Goal: Task Accomplishment & Management: Manage account settings

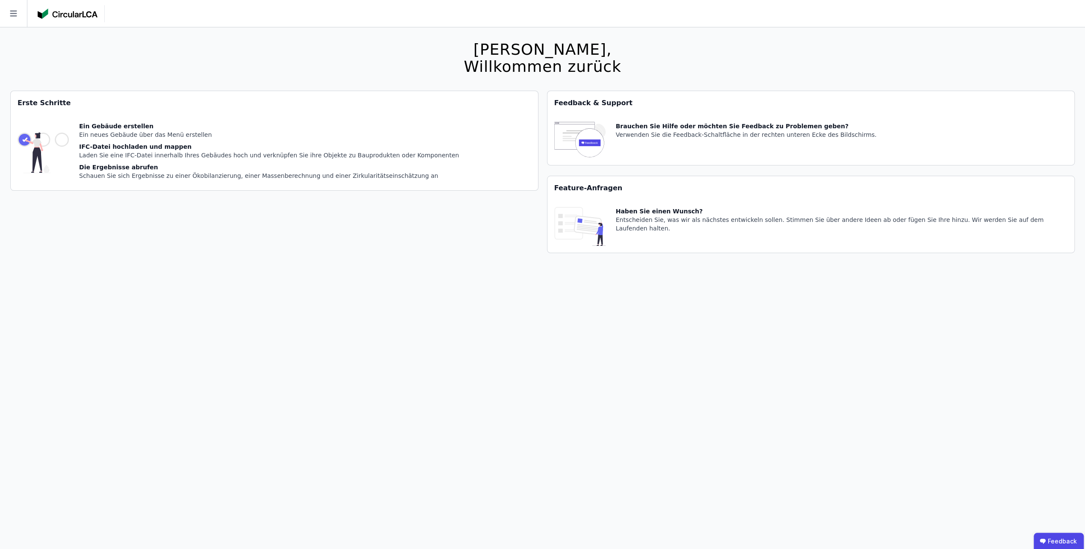
click at [15, 11] on icon at bounding box center [13, 14] width 7 height 6
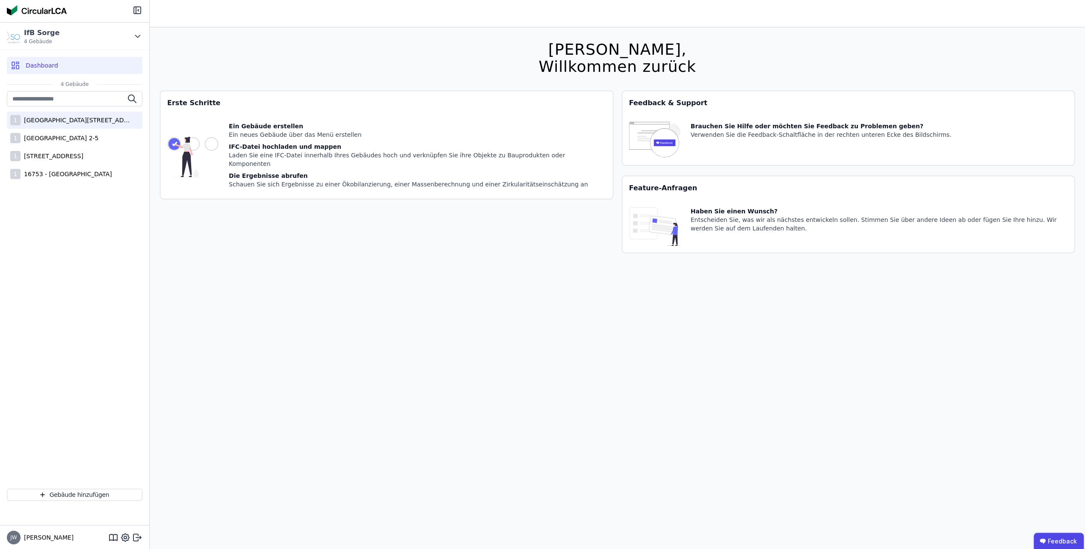
click at [47, 125] on div "1 [STREET_ADDRESS]" at bounding box center [75, 120] width 136 height 17
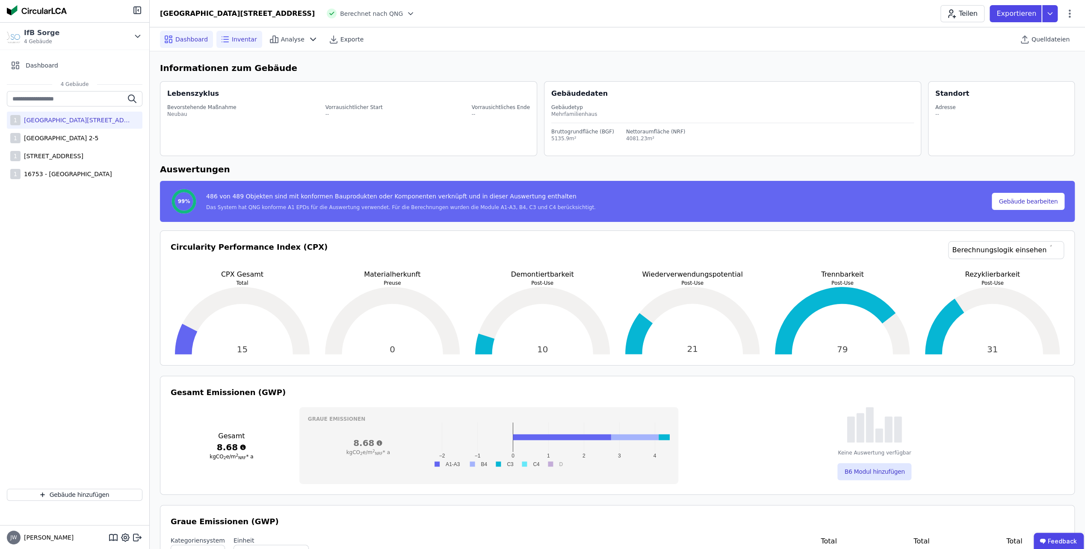
click at [226, 43] on icon at bounding box center [225, 39] width 10 height 10
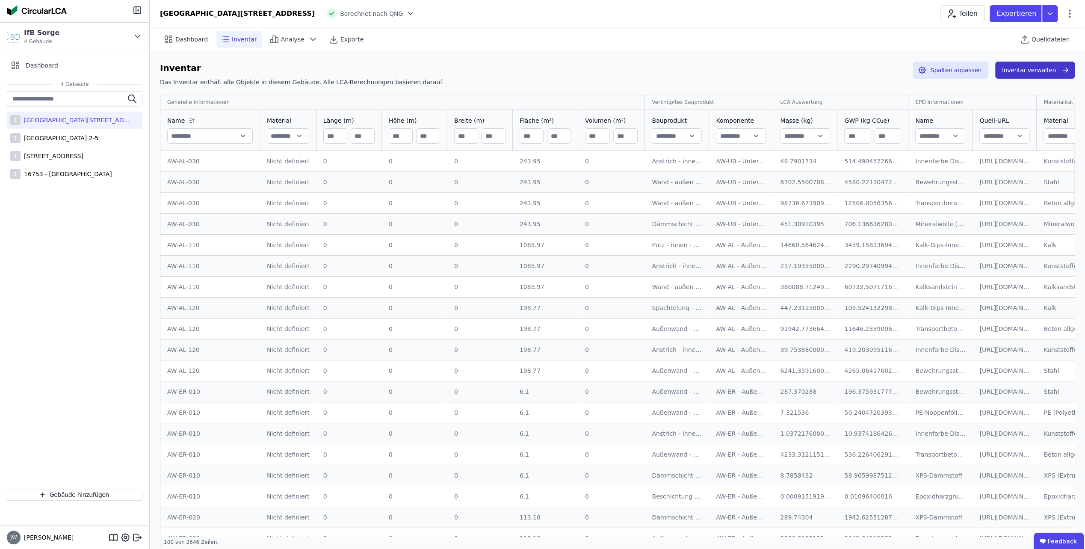
click at [1013, 75] on button "Inventar verwalten" at bounding box center [1035, 70] width 80 height 17
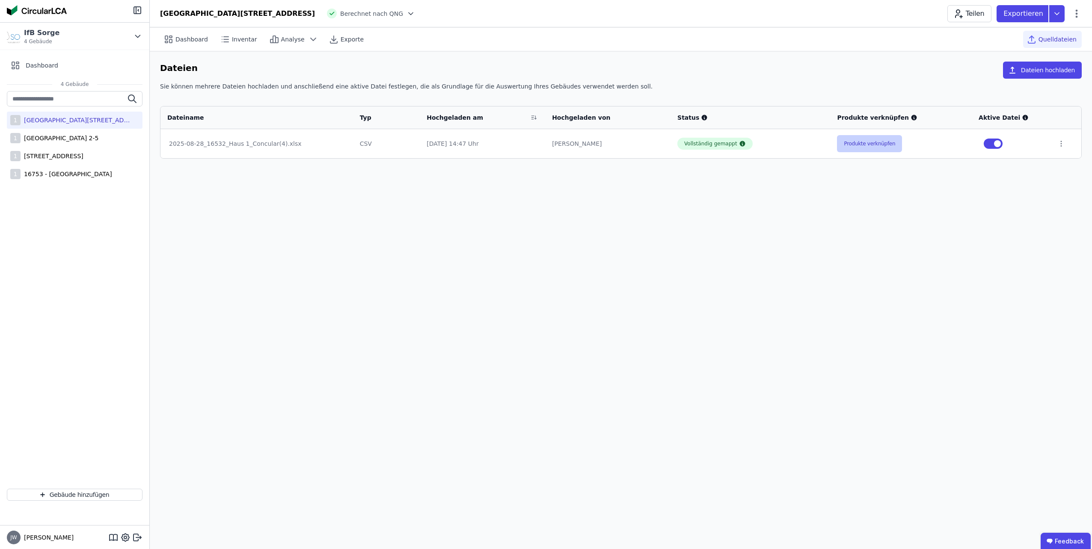
click at [867, 145] on button "Produkte verknüpfen" at bounding box center [869, 143] width 65 height 17
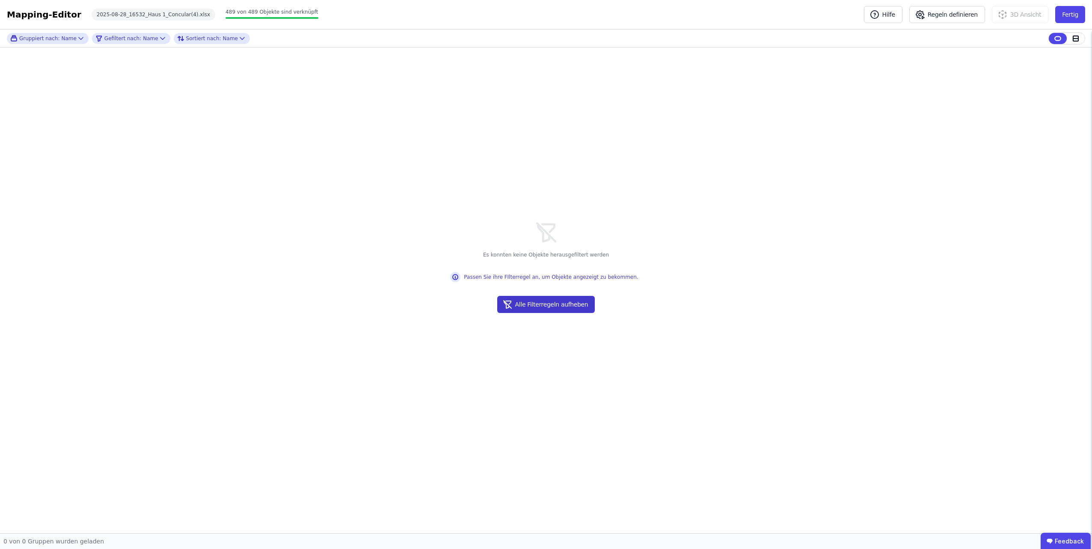
click at [571, 308] on button "Alle Filterregeln aufheben" at bounding box center [546, 304] width 98 height 17
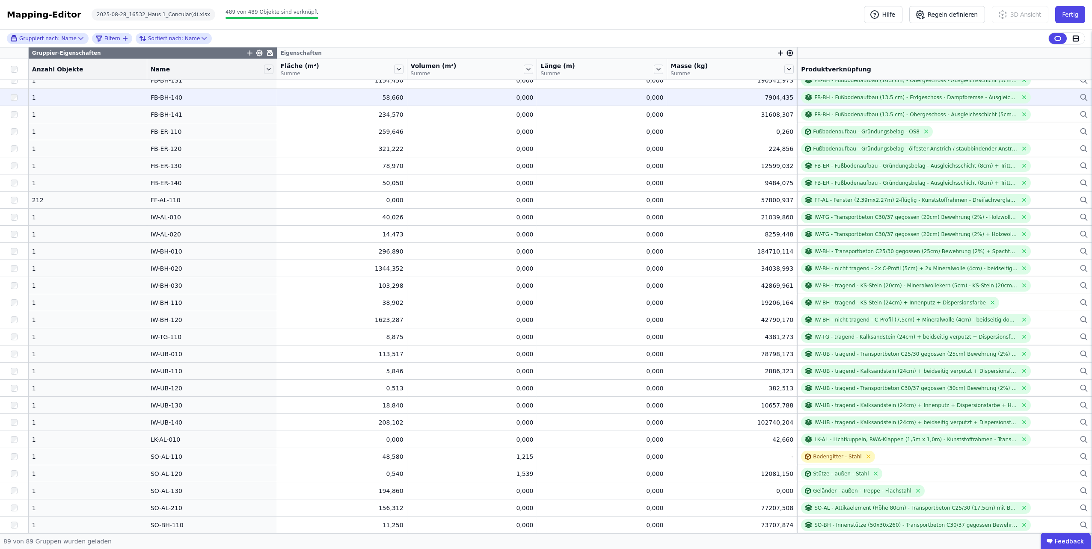
scroll to position [770, 0]
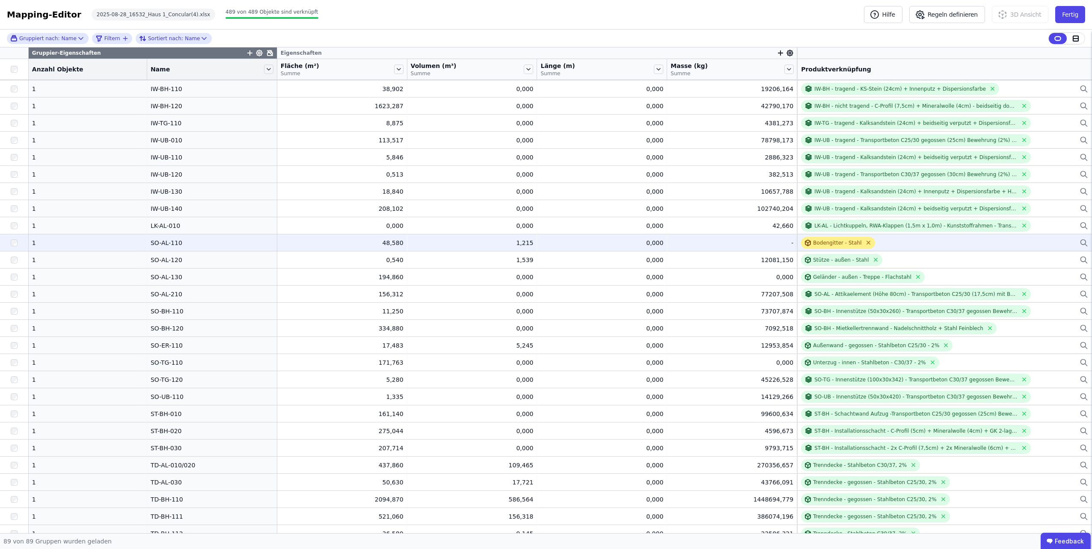
click at [865, 242] on icon at bounding box center [868, 243] width 6 height 6
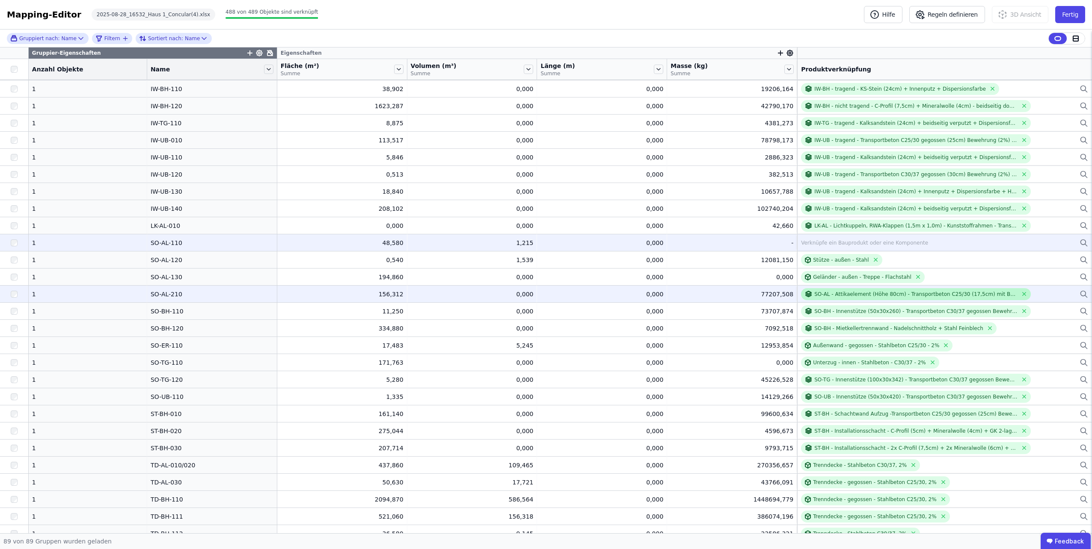
click at [833, 293] on div "SO-AL - Attikaelement (Höhe 80cm) - Transportbeton C25/30 (17,5cm) mit Bewehrun…" at bounding box center [915, 294] width 203 height 7
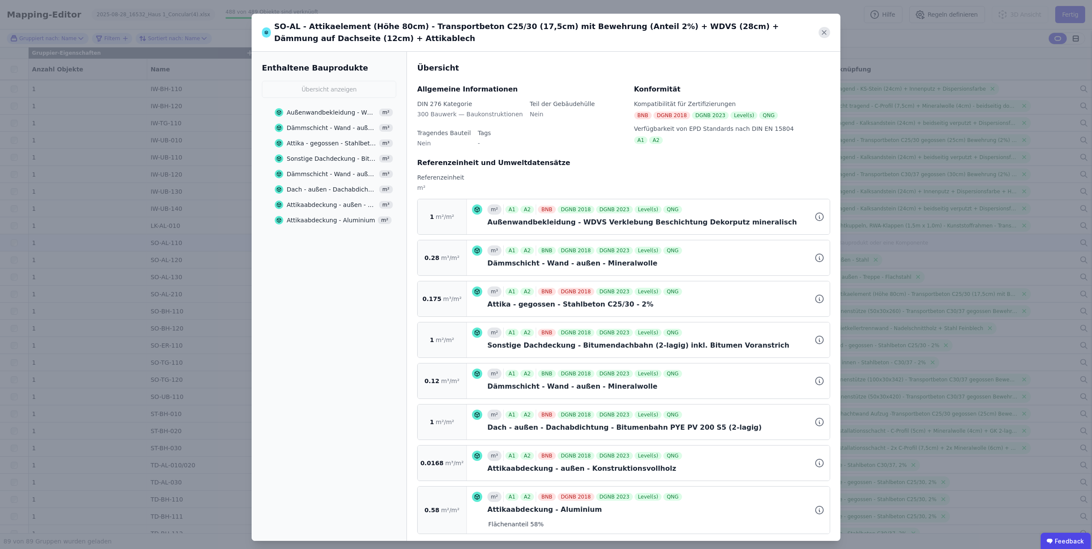
click at [820, 31] on icon at bounding box center [824, 33] width 12 height 12
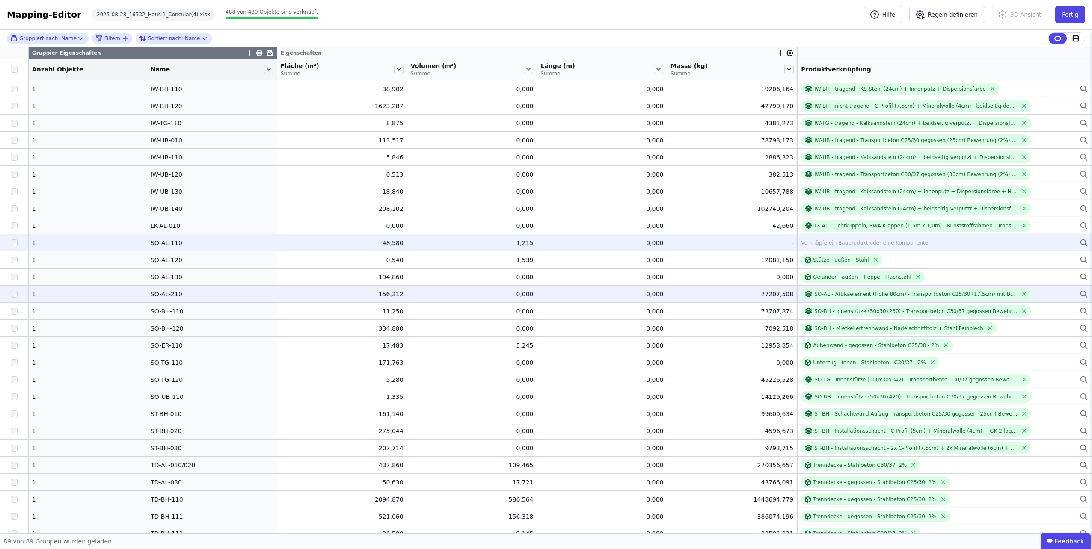
click at [1038, 293] on div "SO-AL - Attikaelement (Höhe 80cm) - Transportbeton C25/30 (17,5cm) mit Bewehrun…" at bounding box center [944, 294] width 287 height 12
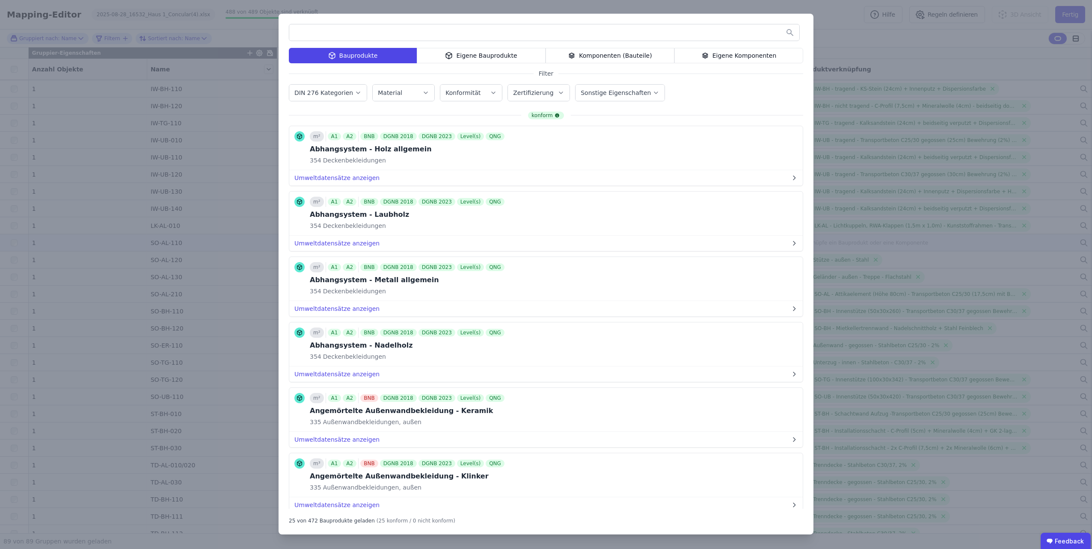
click at [459, 56] on div "Eigene Bauprodukte" at bounding box center [481, 55] width 129 height 15
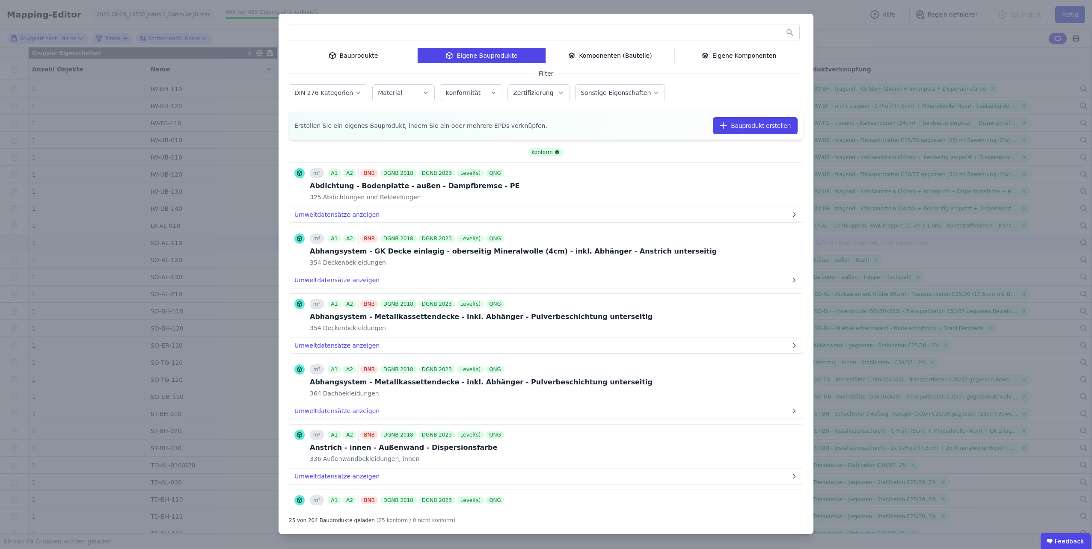
click at [416, 35] on input "text" at bounding box center [544, 32] width 510 height 15
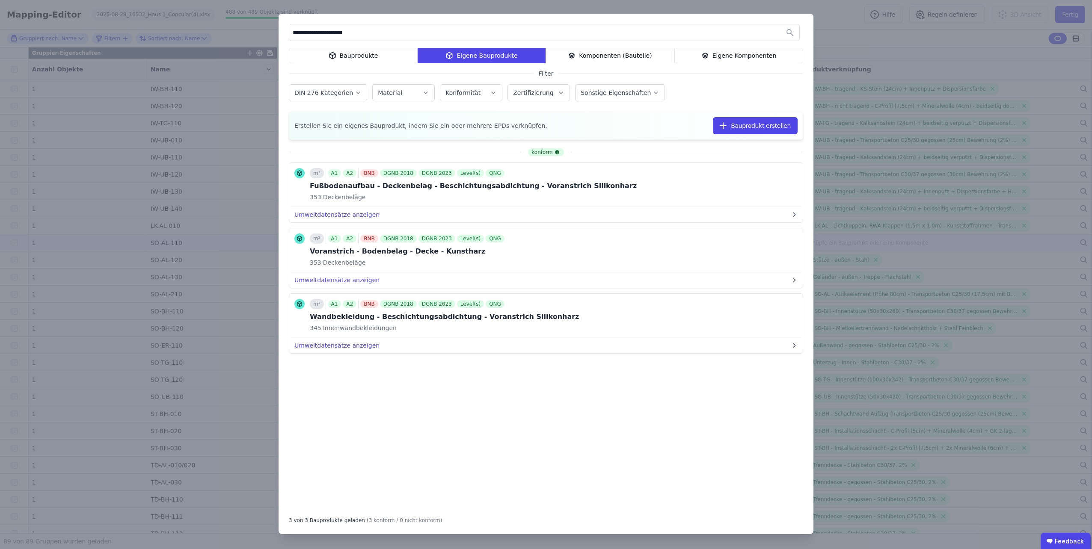
click at [730, 58] on div "Eigene Komponenten" at bounding box center [738, 55] width 129 height 15
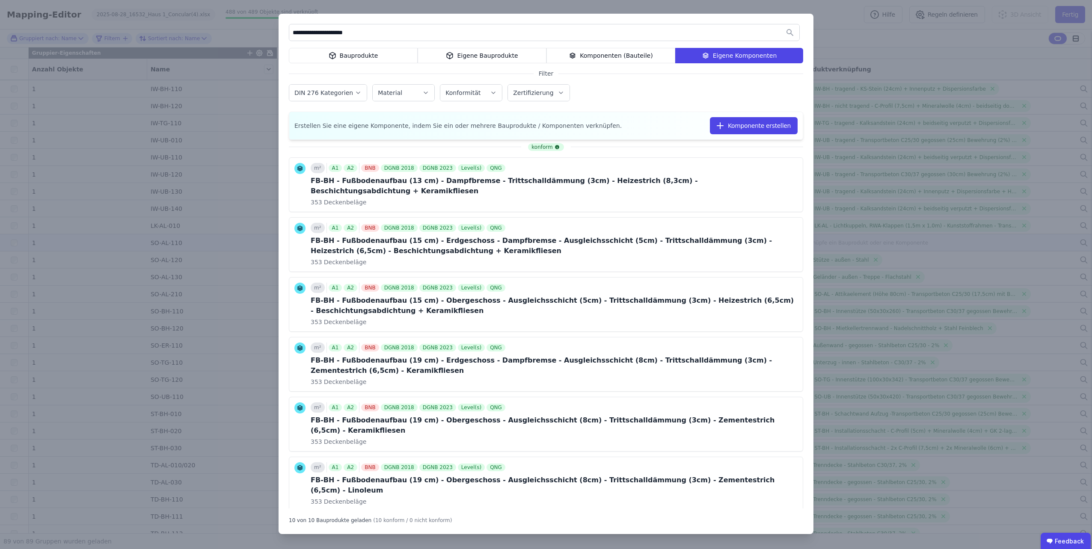
drag, startPoint x: 354, startPoint y: 34, endPoint x: 278, endPoint y: 28, distance: 76.4
click at [278, 28] on div "**********" at bounding box center [546, 274] width 1092 height 549
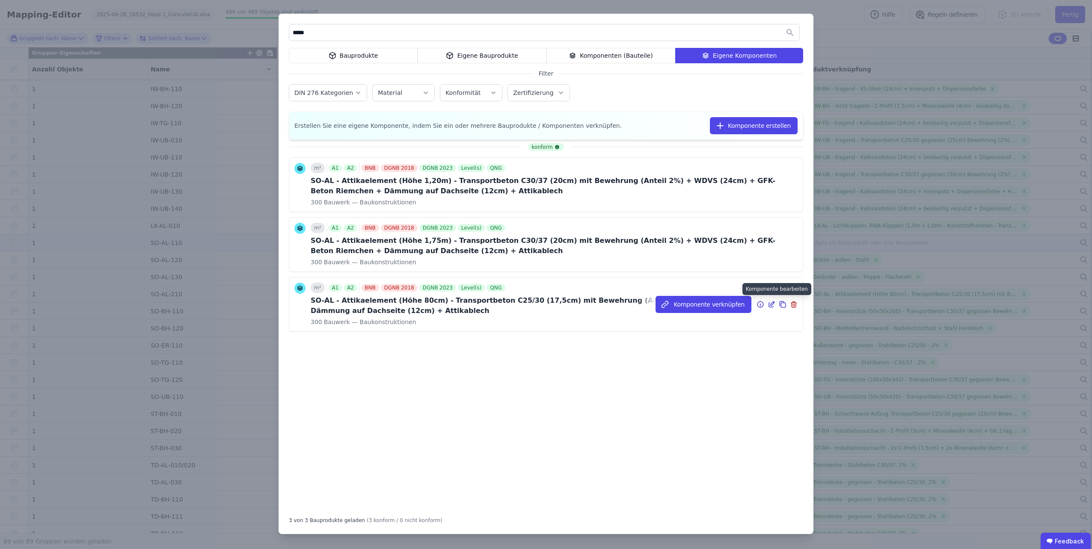
type input "*****"
click at [770, 304] on icon at bounding box center [772, 304] width 4 height 4
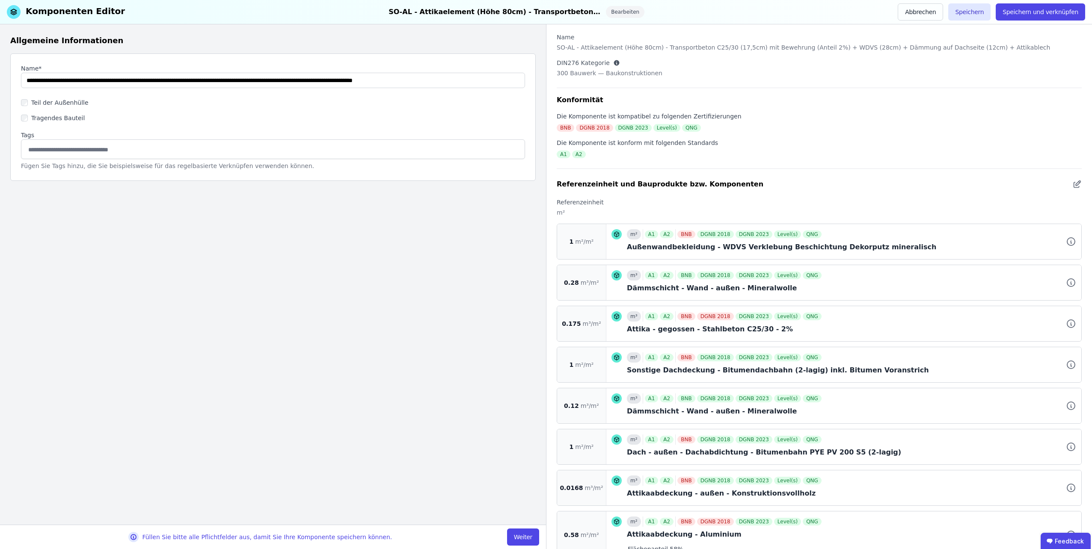
scroll to position [75, 0]
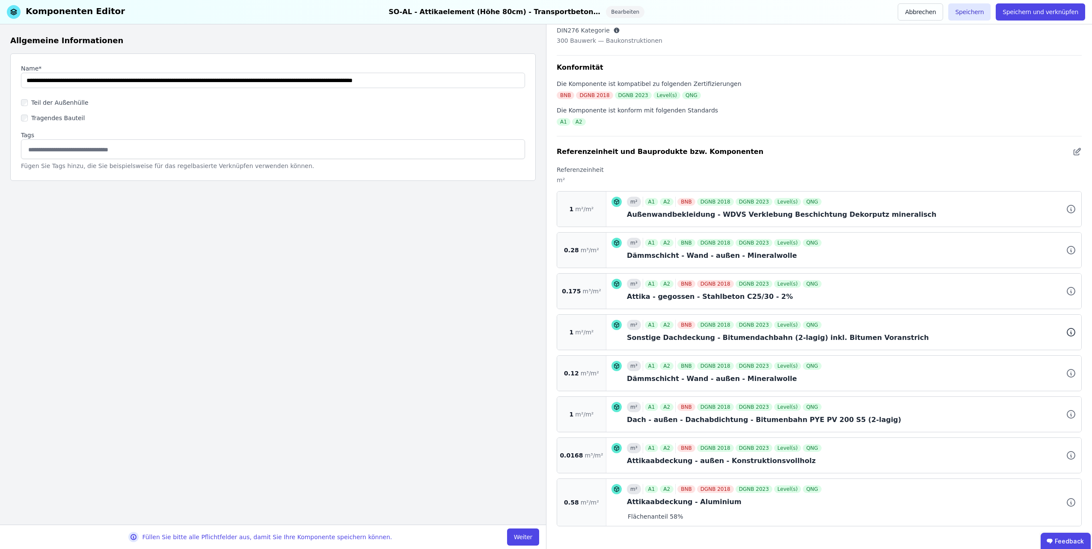
click at [1065, 328] on icon at bounding box center [1070, 332] width 10 height 10
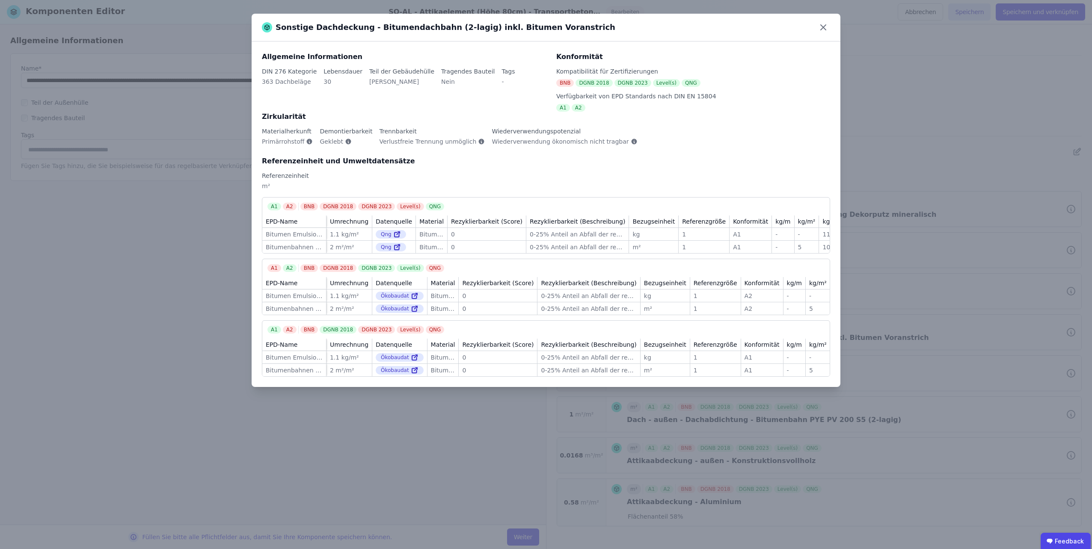
click at [1064, 331] on div "Sonstige Dachdeckung - Bitumendachbahn (2-lagig) inkl. Bitumen Voranstrich Allg…" at bounding box center [546, 274] width 1092 height 549
click at [822, 27] on icon at bounding box center [822, 27] width 5 height 5
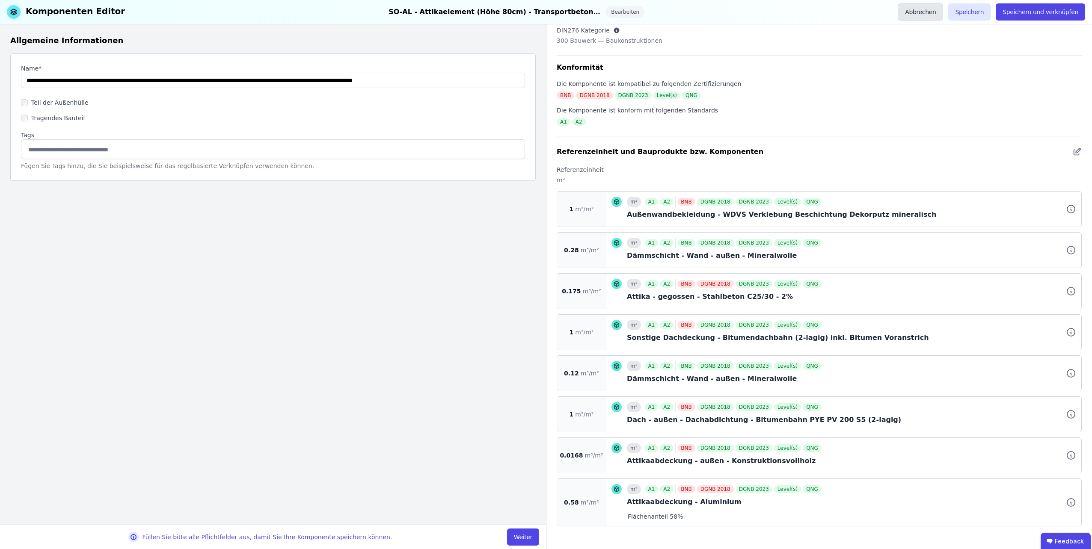
click at [936, 12] on button "Abbrechen" at bounding box center [919, 11] width 45 height 17
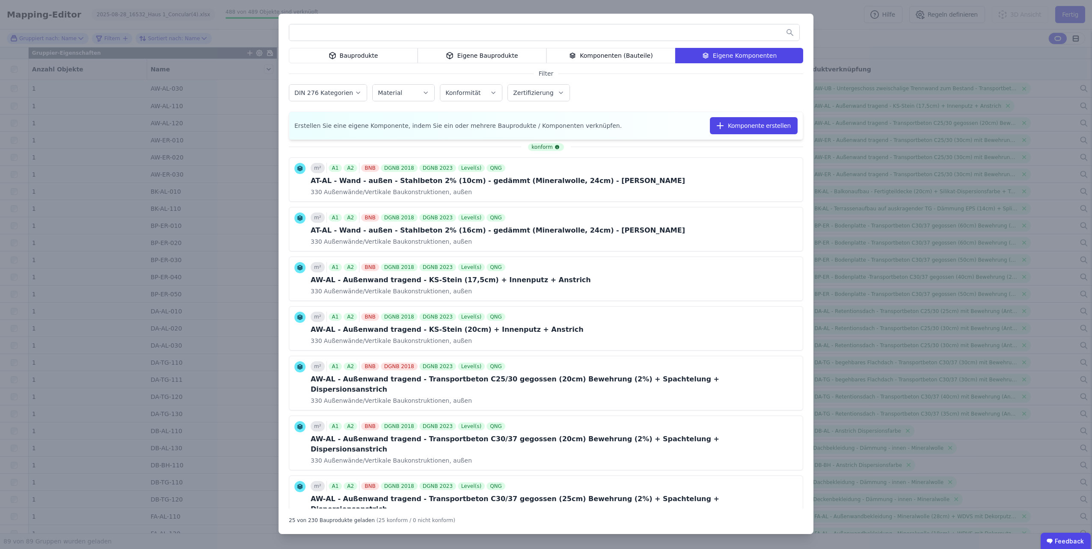
click at [458, 56] on div "Eigene Bauprodukte" at bounding box center [481, 55] width 129 height 15
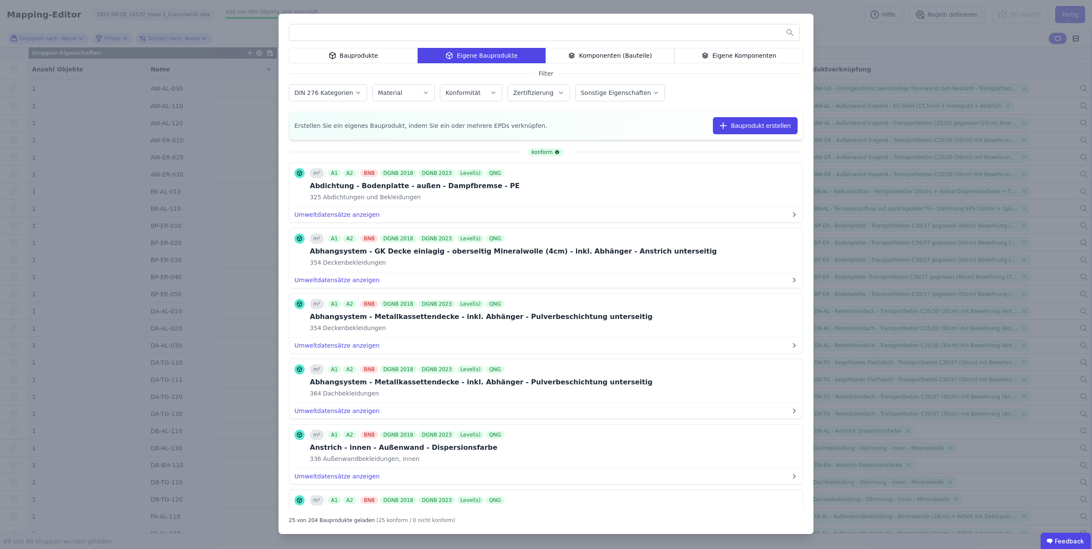
click at [388, 33] on input "text" at bounding box center [544, 32] width 510 height 15
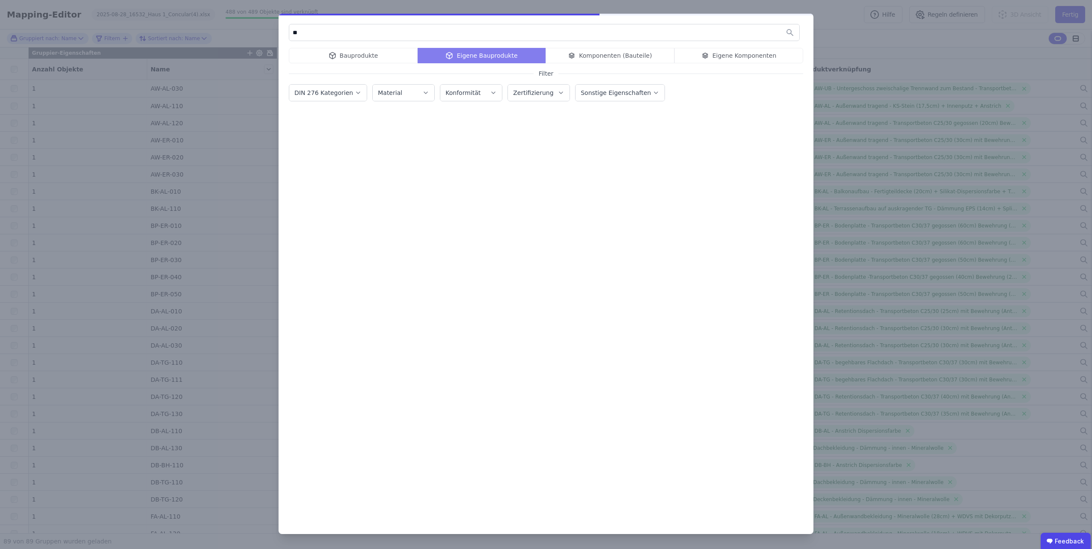
type input "*"
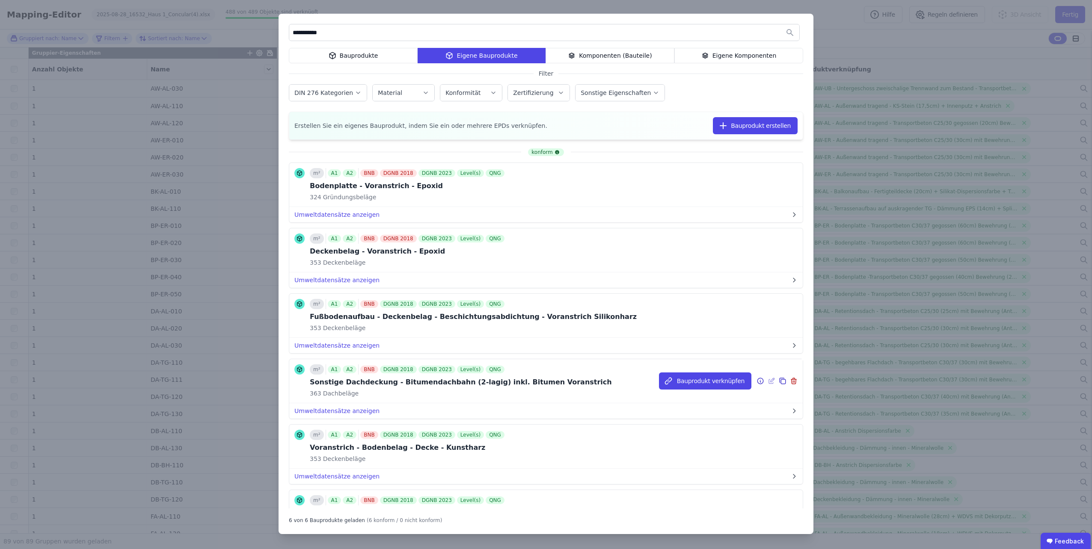
type input "**********"
click at [767, 379] on icon at bounding box center [771, 381] width 8 height 10
click at [778, 382] on icon at bounding box center [782, 381] width 8 height 10
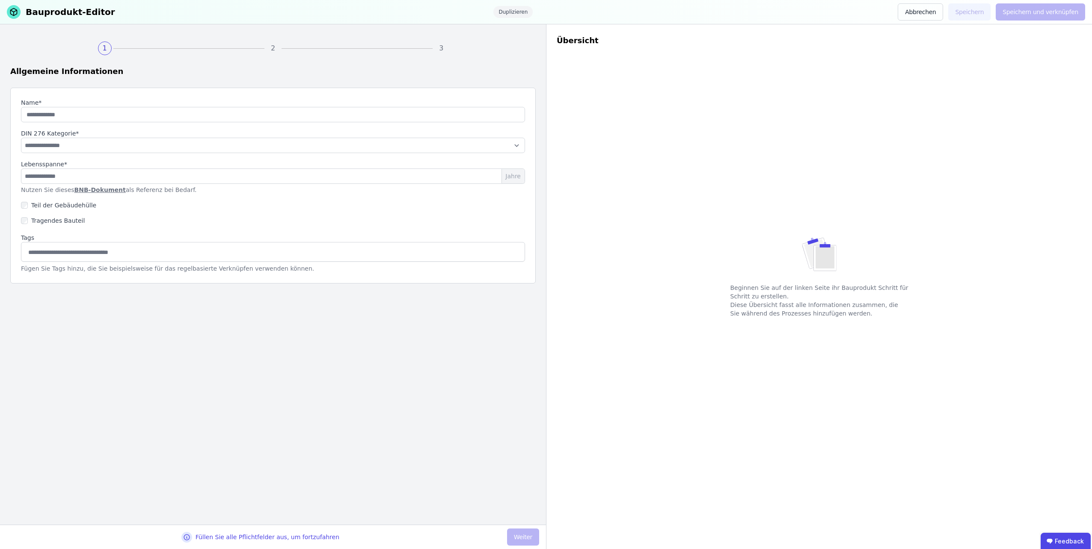
type input "**********"
select select "**********"
type input "**"
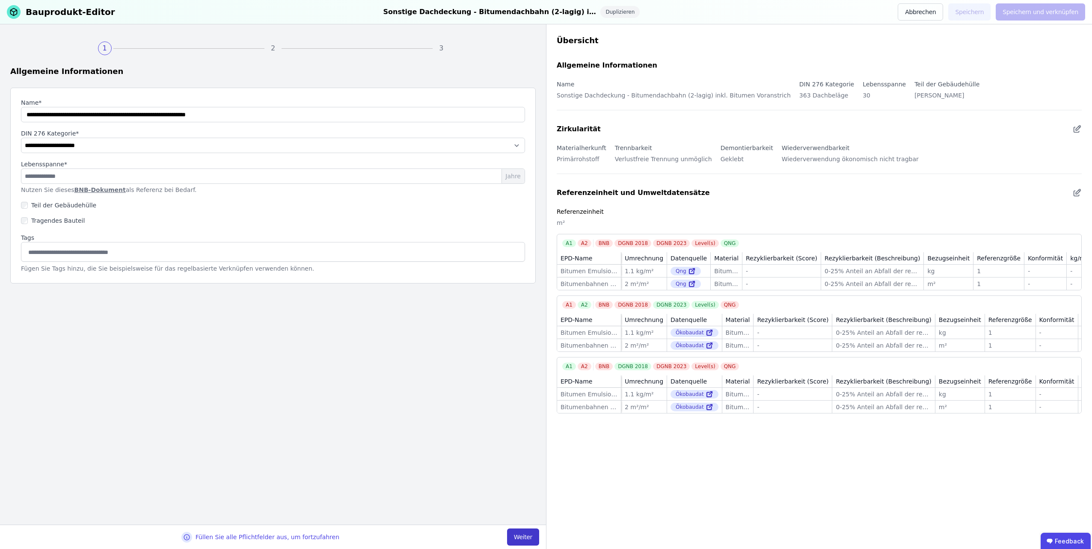
click at [517, 532] on button "Weiter" at bounding box center [523, 537] width 32 height 17
select select "**********"
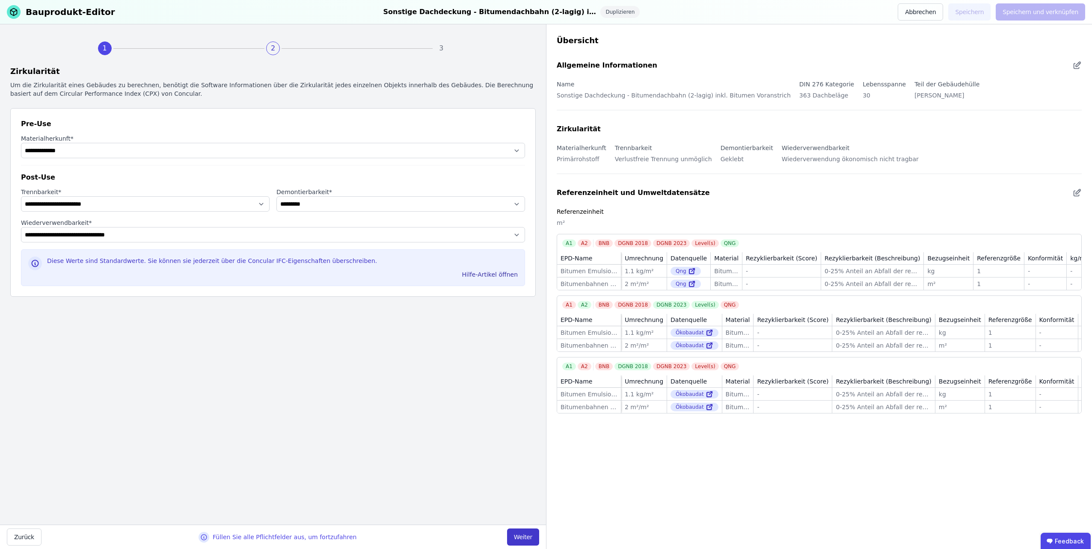
click at [517, 532] on button "Weiter" at bounding box center [523, 537] width 32 height 17
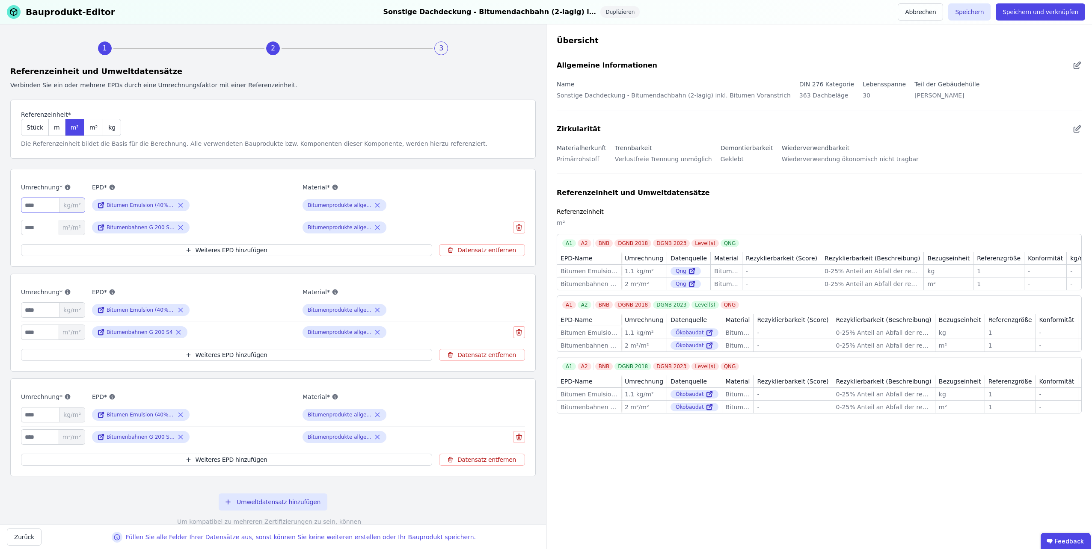
drag, startPoint x: 35, startPoint y: 206, endPoint x: 19, endPoint y: 203, distance: 16.5
click at [19, 203] on div "Umrechnung* *** kg/m² EPD* Bitumen Emulsion (40% Bitumen, 60% [PERSON_NAME]) Ma…" at bounding box center [272, 218] width 525 height 98
click at [575, 468] on div "Übersicht Allgemeine Informationen Name Sonstige Dachdeckung - Bitumendachbahn …" at bounding box center [819, 286] width 546 height 525
click at [934, 15] on button "Abbrechen" at bounding box center [919, 11] width 45 height 17
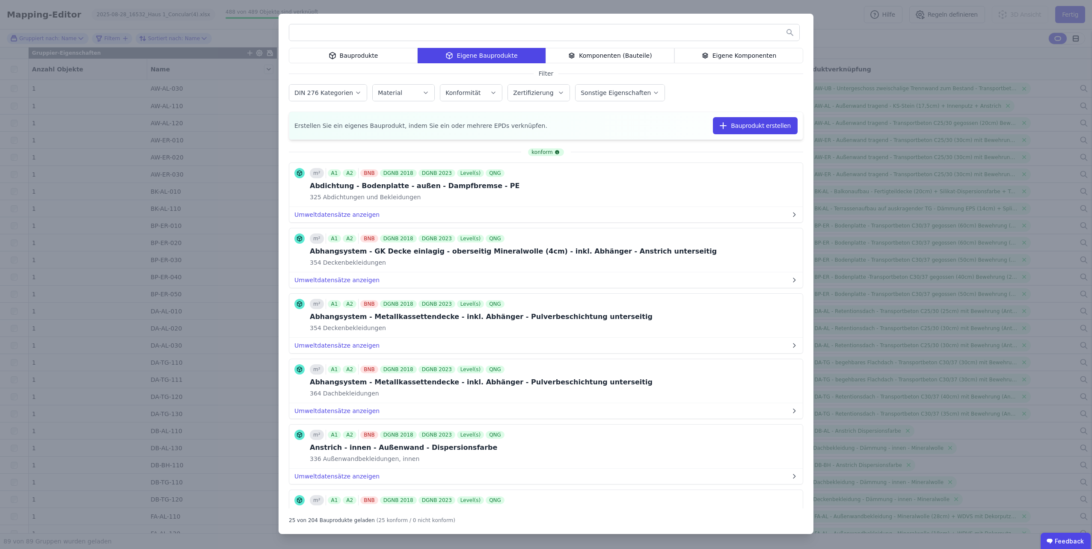
click at [837, 9] on div "Bauprodukte Eigene Bauprodukte Komponenten (Bauteile) Eigene Komponenten Filter…" at bounding box center [546, 274] width 1092 height 549
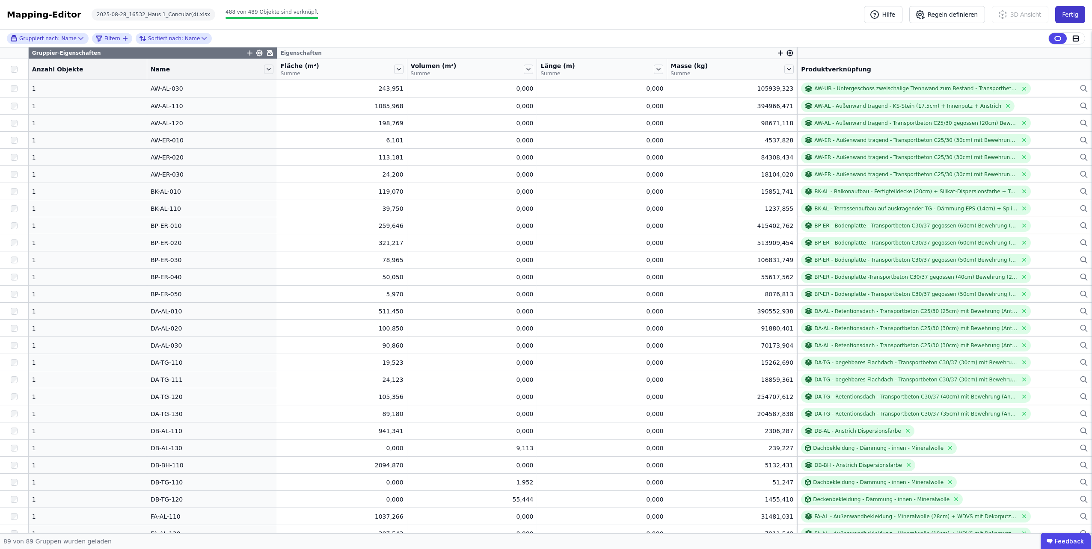
click at [1075, 17] on button "Fertig" at bounding box center [1070, 14] width 30 height 17
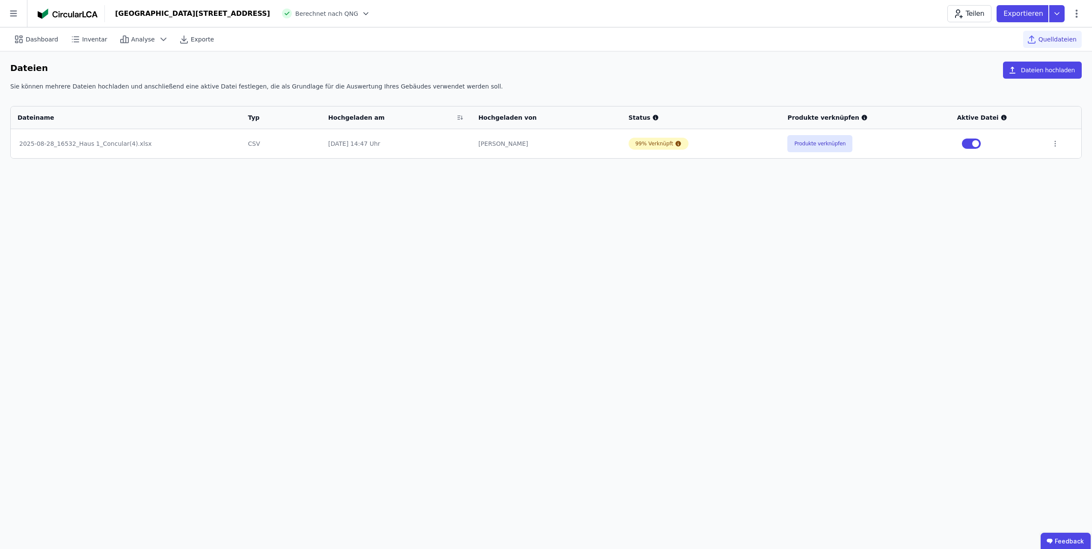
click at [14, 14] on icon at bounding box center [13, 13] width 27 height 27
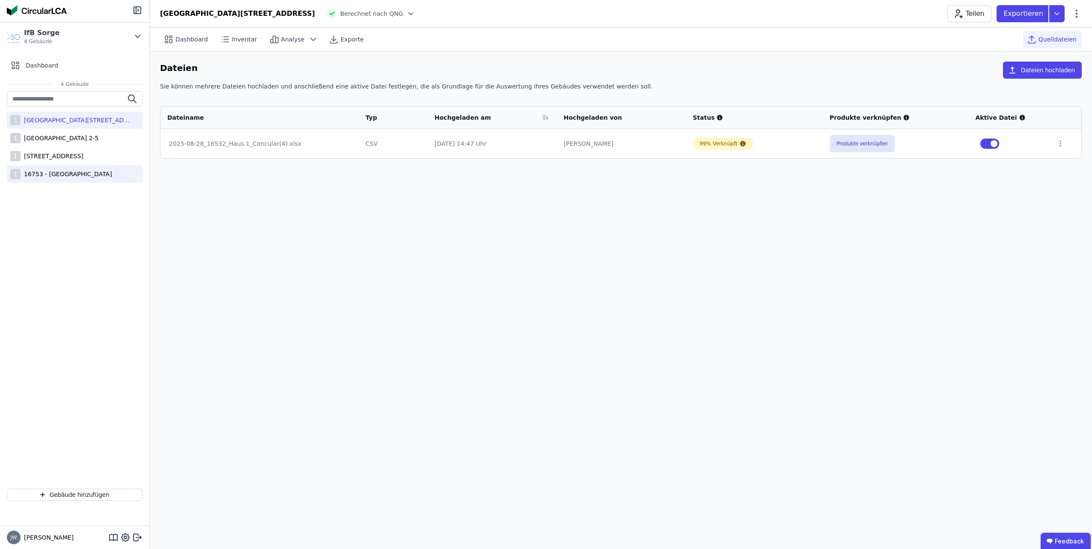
click at [52, 175] on div "16753 - [GEOGRAPHIC_DATA]" at bounding box center [67, 174] width 92 height 9
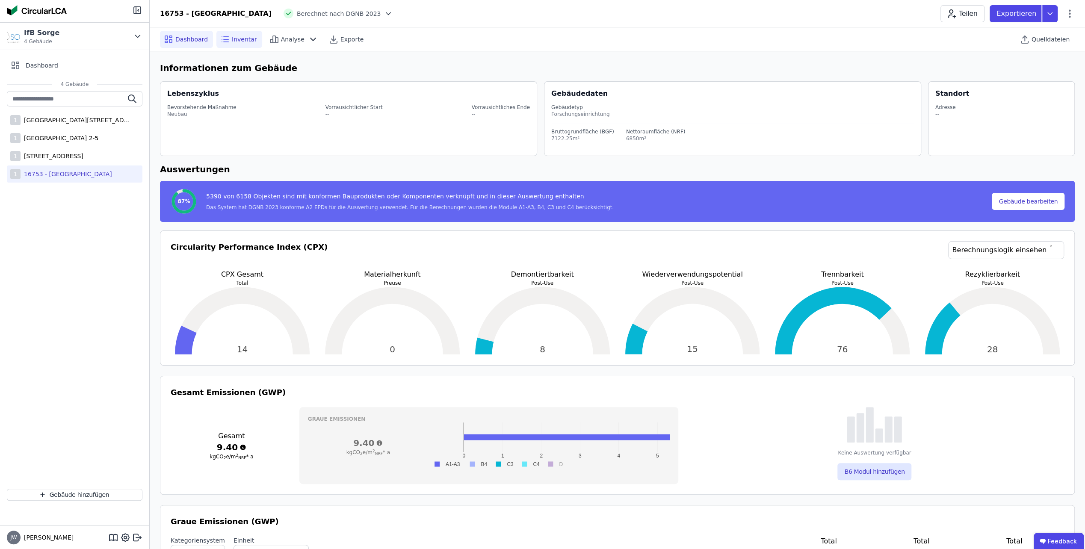
click at [238, 43] on span "Inventar" at bounding box center [244, 39] width 25 height 9
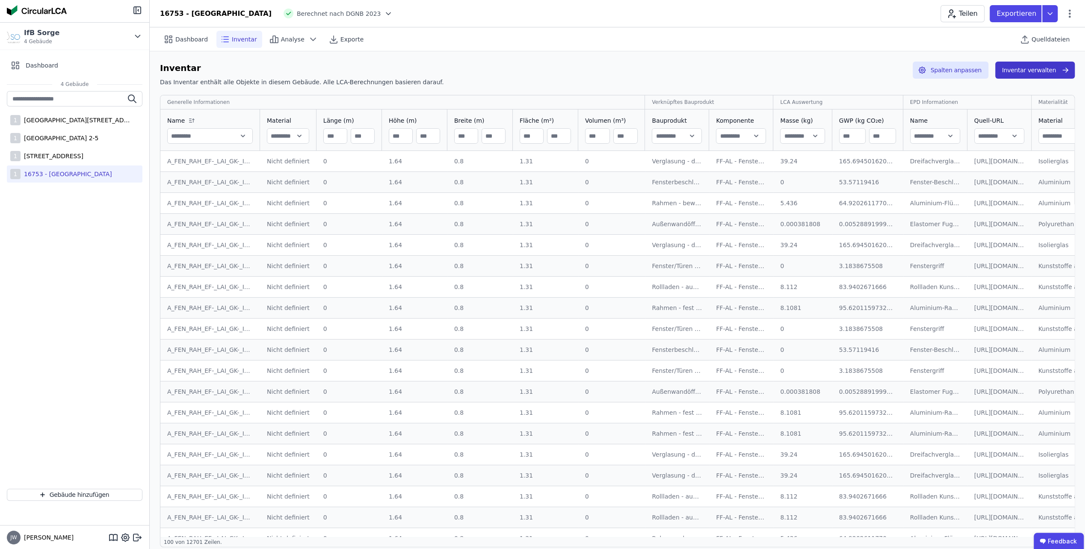
click at [1026, 69] on button "Inventar verwalten" at bounding box center [1035, 70] width 80 height 17
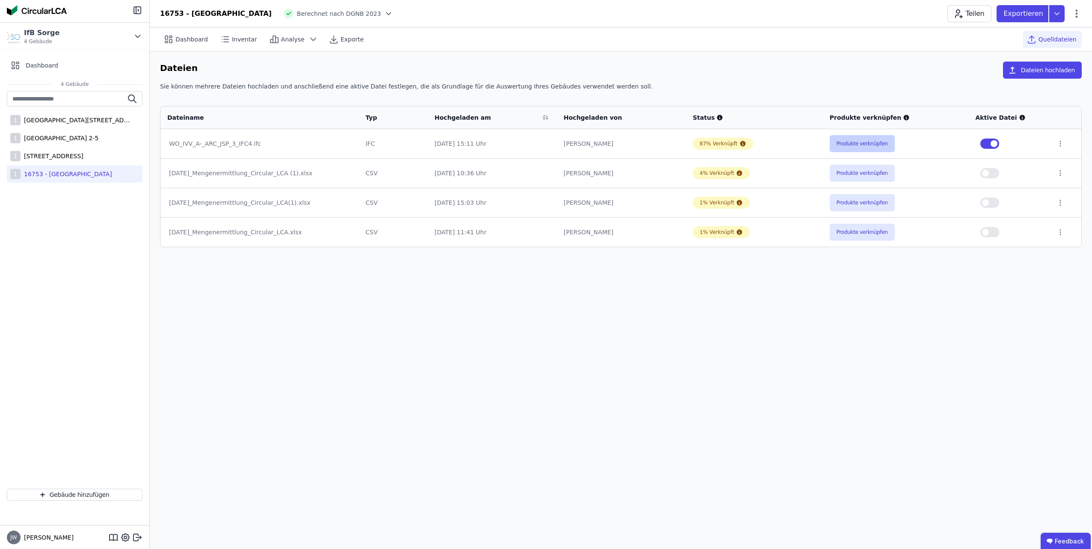
click at [882, 143] on button "Produkte verknüpfen" at bounding box center [861, 143] width 65 height 17
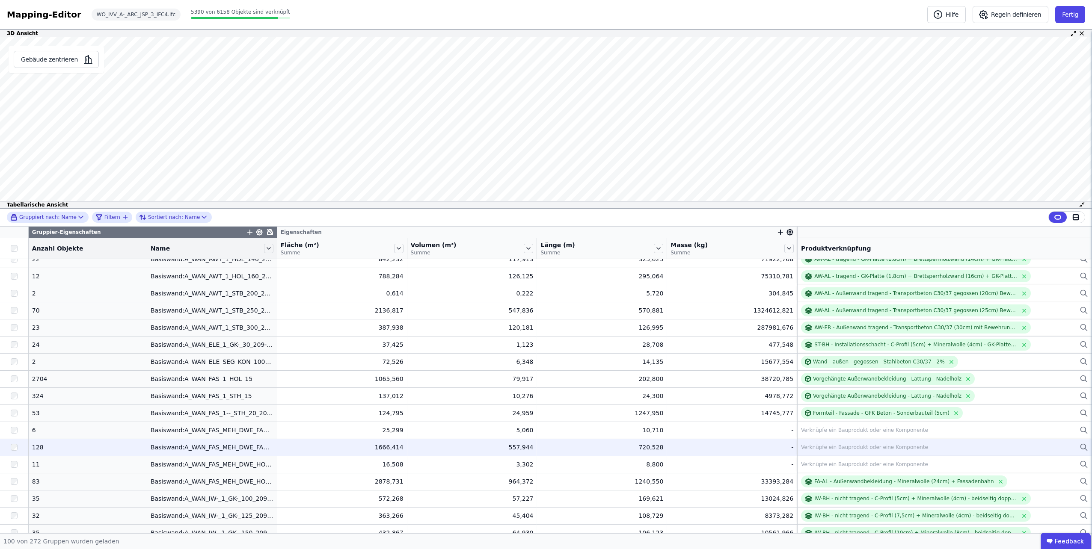
scroll to position [1026, 0]
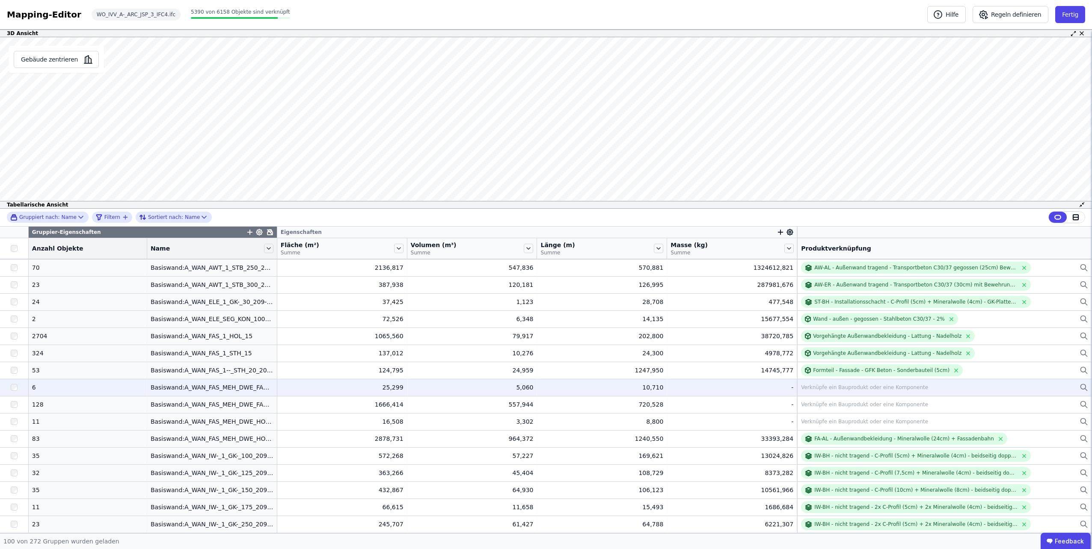
click at [828, 388] on div "Verknüpfe ein Bauprodukt oder eine Komponente" at bounding box center [864, 387] width 127 height 7
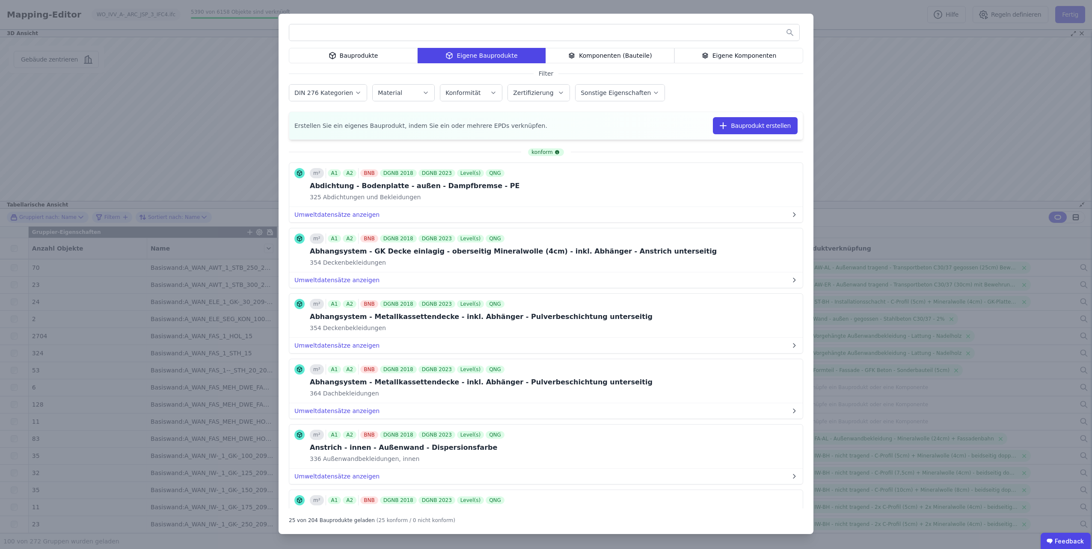
click at [420, 31] on input "text" at bounding box center [544, 32] width 510 height 15
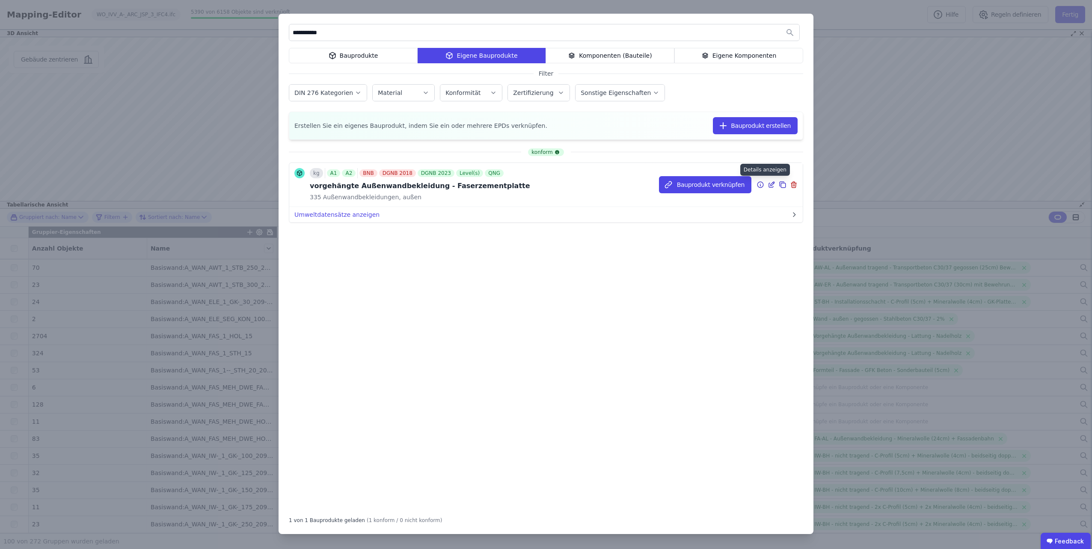
type input "**********"
click at [759, 183] on icon at bounding box center [760, 185] width 8 height 10
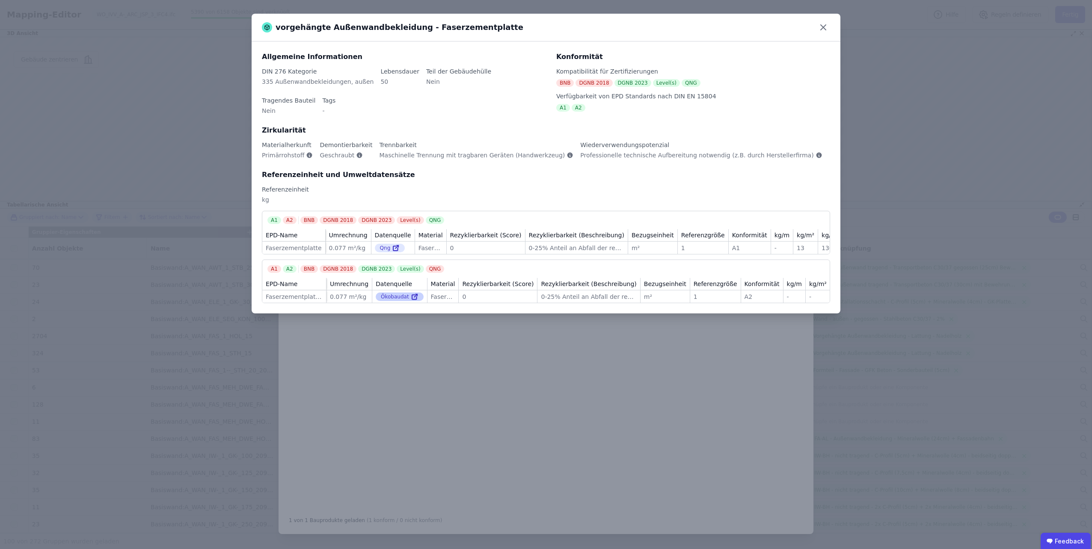
click at [388, 293] on div "Ökobaudat" at bounding box center [400, 297] width 48 height 9
click at [412, 295] on icon at bounding box center [414, 297] width 5 height 5
click at [569, 370] on div "vorgehängte Außenwandbekleidung - Faserzementplatte Allgemeine Informationen DI…" at bounding box center [546, 274] width 1092 height 549
click at [824, 27] on icon at bounding box center [823, 28] width 14 height 14
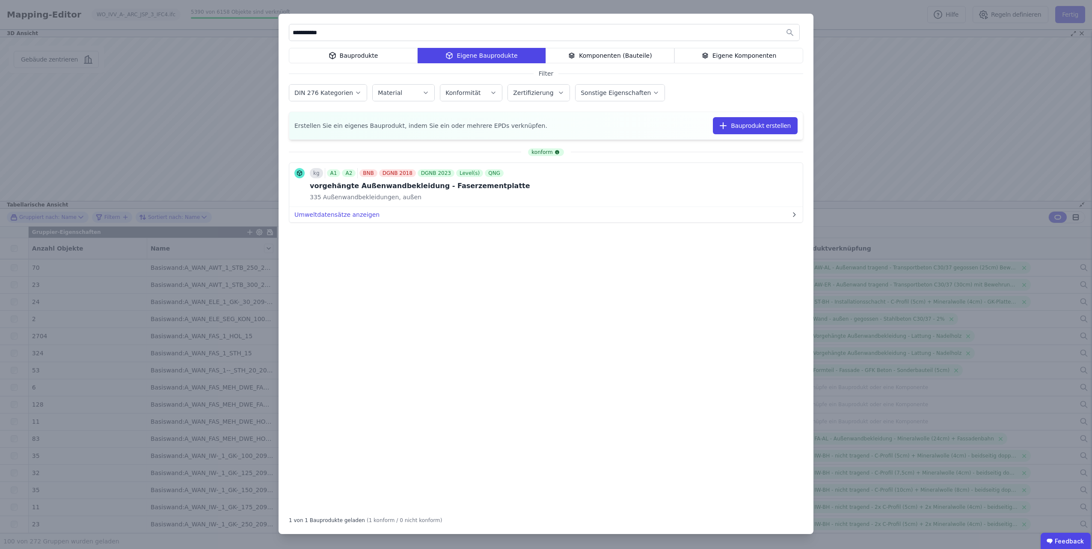
click at [871, 151] on div "**********" at bounding box center [546, 274] width 1092 height 549
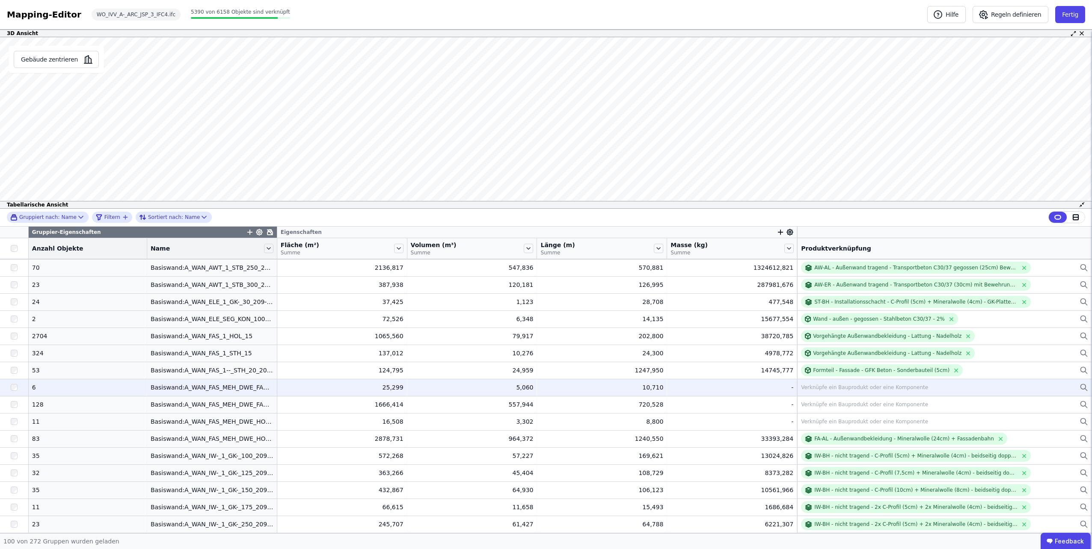
click at [802, 389] on div "Verknüpfe ein Bauprodukt oder eine Komponente" at bounding box center [864, 387] width 127 height 7
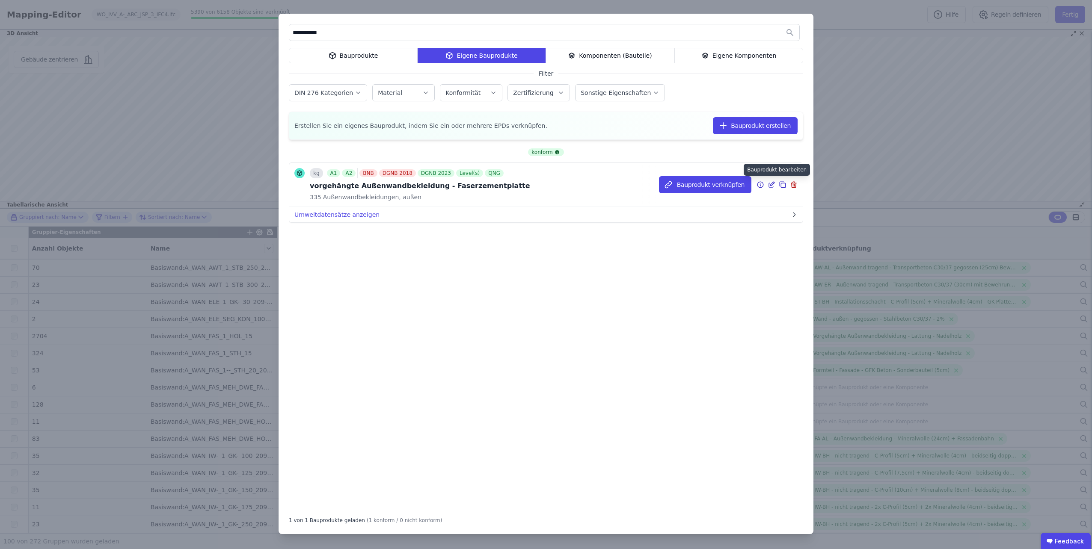
type input "**********"
click at [772, 183] on icon at bounding box center [772, 184] width 4 height 4
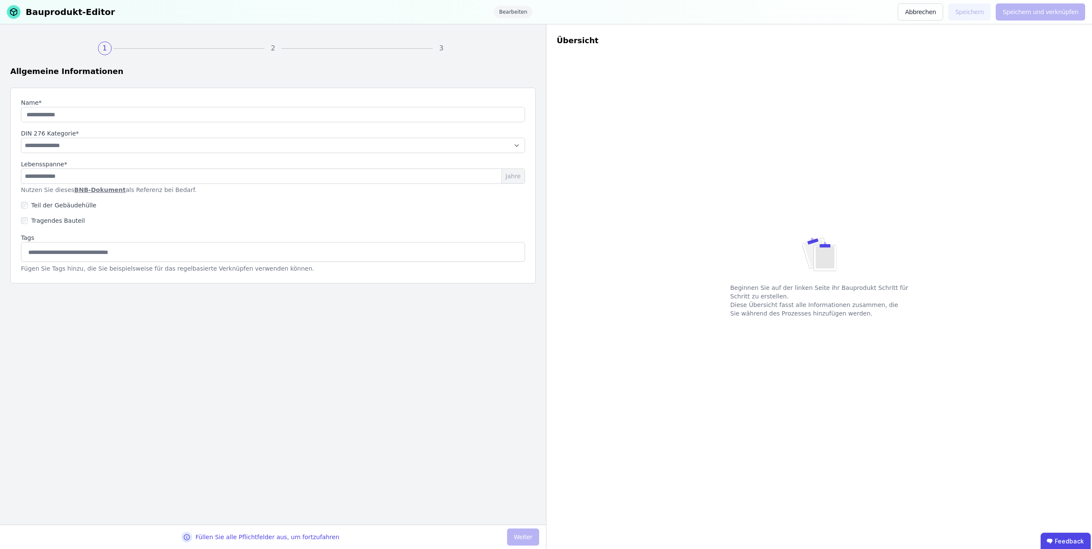
type input "**********"
select select "**********"
type input "**"
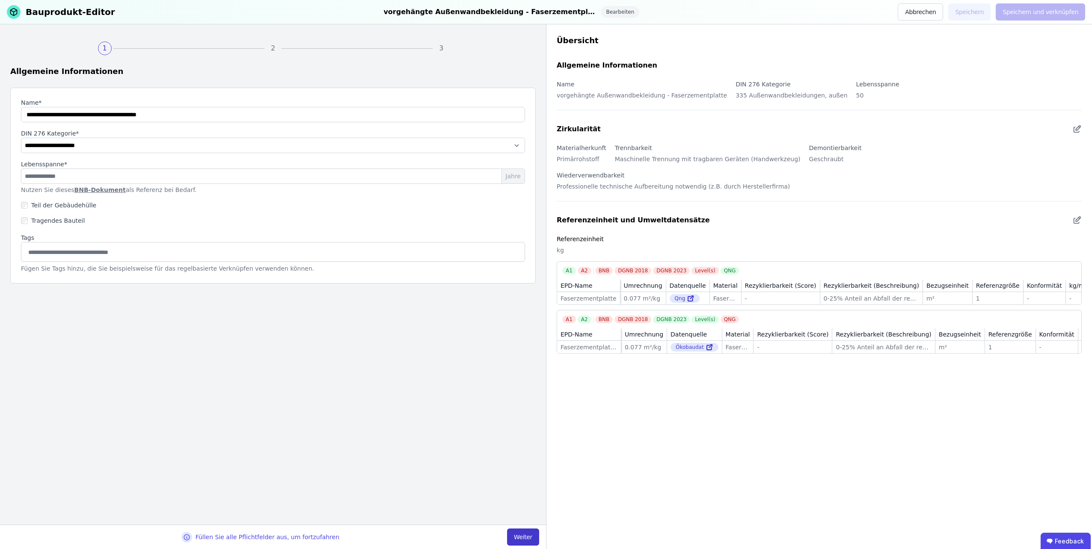
click at [528, 536] on button "Weiter" at bounding box center [523, 537] width 32 height 17
select select "**********"
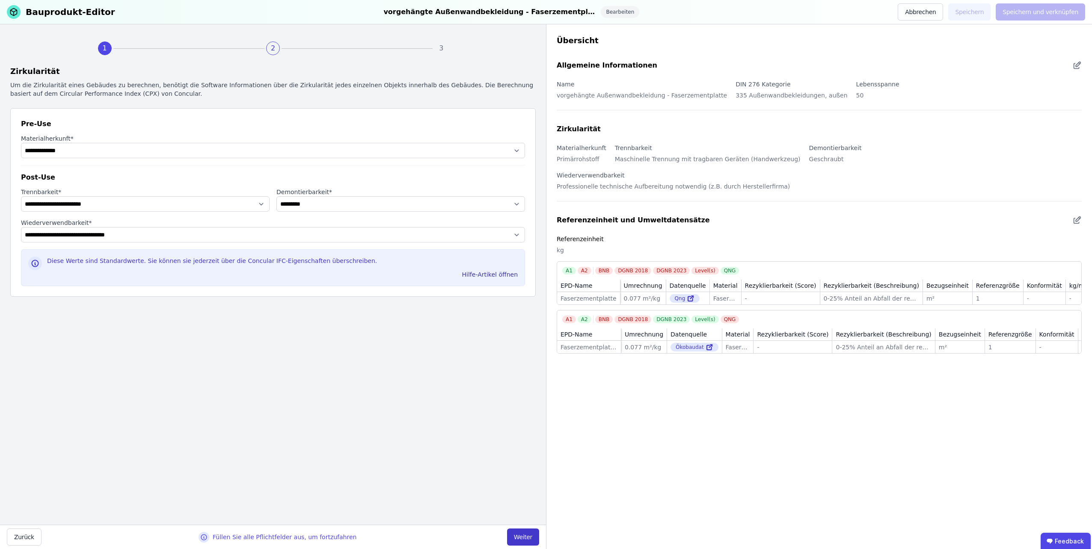
click at [533, 535] on button "Weiter" at bounding box center [523, 537] width 32 height 17
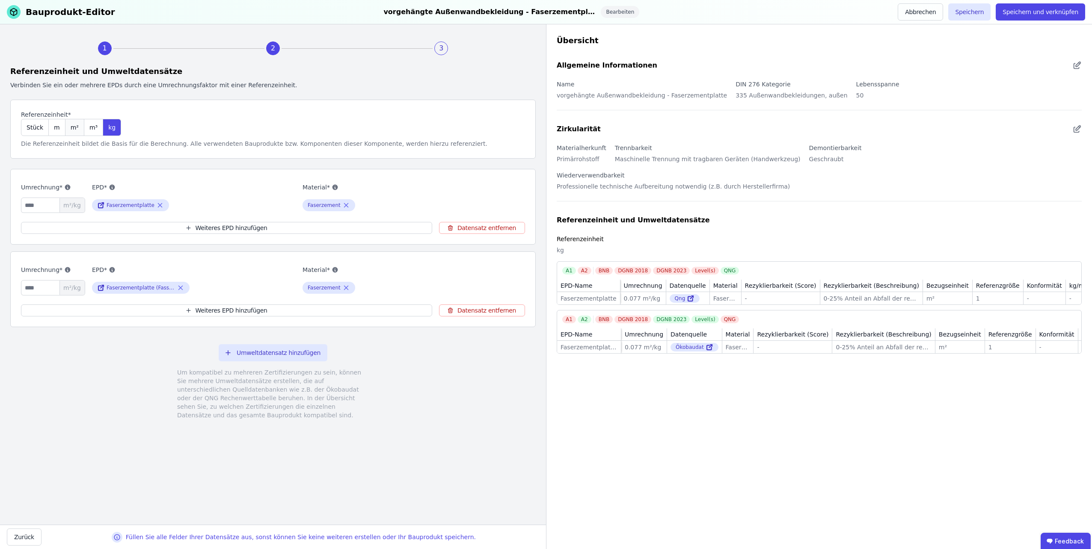
click at [71, 127] on span "m²" at bounding box center [75, 127] width 8 height 9
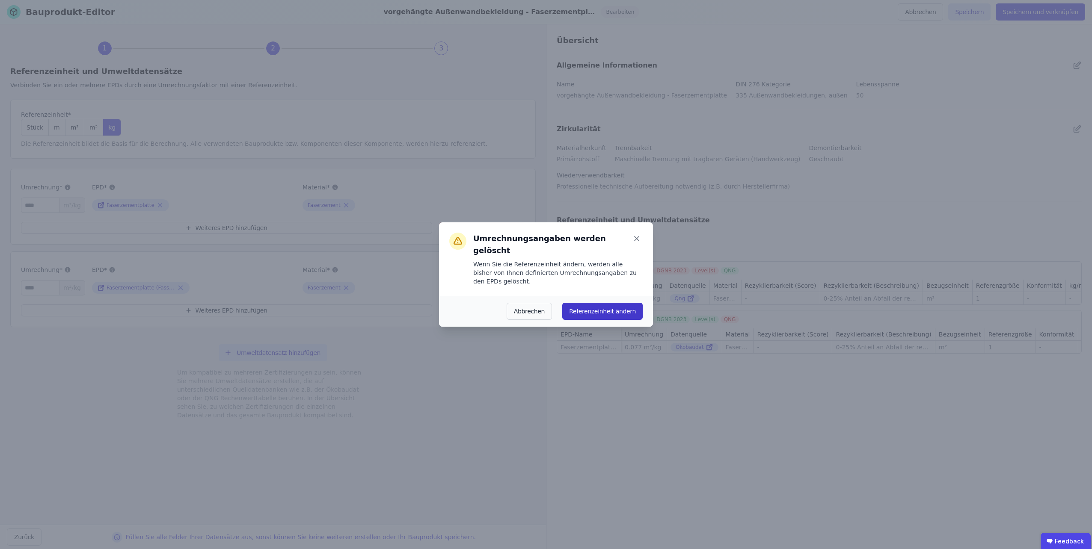
click at [576, 303] on button "Referenzeinheit ändern" at bounding box center [602, 311] width 80 height 17
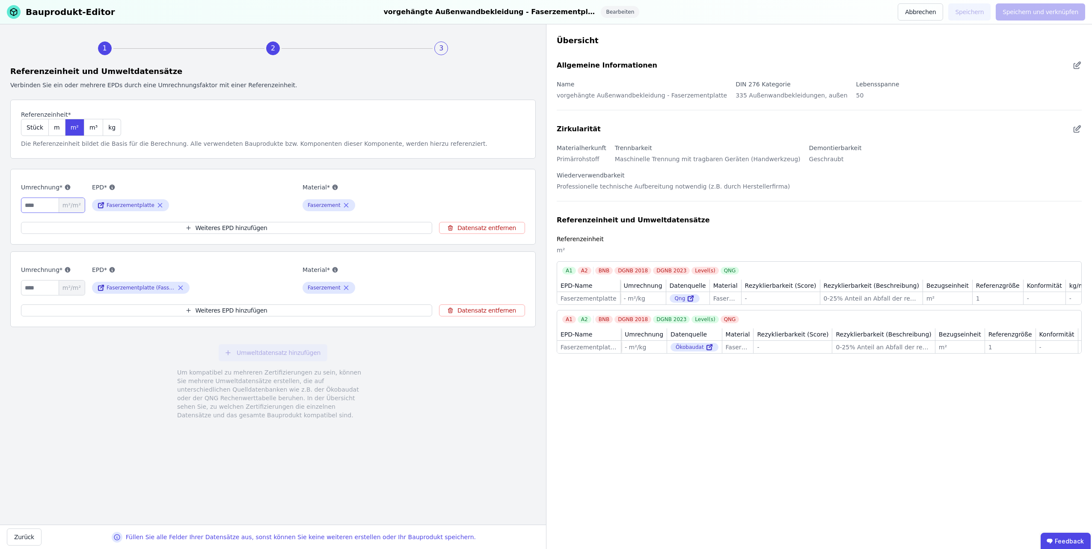
click at [27, 203] on input "number" at bounding box center [53, 205] width 64 height 15
type input "*"
click at [27, 290] on input "number" at bounding box center [53, 287] width 64 height 15
type input "*"
click at [1024, 13] on button "Speichern und verknüpfen" at bounding box center [1039, 11] width 89 height 17
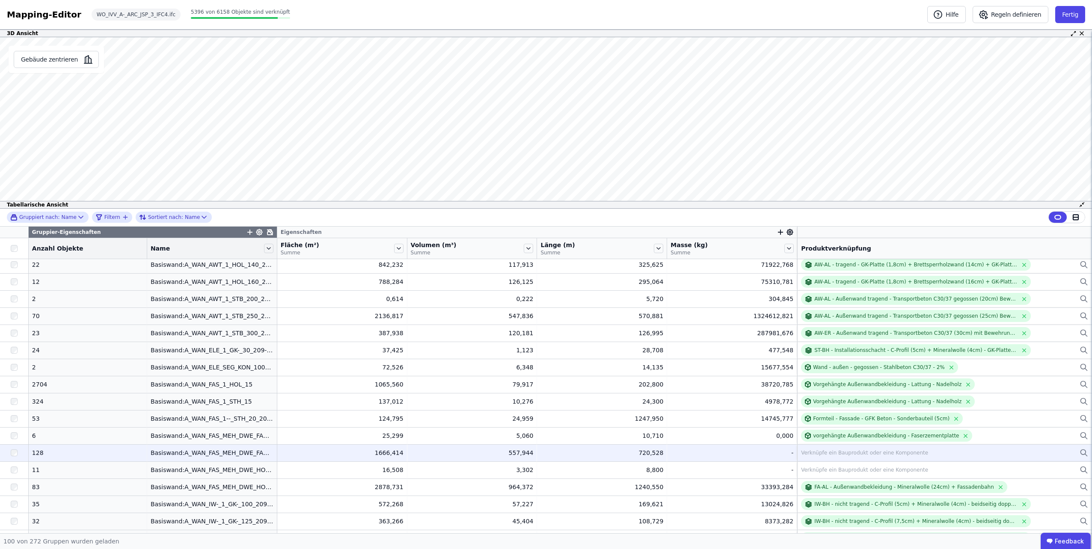
scroll to position [1021, 0]
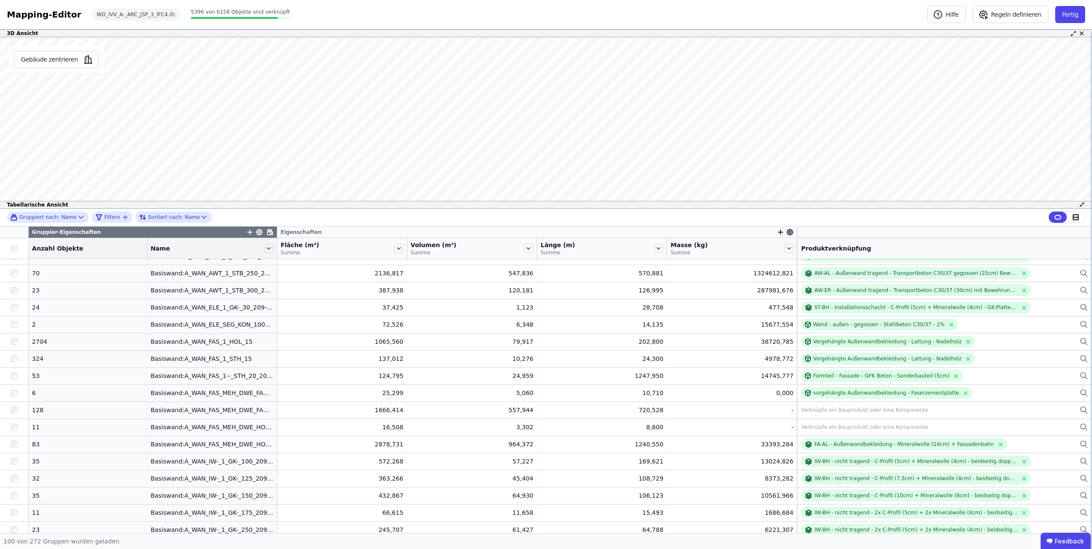
click at [787, 229] on icon at bounding box center [790, 232] width 6 height 6
click at [802, 317] on span "Eigenschaft hinzufügen" at bounding box center [833, 317] width 70 height 9
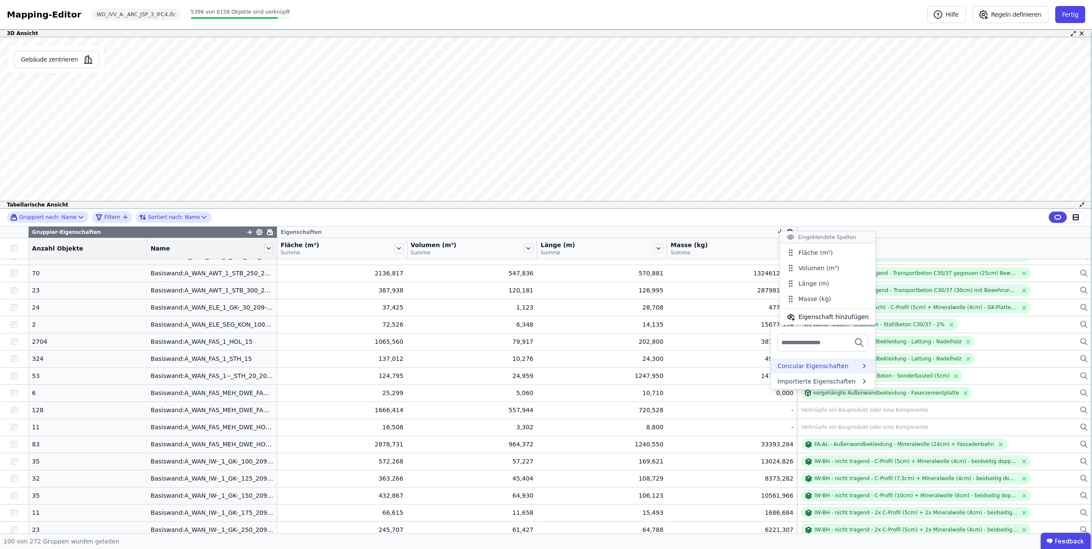
click at [795, 366] on div "Concular Eigenschaften" at bounding box center [812, 366] width 71 height 9
click at [795, 384] on div "Auswertungen" at bounding box center [798, 382] width 43 height 9
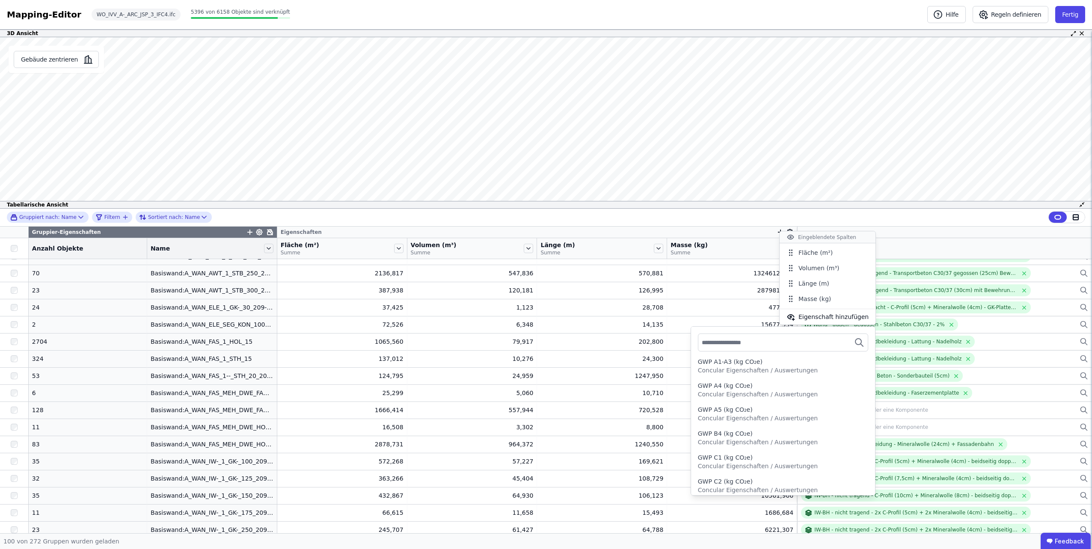
scroll to position [385, 0]
click at [737, 383] on div "GWP (kg CO₂e)" at bounding box center [720, 380] width 45 height 9
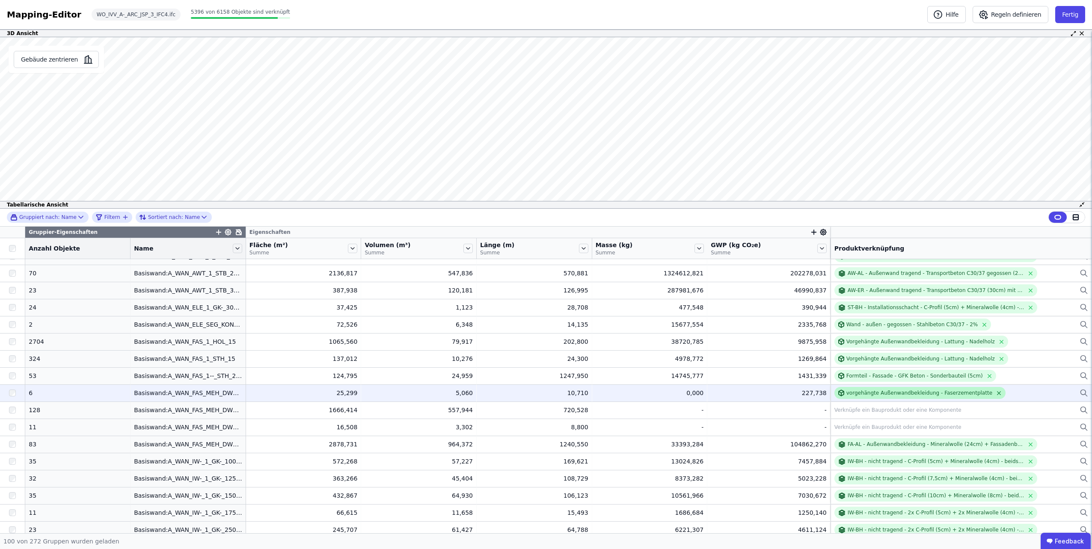
click at [995, 391] on icon at bounding box center [998, 393] width 6 height 6
click at [958, 393] on div "Verknüpfe ein Bauprodukt oder eine Komponente" at bounding box center [961, 393] width 254 height 10
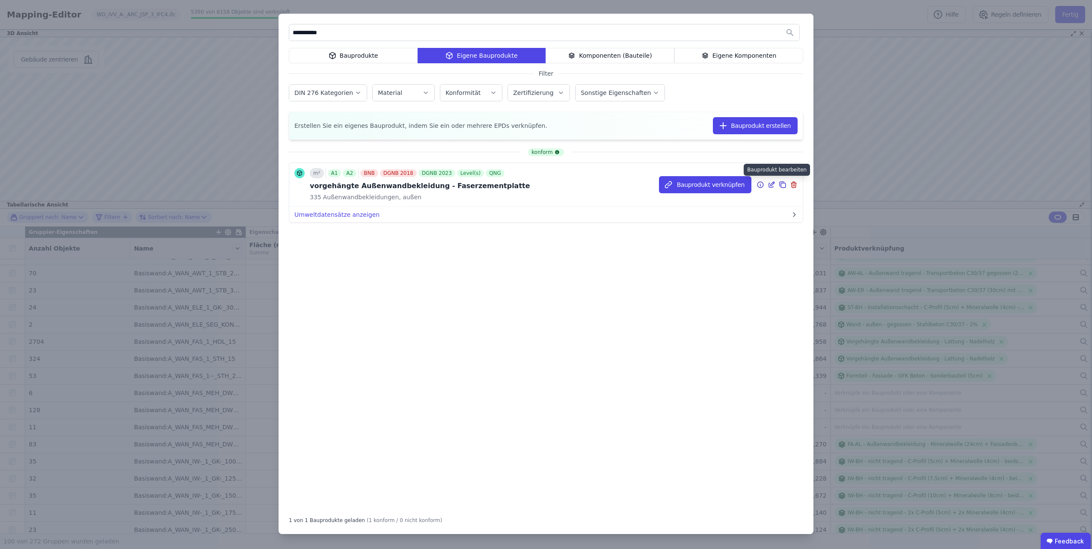
type input "**********"
click at [773, 187] on icon at bounding box center [771, 185] width 8 height 10
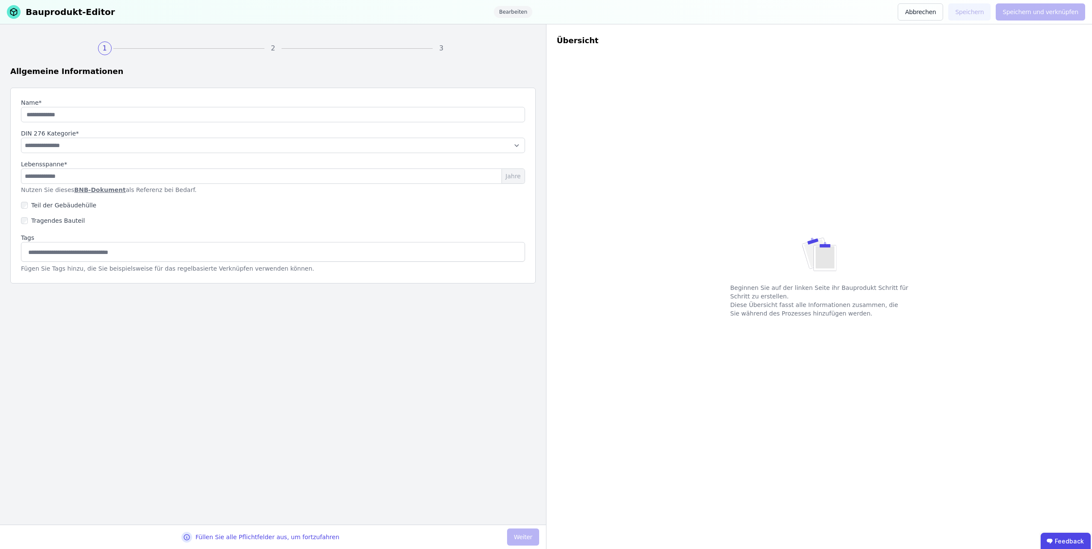
type input "**********"
select select "**********"
type input "**"
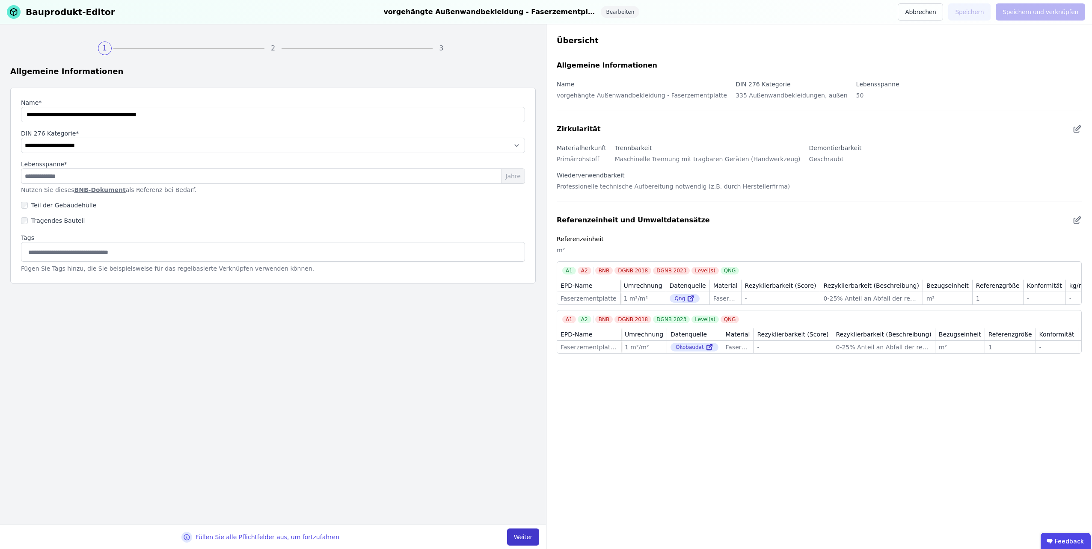
click at [530, 537] on button "Weiter" at bounding box center [523, 537] width 32 height 17
select select "**********"
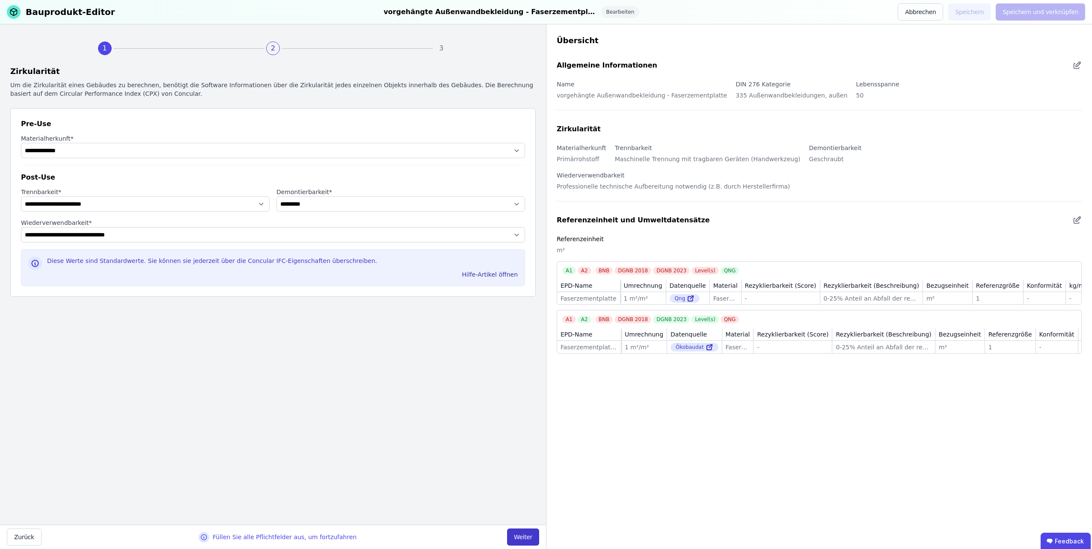
click at [530, 537] on button "Weiter" at bounding box center [523, 537] width 32 height 17
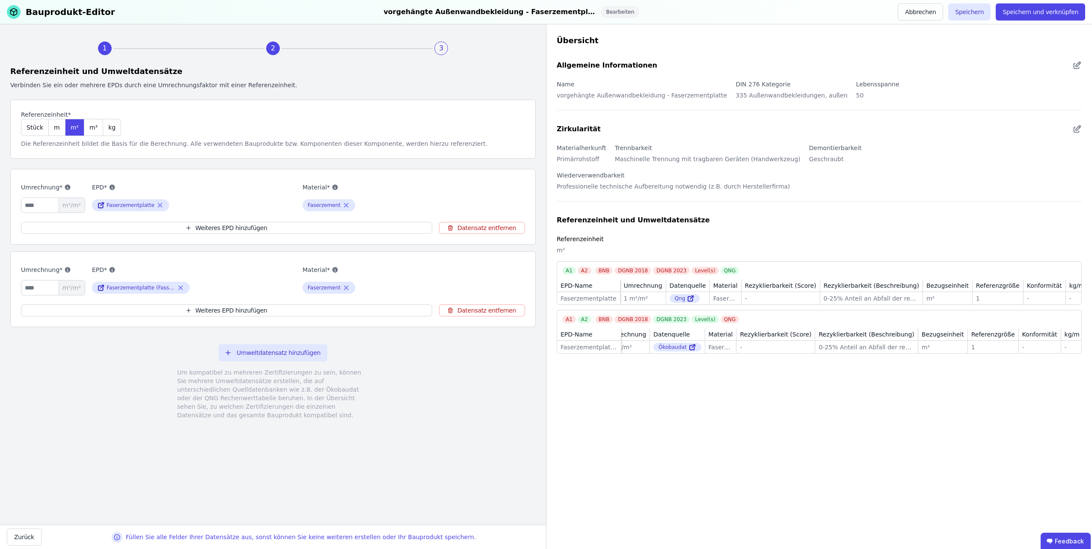
scroll to position [0, 29]
click at [89, 125] on span "m³" at bounding box center [93, 127] width 8 height 9
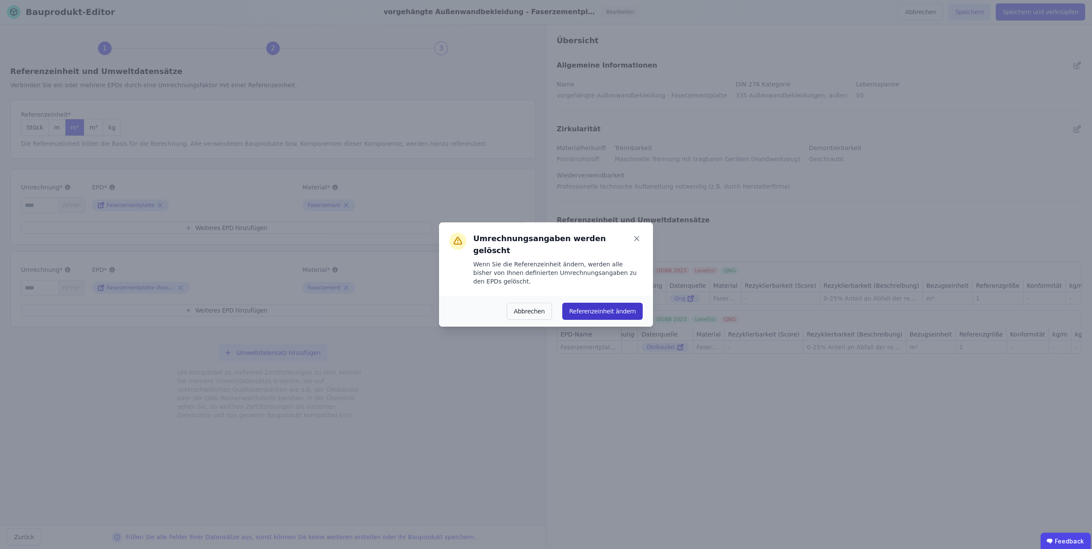
click at [583, 303] on button "Referenzeinheit ändern" at bounding box center [602, 311] width 80 height 17
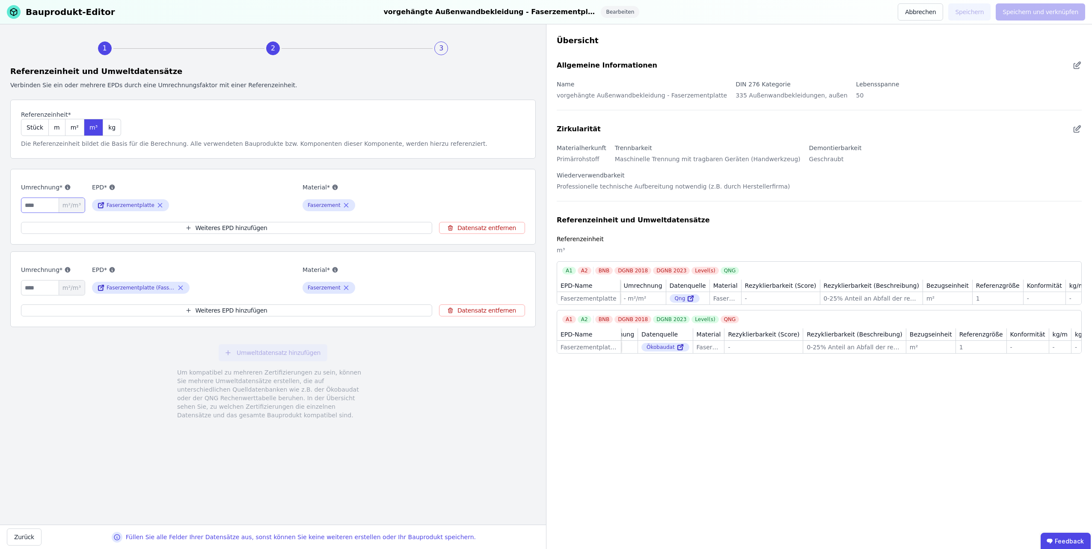
click at [47, 205] on input "number" at bounding box center [53, 205] width 64 height 15
click at [64, 348] on div "Umweltdatensatz hinzufügen Um kompatibel zu mehreren Zertifizierungen zu sein, …" at bounding box center [272, 382] width 525 height 96
click at [33, 204] on input "number" at bounding box center [53, 205] width 64 height 15
type input "*"
click at [38, 286] on input "number" at bounding box center [53, 287] width 64 height 15
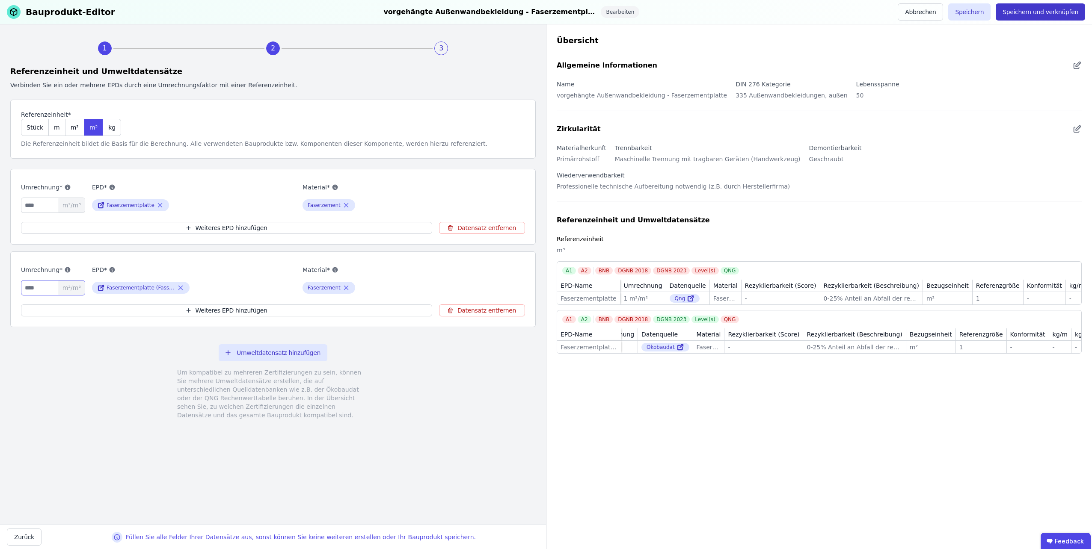
type input "*"
click at [1019, 14] on button "Speichern und verknüpfen" at bounding box center [1039, 11] width 89 height 17
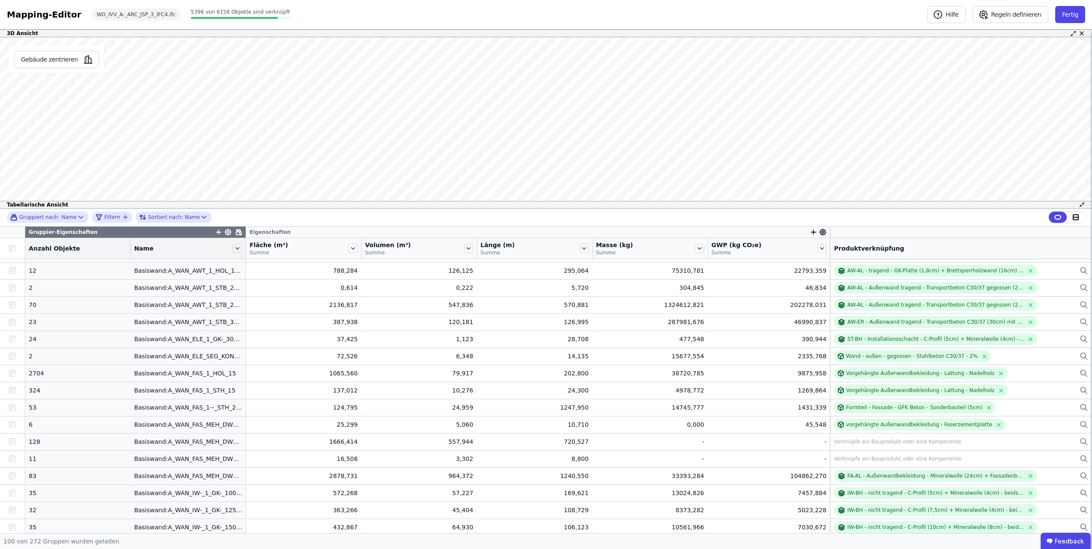
scroll to position [989, 0]
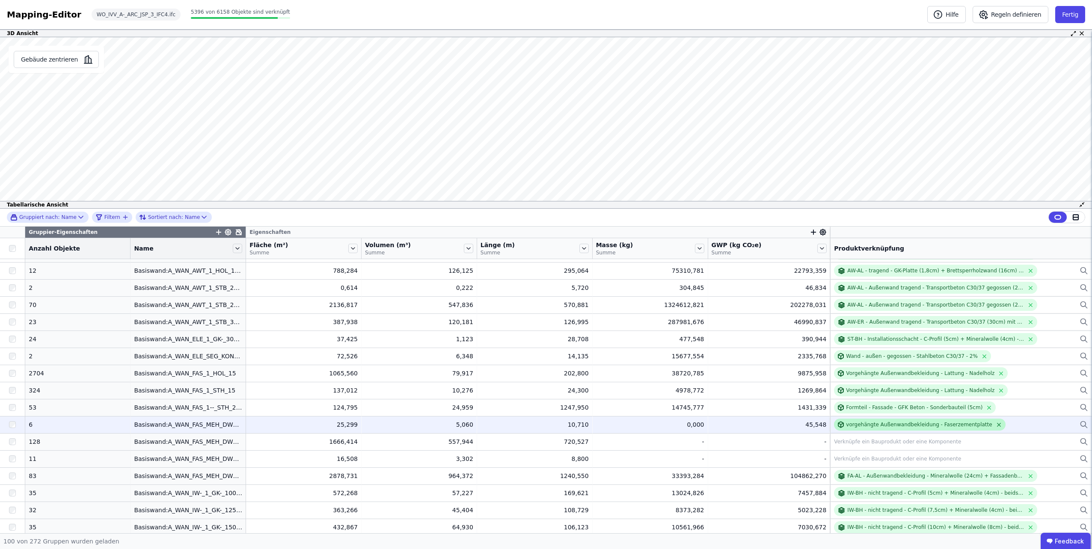
click at [995, 423] on icon at bounding box center [998, 425] width 6 height 6
click at [911, 427] on div "Verknüpfe ein Bauprodukt oder eine Komponente" at bounding box center [897, 424] width 127 height 7
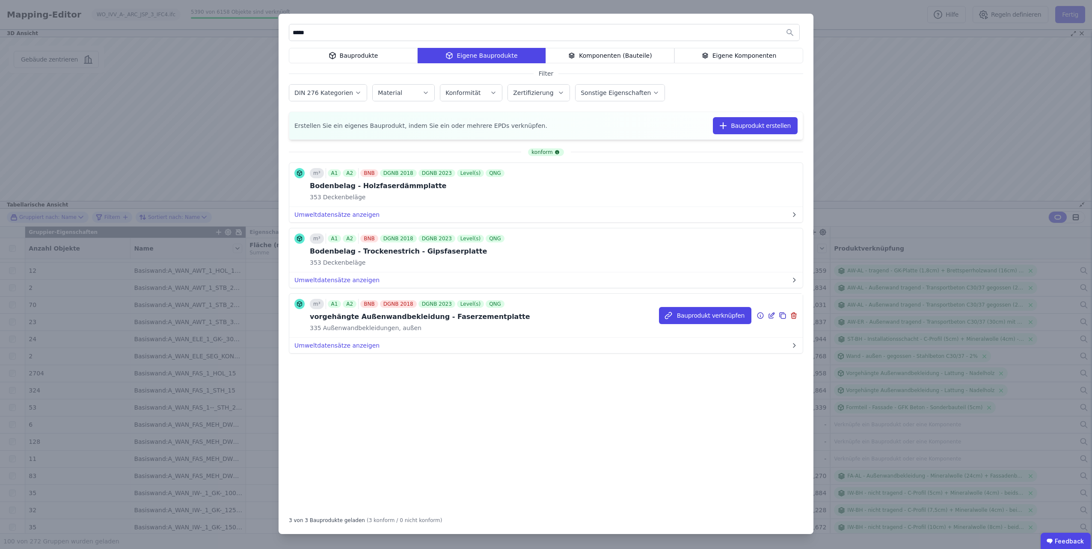
type input "*****"
click at [770, 317] on icon at bounding box center [771, 316] width 8 height 10
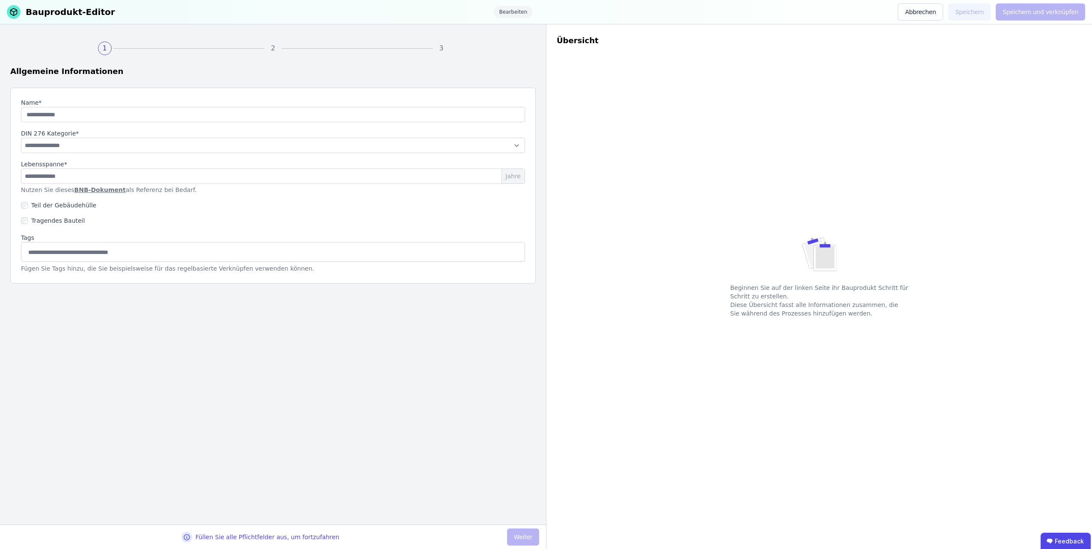
type input "**********"
select select "**********"
type input "**"
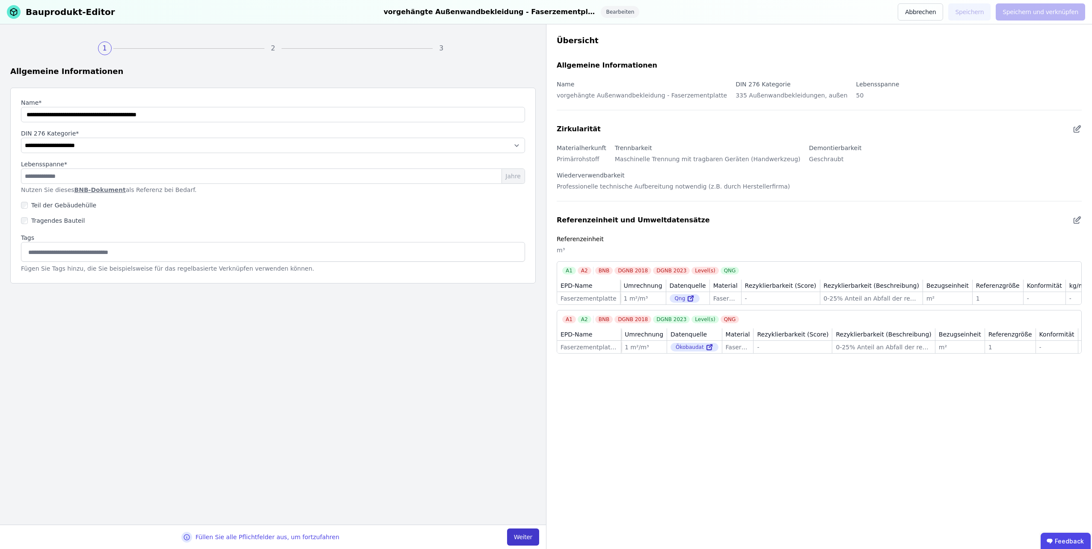
click at [522, 531] on button "Weiter" at bounding box center [523, 537] width 32 height 17
select select "**********"
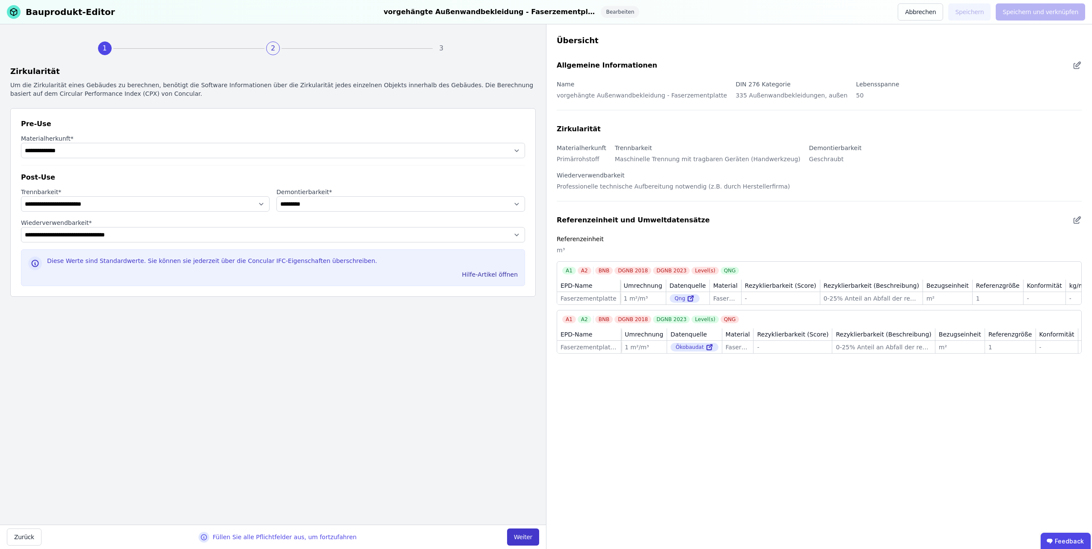
click at [522, 531] on button "Weiter" at bounding box center [523, 537] width 32 height 17
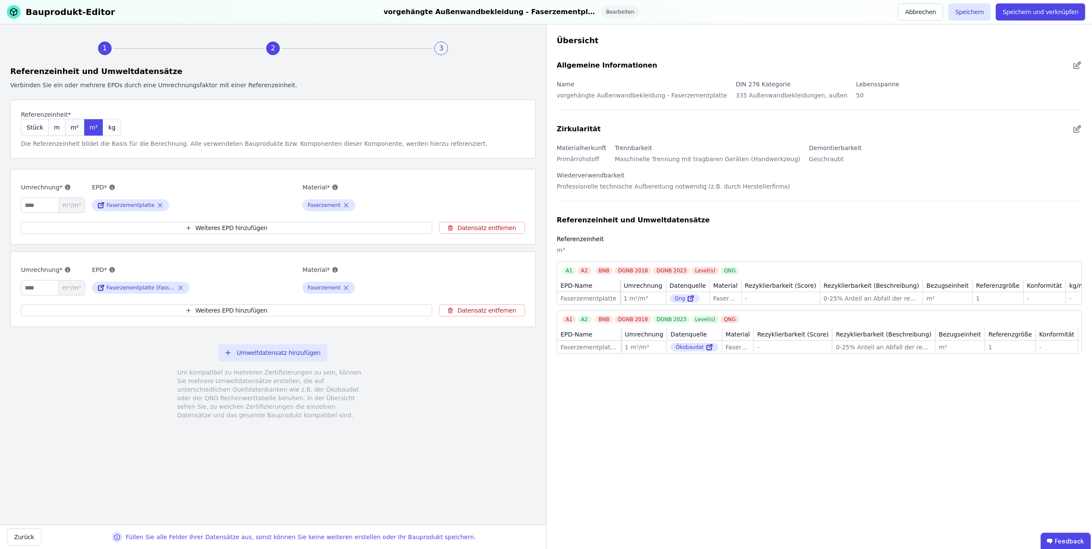
click at [71, 129] on span "m²" at bounding box center [75, 127] width 8 height 9
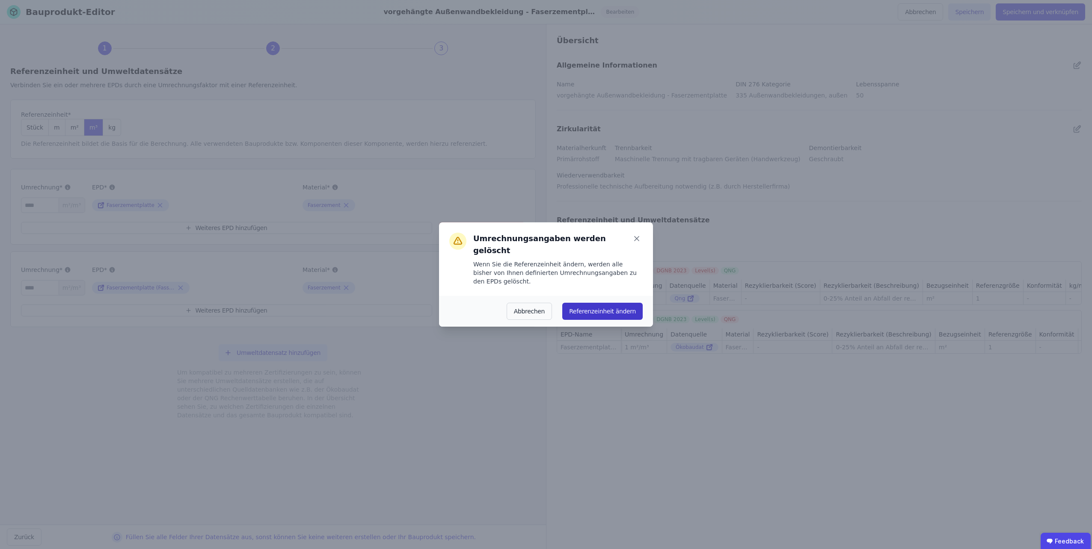
click at [580, 308] on button "Referenzeinheit ändern" at bounding box center [602, 311] width 80 height 17
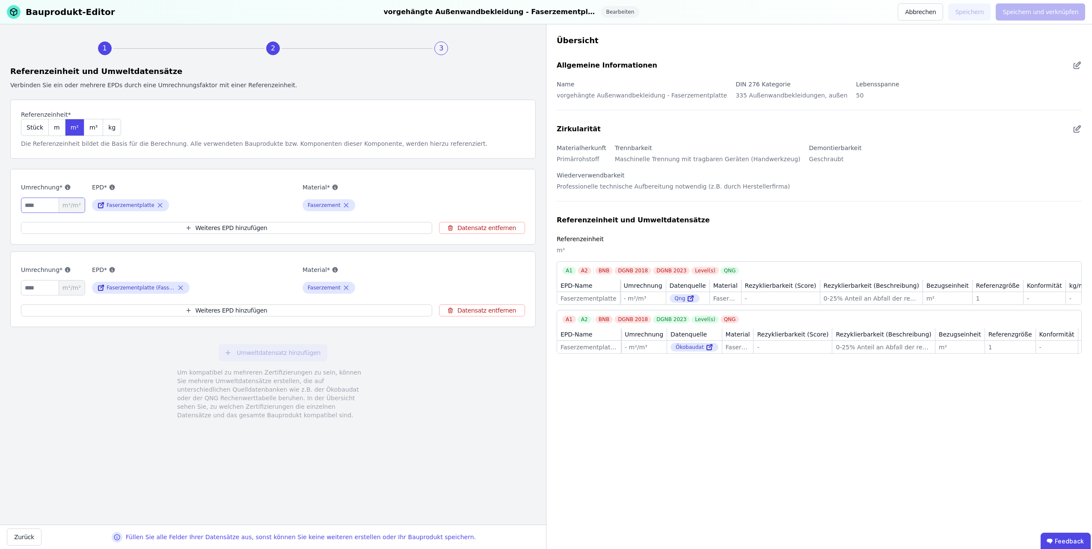
click at [31, 208] on input "number" at bounding box center [53, 205] width 64 height 15
type input "*"
click at [31, 286] on input "number" at bounding box center [53, 287] width 64 height 15
type input "*"
click at [1015, 14] on button "Speichern und verknüpfen" at bounding box center [1039, 11] width 89 height 17
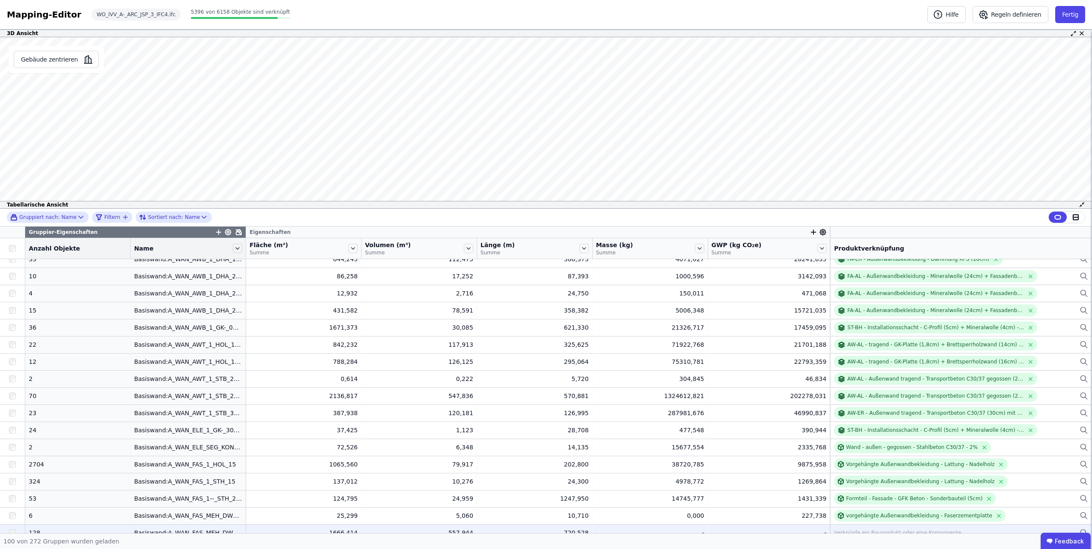
scroll to position [941, 0]
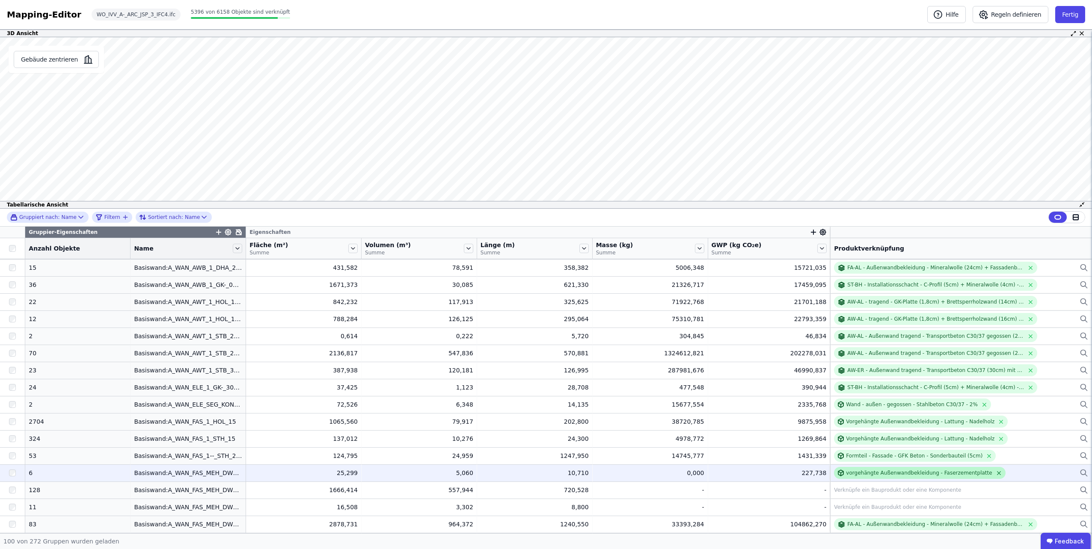
click at [995, 471] on icon at bounding box center [998, 473] width 6 height 6
click at [973, 471] on div "Verknüpfe ein Bauprodukt oder eine Komponente" at bounding box center [961, 473] width 254 height 10
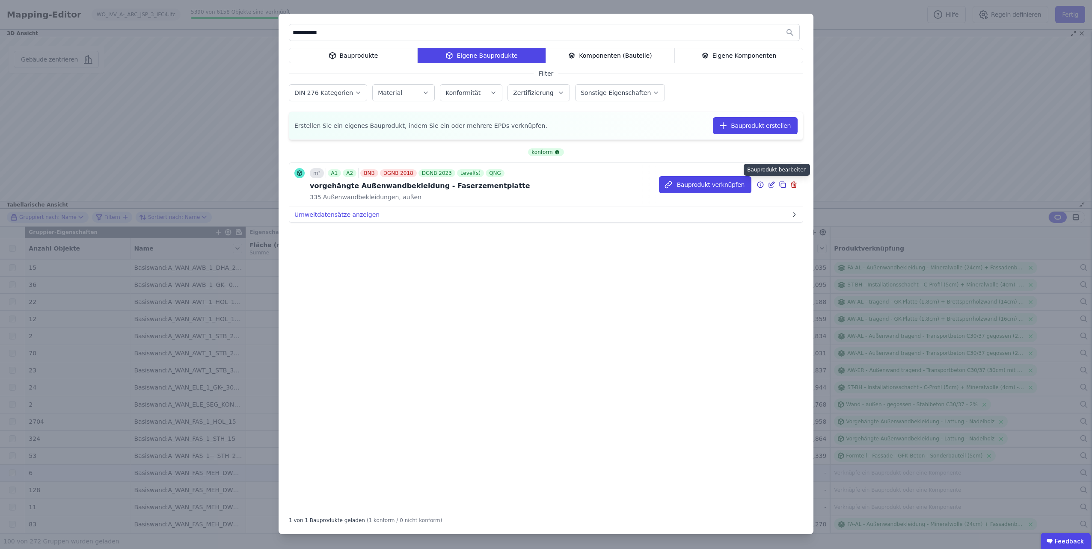
type input "**********"
click at [770, 186] on icon at bounding box center [771, 185] width 8 height 10
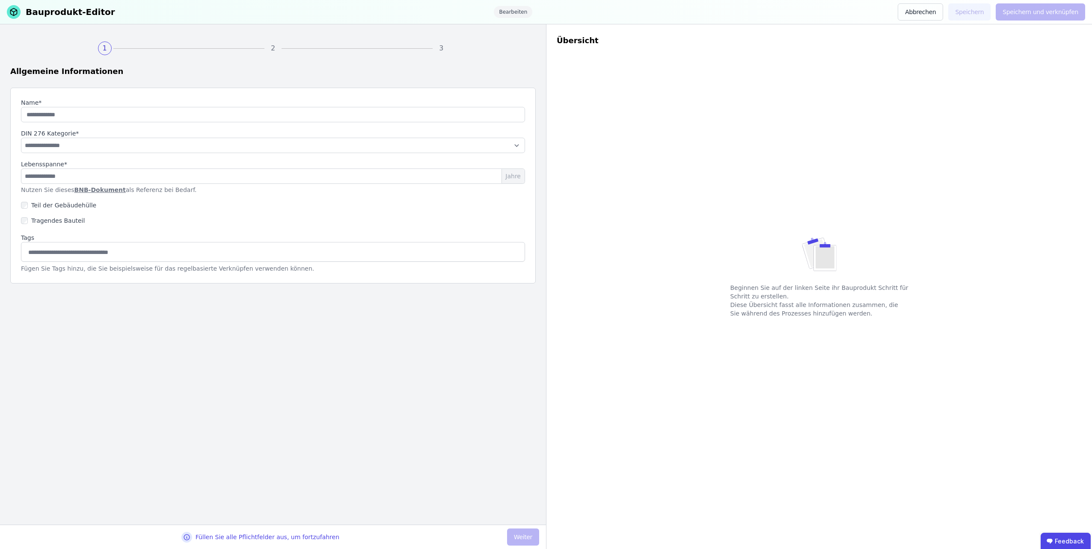
type input "**********"
select select "**********"
type input "**"
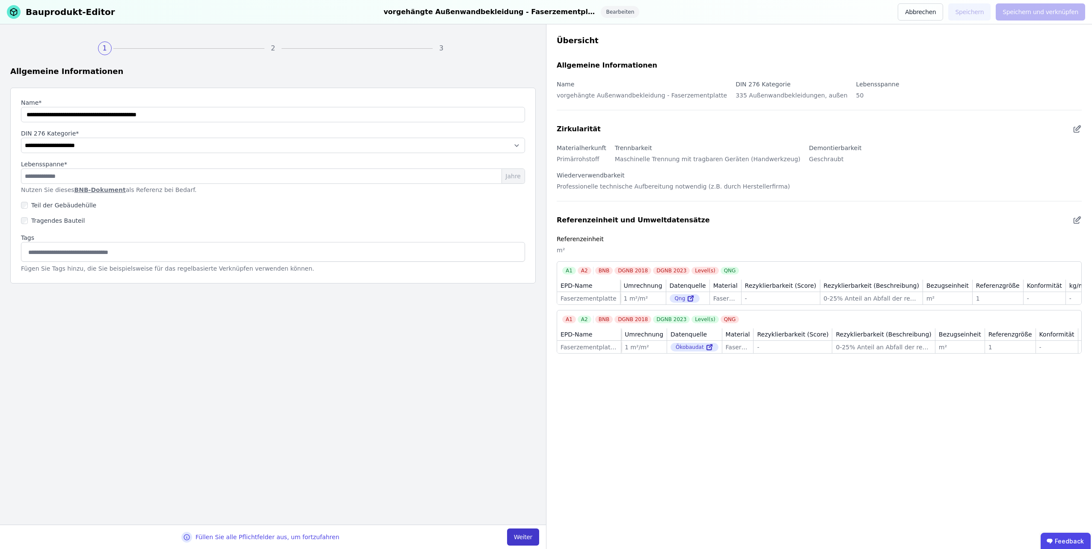
click at [524, 539] on button "Weiter" at bounding box center [523, 537] width 32 height 17
select select "**********"
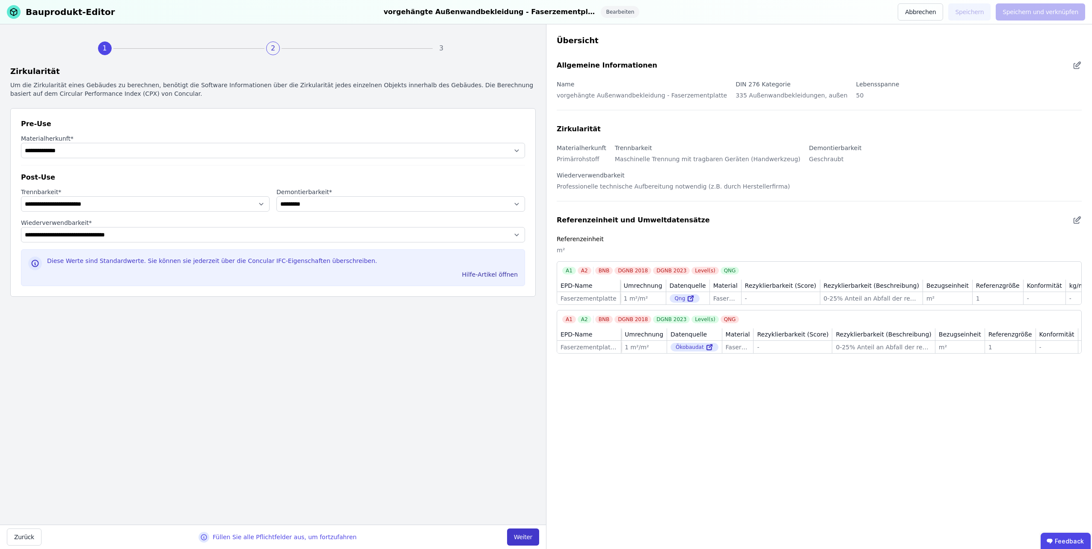
click at [524, 541] on button "Weiter" at bounding box center [523, 537] width 32 height 17
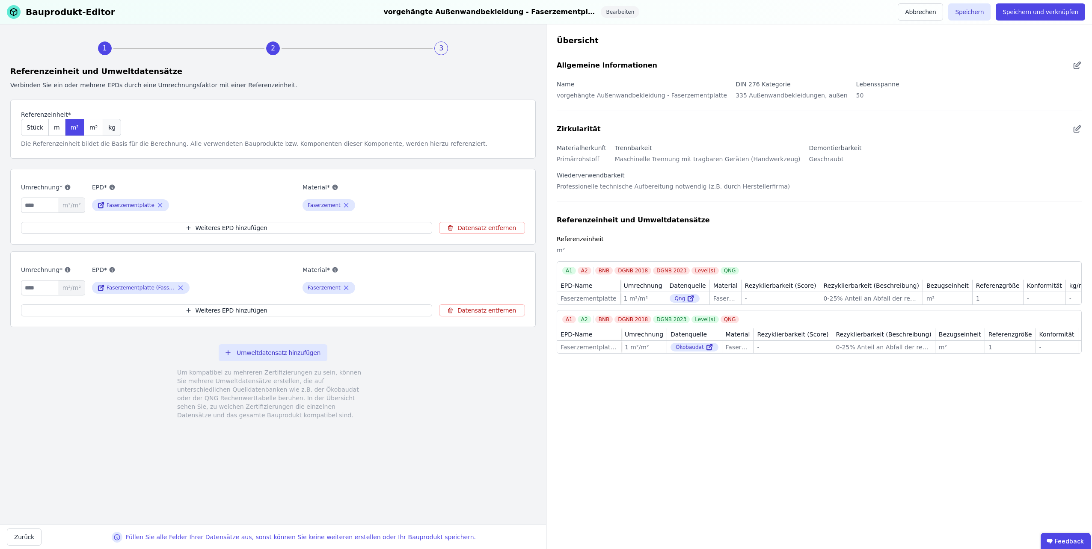
click at [104, 123] on div "kg" at bounding box center [112, 127] width 18 height 17
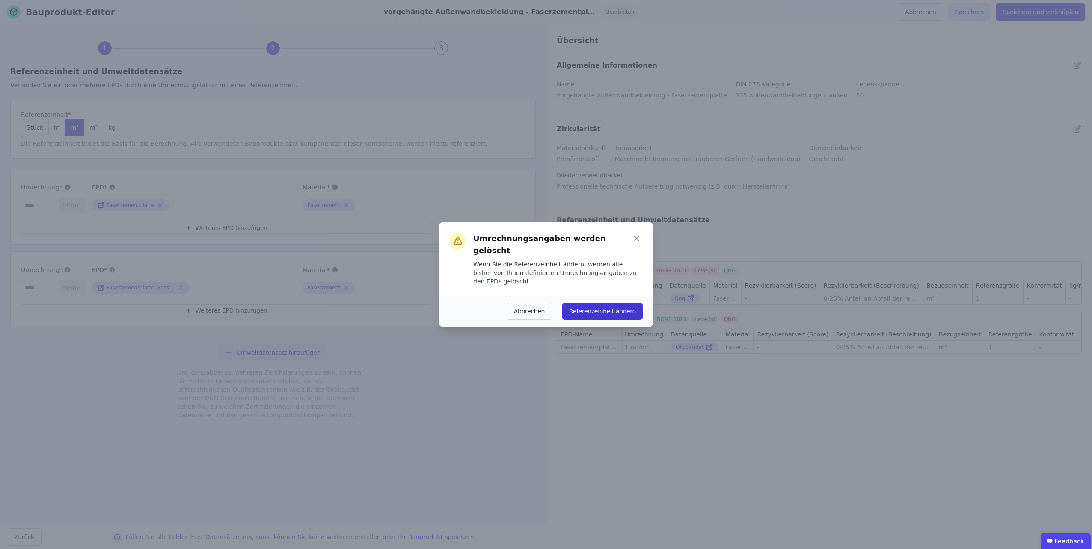
click at [586, 305] on button "Referenzeinheit ändern" at bounding box center [602, 311] width 80 height 17
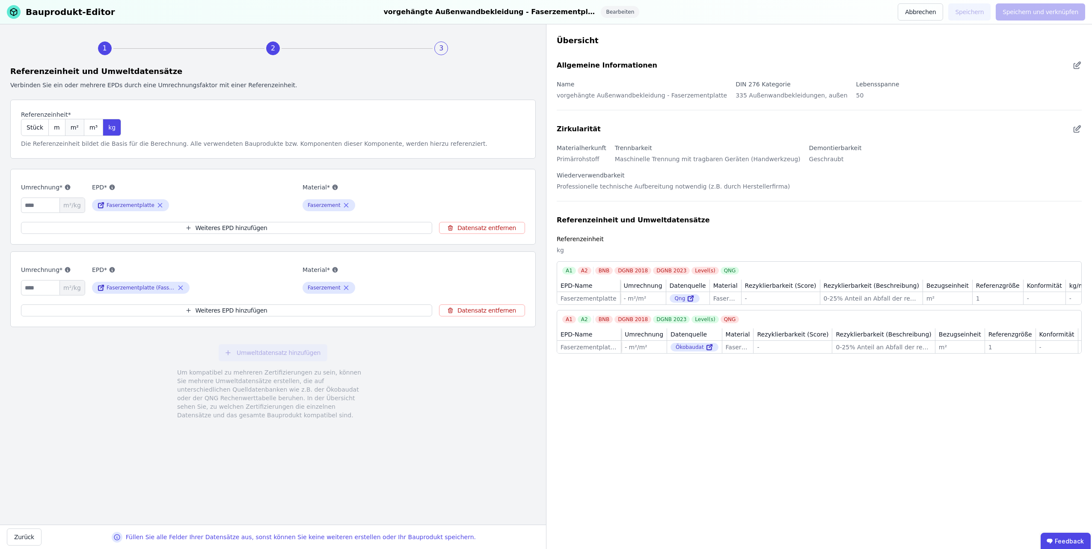
click at [71, 128] on span "m²" at bounding box center [75, 127] width 8 height 9
click at [25, 208] on input "number" at bounding box center [53, 205] width 64 height 15
type input "*"
click at [31, 286] on input "number" at bounding box center [53, 287] width 64 height 15
type input "*"
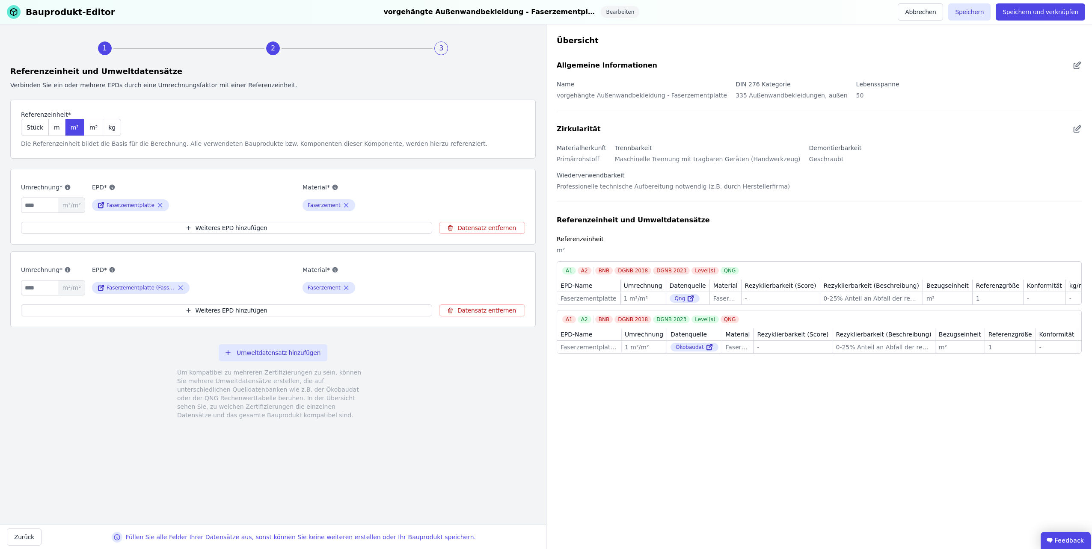
click at [1066, 539] on ubdiv "Feedback" at bounding box center [1065, 540] width 50 height 17
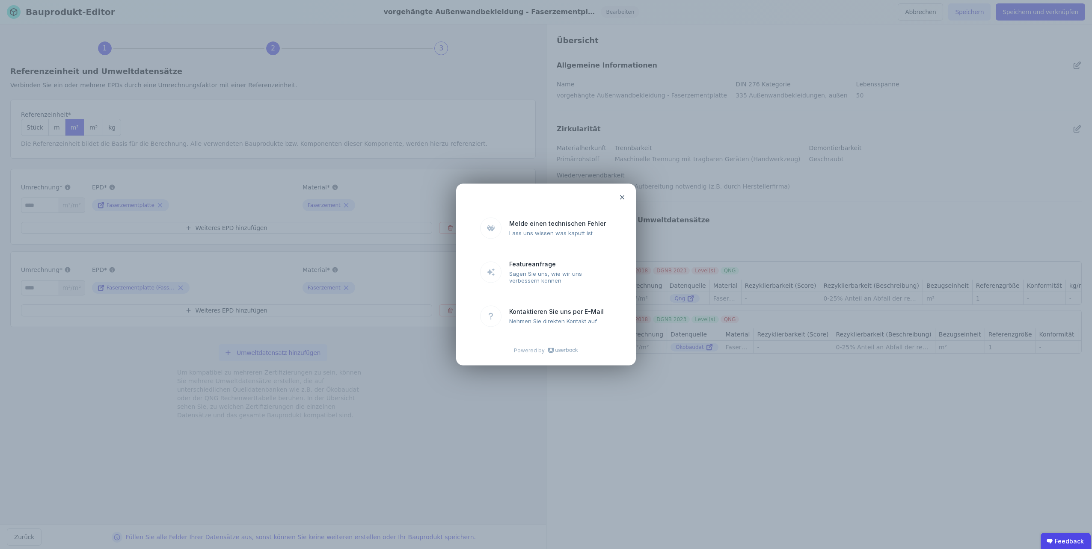
click at [620, 196] on icon at bounding box center [621, 197] width 7 height 7
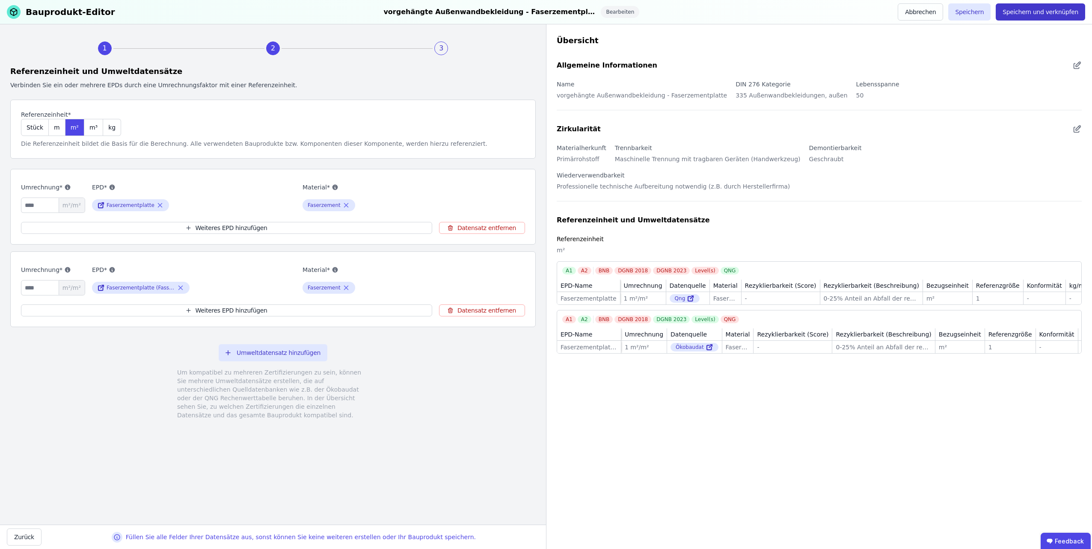
click at [1023, 14] on button "Speichern und verknüpfen" at bounding box center [1039, 11] width 89 height 17
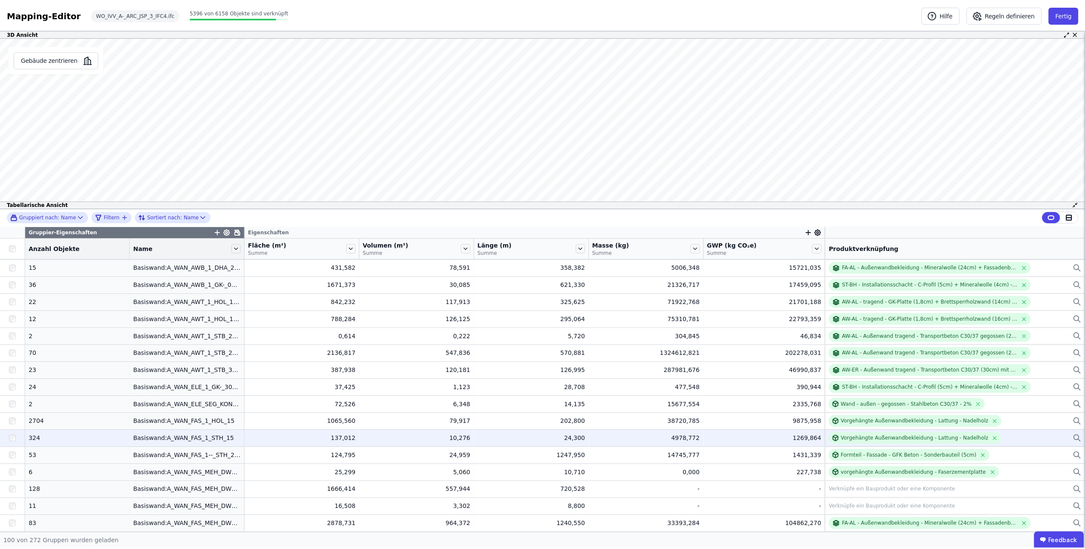
scroll to position [1026, 0]
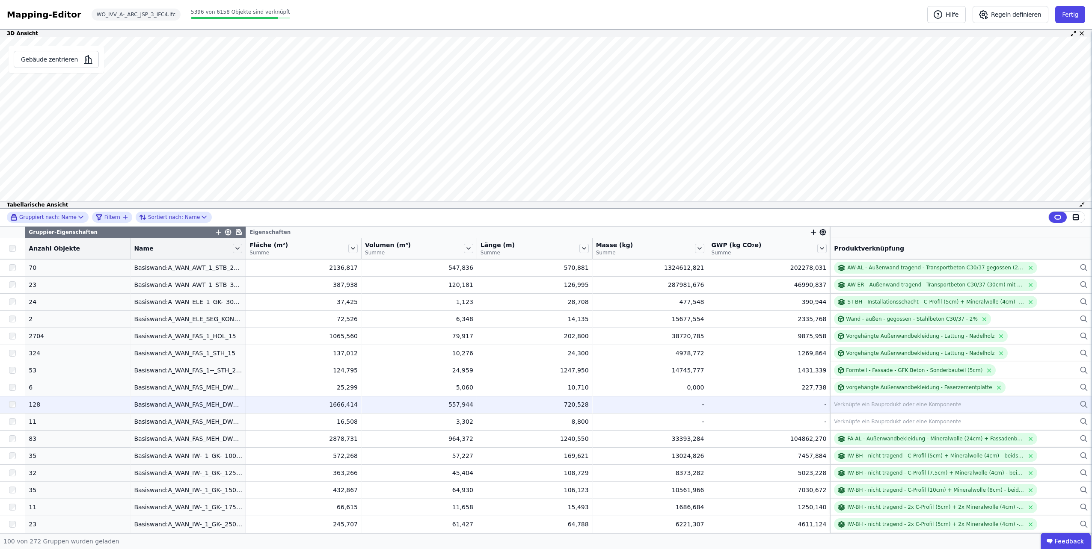
click at [896, 402] on div "Verknüpfe ein Bauprodukt oder eine Komponente" at bounding box center [897, 404] width 127 height 7
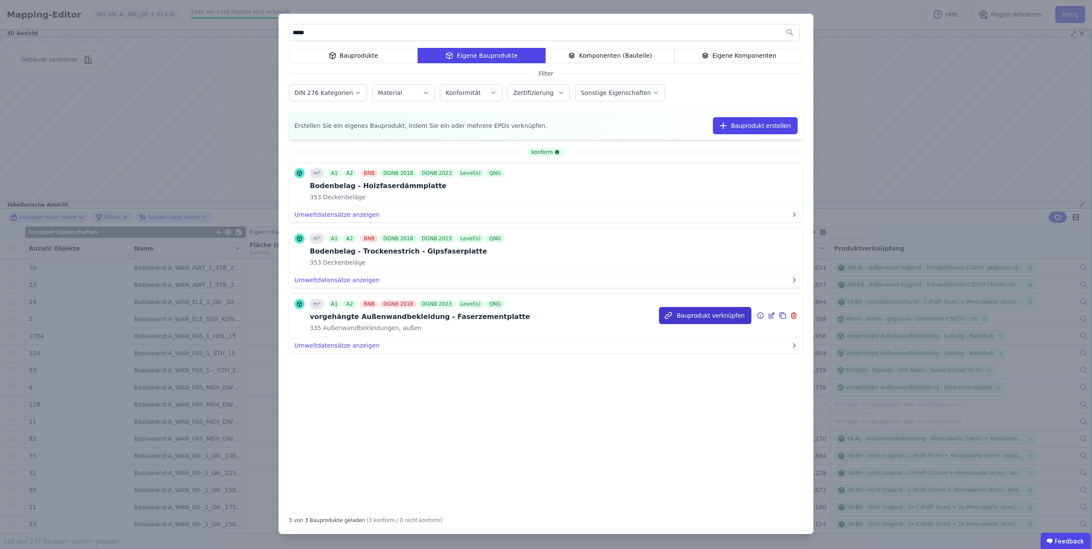
type input "*****"
click at [736, 315] on button "Bauprodukt verknüpfen" at bounding box center [705, 315] width 92 height 17
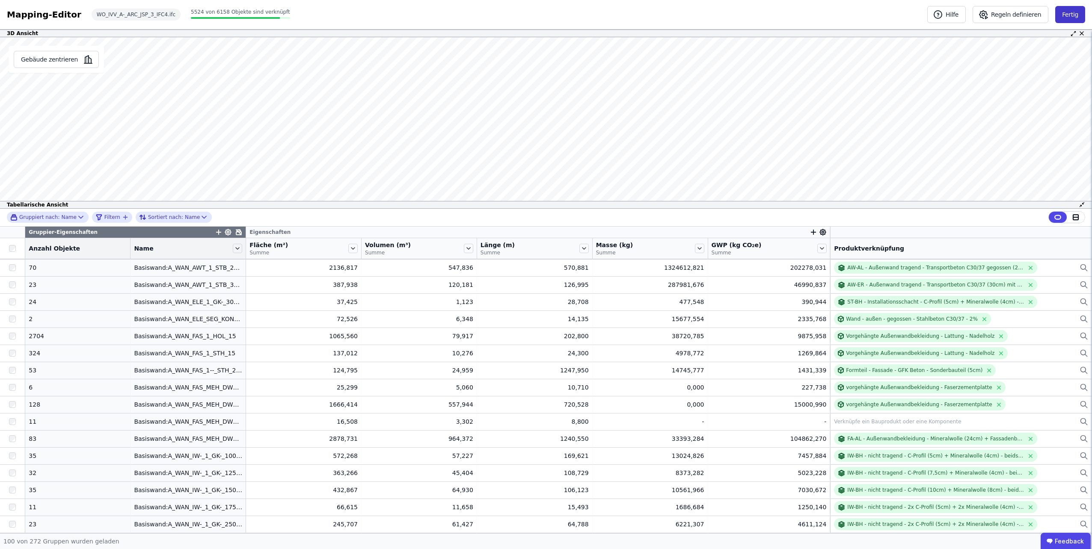
click at [1072, 12] on button "Fertig" at bounding box center [1070, 14] width 30 height 17
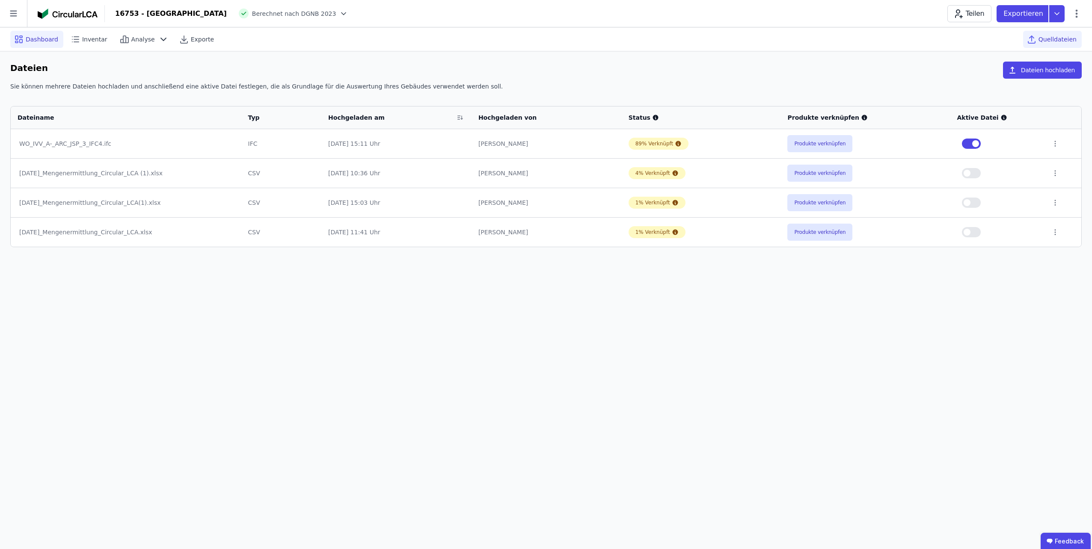
click at [40, 40] on span "Dashboard" at bounding box center [42, 39] width 33 height 9
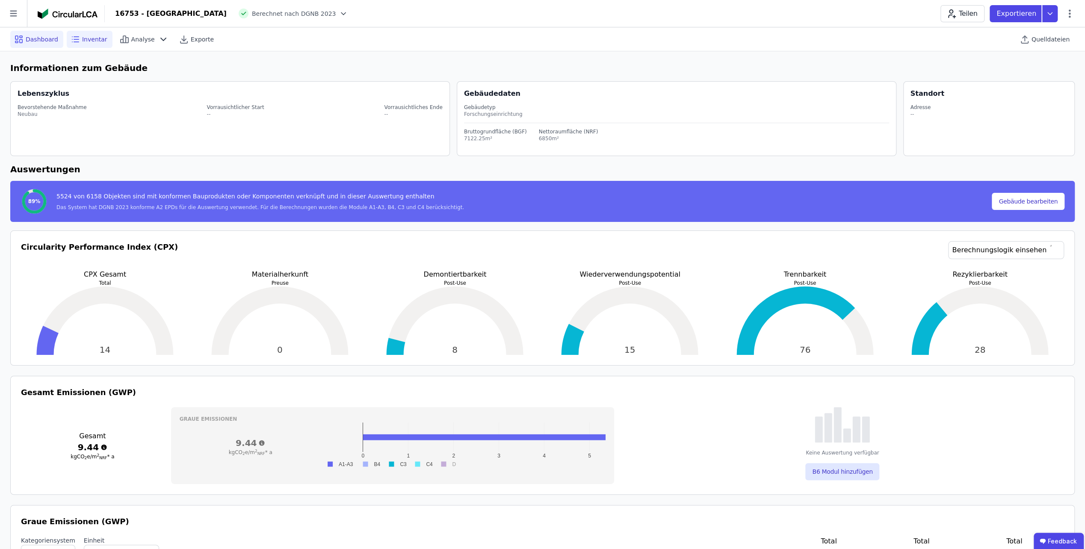
click at [86, 44] on div "Inventar" at bounding box center [90, 39] width 46 height 17
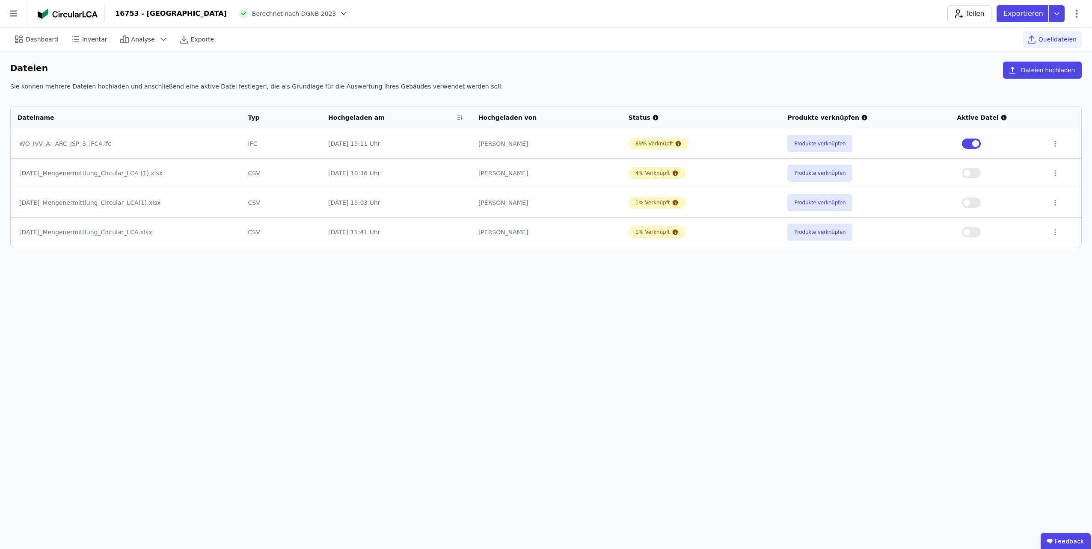
click at [836, 143] on button "Produkte verknüpfen" at bounding box center [819, 143] width 65 height 17
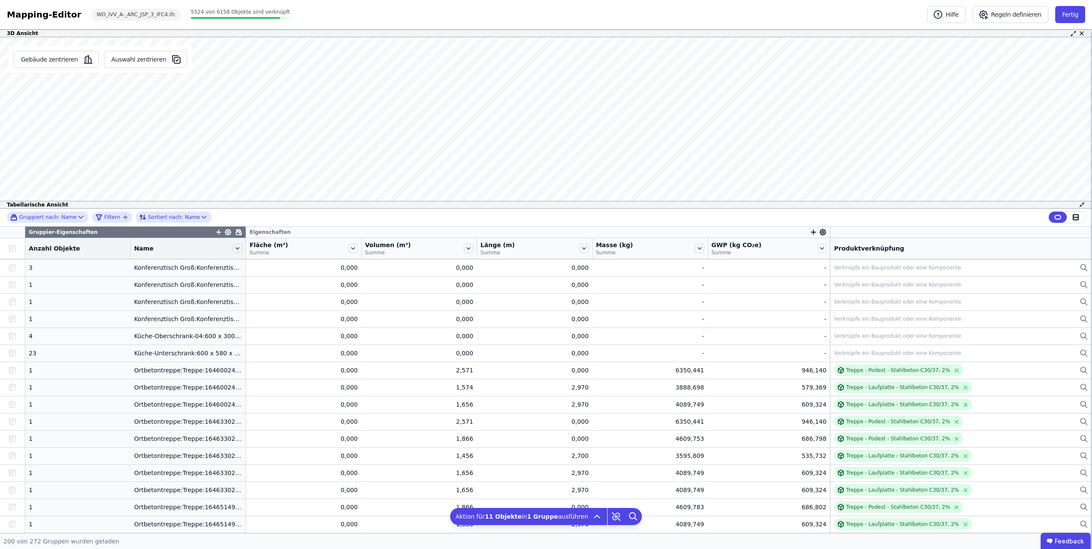
scroll to position [2523, 0]
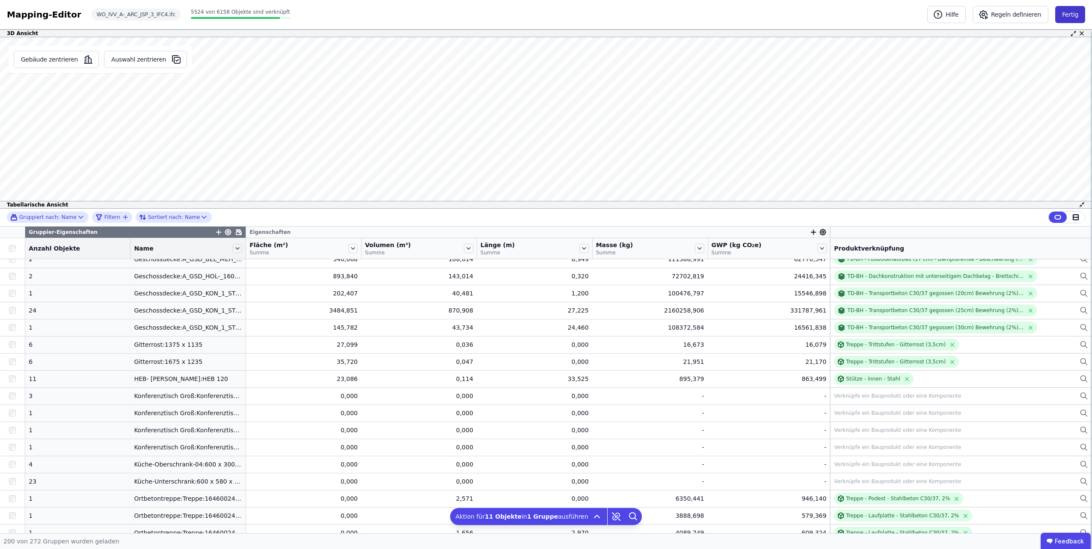
click at [1079, 12] on button "Fertig" at bounding box center [1070, 14] width 30 height 17
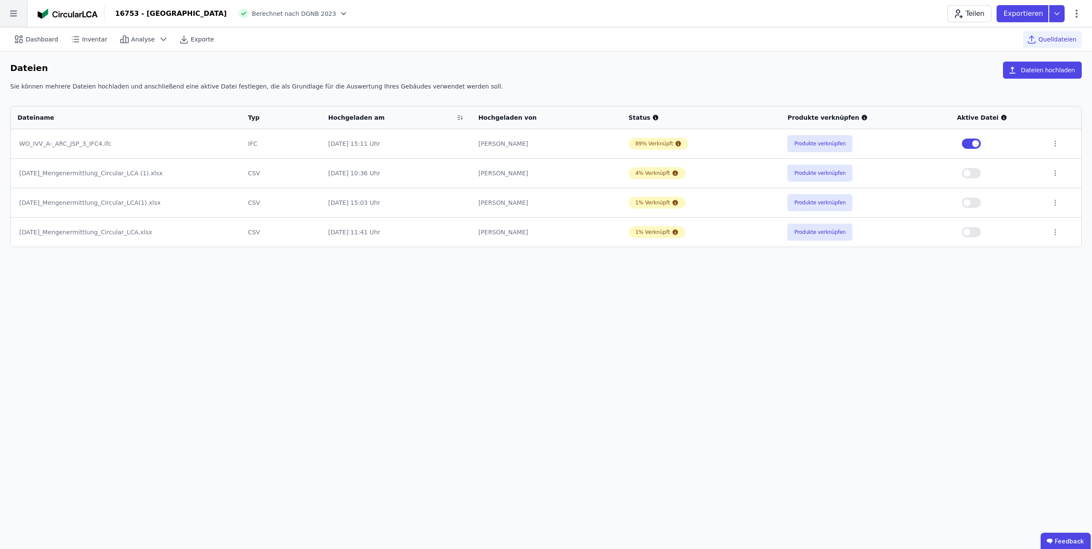
click at [11, 14] on icon at bounding box center [13, 13] width 27 height 27
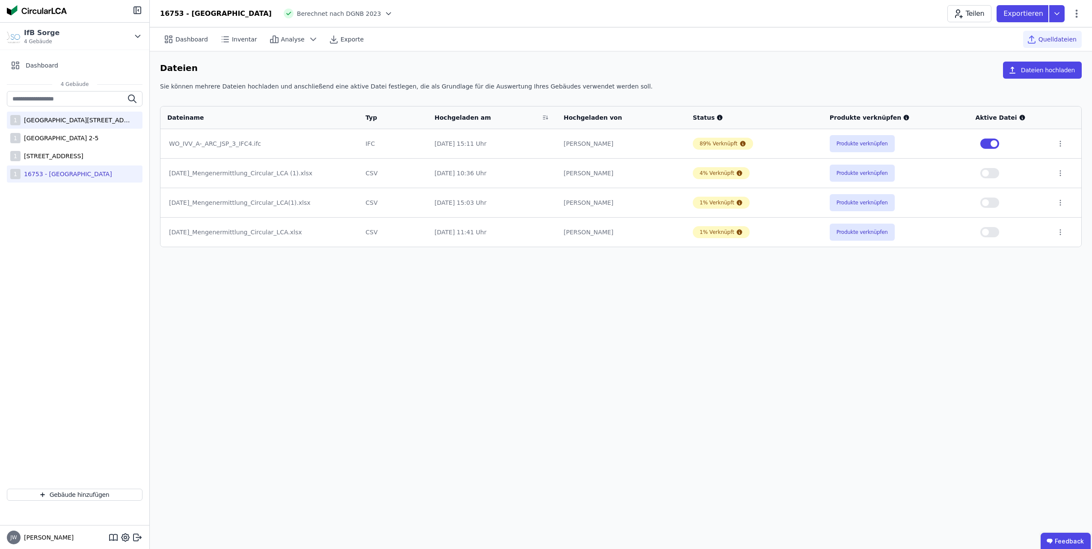
click at [62, 117] on div "[GEOGRAPHIC_DATA][STREET_ADDRESS]" at bounding box center [76, 120] width 111 height 9
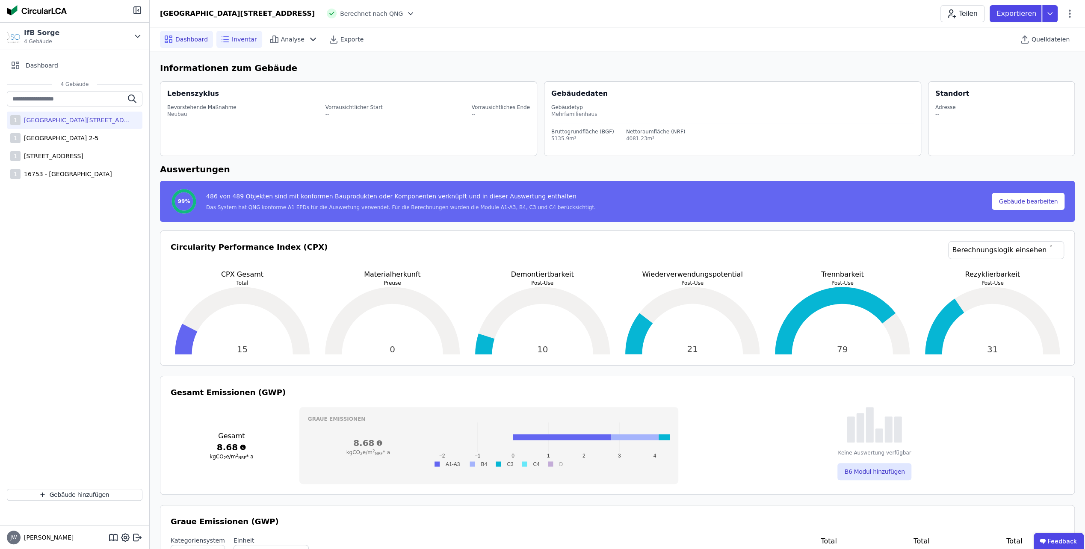
click at [237, 41] on span "Inventar" at bounding box center [244, 39] width 25 height 9
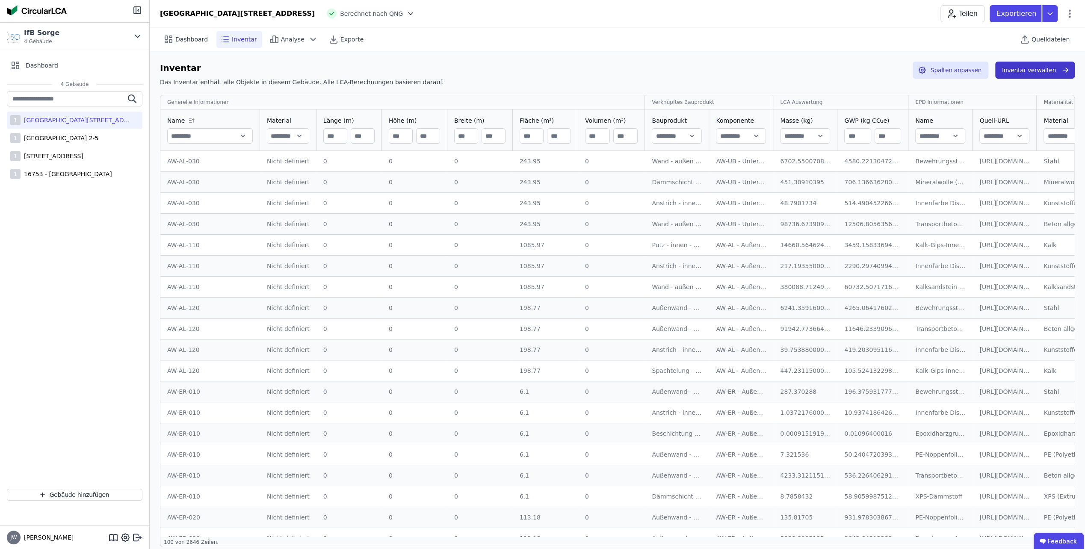
click at [1026, 69] on button "Inventar verwalten" at bounding box center [1035, 70] width 80 height 17
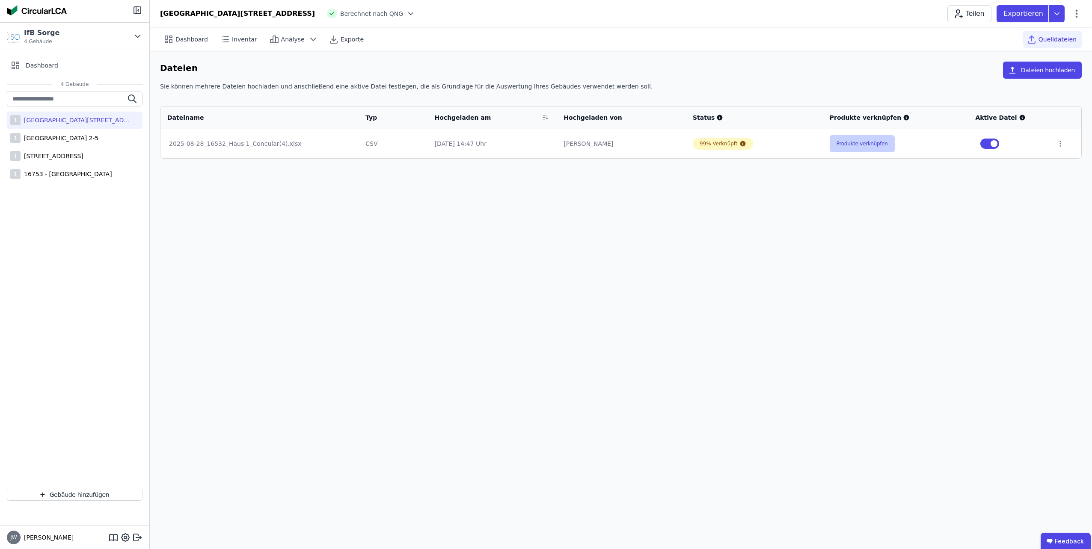
click at [865, 144] on button "Produkte verknüpfen" at bounding box center [861, 143] width 65 height 17
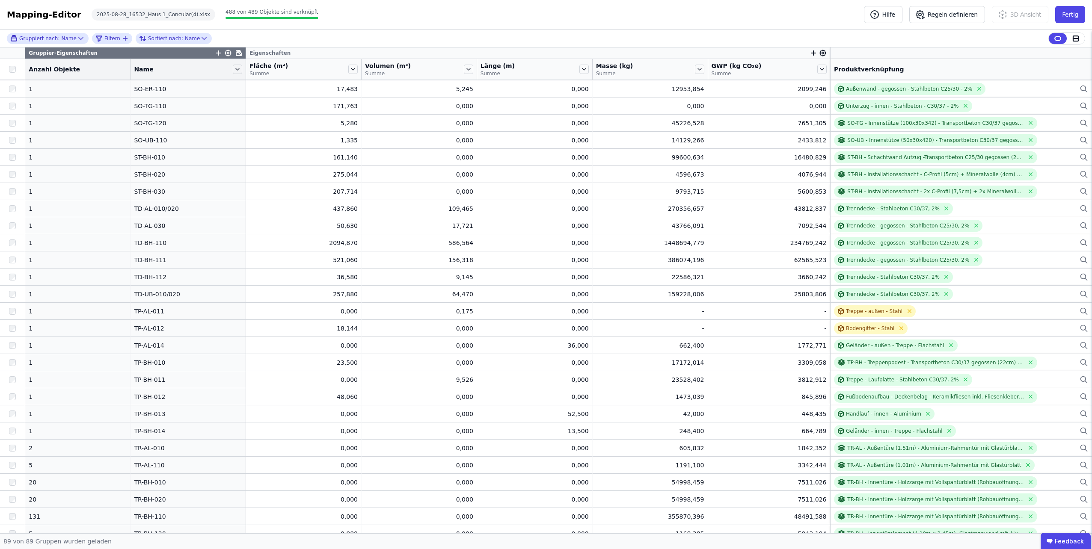
scroll to position [1069, 0]
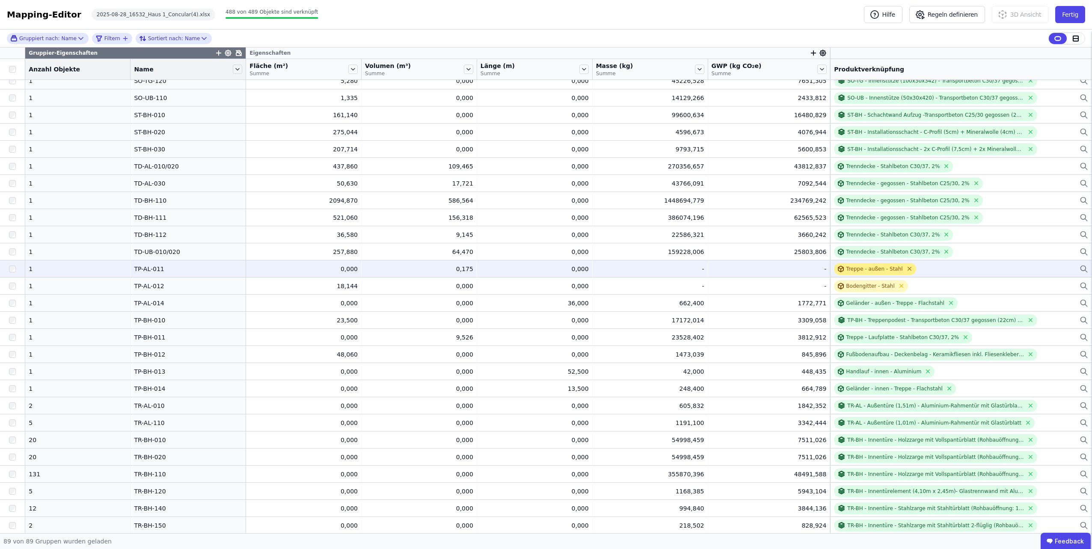
click at [906, 270] on icon at bounding box center [909, 269] width 6 height 6
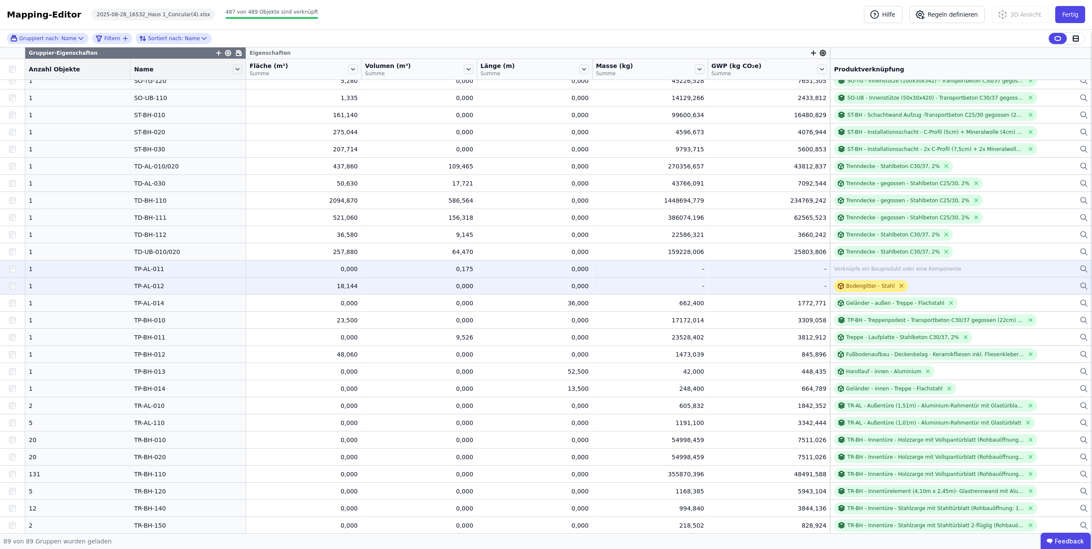
click at [898, 285] on icon at bounding box center [901, 286] width 6 height 6
click at [858, 270] on div "Verknüpfe ein Bauprodukt oder eine Komponente" at bounding box center [897, 269] width 127 height 7
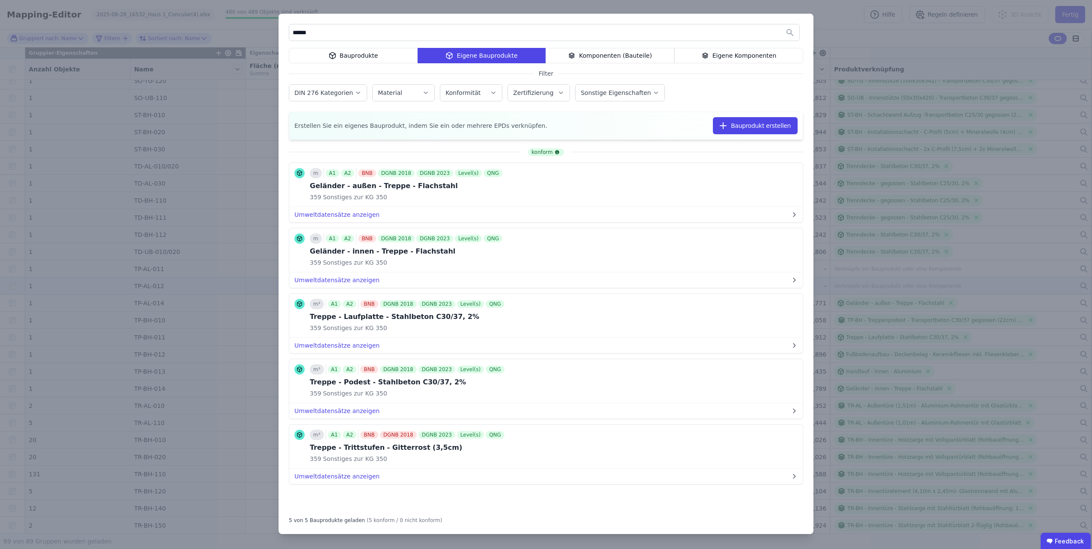
type input "******"
click at [335, 53] on icon at bounding box center [332, 55] width 8 height 10
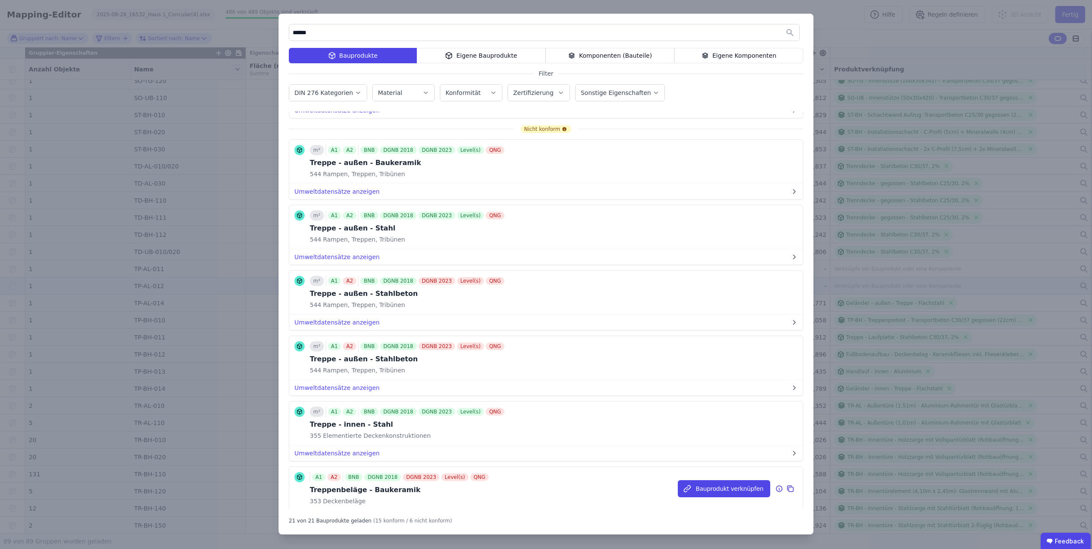
scroll to position [1009, 0]
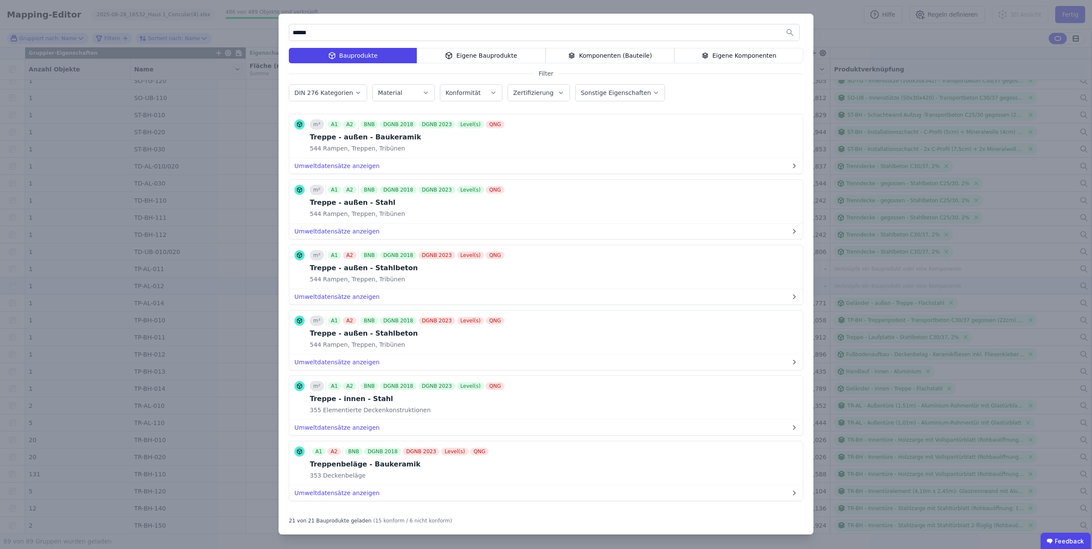
click at [836, 17] on div "****** Bauprodukte Eigene Bauprodukte Komponenten (Bauteile) Eigene Komponenten…" at bounding box center [546, 274] width 1092 height 549
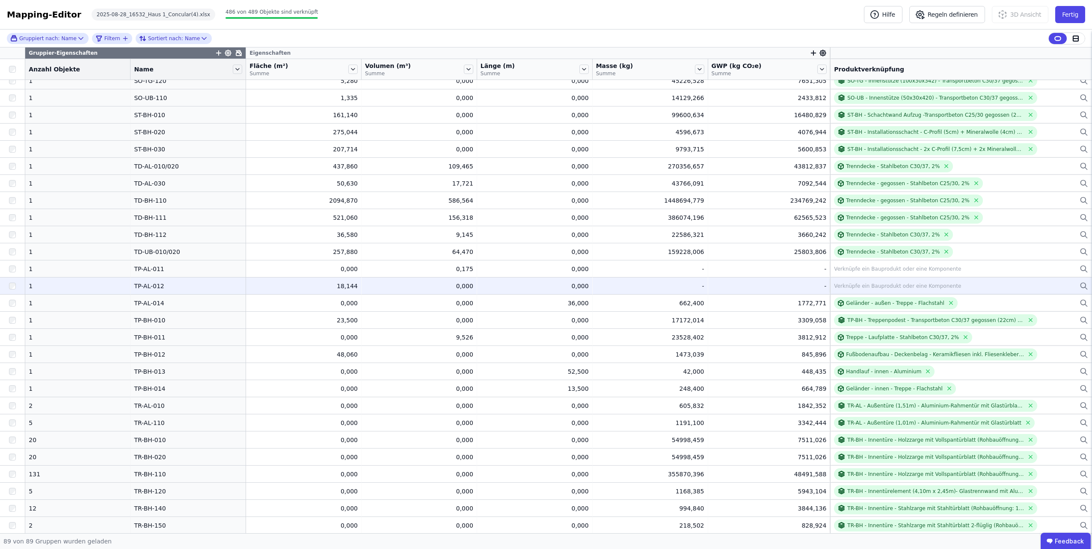
click at [837, 283] on div "Verknüpfe ein Bauprodukt oder eine Komponente" at bounding box center [897, 286] width 127 height 7
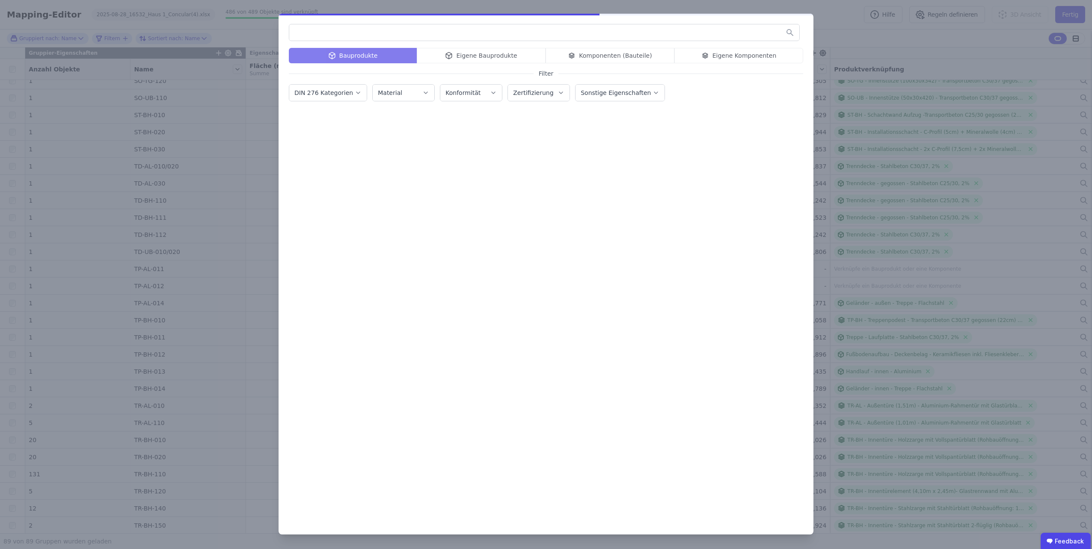
click at [492, 55] on div "Bauprodukte Eigene Bauprodukte Komponenten (Bauteile) Eigene Komponenten" at bounding box center [546, 55] width 514 height 15
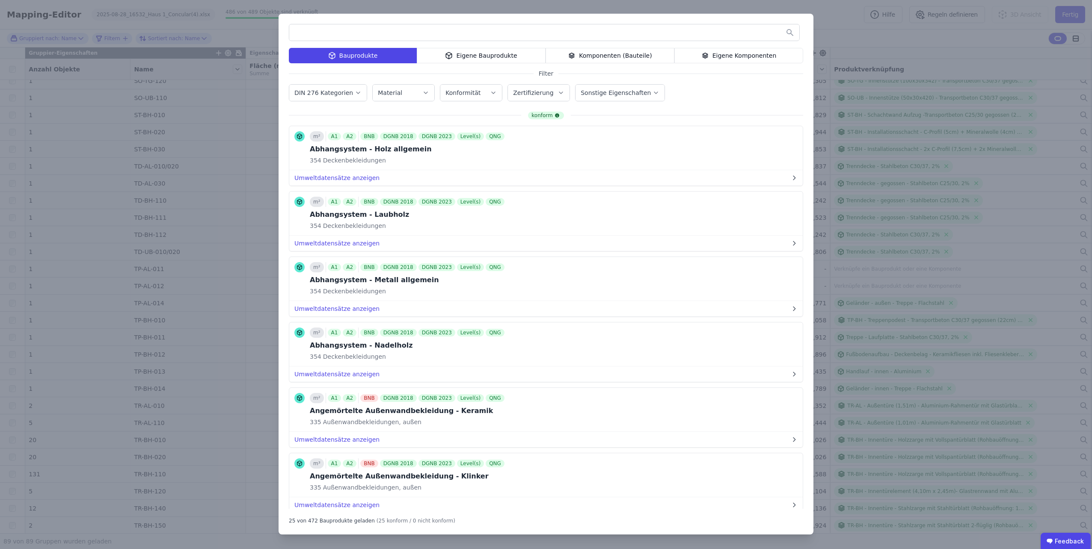
click at [464, 58] on div "Eigene Bauprodukte" at bounding box center [481, 55] width 129 height 15
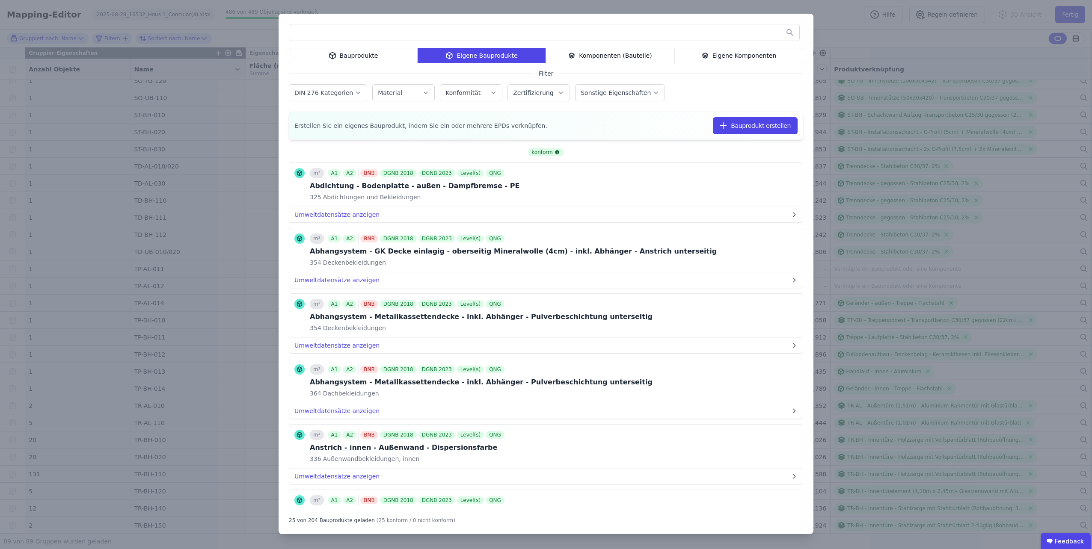
click at [429, 33] on input "text" at bounding box center [544, 32] width 510 height 15
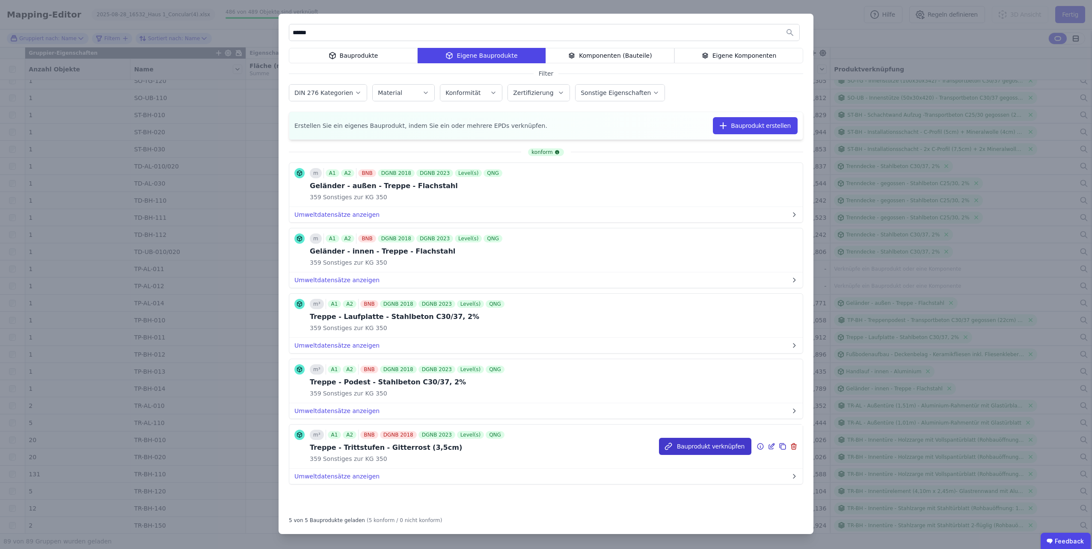
type input "******"
click at [686, 442] on button "Bauprodukt verknüpfen" at bounding box center [705, 446] width 92 height 17
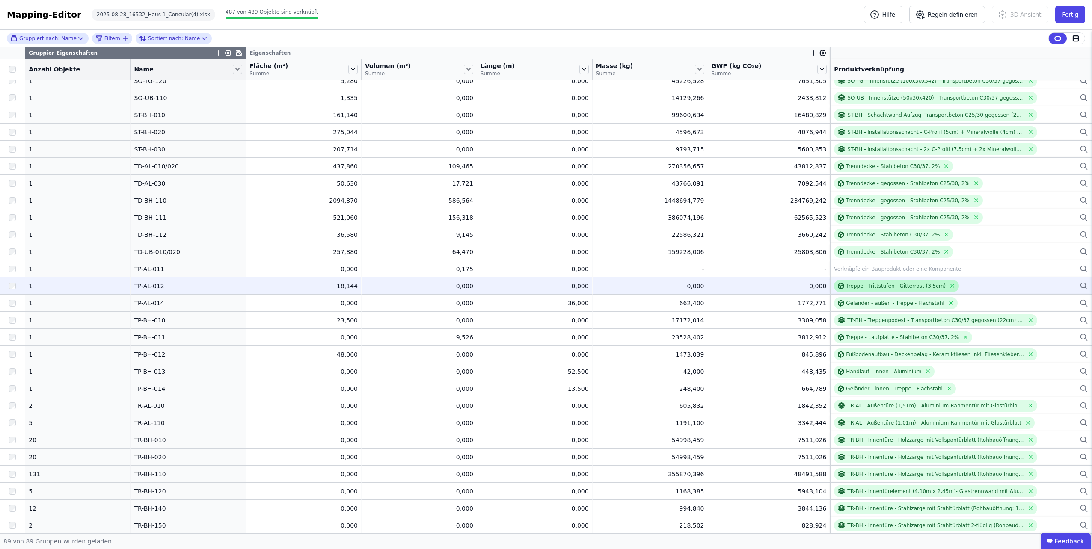
click at [913, 285] on div "Treppe - Trittstufen - Gitterrost (3,5cm)" at bounding box center [896, 286] width 100 height 7
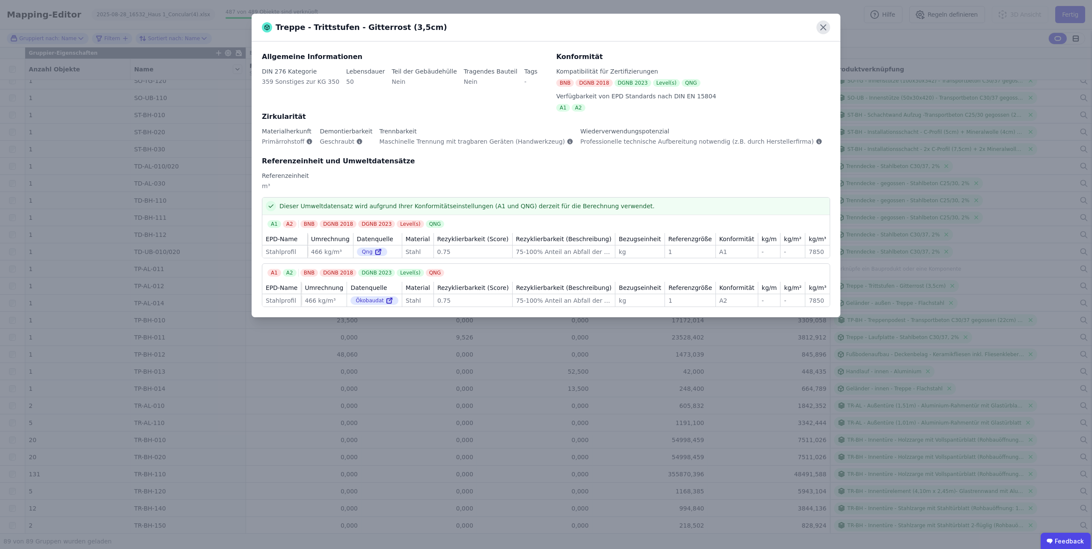
click at [822, 24] on icon at bounding box center [823, 28] width 14 height 14
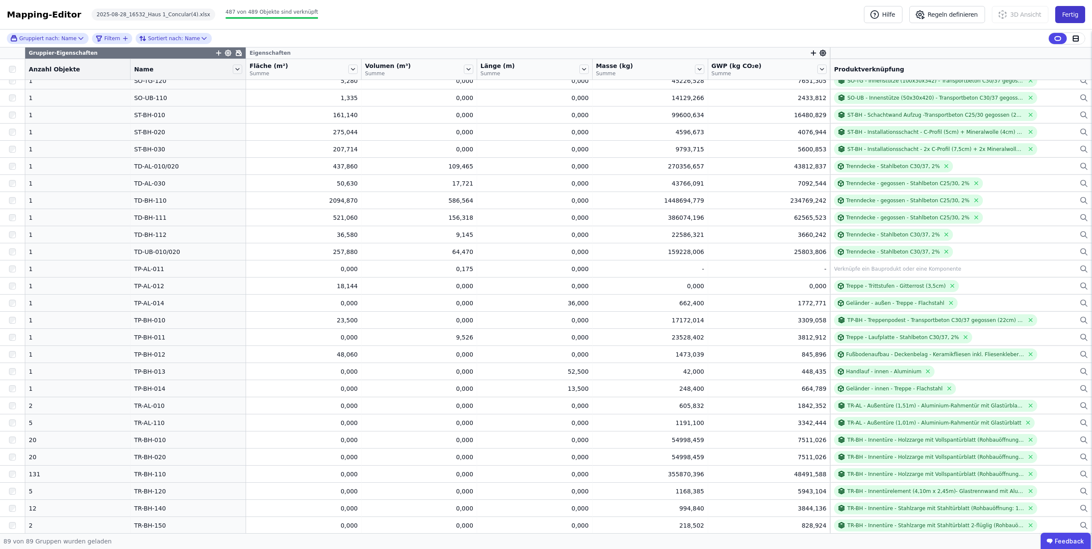
click at [1059, 19] on button "Fertig" at bounding box center [1070, 14] width 30 height 17
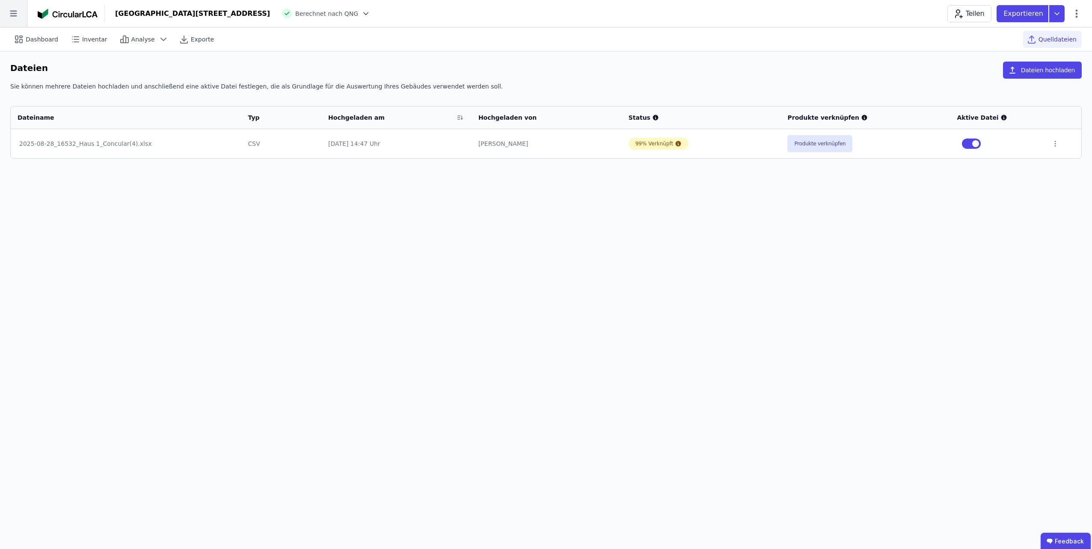
click at [15, 18] on icon at bounding box center [13, 13] width 27 height 27
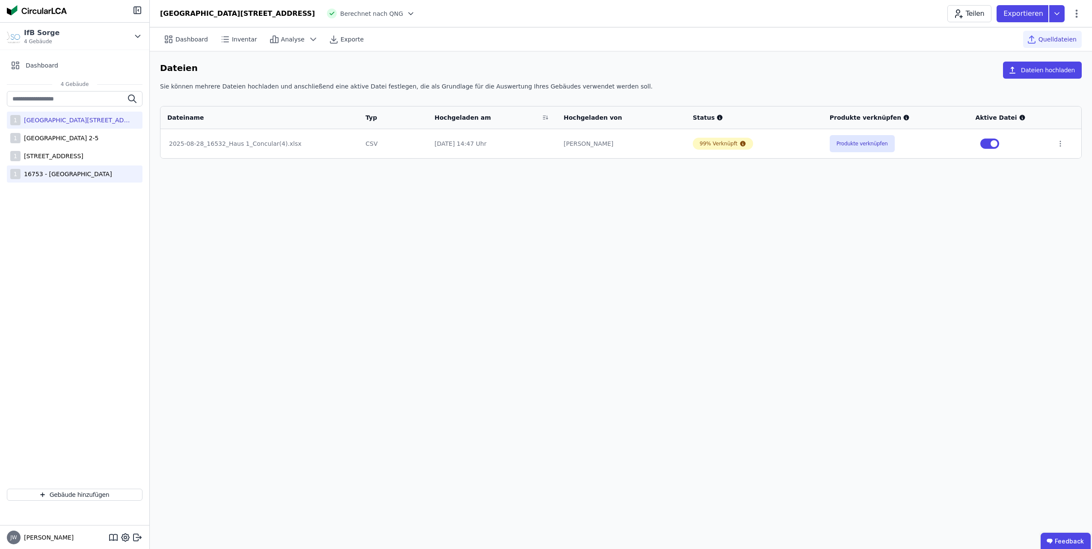
click at [41, 172] on div "16753 - [GEOGRAPHIC_DATA]" at bounding box center [67, 174] width 92 height 9
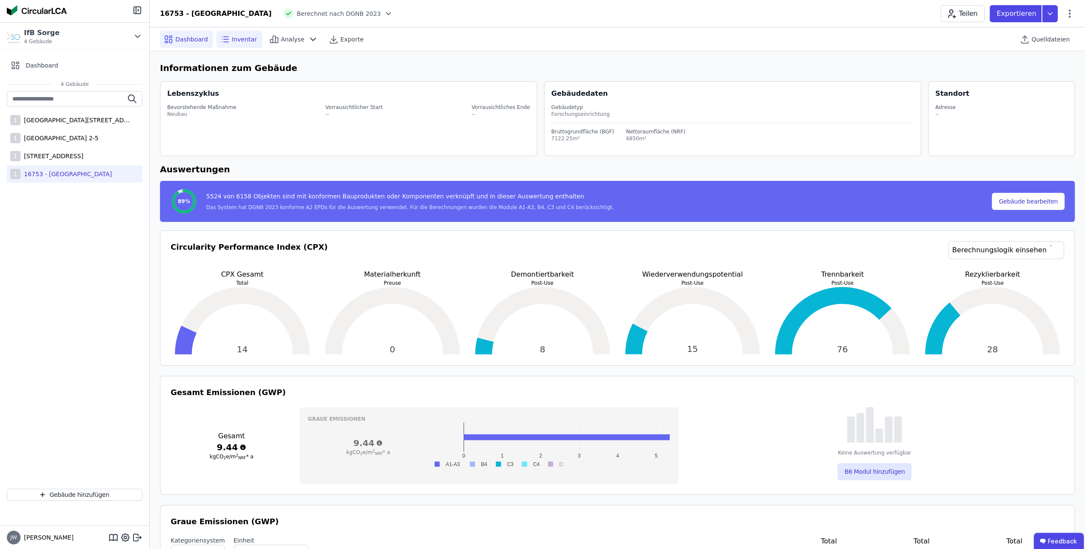
click at [232, 42] on span "Inventar" at bounding box center [244, 39] width 25 height 9
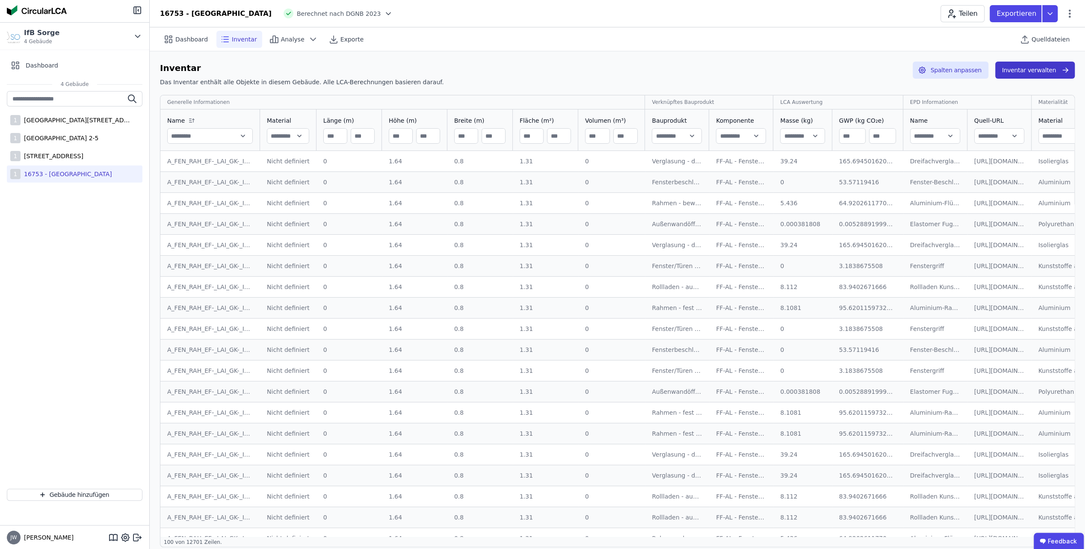
click at [1038, 72] on button "Inventar verwalten" at bounding box center [1035, 70] width 80 height 17
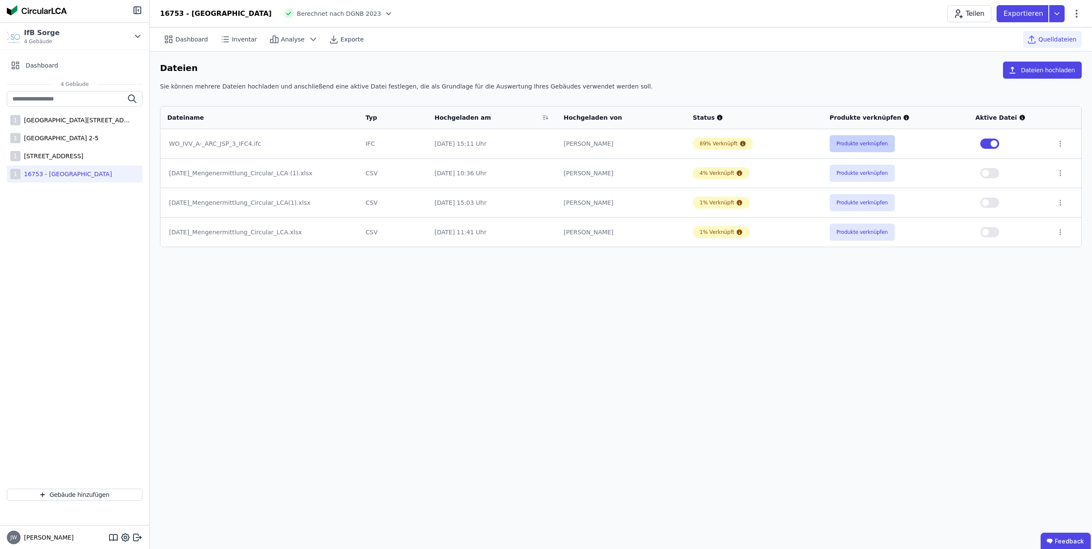
click at [859, 145] on button "Produkte verknüpfen" at bounding box center [861, 143] width 65 height 17
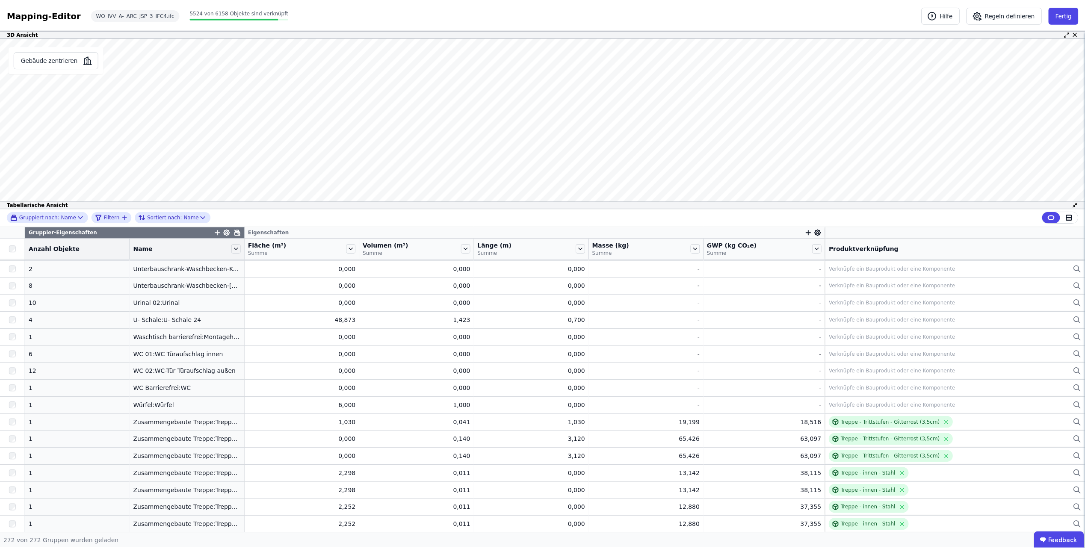
scroll to position [4379, 0]
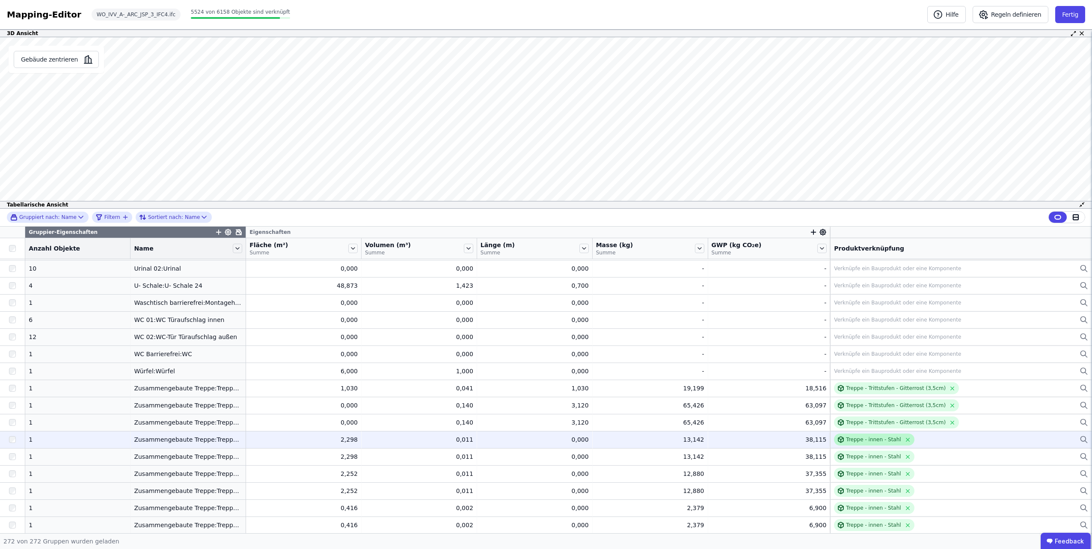
click at [872, 439] on div "Treppe - innen - Stahl" at bounding box center [873, 439] width 55 height 7
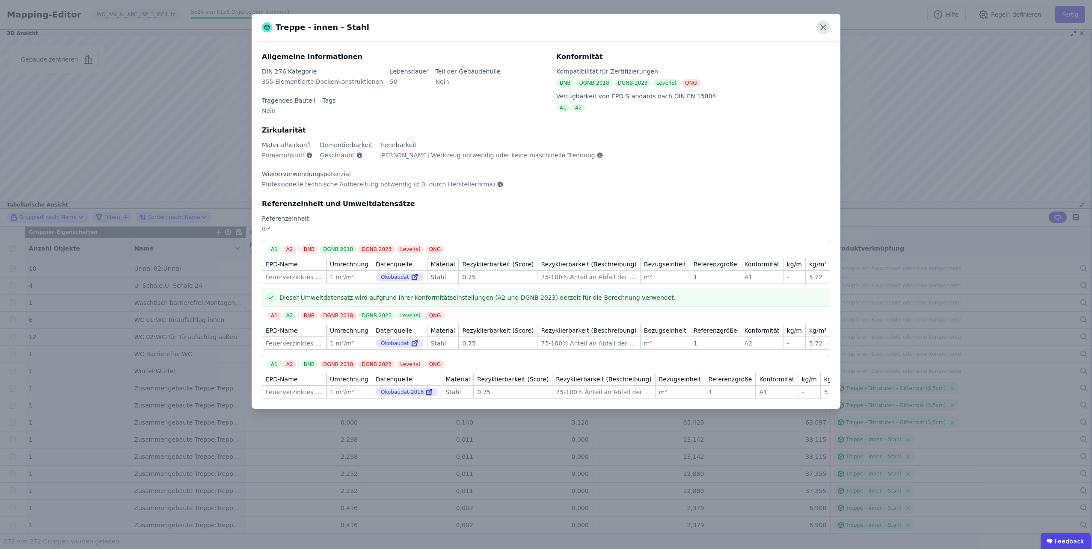
click at [823, 24] on icon at bounding box center [823, 28] width 14 height 14
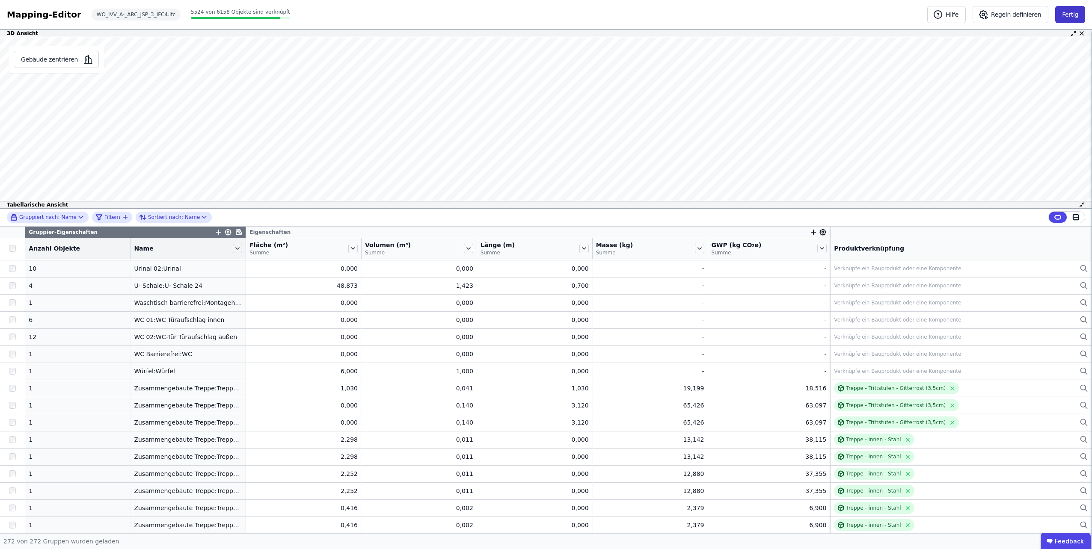
click at [1070, 14] on button "Fertig" at bounding box center [1070, 14] width 30 height 17
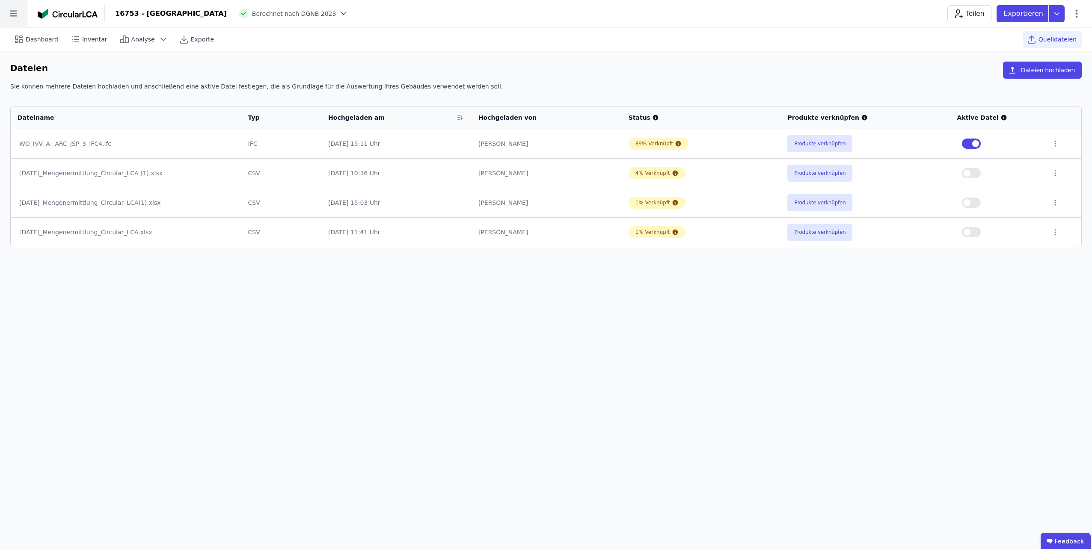
click at [16, 16] on icon at bounding box center [13, 14] width 7 height 6
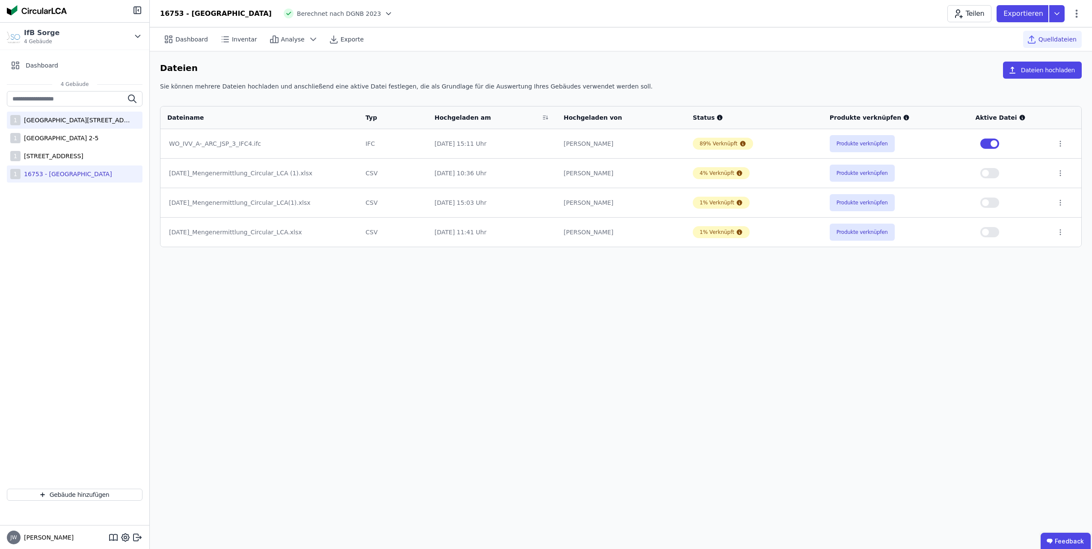
click at [38, 124] on div "1 [STREET_ADDRESS]" at bounding box center [75, 120] width 136 height 17
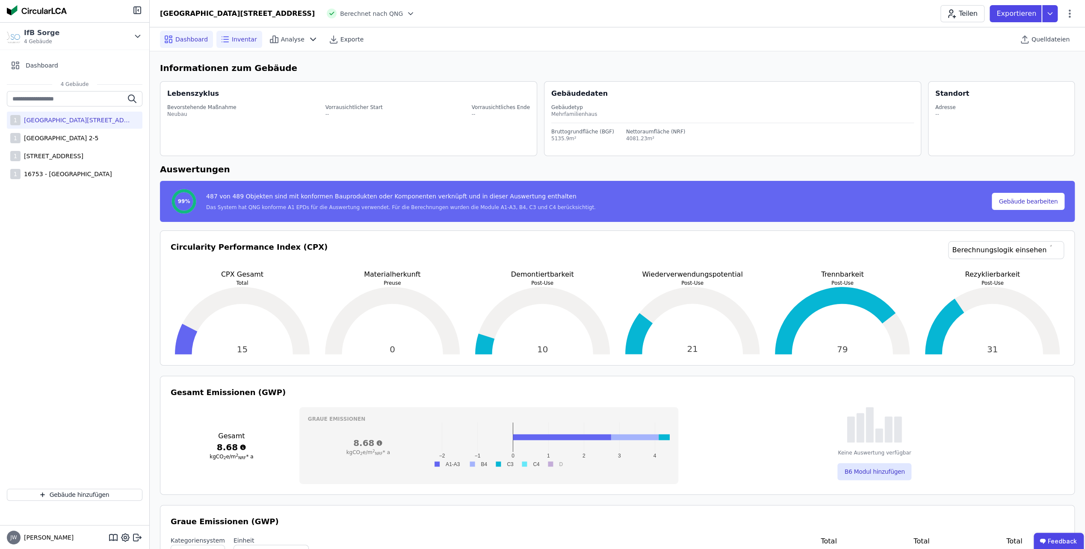
click at [250, 43] on span "Inventar" at bounding box center [244, 39] width 25 height 9
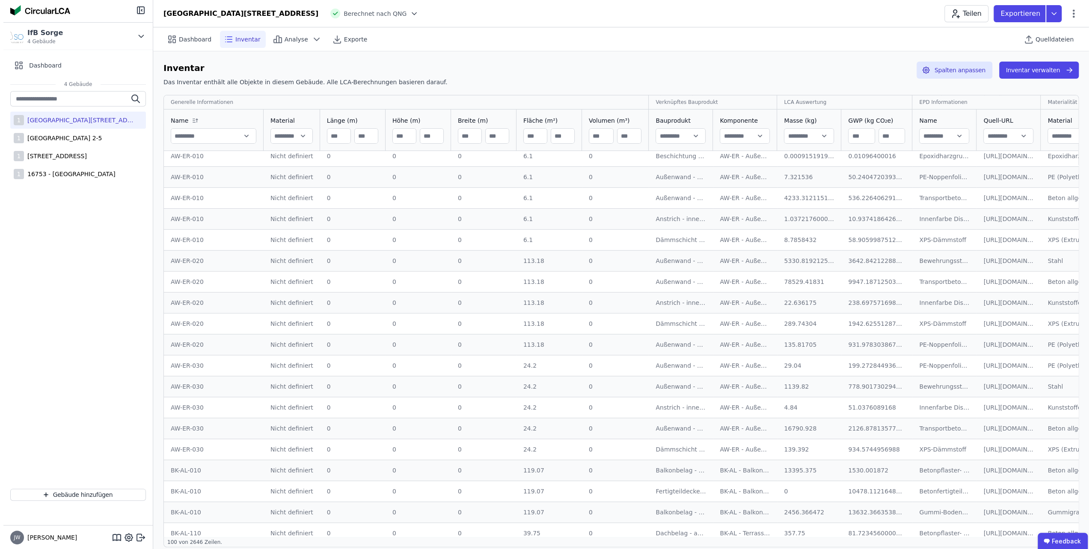
scroll to position [385, 0]
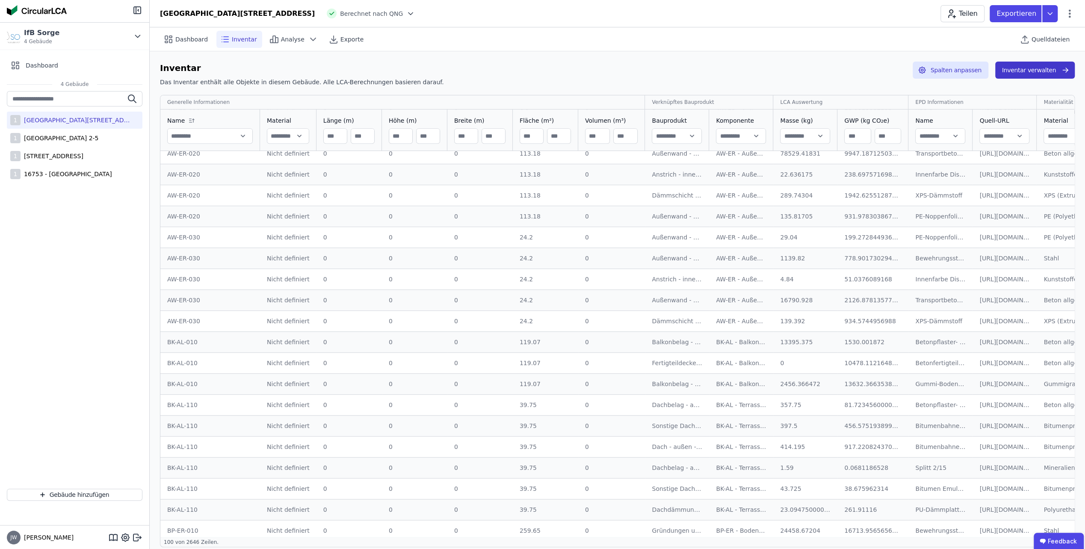
click at [1038, 74] on button "Inventar verwalten" at bounding box center [1035, 70] width 80 height 17
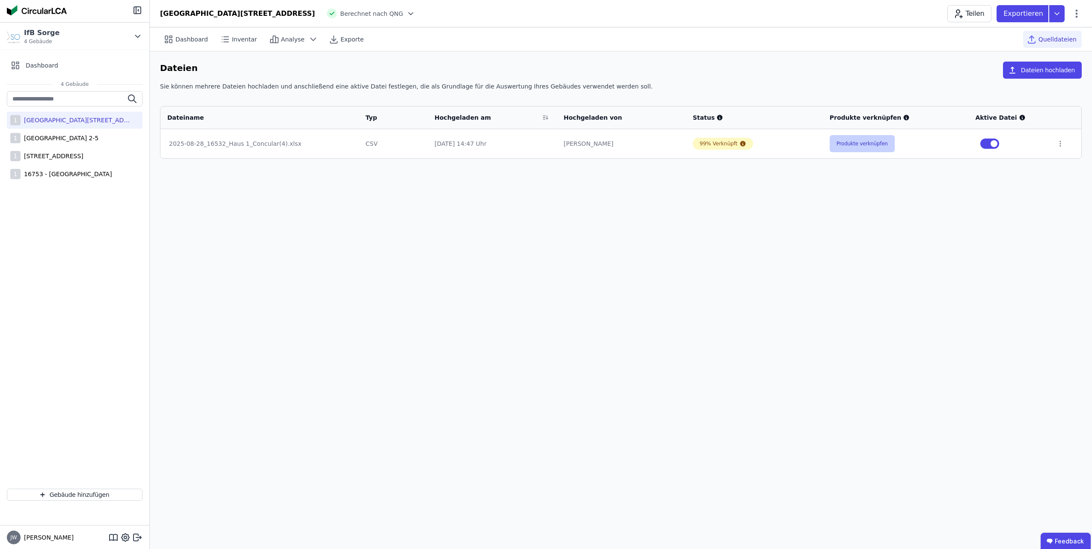
click at [846, 143] on button "Produkte verknüpfen" at bounding box center [861, 143] width 65 height 17
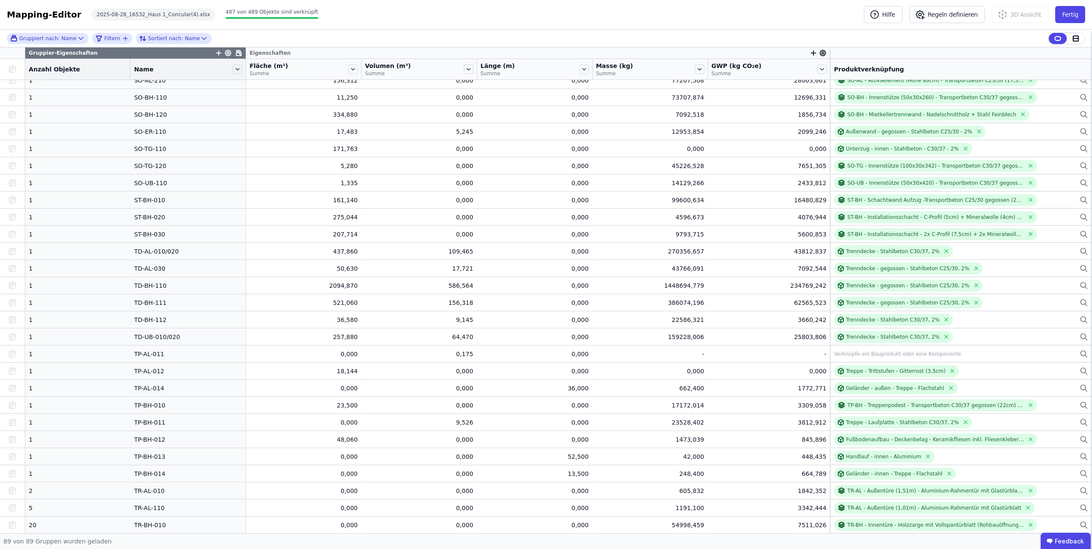
scroll to position [1026, 0]
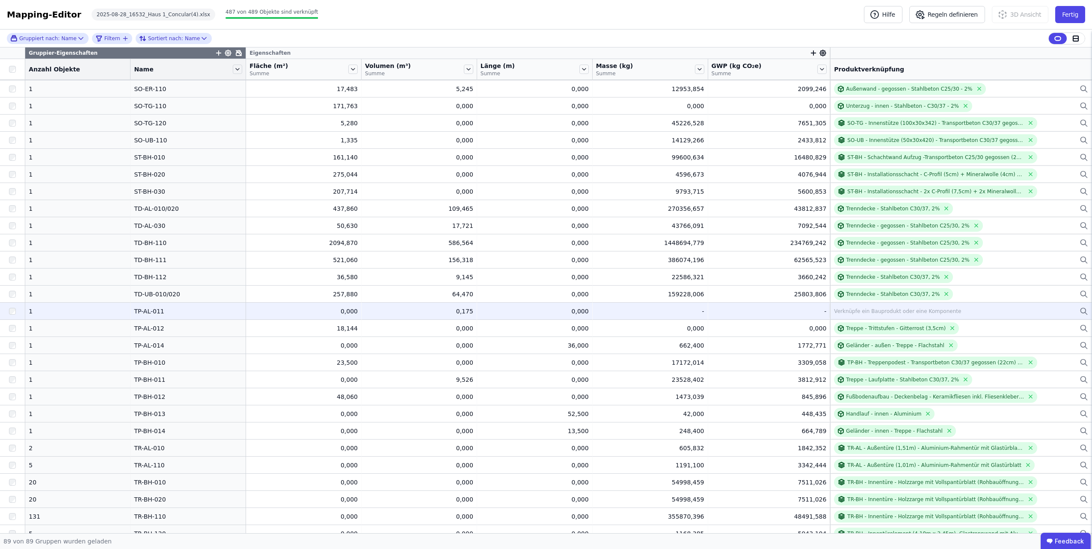
click at [843, 309] on div "Verknüpfe ein Bauprodukt oder eine Komponente" at bounding box center [897, 311] width 127 height 7
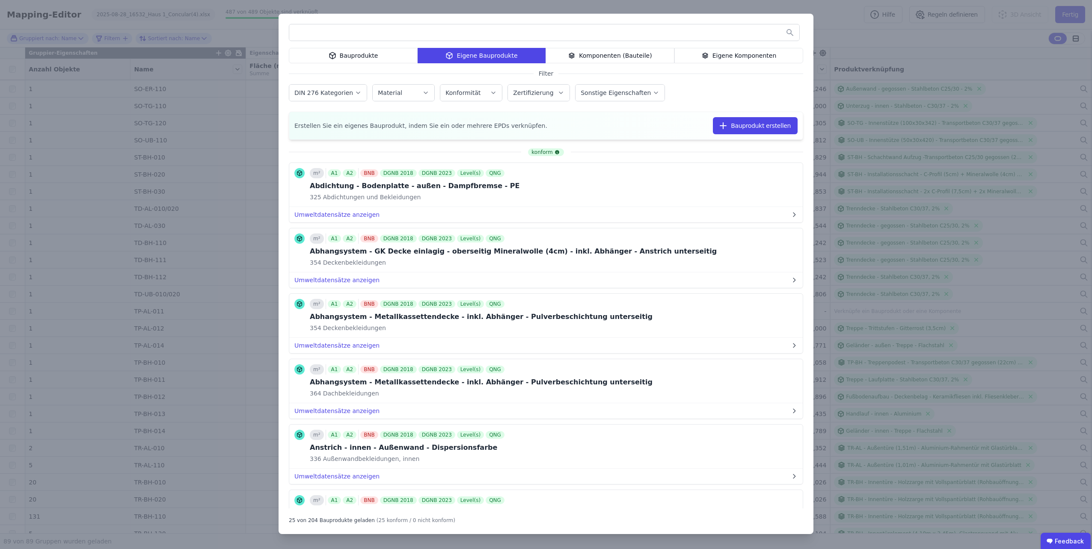
click at [350, 59] on div "Bauprodukte" at bounding box center [353, 55] width 129 height 15
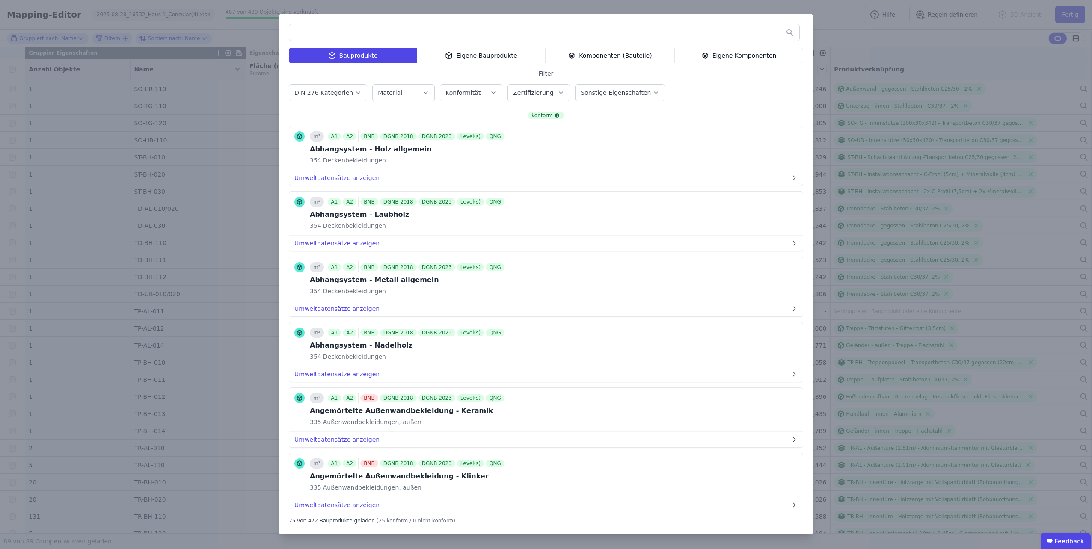
click at [340, 32] on input "text" at bounding box center [544, 32] width 510 height 15
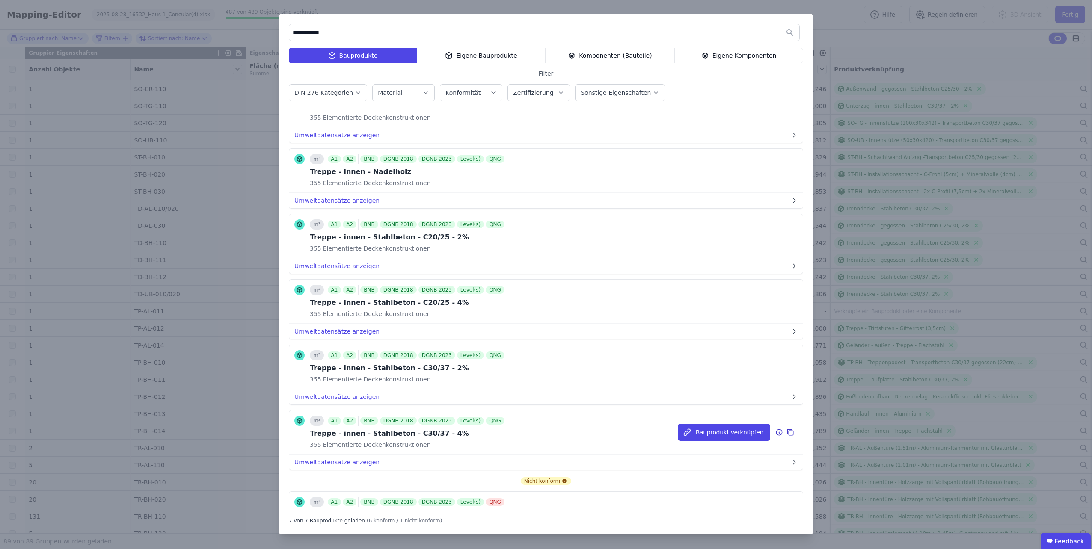
scroll to position [99, 0]
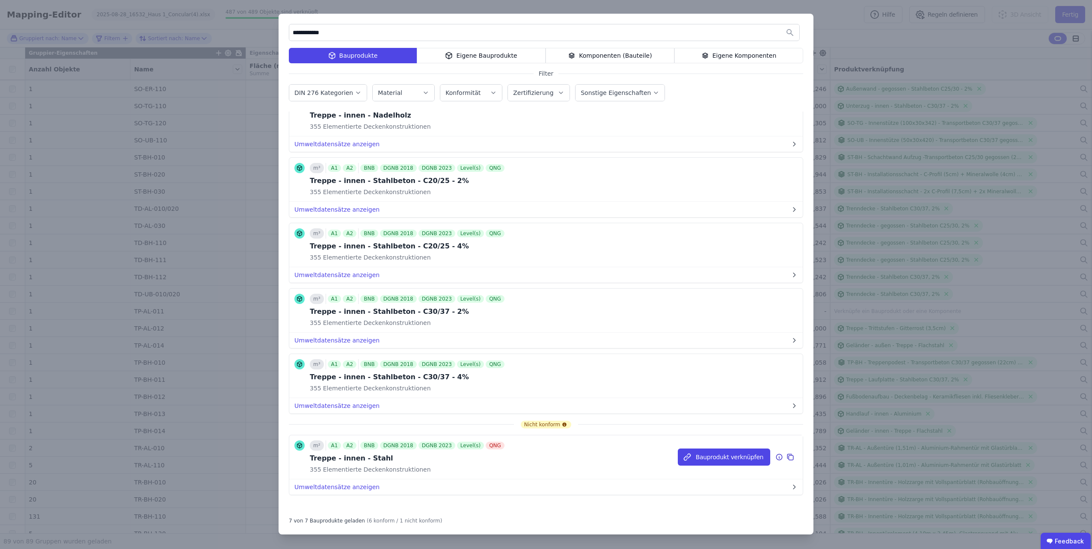
type input "**********"
click at [788, 456] on icon at bounding box center [790, 458] width 5 height 5
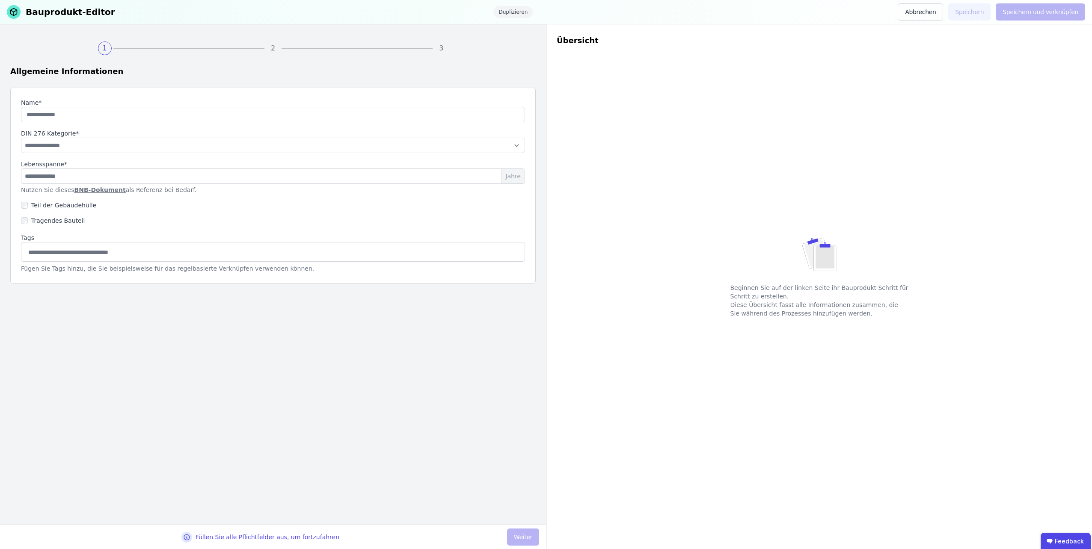
type input "**********"
select select "**********"
type input "**"
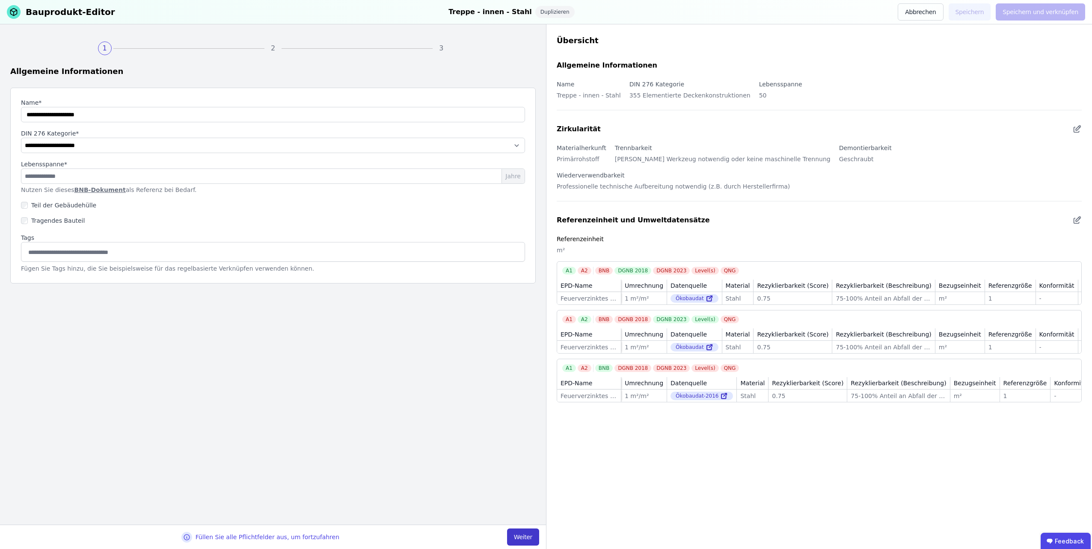
click at [528, 539] on button "Weiter" at bounding box center [523, 537] width 32 height 17
select select "**********"
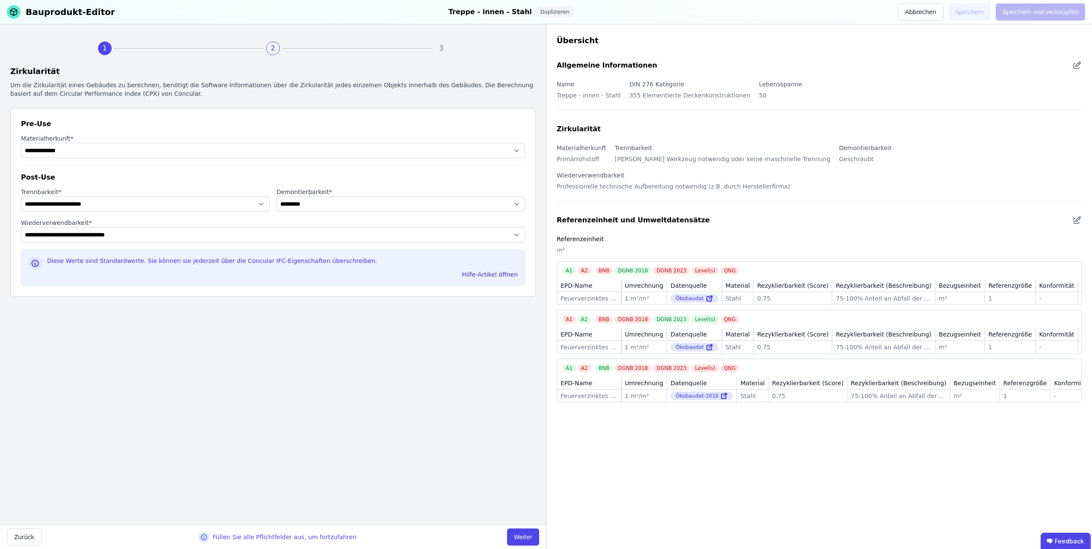
click at [15, 544] on button "Zurück" at bounding box center [24, 537] width 35 height 17
select select "**********"
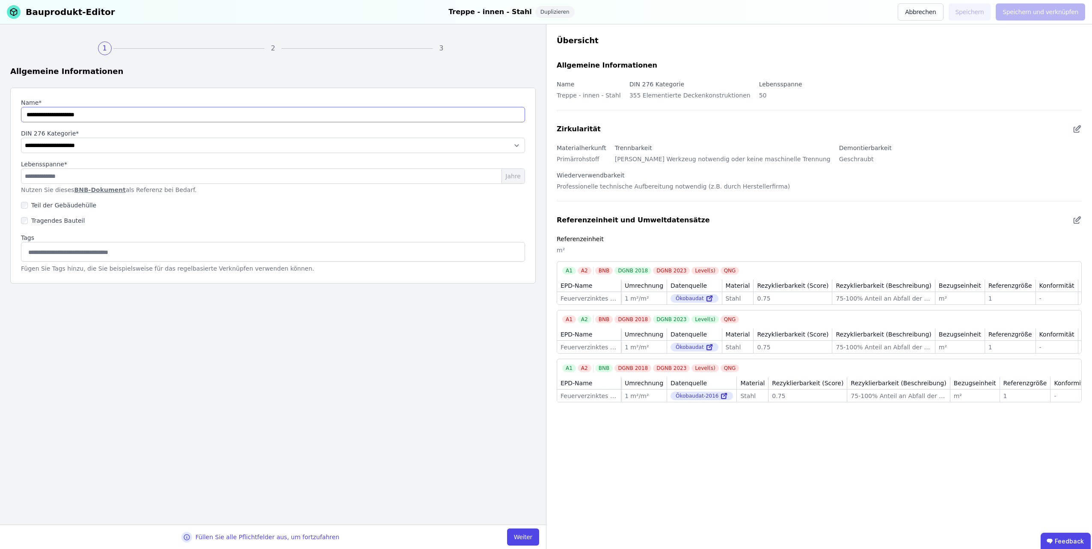
drag, startPoint x: 65, startPoint y: 113, endPoint x: 50, endPoint y: 106, distance: 17.0
click at [50, 106] on div "Name*" at bounding box center [273, 110] width 504 height 24
click at [90, 112] on input "string" at bounding box center [273, 114] width 504 height 15
type input "**********"
click at [87, 149] on select "**********" at bounding box center [273, 145] width 504 height 15
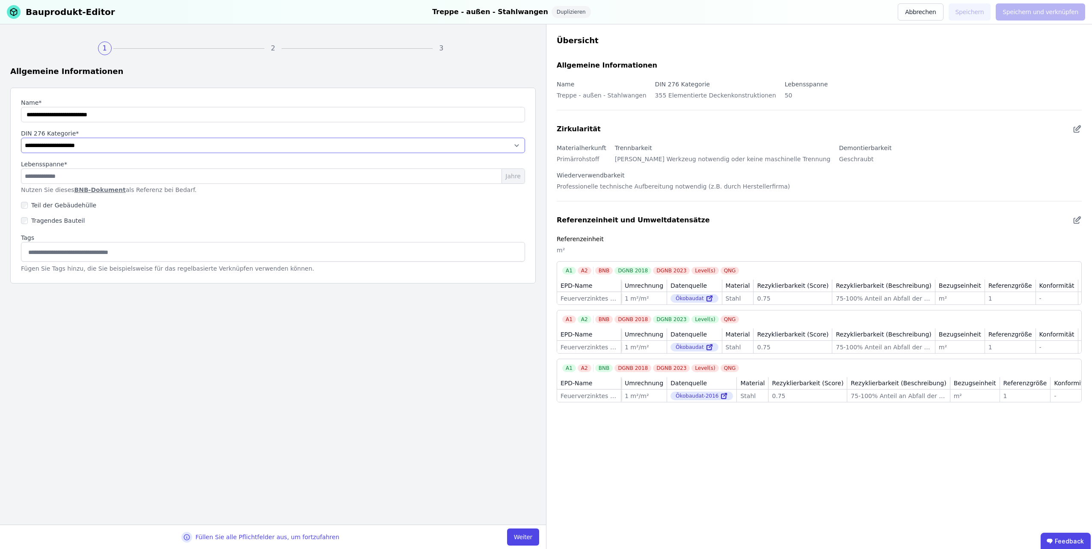
select select "**********"
click at [21, 138] on select "**********" at bounding box center [273, 145] width 504 height 15
click at [515, 535] on button "Weiter" at bounding box center [523, 537] width 32 height 17
select select "**********"
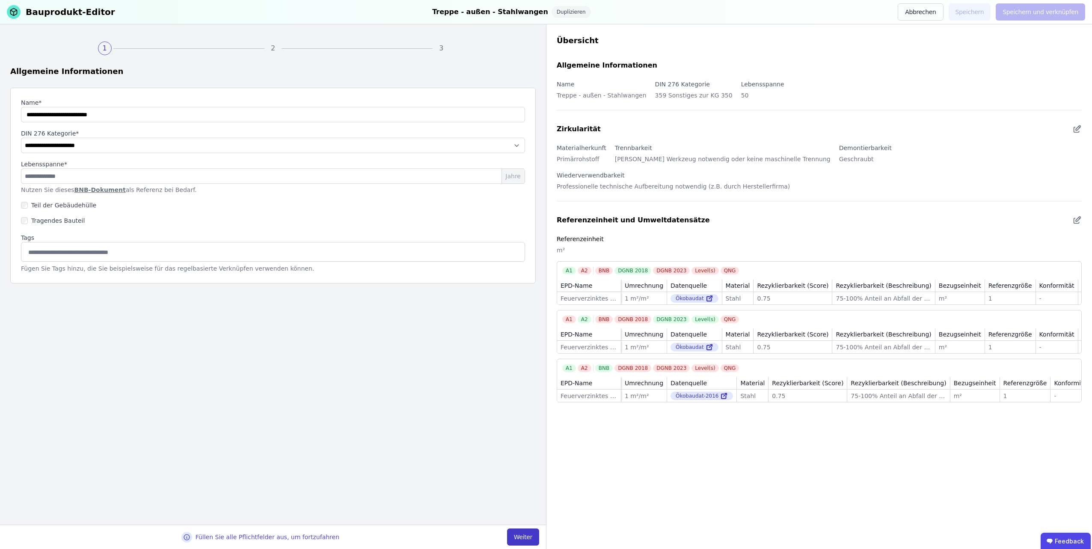
select select "**********"
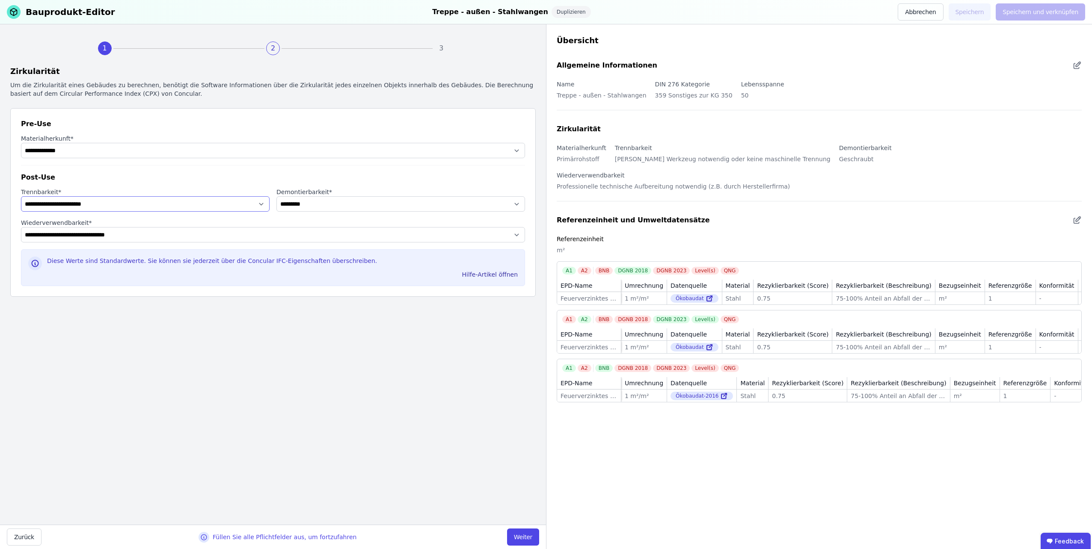
click at [171, 207] on select "**********" at bounding box center [145, 203] width 248 height 15
select select "**********"
click at [21, 196] on select "**********" at bounding box center [145, 203] width 248 height 15
click at [522, 534] on button "Weiter" at bounding box center [523, 537] width 32 height 17
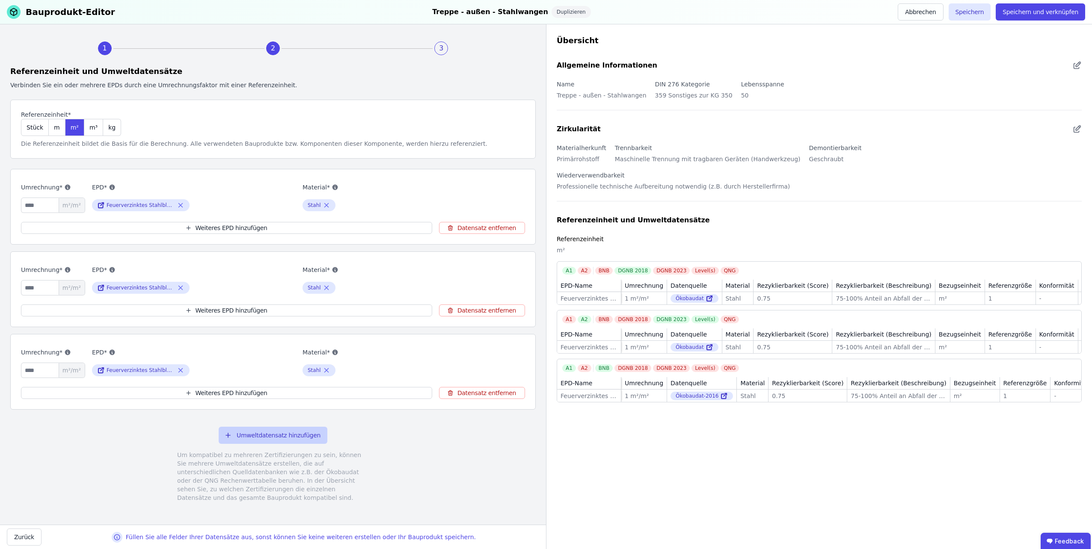
click at [262, 433] on button "Umweltdatensatz hinzufügen" at bounding box center [273, 435] width 109 height 17
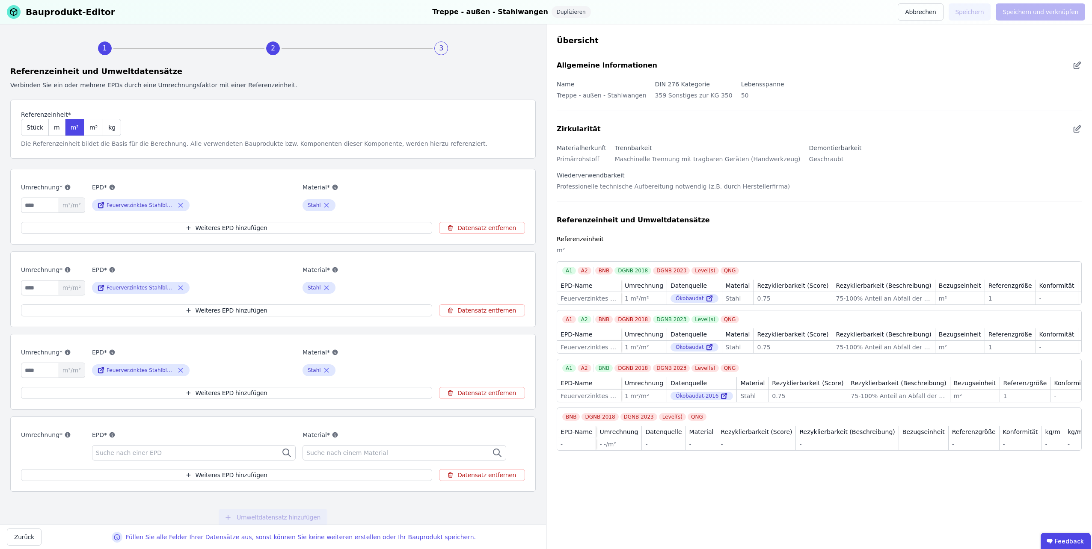
click at [210, 450] on div "Suche nach einer EPD" at bounding box center [194, 452] width 204 height 15
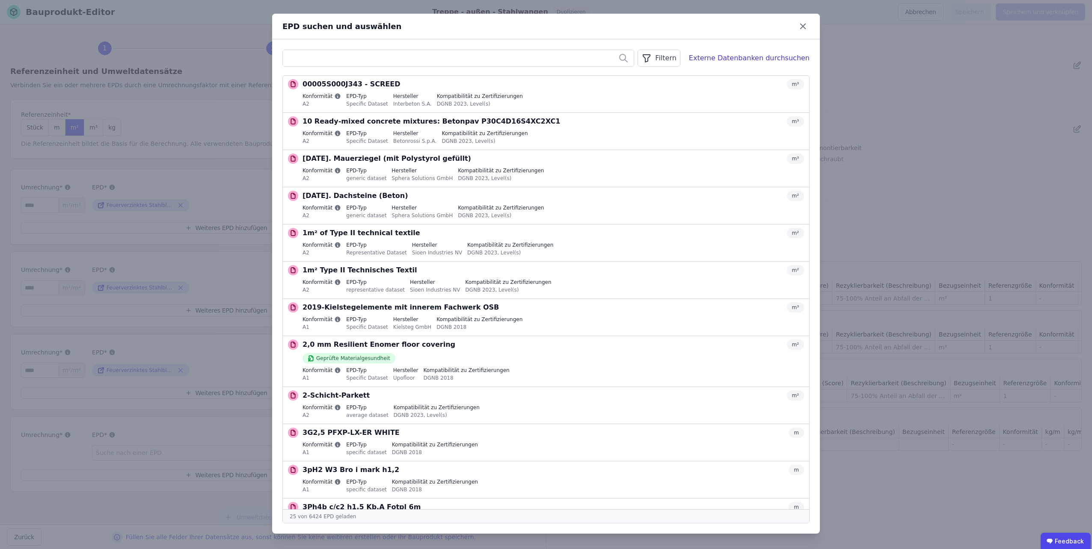
click at [651, 61] on icon "button" at bounding box center [646, 58] width 10 height 10
click at [627, 74] on li "Datenquelle" at bounding box center [615, 76] width 128 height 15
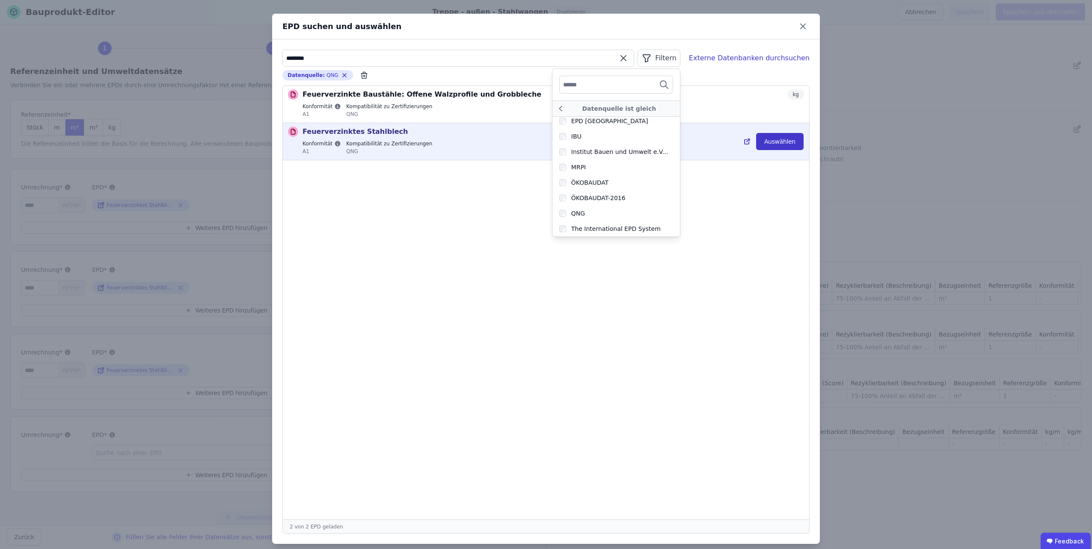
type input "********"
click at [764, 141] on button "Auswählen" at bounding box center [779, 141] width 47 height 17
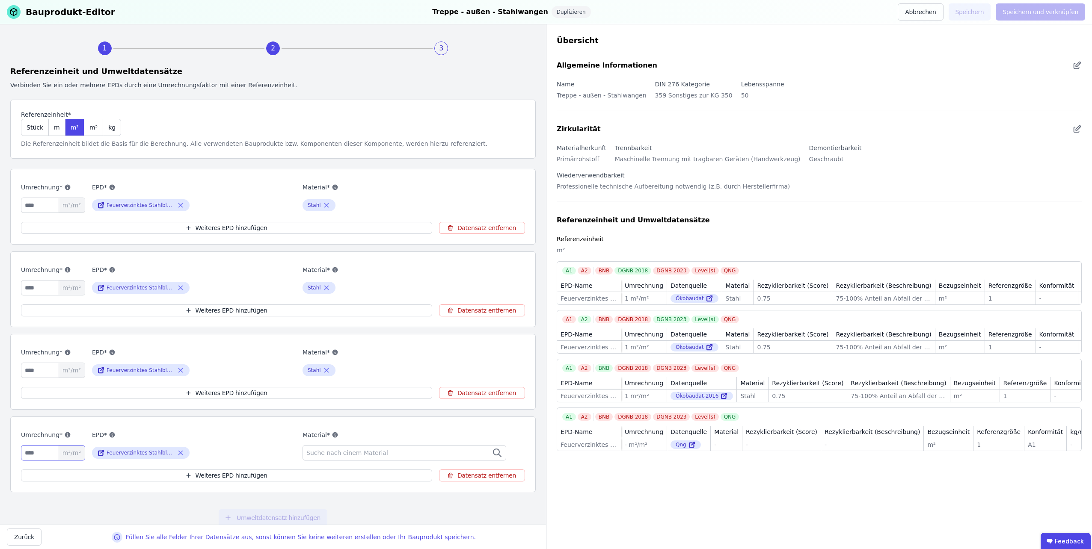
click at [39, 448] on input "number" at bounding box center [53, 452] width 64 height 15
type input "*"
click at [97, 286] on icon at bounding box center [101, 288] width 8 height 10
click at [326, 449] on span "Suche nach einem Material" at bounding box center [347, 453] width 83 height 9
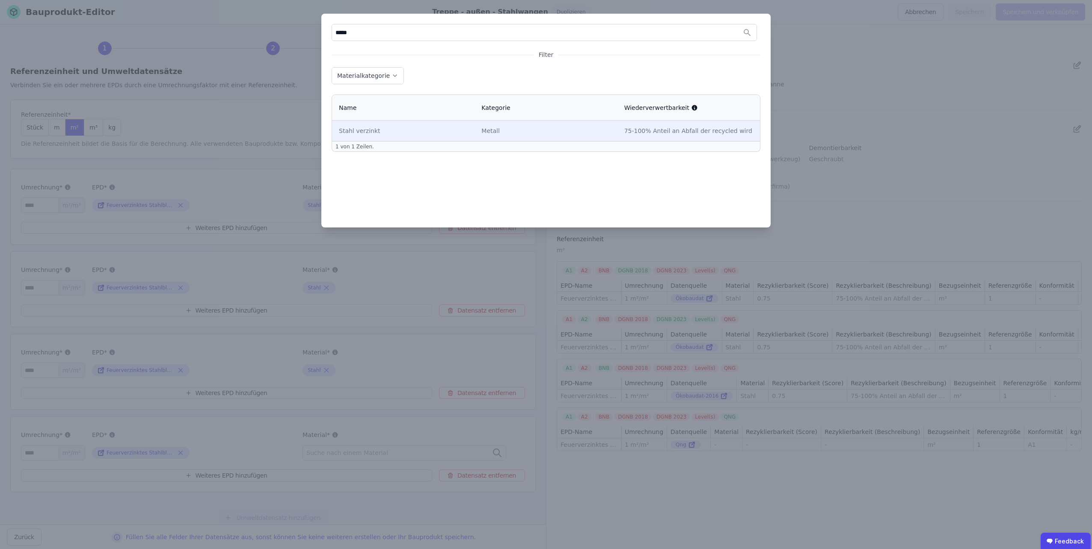
type input "*****"
click at [350, 132] on div "Stahl verzinkt" at bounding box center [403, 131] width 129 height 9
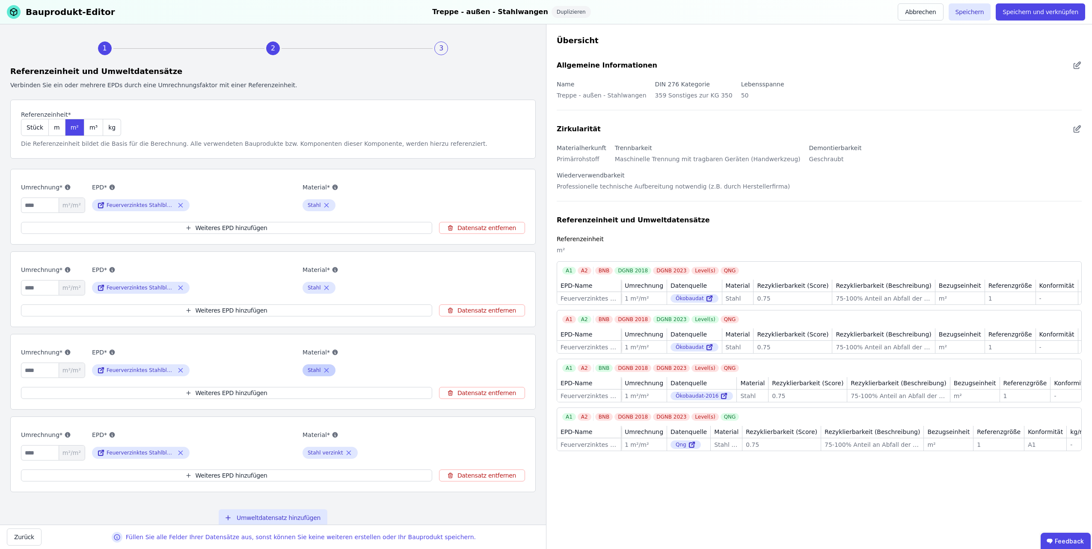
click at [322, 370] on icon at bounding box center [326, 370] width 8 height 10
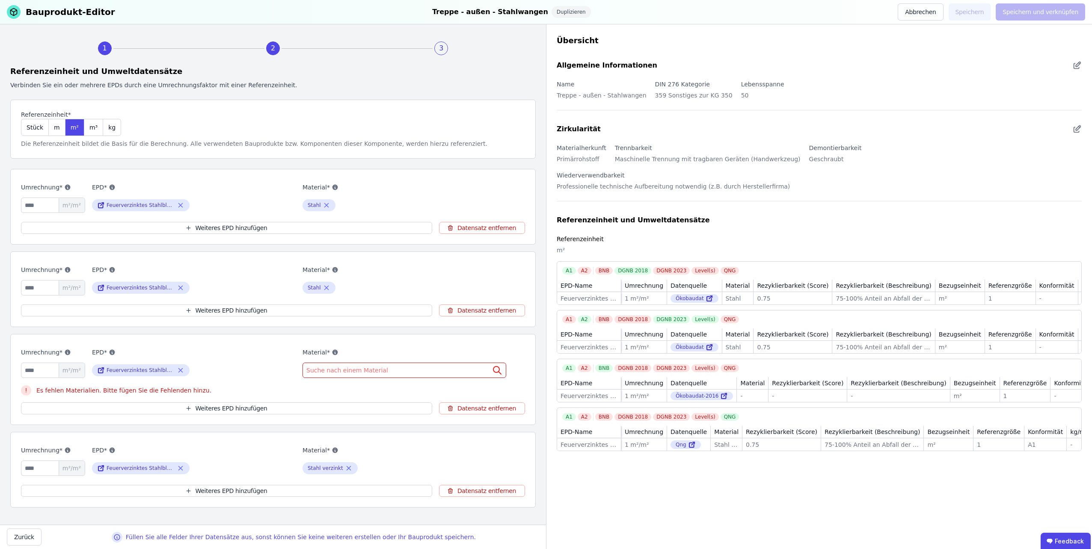
click at [319, 370] on span "Suche nach einem Material" at bounding box center [347, 370] width 83 height 9
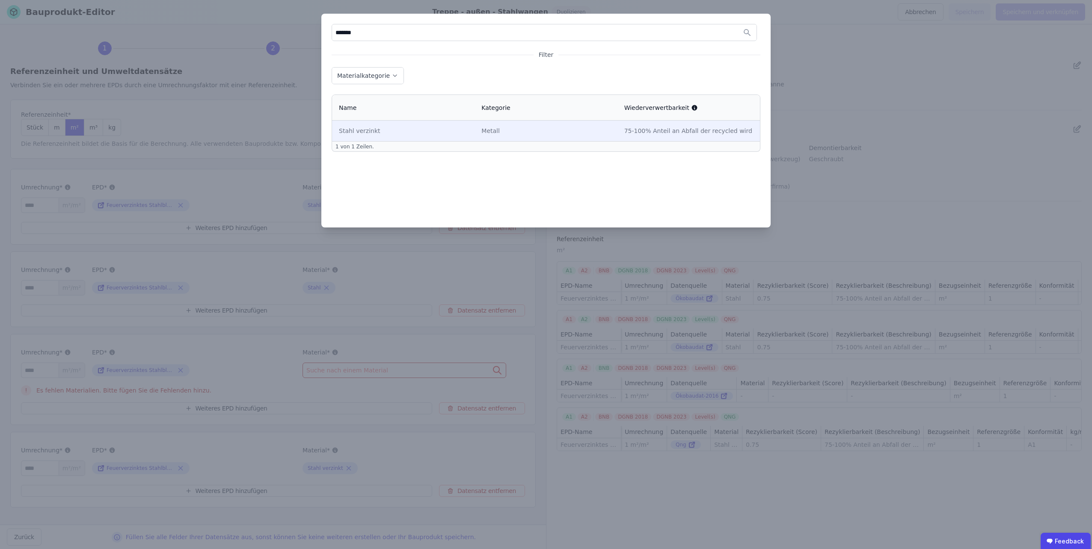
type input "*******"
click at [353, 131] on div "Stahl verzinkt" at bounding box center [403, 131] width 129 height 9
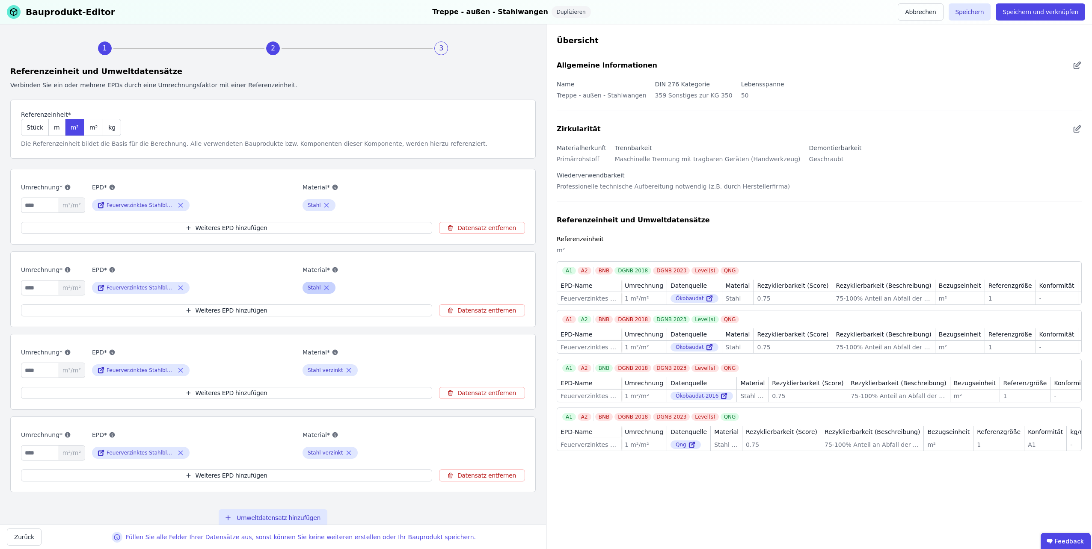
click at [324, 286] on icon at bounding box center [326, 288] width 4 height 4
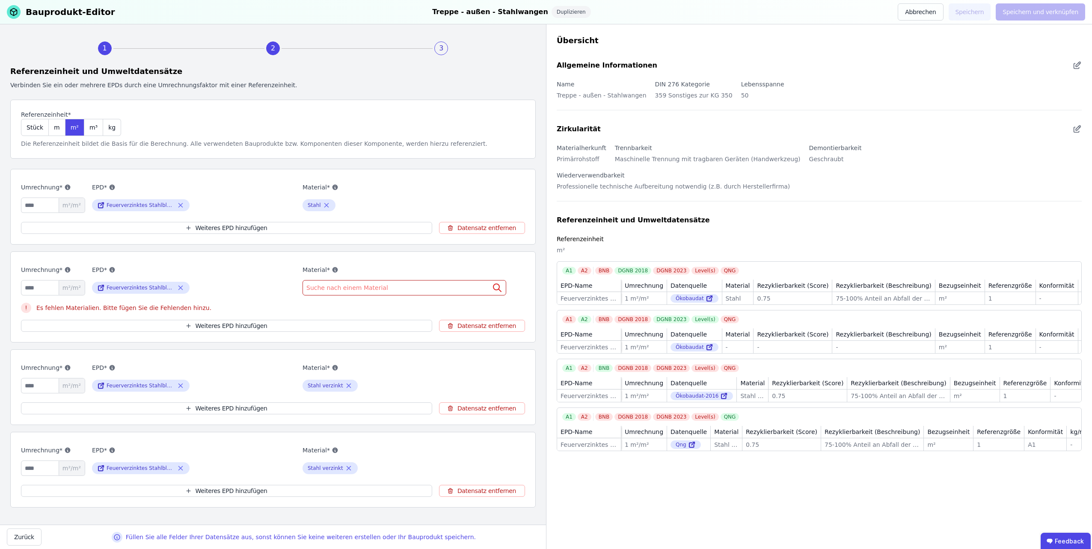
click at [317, 285] on span "Suche nach einem Material" at bounding box center [347, 288] width 83 height 9
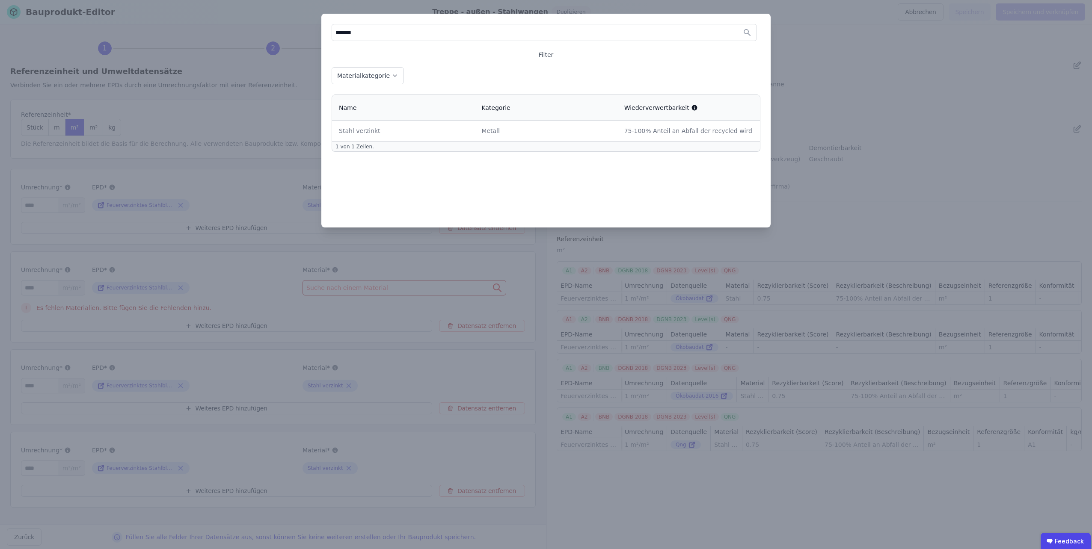
type input "*******"
click at [355, 119] on th "Name" at bounding box center [403, 108] width 142 height 26
click at [354, 128] on div "Stahl verzinkt" at bounding box center [403, 131] width 129 height 9
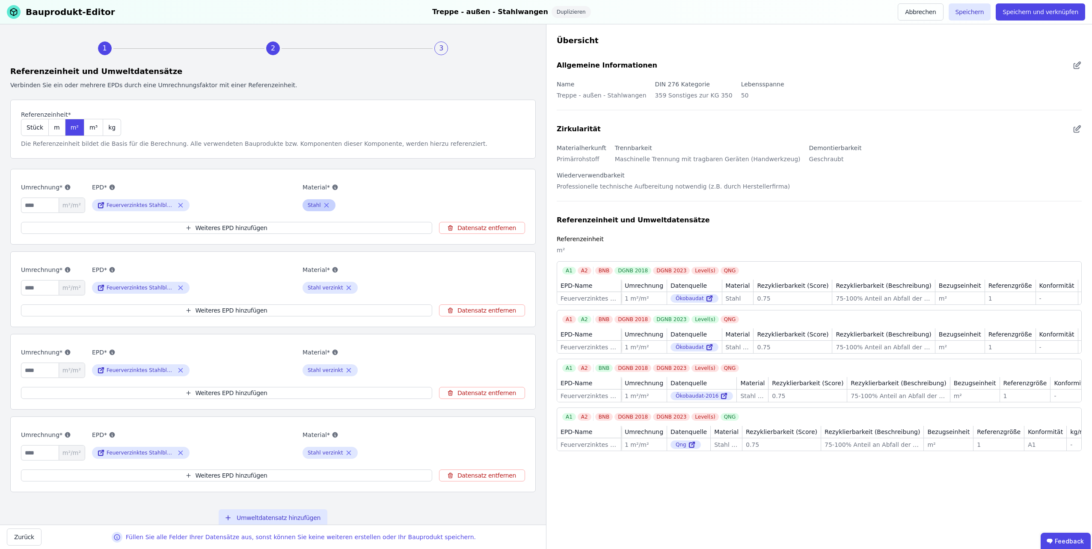
click at [322, 205] on icon at bounding box center [326, 205] width 8 height 10
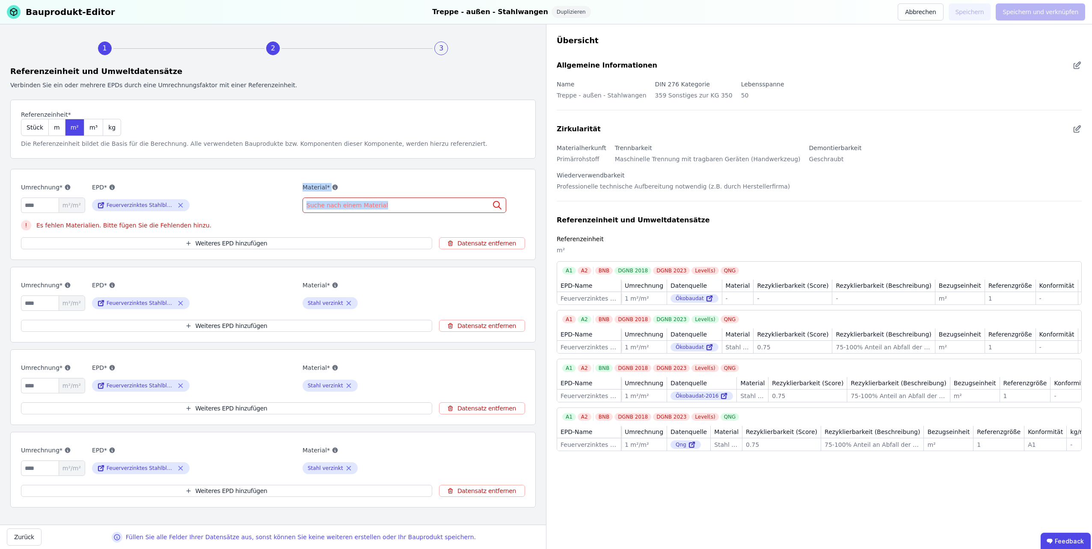
click at [321, 206] on span "Suche nach einem Material" at bounding box center [347, 205] width 83 height 9
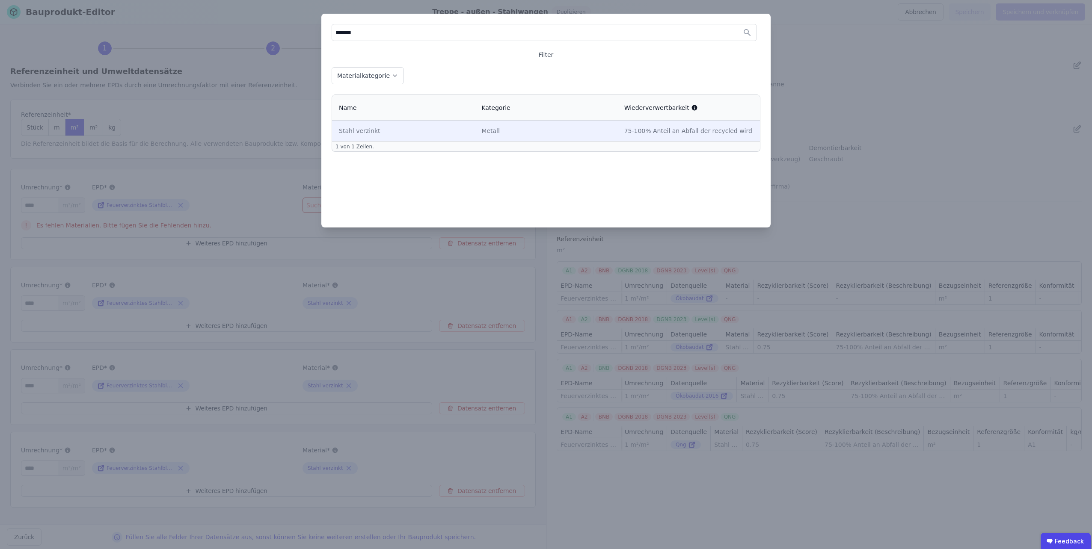
type input "*******"
click at [353, 136] on td "Stahl verzinkt" at bounding box center [403, 131] width 142 height 21
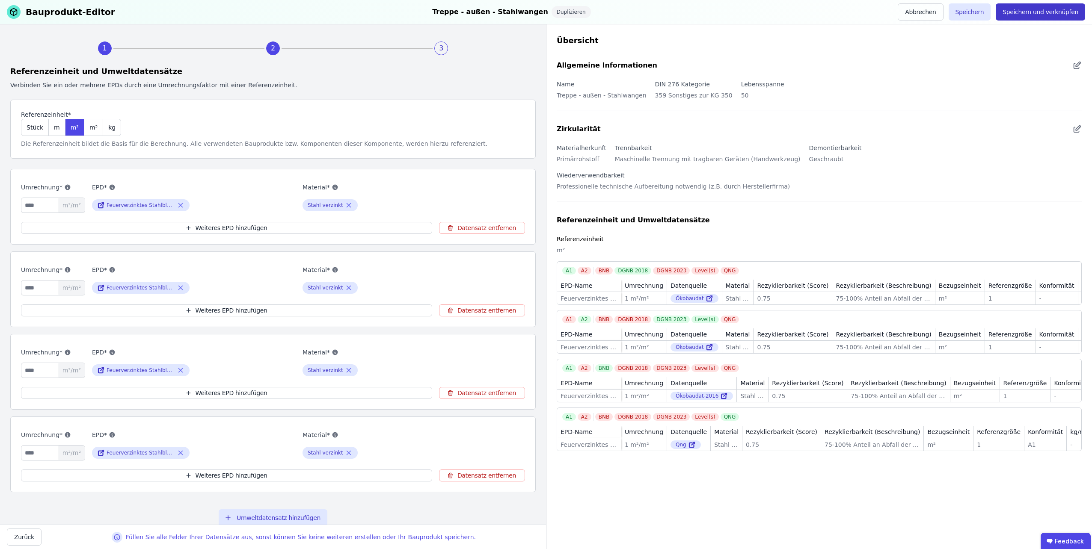
click at [1020, 14] on button "Speichern und verknüpfen" at bounding box center [1039, 11] width 89 height 17
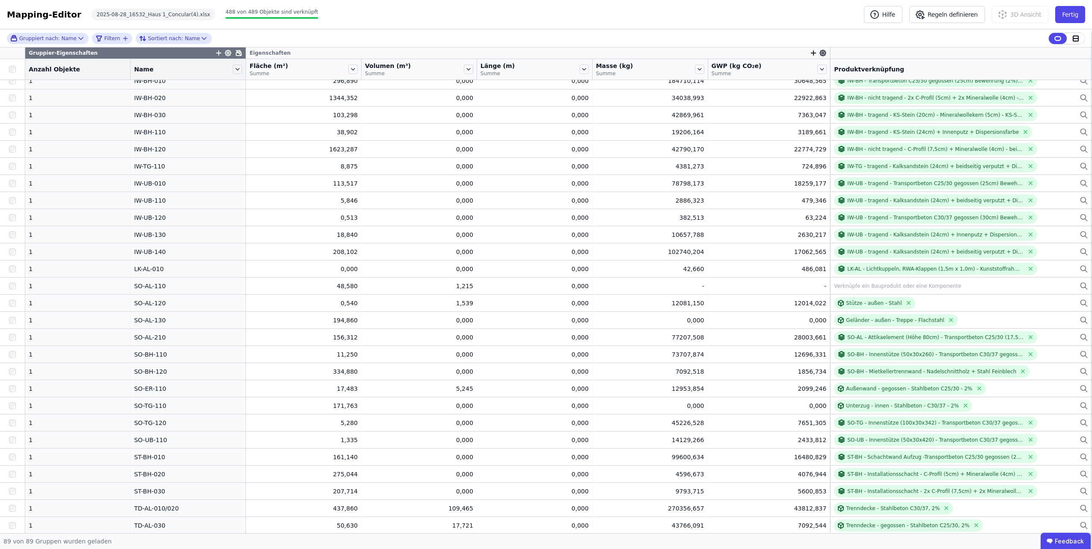
scroll to position [769, 0]
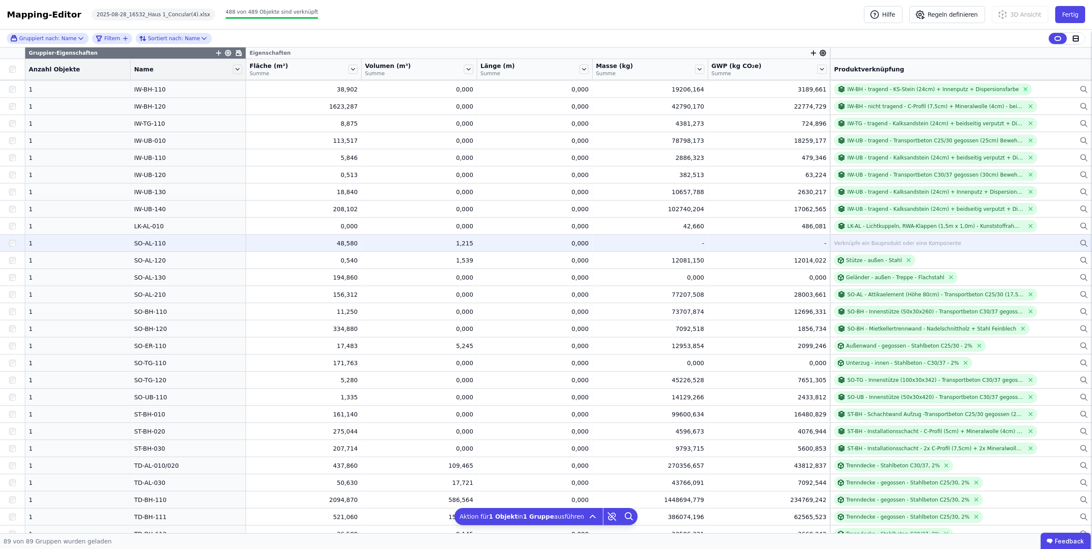
click at [849, 244] on div "Verknüpfe ein Bauprodukt oder eine Komponente" at bounding box center [897, 243] width 127 height 7
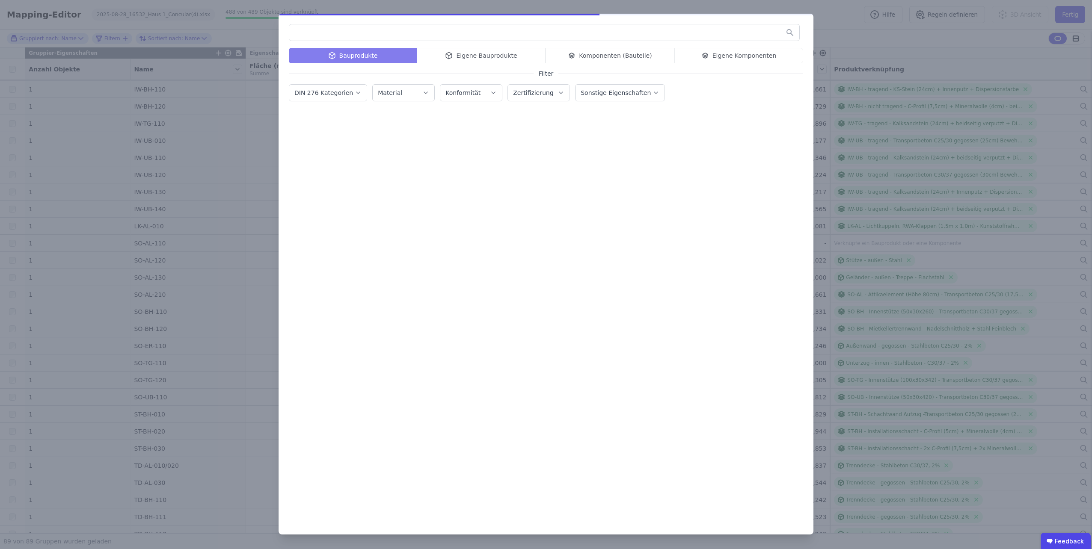
click at [445, 51] on div "Bauprodukte Eigene Bauprodukte Komponenten (Bauteile) Eigene Komponenten" at bounding box center [546, 55] width 514 height 15
click at [449, 58] on div "Bauprodukte Eigene Bauprodukte Komponenten (Bauteile) Eigene Komponenten" at bounding box center [546, 55] width 514 height 15
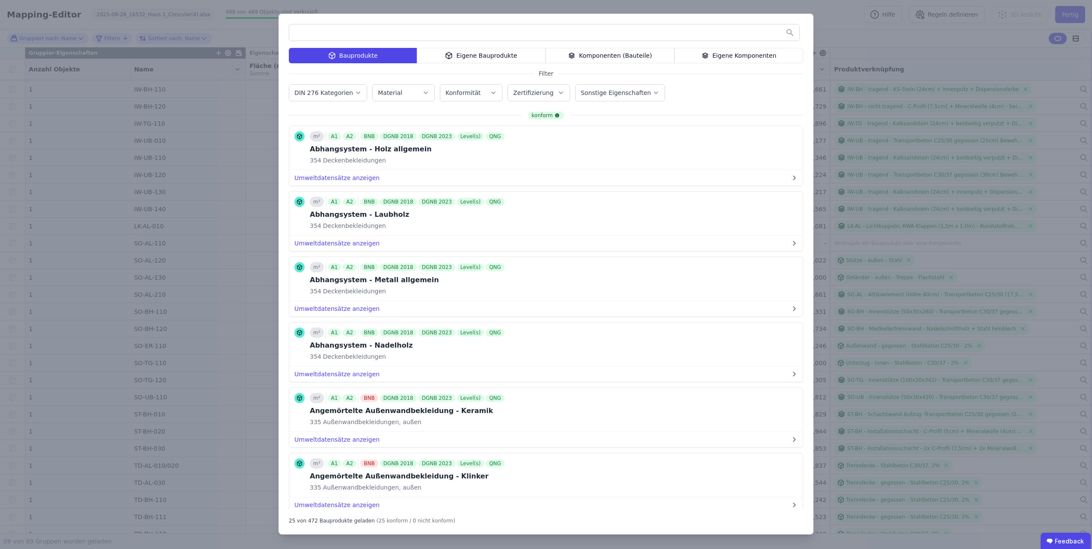
click at [452, 56] on icon at bounding box center [449, 55] width 8 height 10
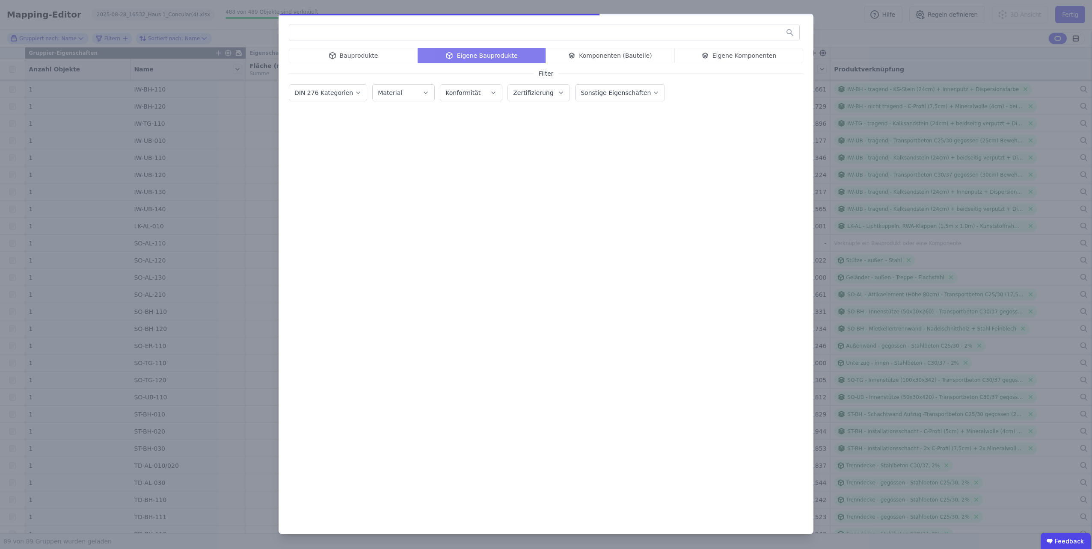
click at [425, 29] on input "text" at bounding box center [544, 32] width 510 height 15
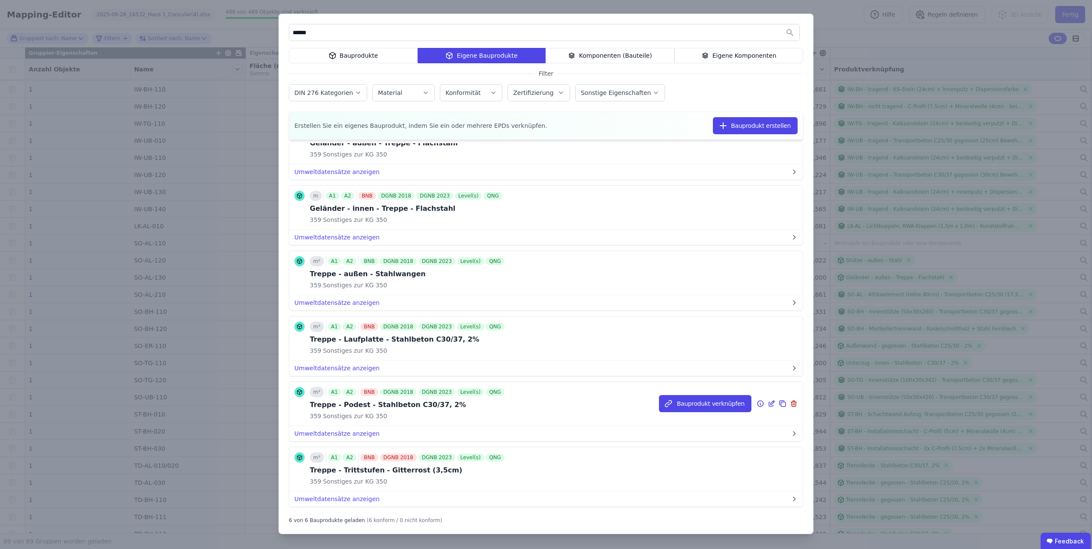
scroll to position [56, 0]
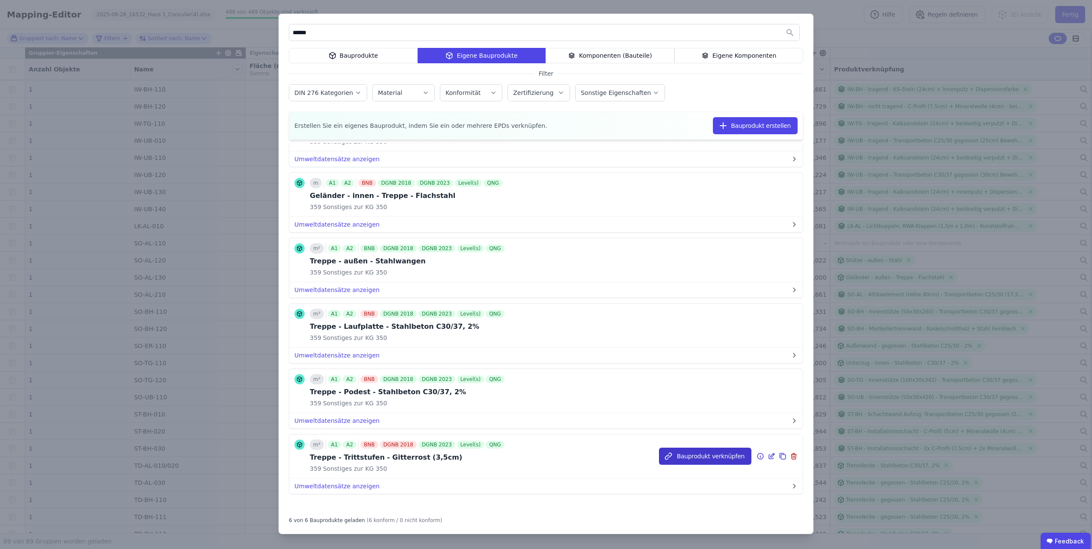
type input "******"
click at [689, 457] on button "Bauprodukt verknüpfen" at bounding box center [705, 456] width 92 height 17
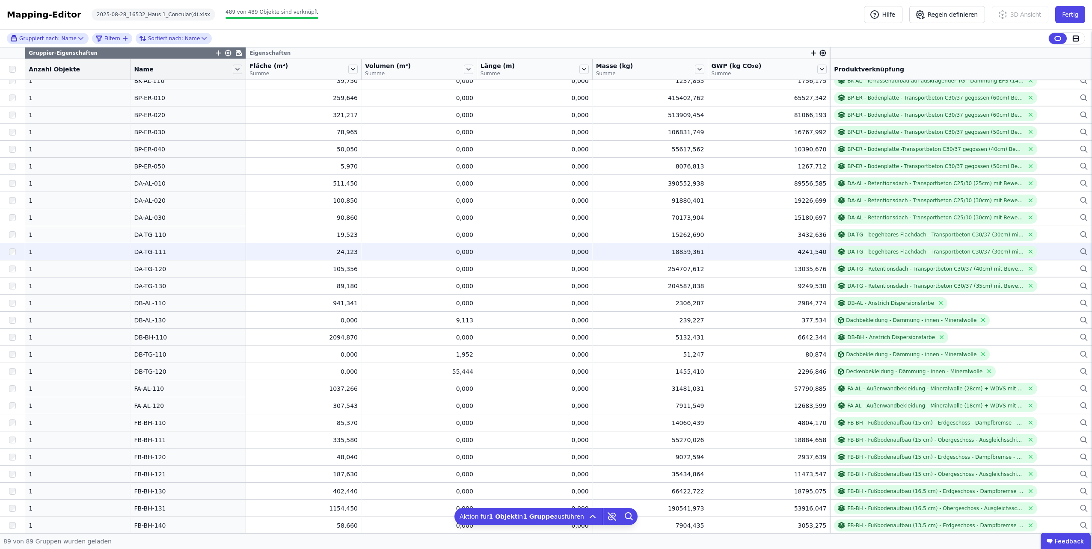
scroll to position [0, 0]
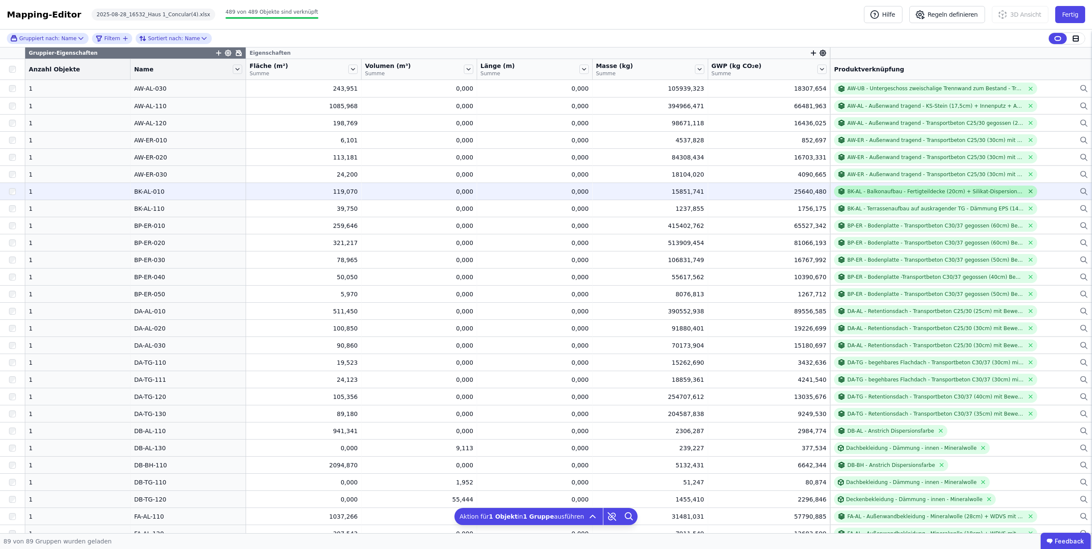
click at [1027, 190] on icon at bounding box center [1030, 191] width 6 height 6
click at [1025, 190] on div "Verknüpfe ein Bauprodukt oder eine Komponente" at bounding box center [961, 191] width 254 height 10
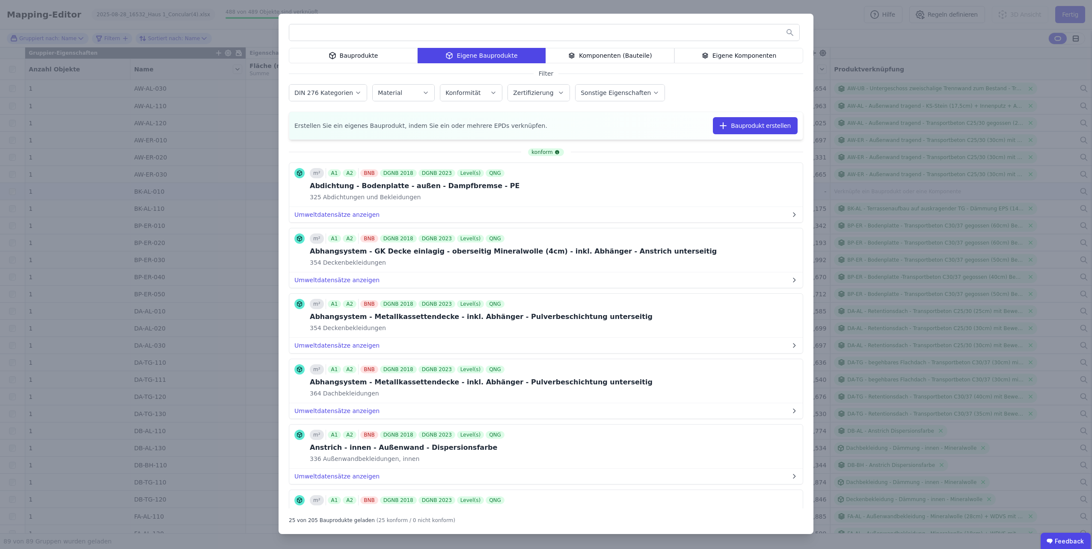
click at [707, 60] on icon at bounding box center [705, 55] width 8 height 10
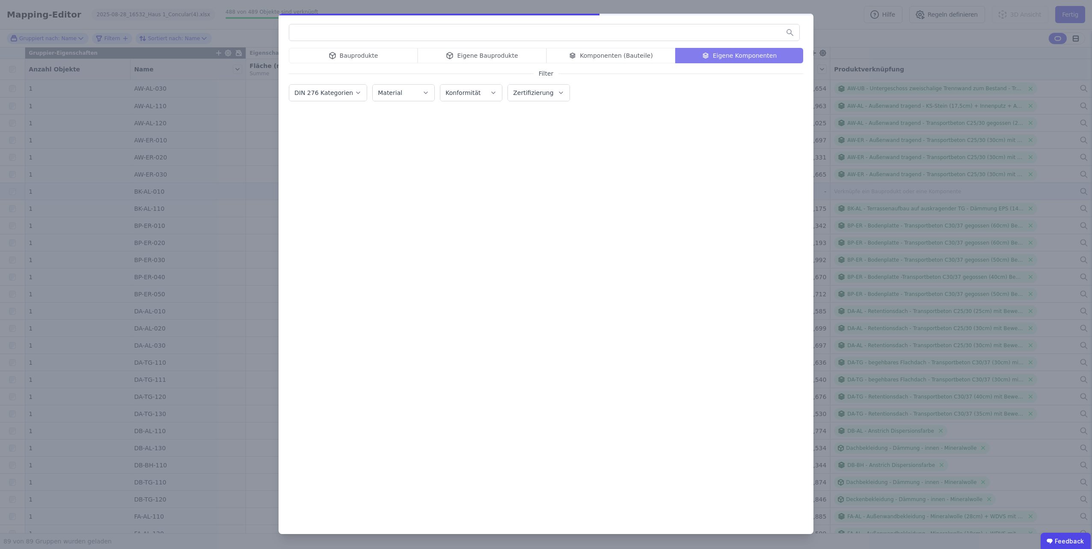
click at [653, 37] on input "text" at bounding box center [544, 32] width 510 height 15
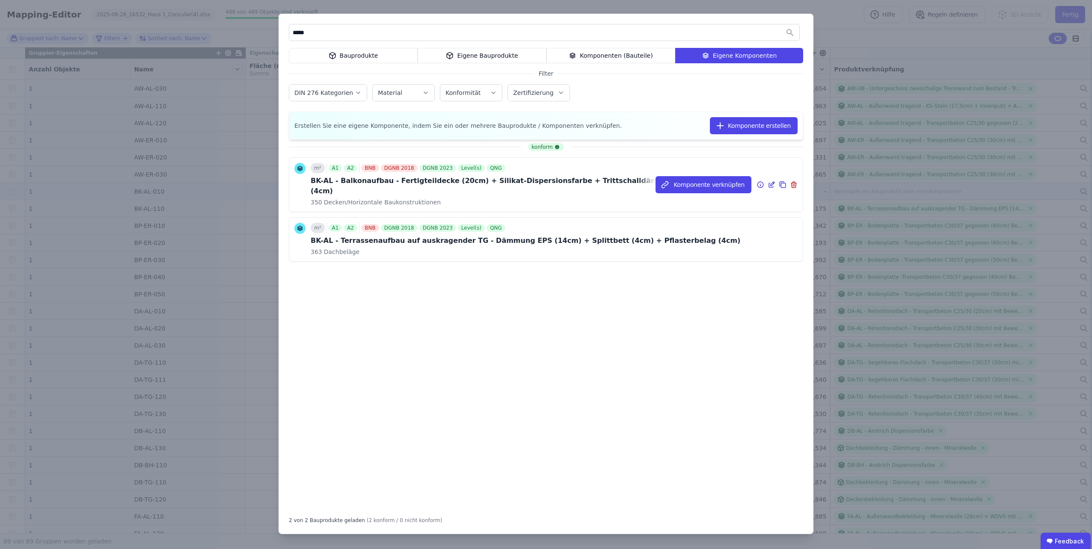
type input "*****"
click at [771, 182] on icon at bounding box center [772, 184] width 4 height 4
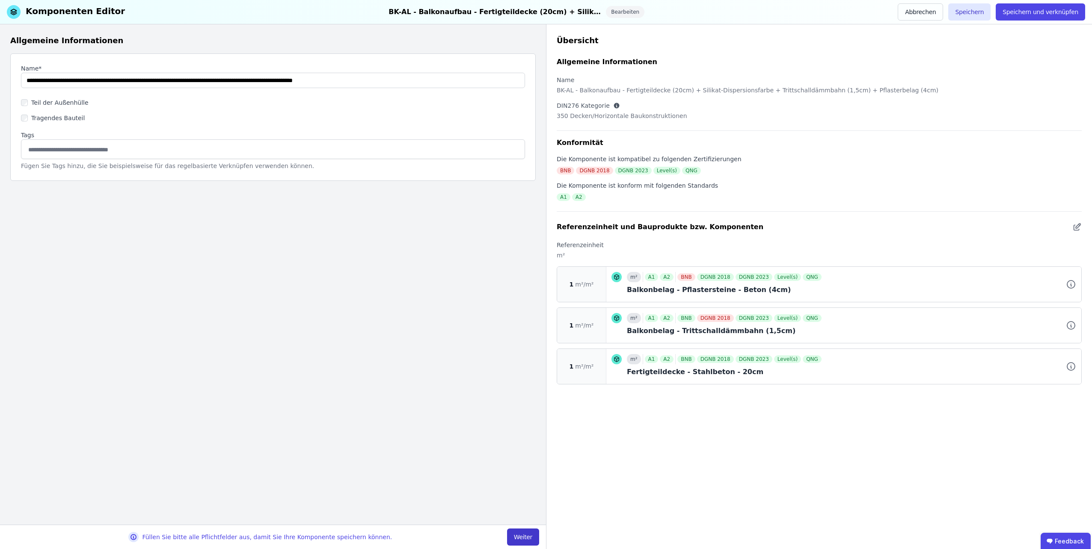
click at [524, 534] on button "Weiter" at bounding box center [523, 537] width 32 height 17
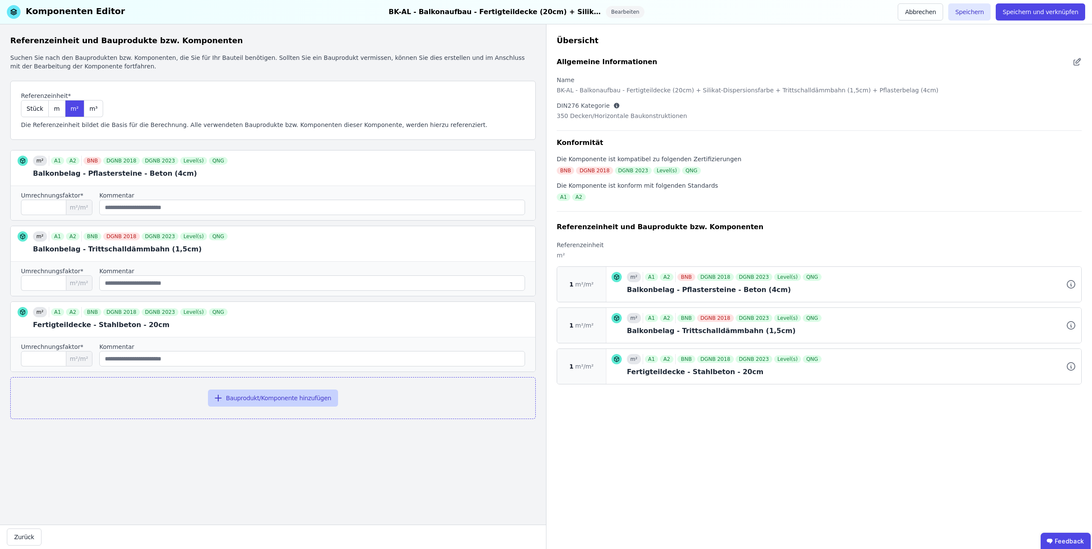
click at [313, 394] on button "Bauprodukt/Komponente hinzufügen" at bounding box center [273, 398] width 130 height 17
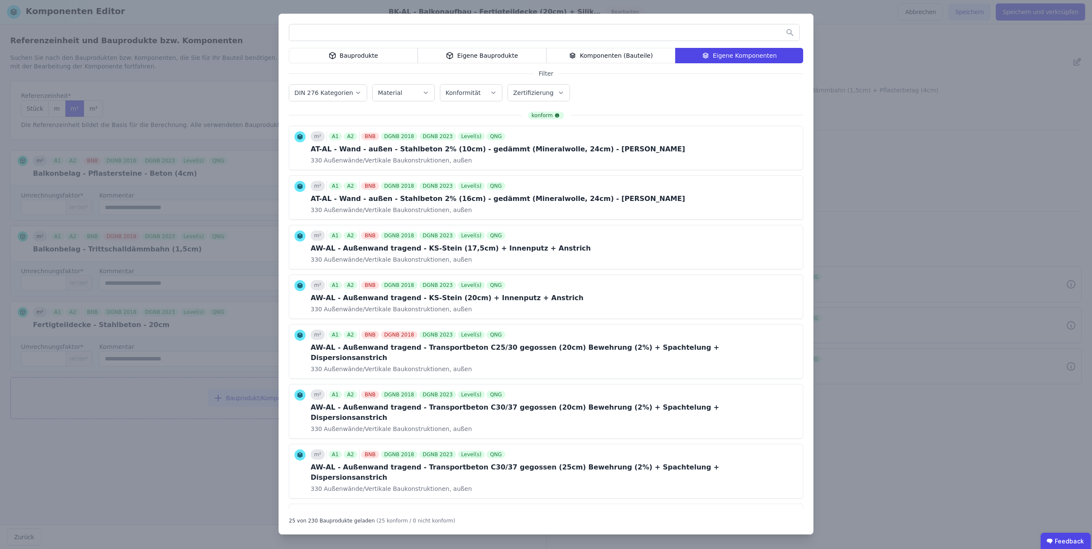
click at [458, 57] on div "Eigene Bauprodukte" at bounding box center [481, 55] width 129 height 15
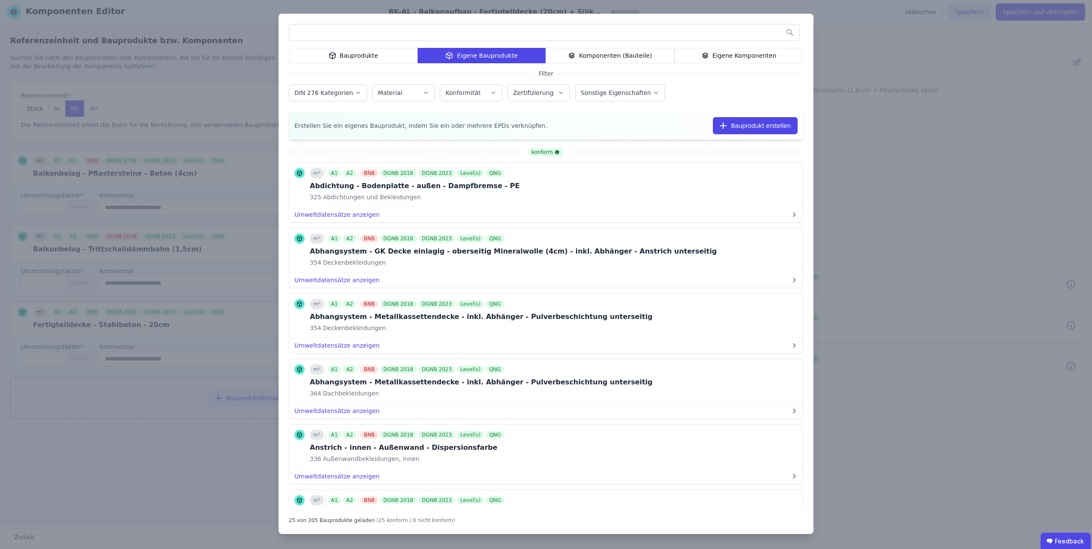
click at [414, 35] on input "text" at bounding box center [544, 32] width 510 height 15
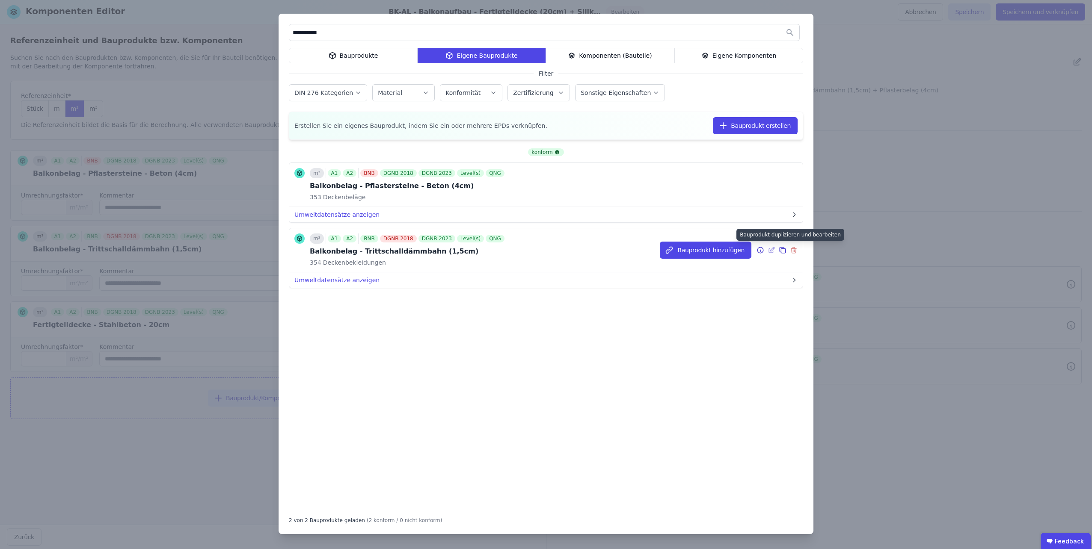
type input "**********"
click at [781, 248] on icon at bounding box center [783, 250] width 5 height 5
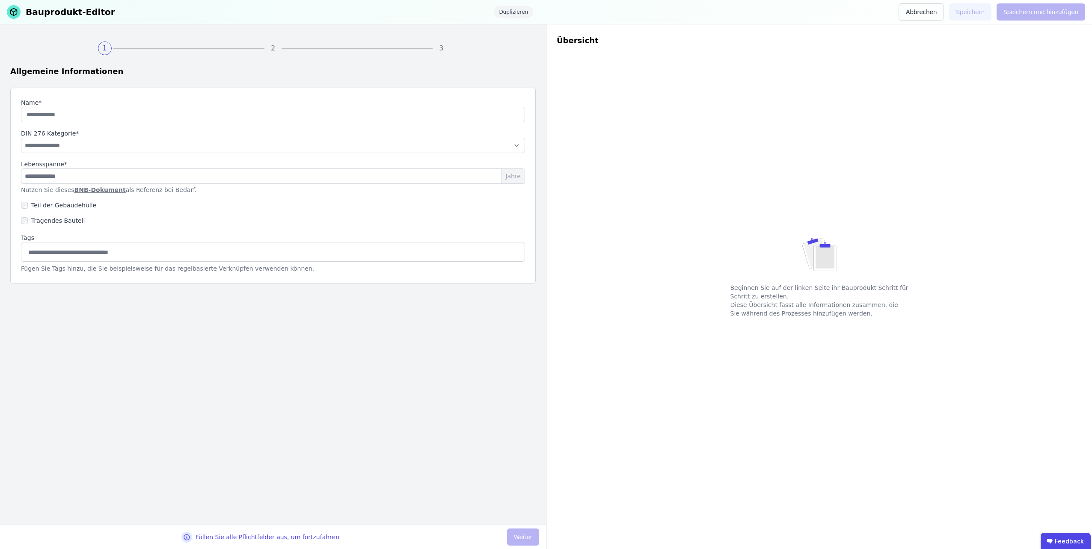
type input "**********"
select select "**********"
type input "**"
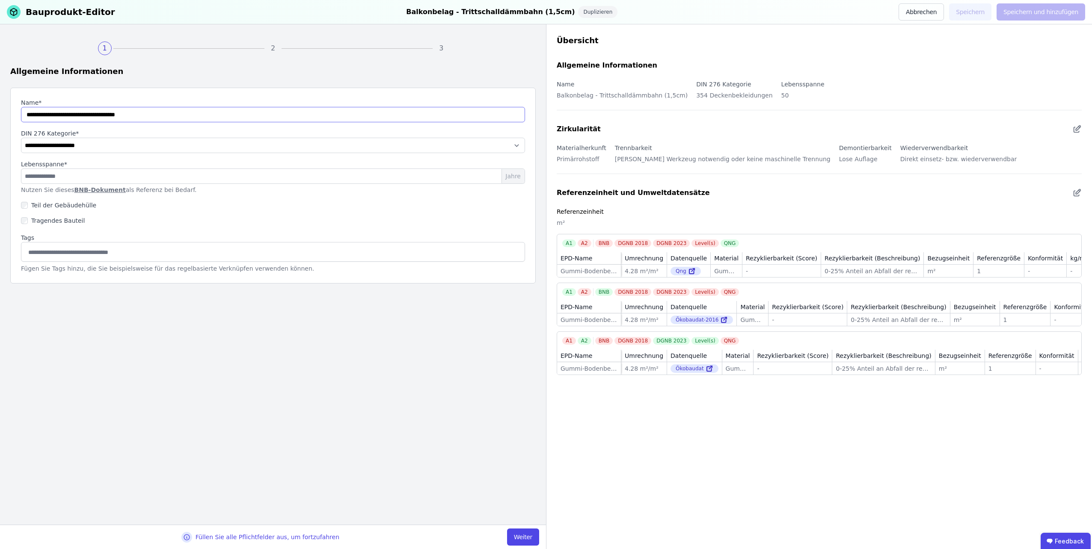
click at [150, 114] on input "string" at bounding box center [273, 114] width 504 height 15
drag, startPoint x: 150, startPoint y: 115, endPoint x: 107, endPoint y: 110, distance: 43.0
click at [107, 110] on input "string" at bounding box center [273, 114] width 504 height 15
click at [122, 115] on input "string" at bounding box center [273, 114] width 504 height 15
click at [157, 115] on input "string" at bounding box center [273, 114] width 504 height 15
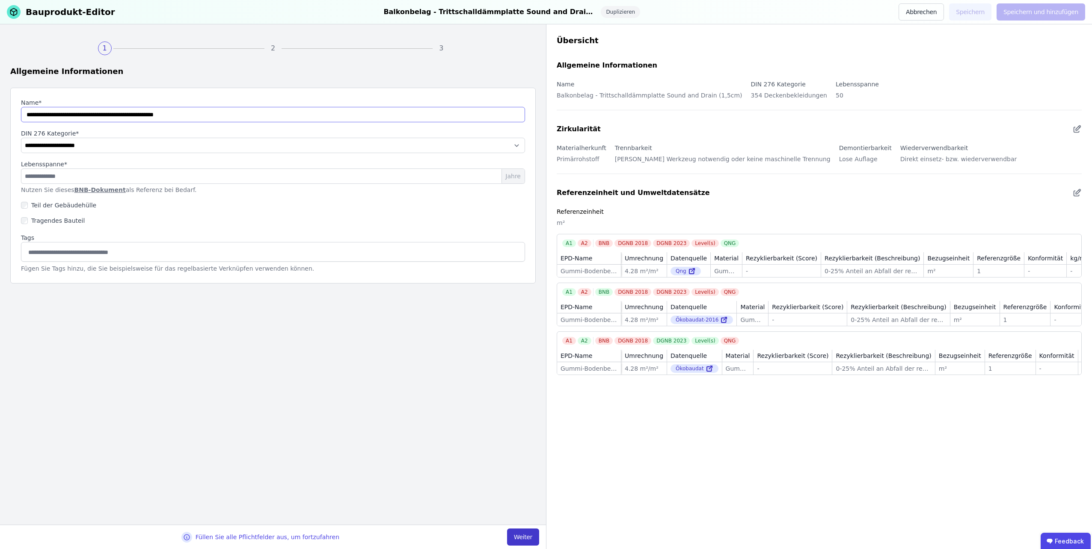
type input "**********"
click at [516, 535] on button "Weiter" at bounding box center [523, 537] width 32 height 17
select select "**********"
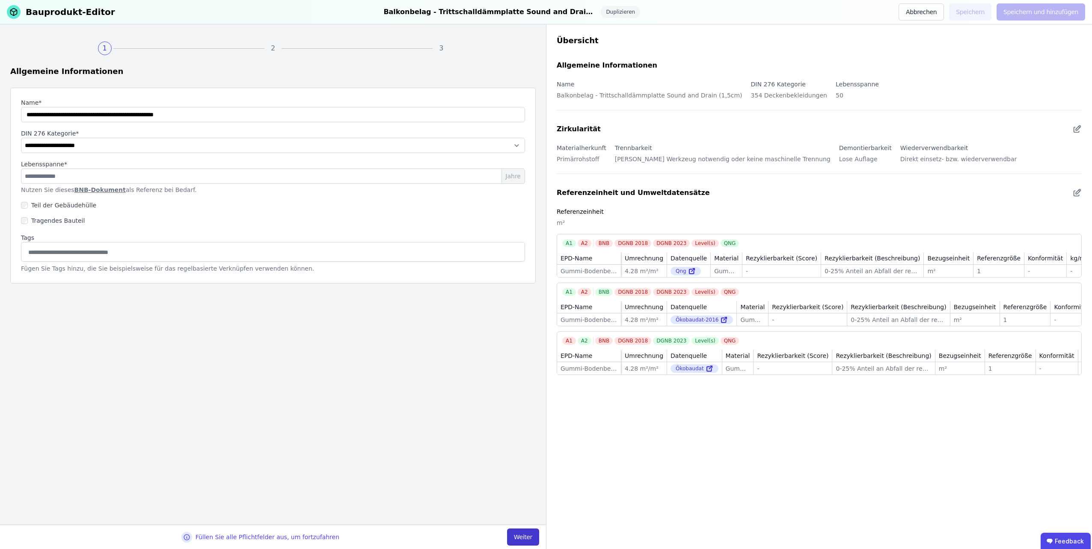
select select "**********"
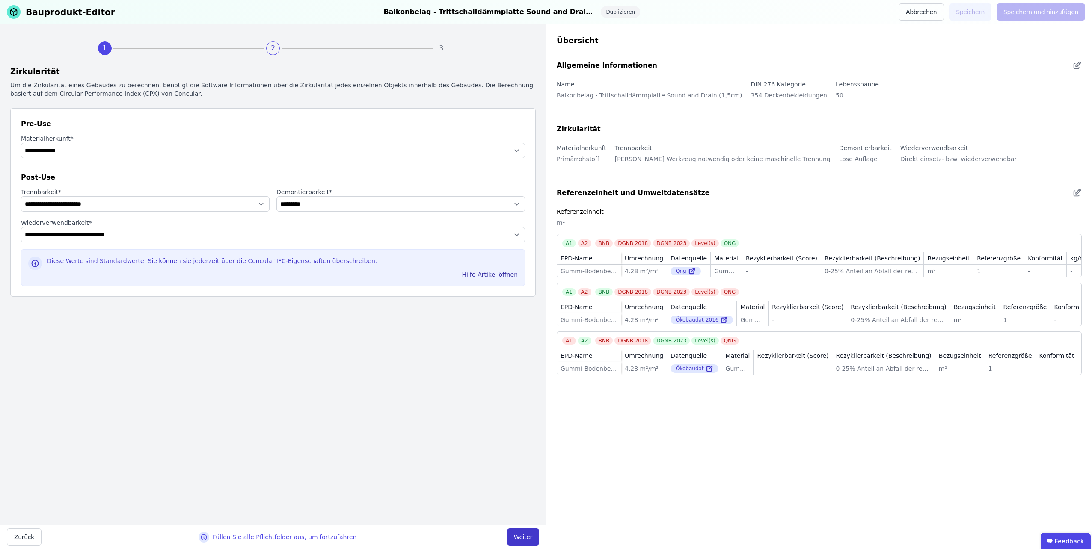
click at [516, 534] on button "Weiter" at bounding box center [523, 537] width 32 height 17
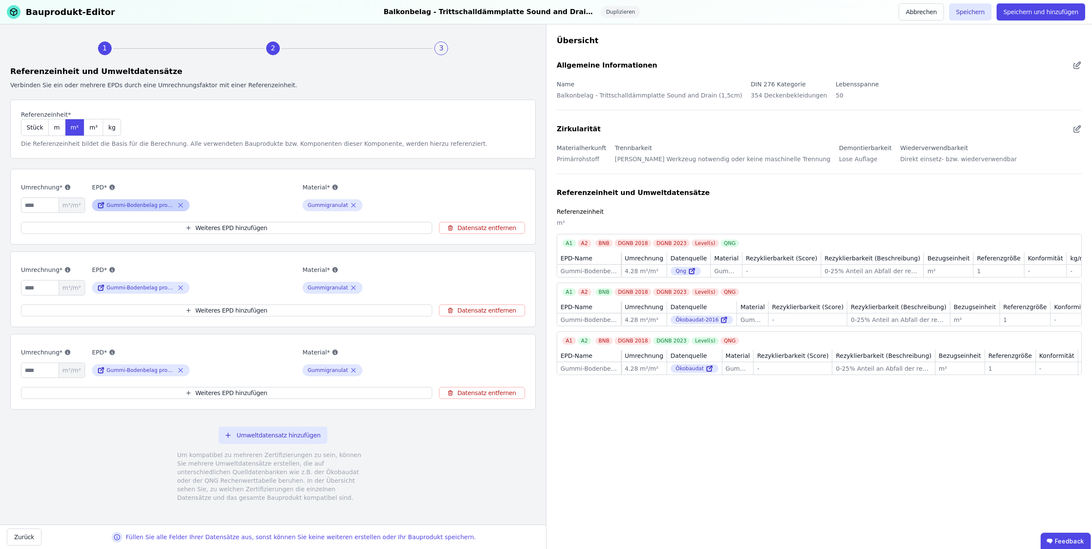
click at [180, 205] on icon at bounding box center [181, 206] width 4 height 4
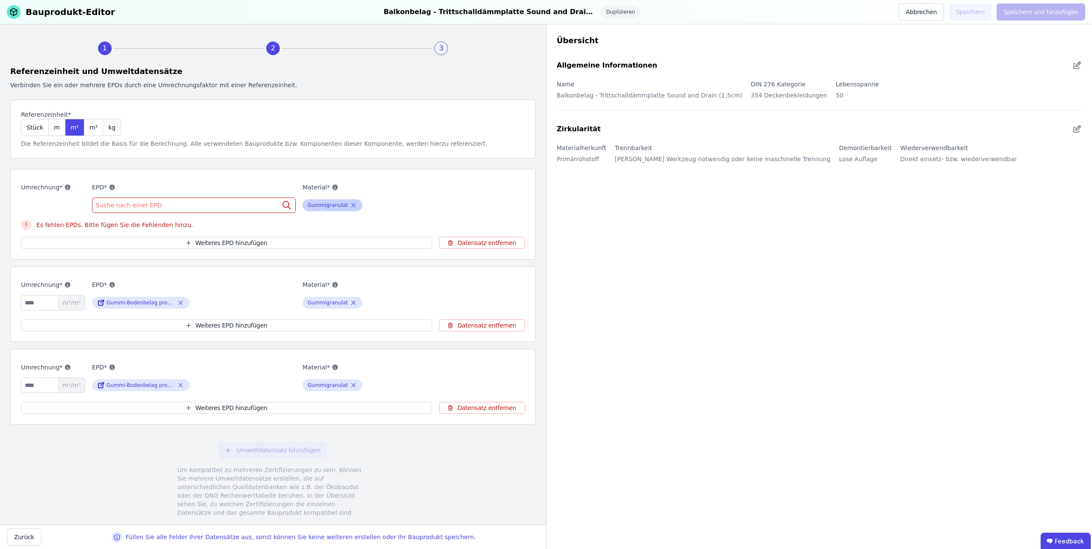
click at [349, 204] on icon at bounding box center [353, 205] width 8 height 10
click at [352, 302] on icon at bounding box center [354, 303] width 4 height 4
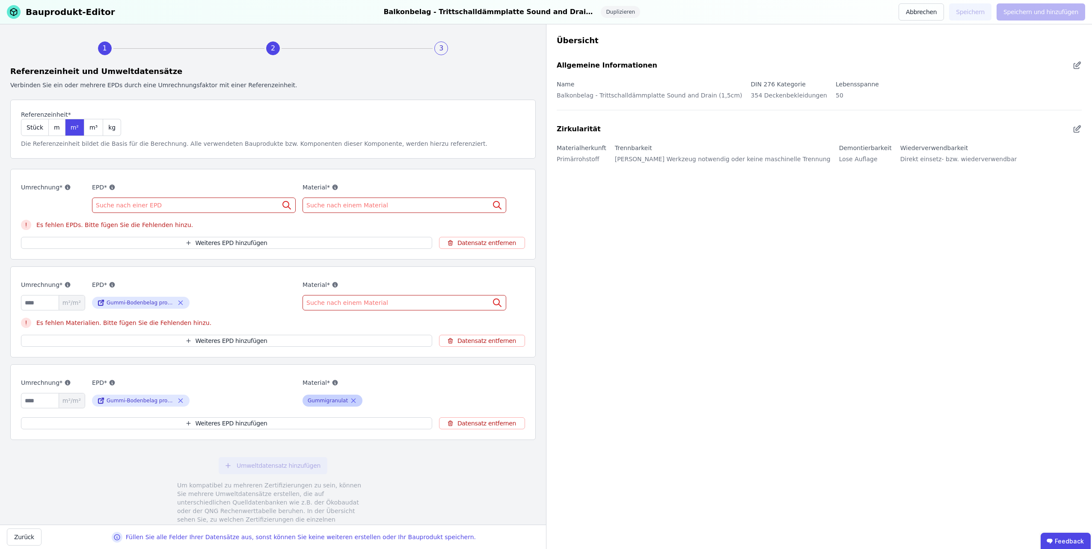
click at [349, 402] on icon at bounding box center [353, 401] width 8 height 10
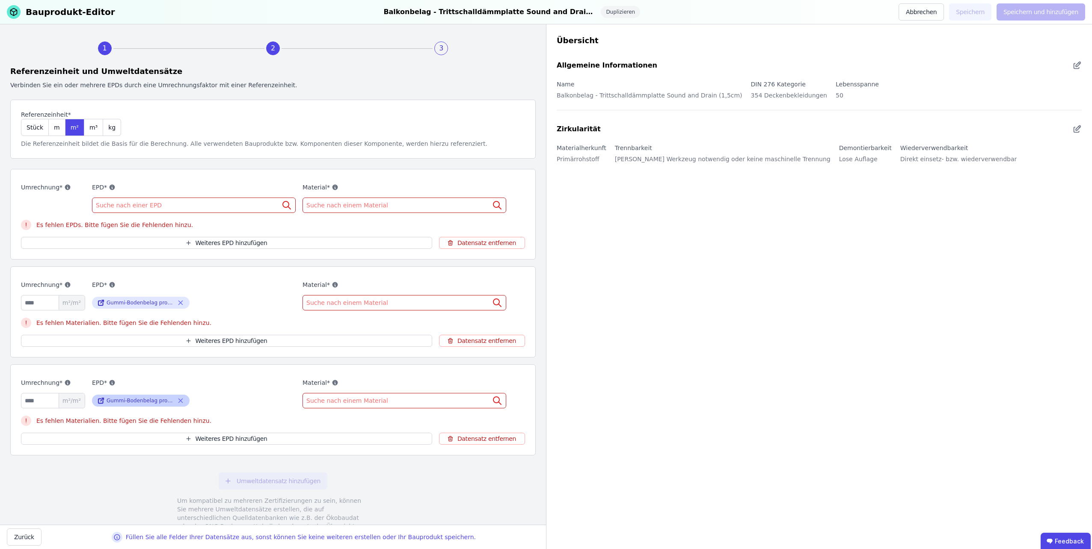
click at [180, 399] on icon at bounding box center [181, 401] width 4 height 4
click at [182, 302] on icon at bounding box center [181, 303] width 8 height 10
click at [139, 202] on span "Suche nach einer EPD" at bounding box center [130, 205] width 68 height 9
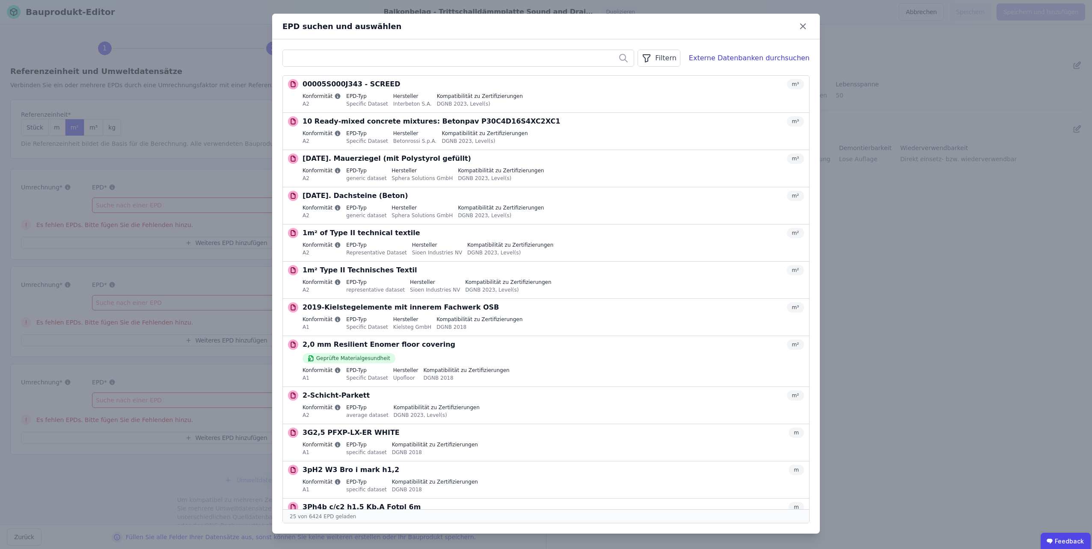
click at [679, 58] on div "Filtern" at bounding box center [658, 58] width 42 height 17
click at [605, 78] on li "Datenquelle" at bounding box center [615, 76] width 128 height 15
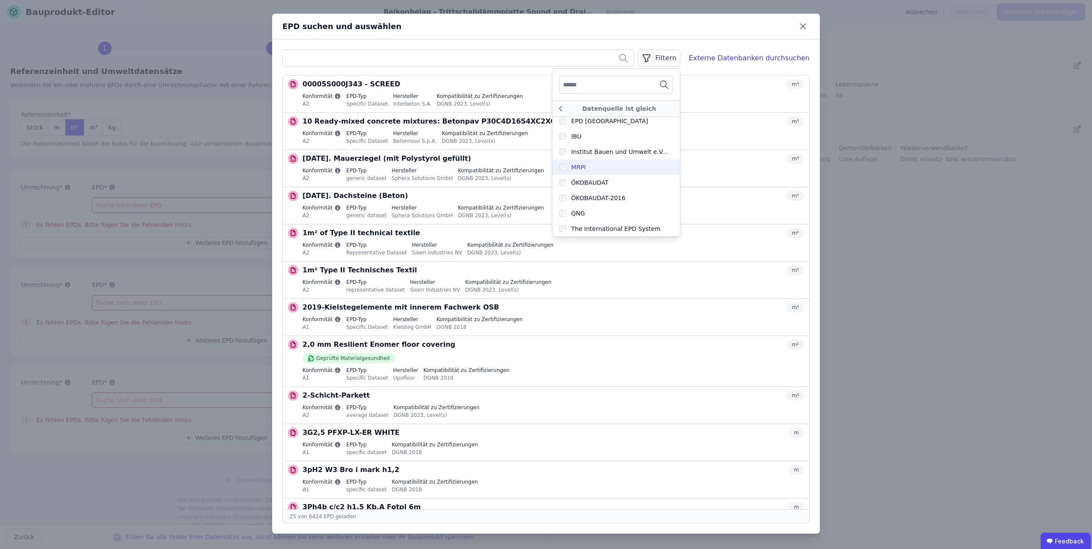
scroll to position [145, 0]
click at [599, 212] on label "MRPI" at bounding box center [615, 209] width 127 height 15
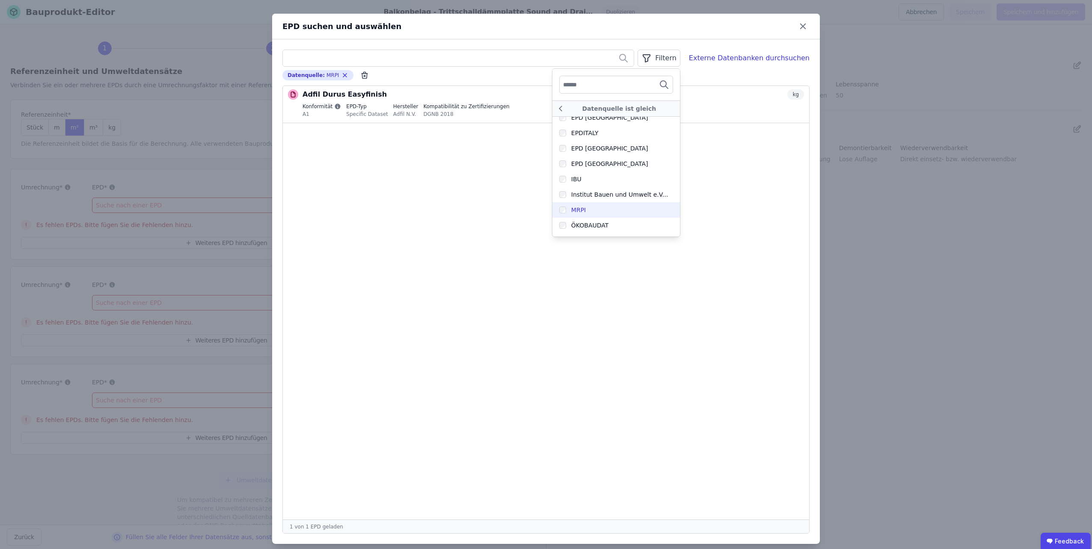
click at [579, 208] on div "MRPI" at bounding box center [578, 210] width 15 height 9
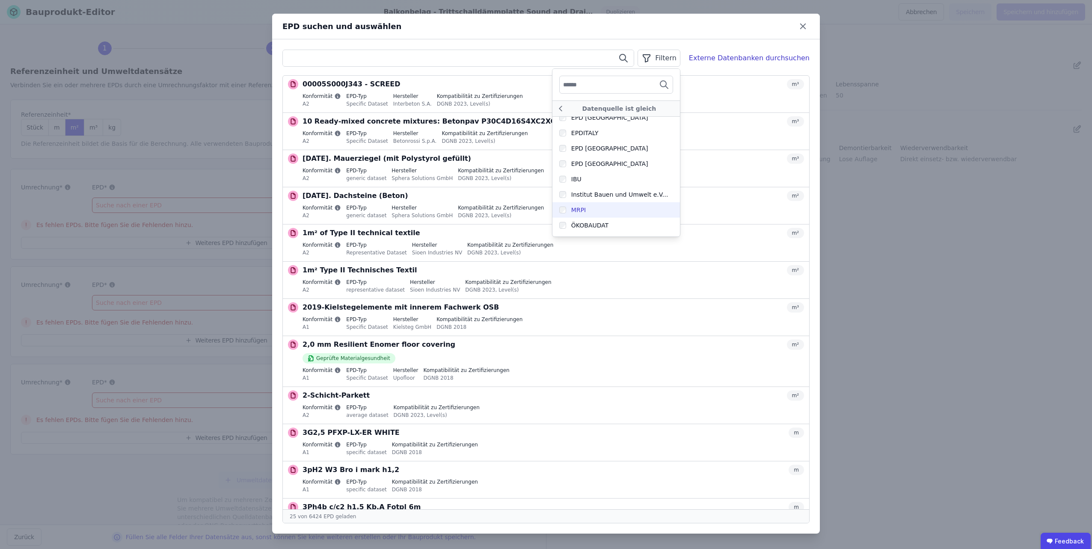
scroll to position [188, 0]
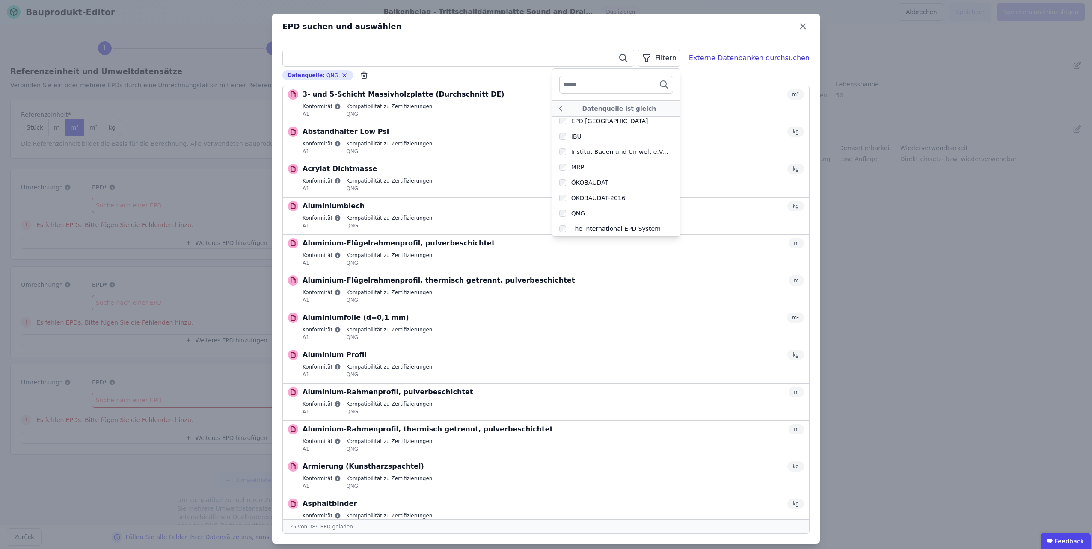
click at [302, 56] on input "text" at bounding box center [458, 57] width 351 height 15
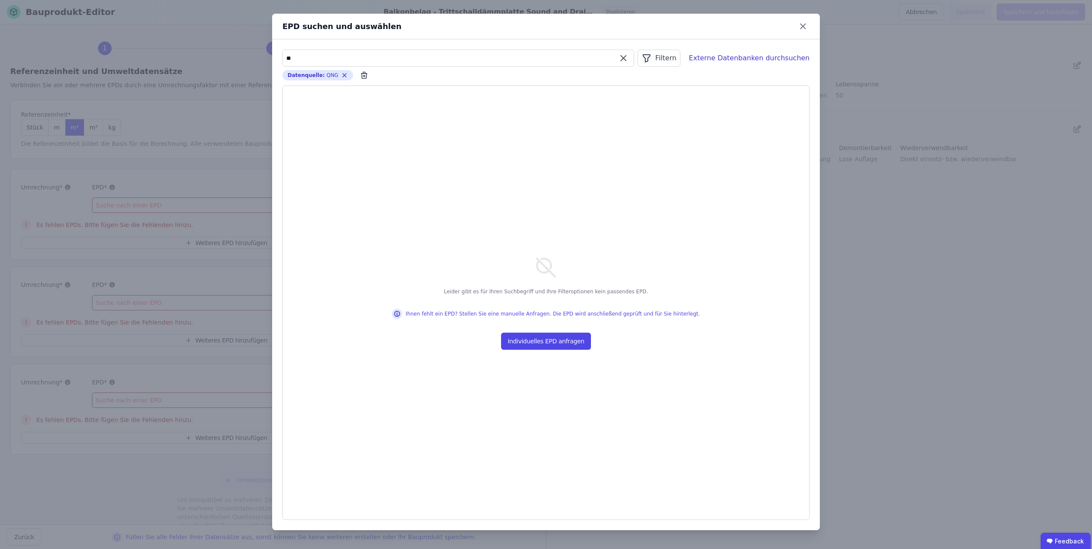
type input "*"
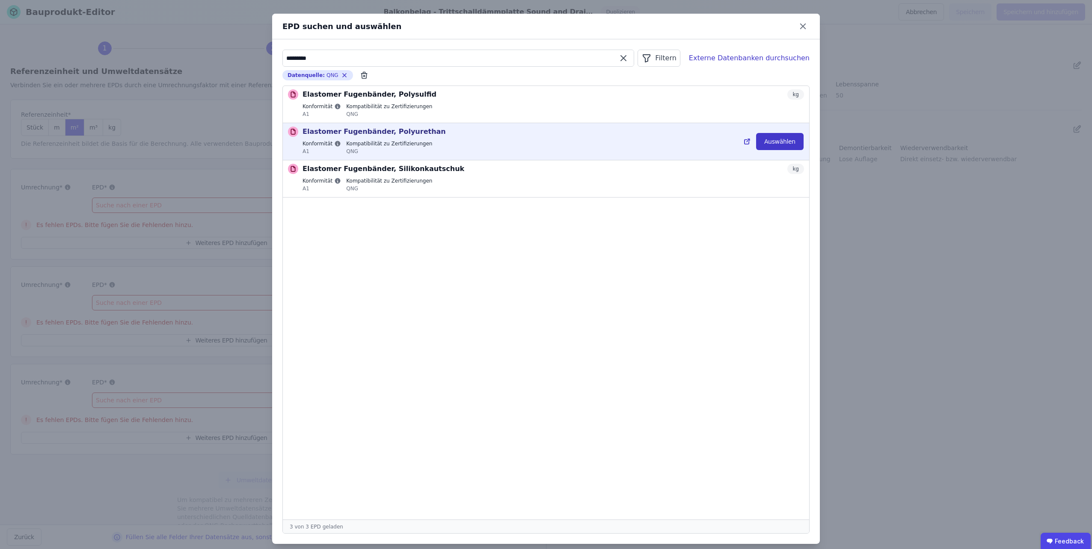
type input "*********"
click at [766, 140] on button "Auswählen" at bounding box center [779, 141] width 47 height 17
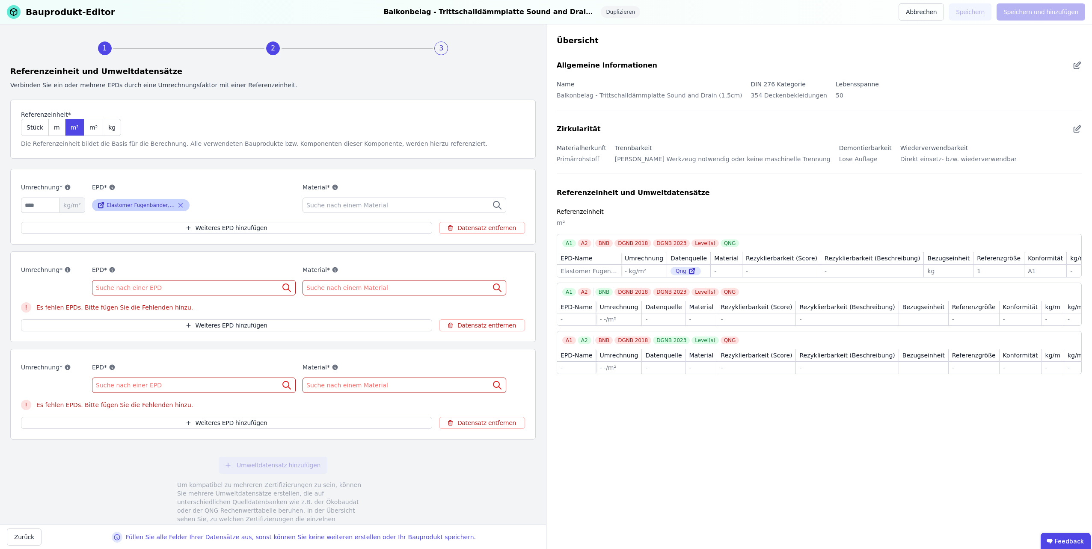
click at [180, 206] on icon at bounding box center [181, 205] width 8 height 10
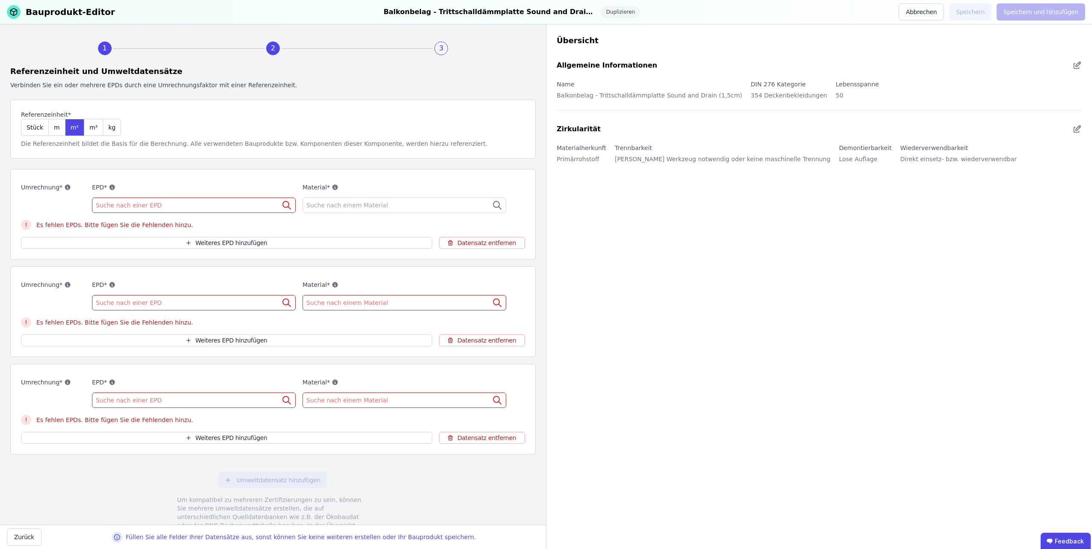
click at [154, 205] on div "Suche nach einer EPD" at bounding box center [194, 205] width 204 height 15
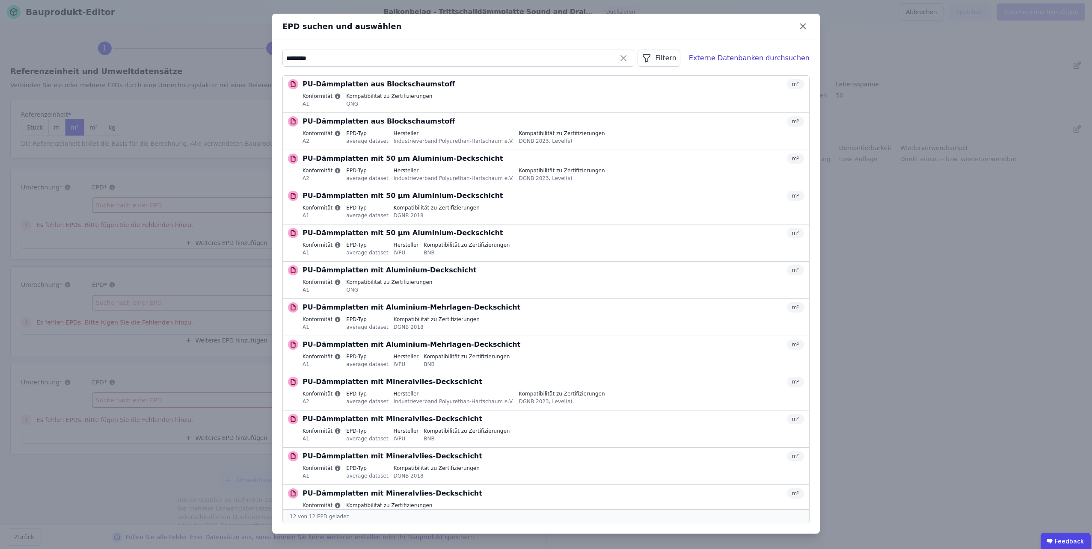
type input "*********"
click at [672, 57] on div "Filtern" at bounding box center [658, 58] width 42 height 17
click at [622, 77] on li "Datenquelle" at bounding box center [615, 76] width 128 height 15
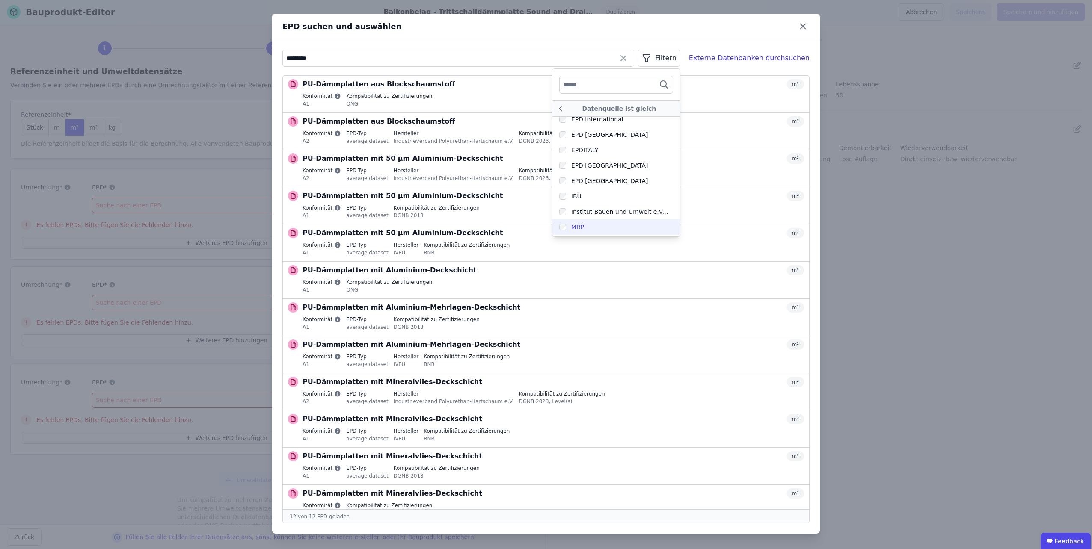
scroll to position [171, 0]
click at [568, 229] on label "QNG" at bounding box center [615, 230] width 127 height 15
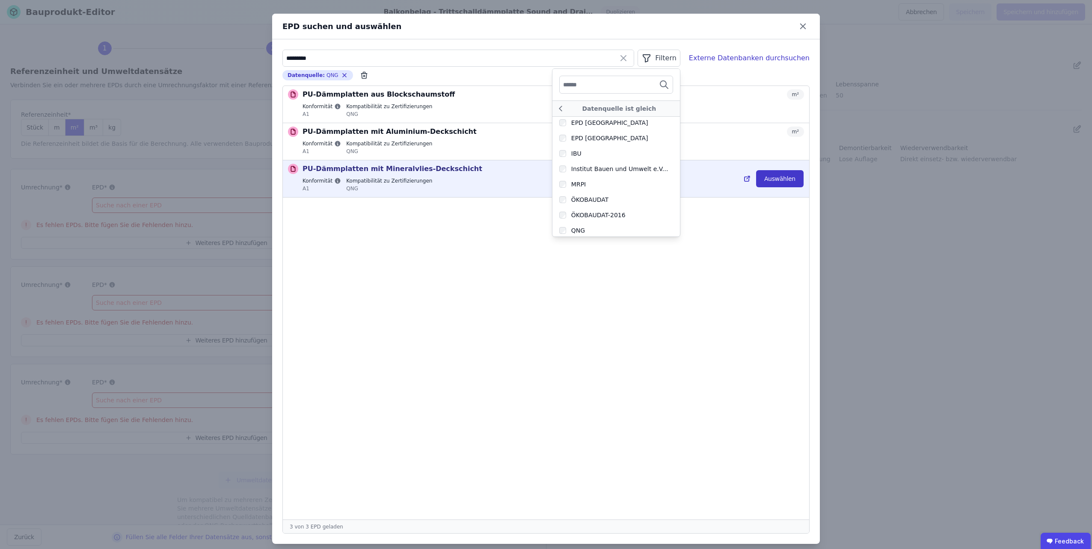
click at [767, 180] on button "Auswählen" at bounding box center [779, 178] width 47 height 17
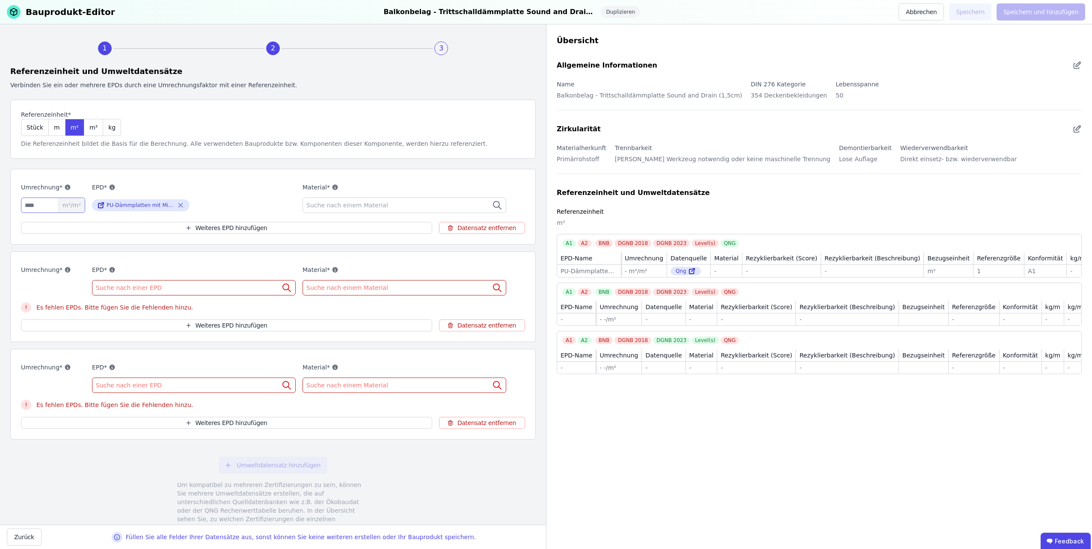
click at [32, 204] on input "number" at bounding box center [53, 205] width 64 height 15
type input "*"
click at [333, 205] on span "Suche nach einem Material" at bounding box center [347, 205] width 83 height 9
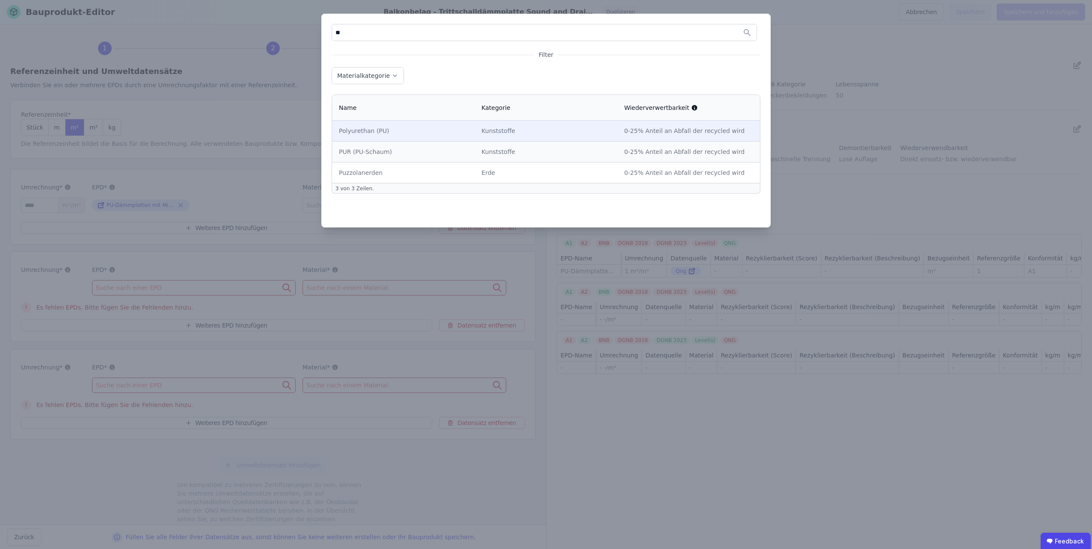
type input "**"
click at [357, 133] on div "Polyurethan (PU)" at bounding box center [403, 131] width 129 height 9
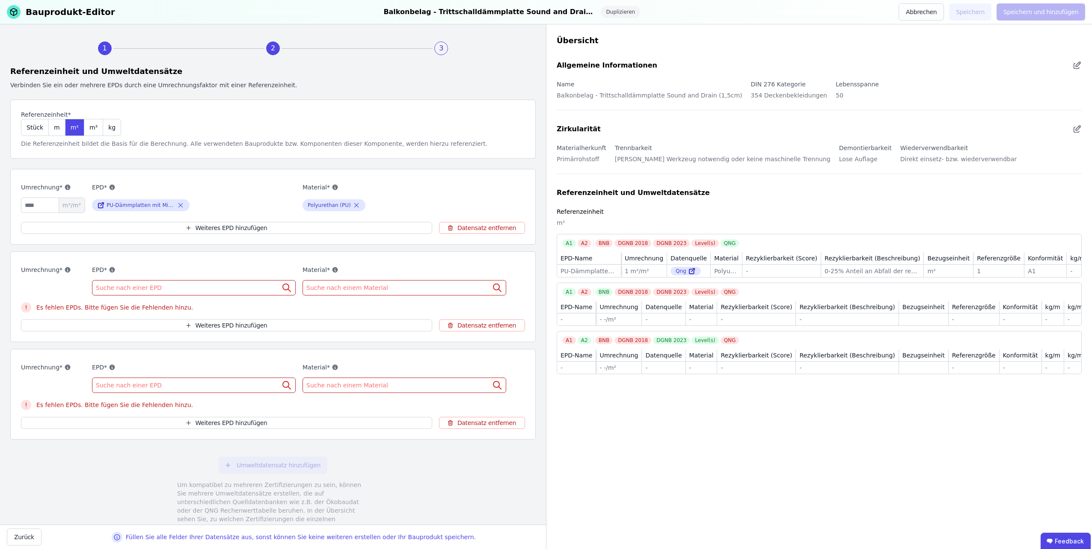
click at [126, 288] on span "Suche nach einer EPD" at bounding box center [130, 288] width 68 height 9
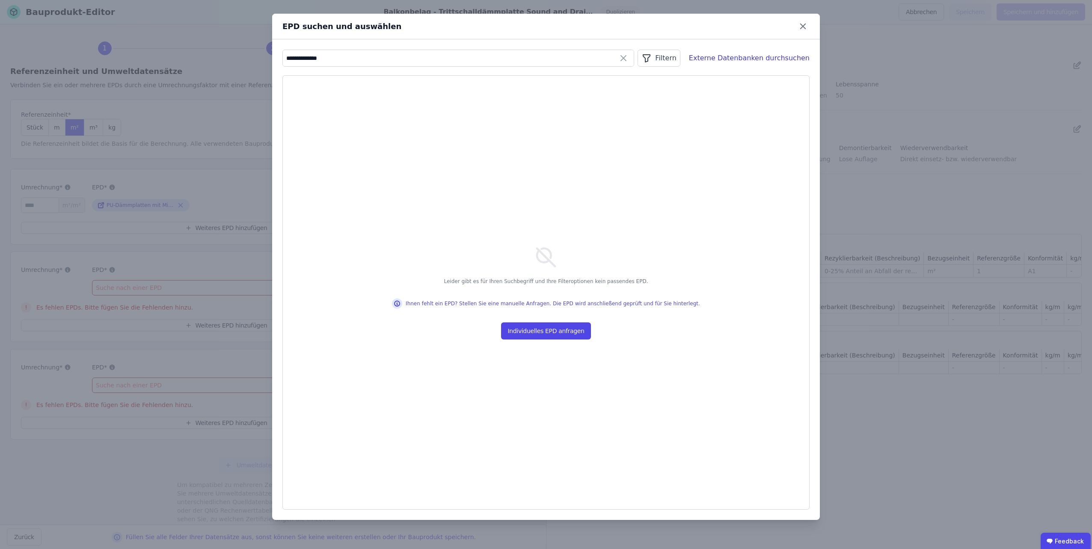
type input "**********"
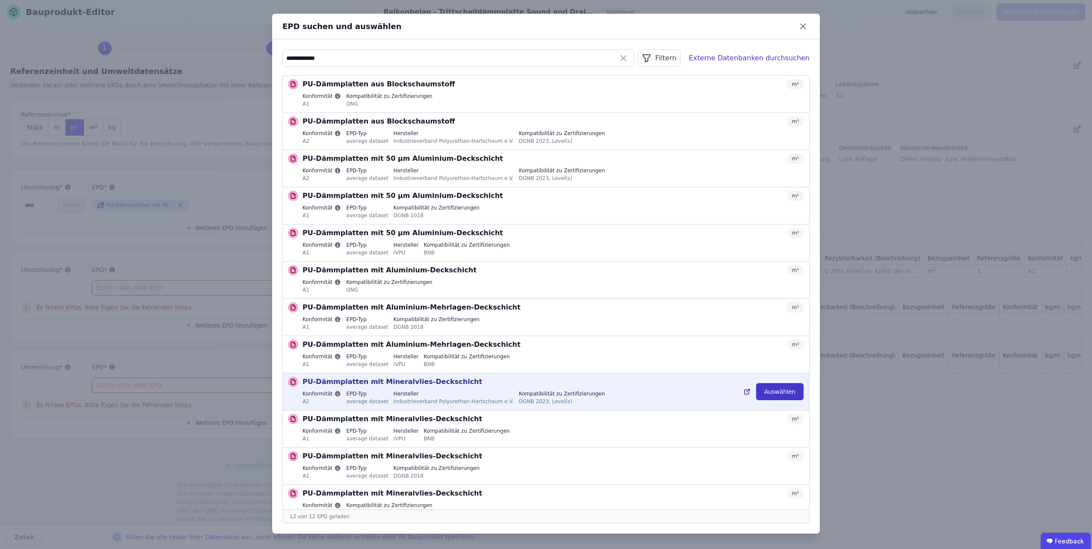
click at [766, 394] on button "Auswählen" at bounding box center [779, 391] width 47 height 17
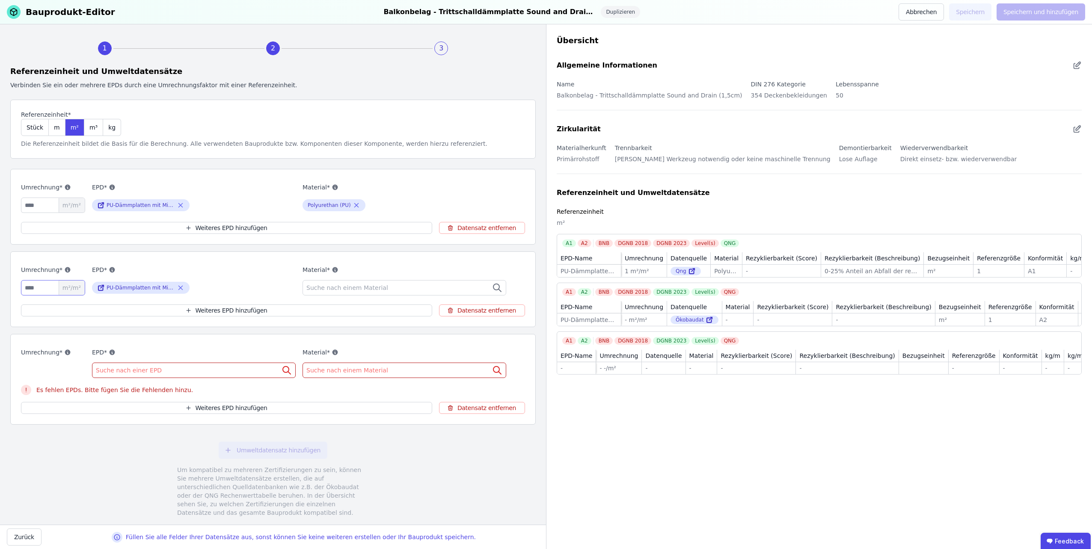
click at [47, 287] on input "number" at bounding box center [53, 287] width 64 height 15
type input "*"
click at [101, 287] on icon at bounding box center [102, 286] width 3 height 3
click at [120, 372] on span "Suche nach einer EPD" at bounding box center [130, 370] width 68 height 9
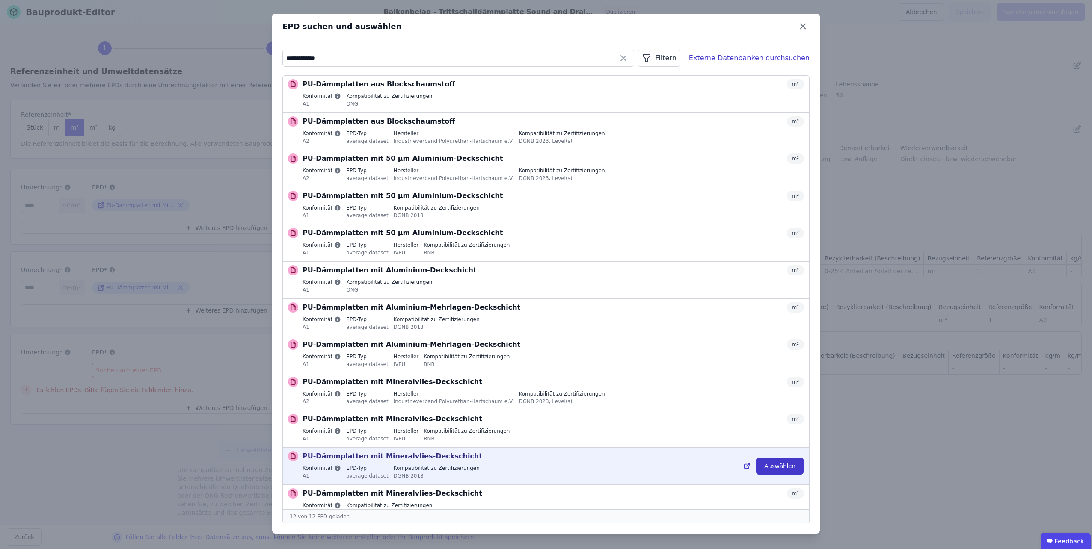
type input "**********"
click at [769, 462] on button "Auswählen" at bounding box center [779, 466] width 47 height 17
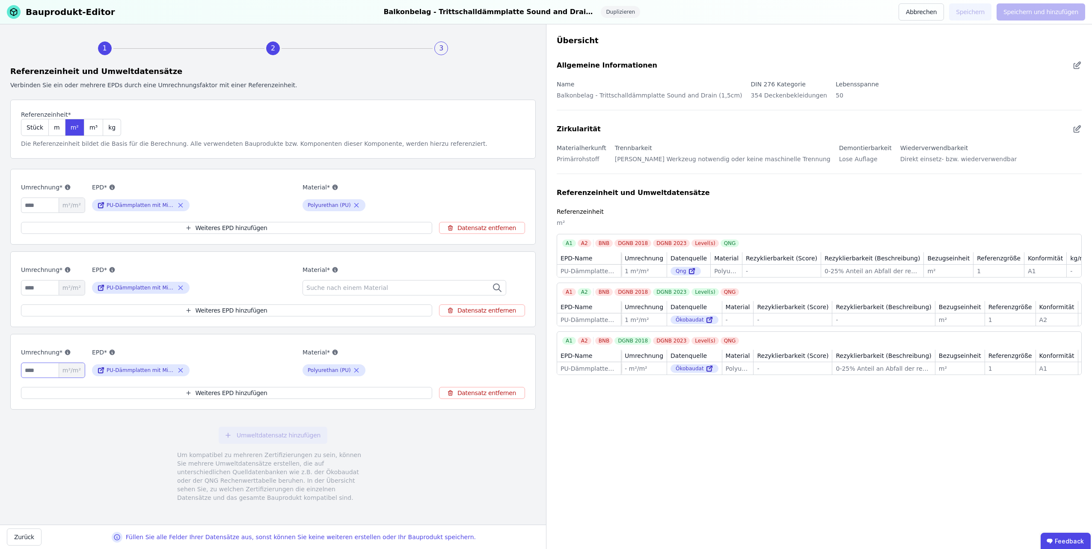
click at [29, 367] on input "number" at bounding box center [53, 370] width 64 height 15
type input "*"
click at [328, 285] on span "Suche nach einem Material" at bounding box center [347, 288] width 83 height 9
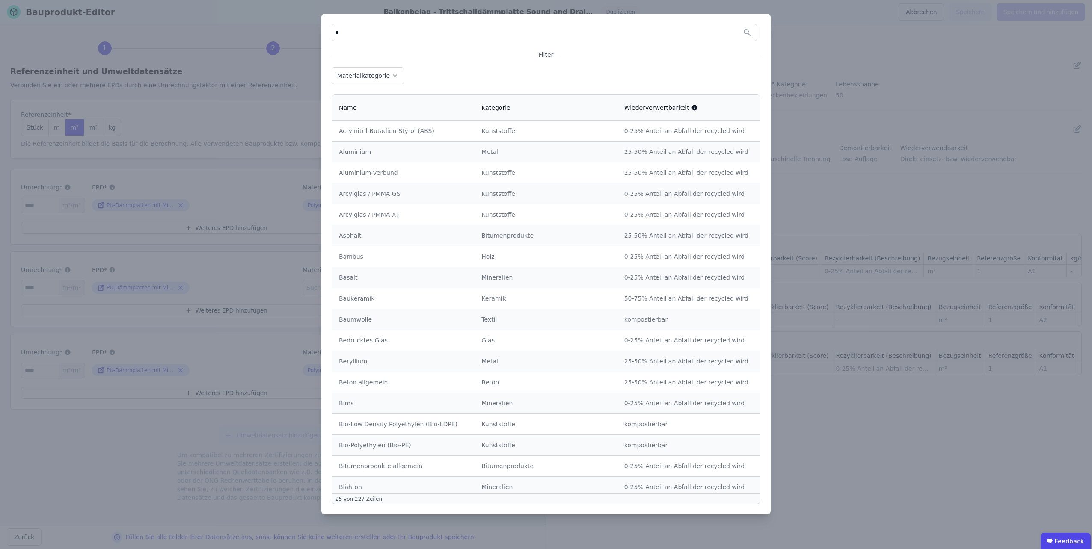
type input "**"
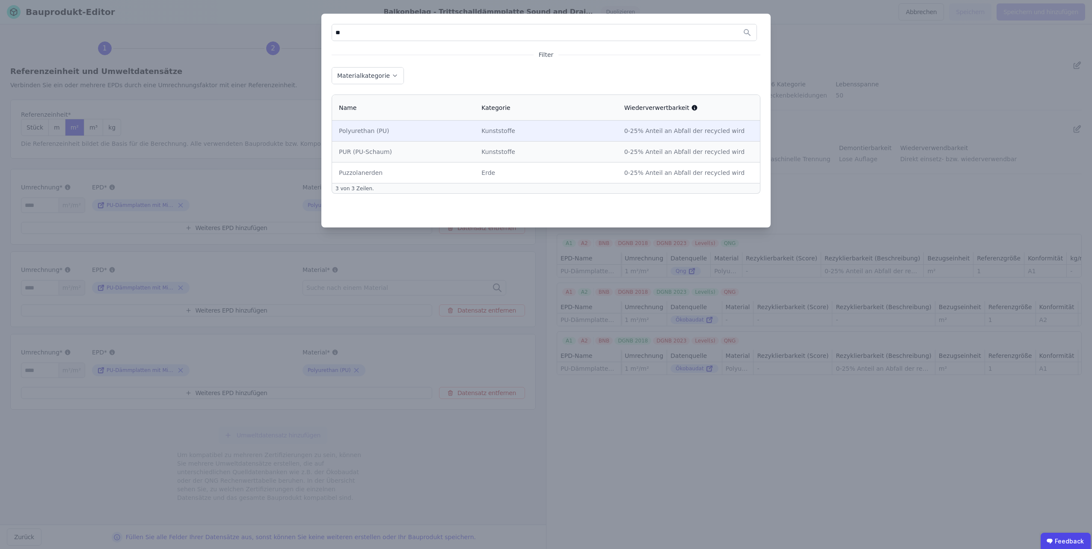
click at [352, 131] on div "Polyurethan (PU)" at bounding box center [403, 131] width 129 height 9
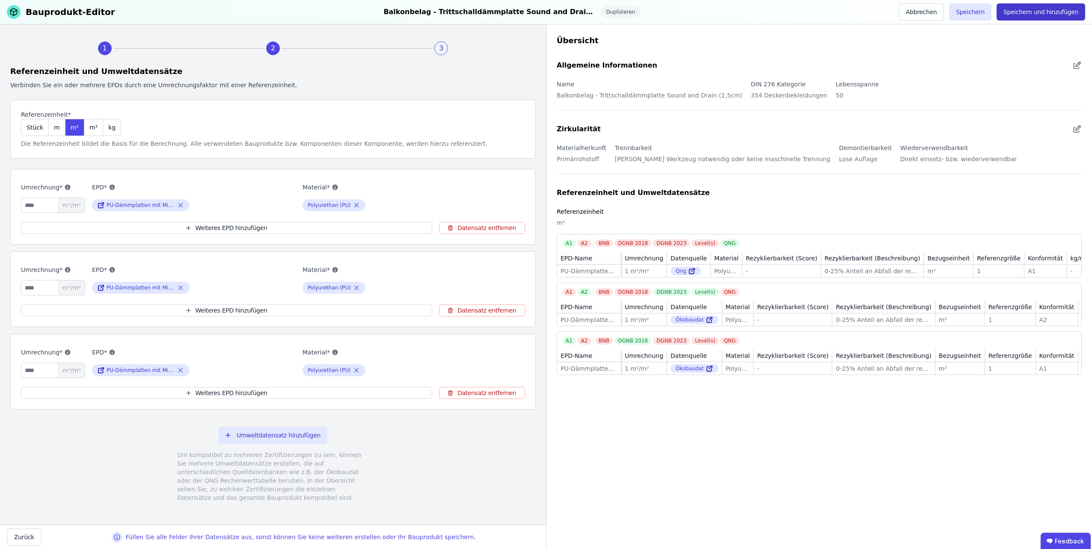
click at [1032, 12] on button "Speichern und hinzufügen" at bounding box center [1040, 11] width 89 height 17
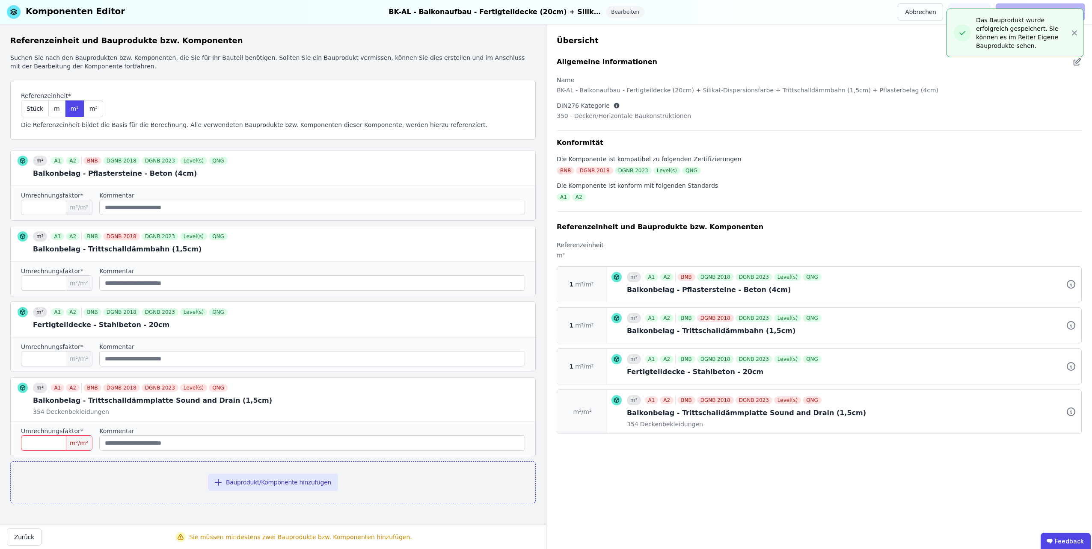
click at [48, 447] on input "number" at bounding box center [56, 442] width 71 height 15
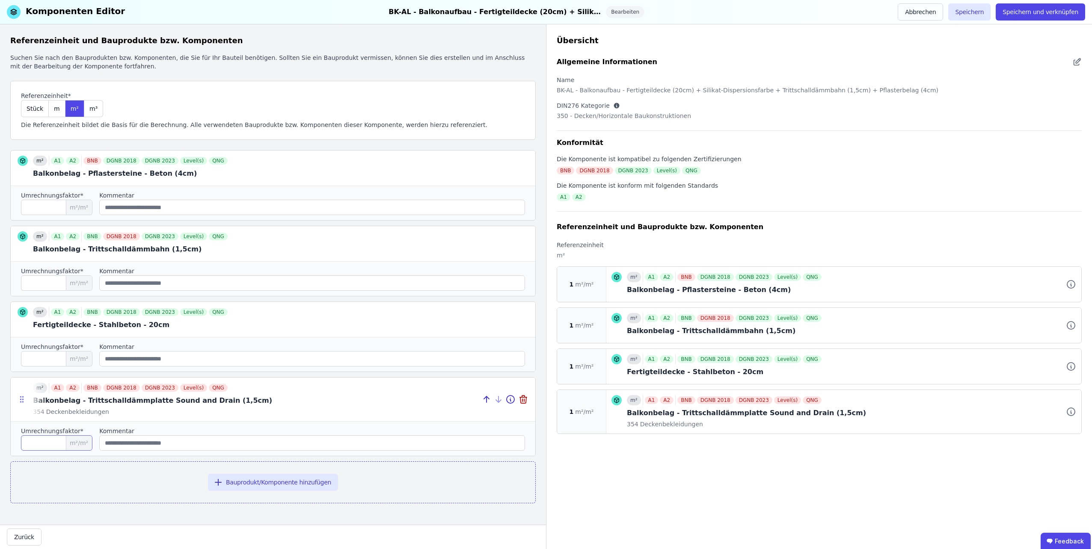
type input "*"
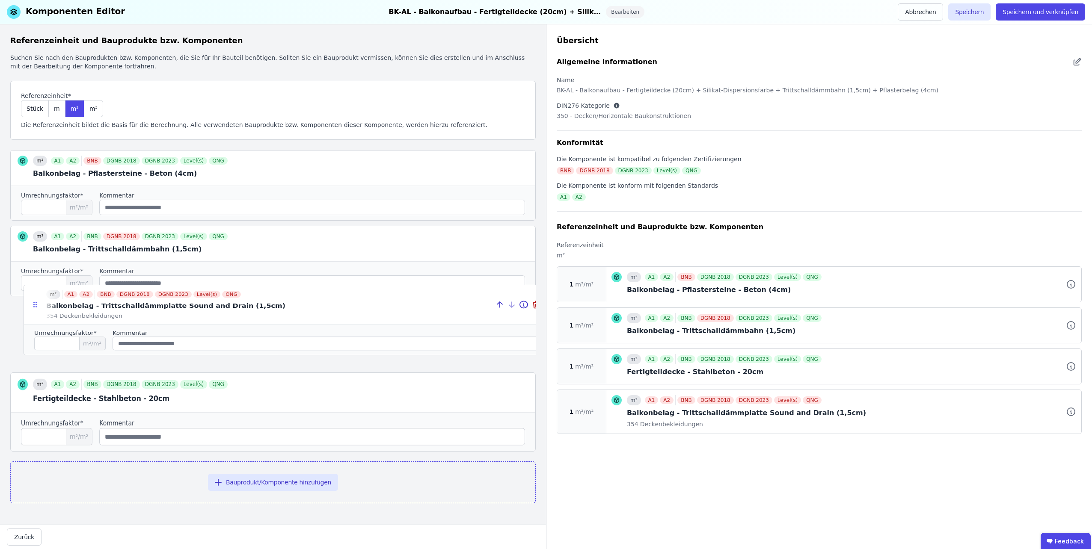
drag, startPoint x: 23, startPoint y: 397, endPoint x: 36, endPoint y: 301, distance: 97.6
click at [36, 301] on icon at bounding box center [35, 305] width 9 height 8
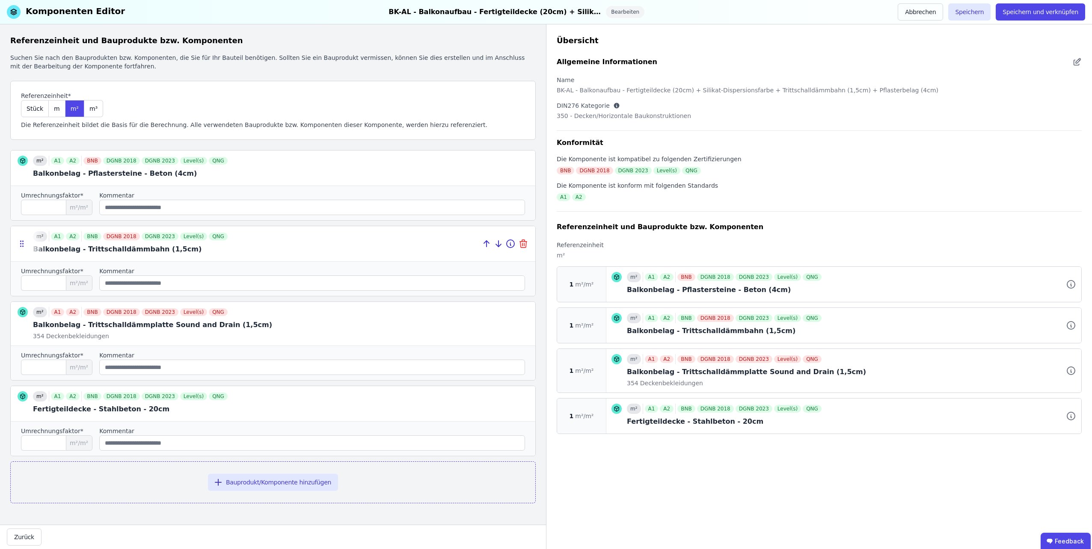
click at [521, 244] on icon at bounding box center [523, 245] width 6 height 6
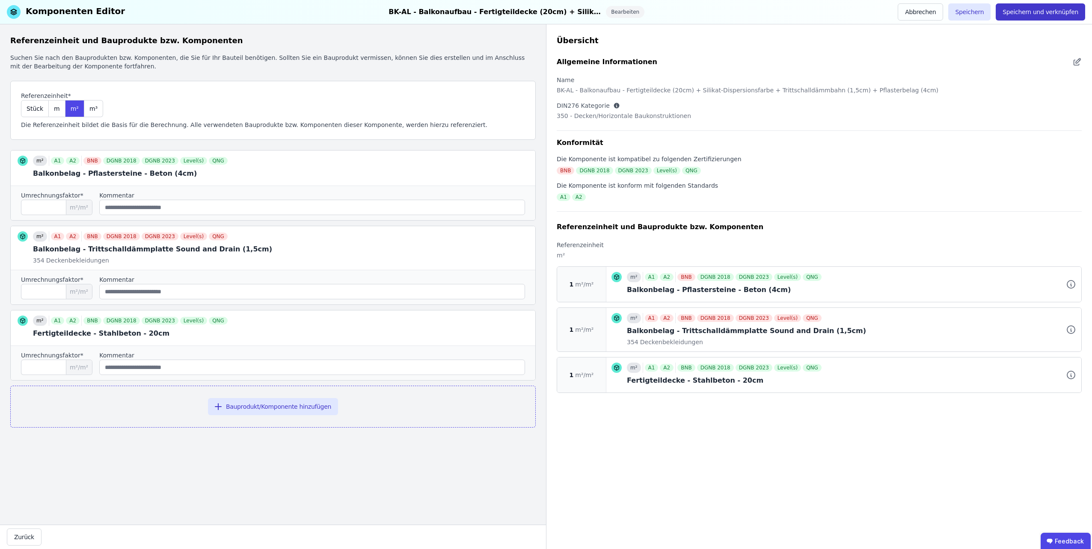
click at [1032, 15] on button "Speichern und verknüpfen" at bounding box center [1039, 11] width 89 height 17
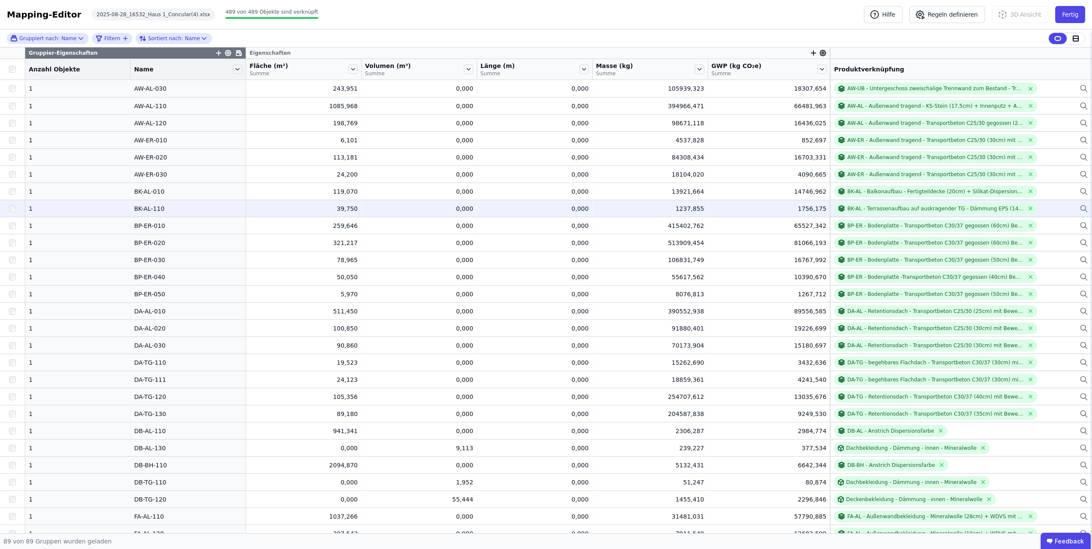
click at [1041, 207] on div "BK-AL - Terrassenaufbau auf auskragender TG - Dämmung EPS (14cm) + Splittbett (…" at bounding box center [961, 209] width 254 height 12
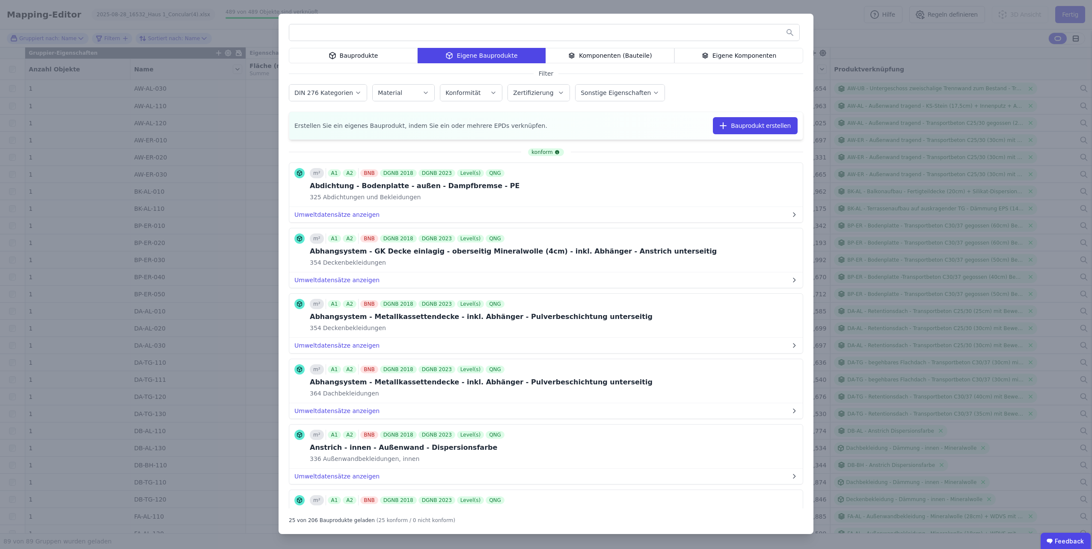
click at [725, 55] on div "Eigene Komponenten" at bounding box center [738, 55] width 129 height 15
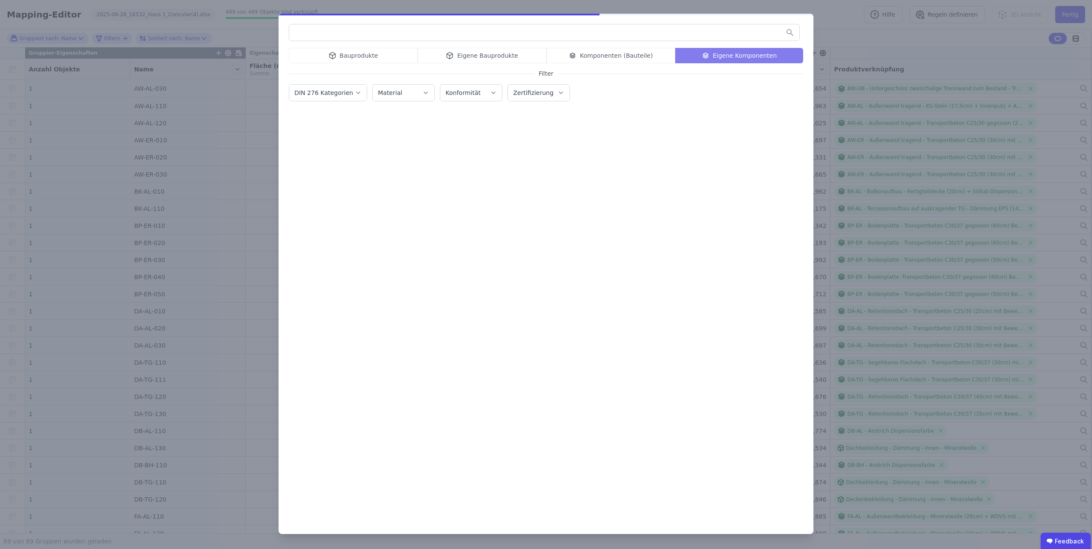
click at [326, 32] on input "text" at bounding box center [544, 32] width 510 height 15
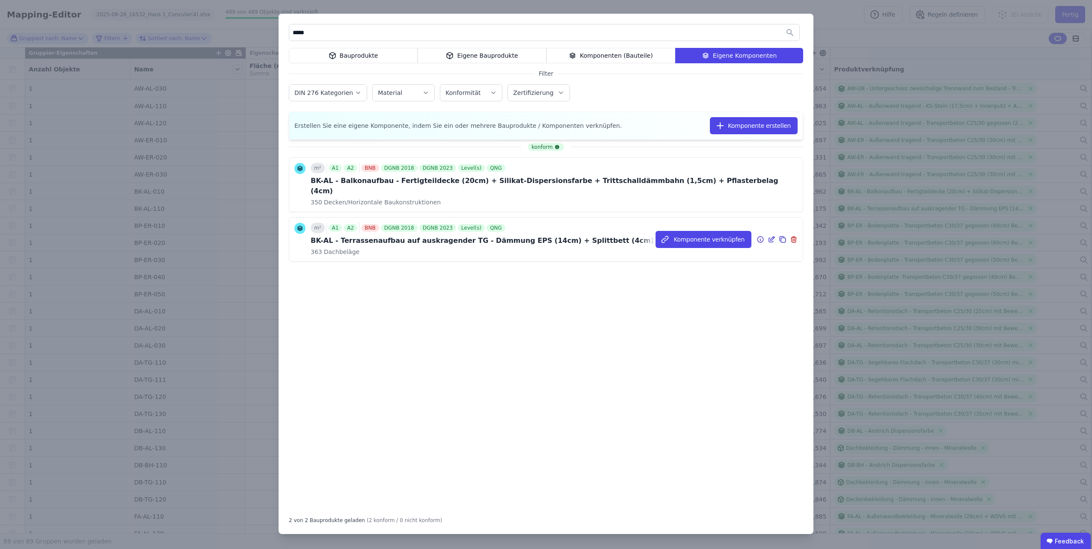
type input "*****"
click at [757, 234] on icon at bounding box center [760, 239] width 8 height 10
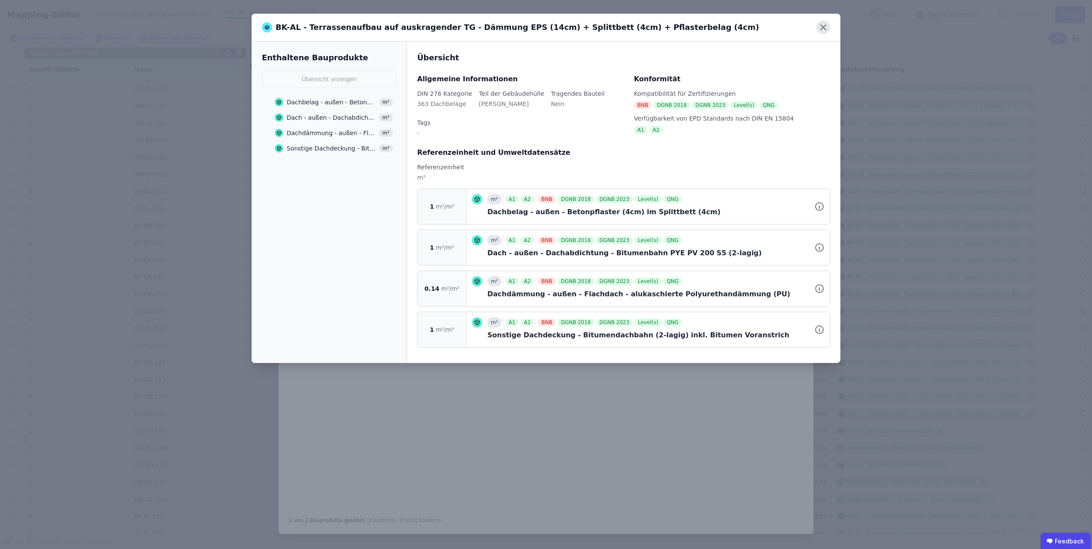
click at [819, 28] on icon at bounding box center [823, 28] width 14 height 14
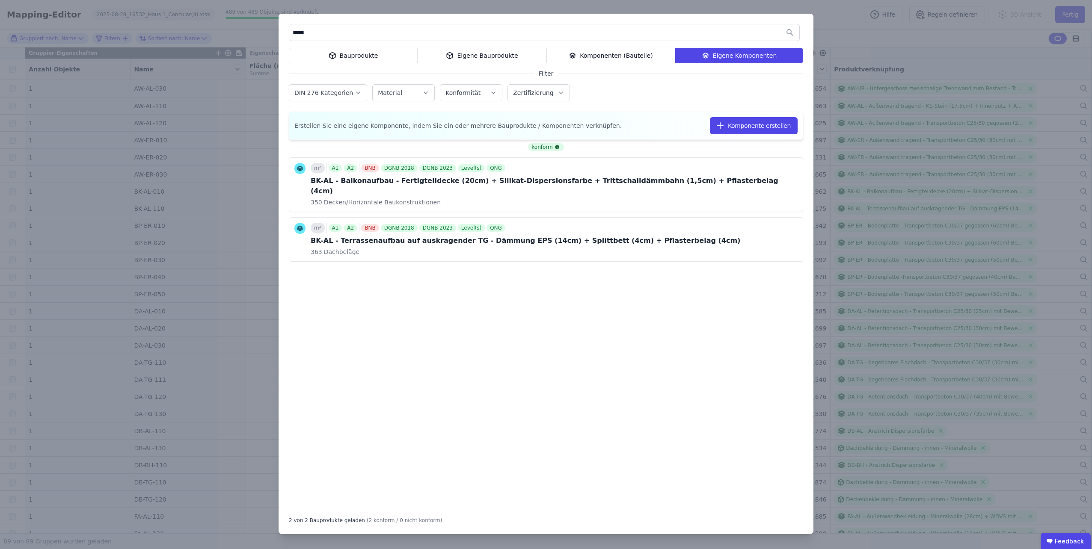
click at [633, 301] on div "konform m² A1 A2 BNB DGNB 2018 DGNB 2023 Level(s) QNG BK-AL - Balkonaufbau - Fe…" at bounding box center [546, 325] width 514 height 365
click at [840, 20] on div "***** Bauprodukte Eigene Bauprodukte Komponenten (Bauteile) Eigene Komponenten …" at bounding box center [546, 274] width 1092 height 549
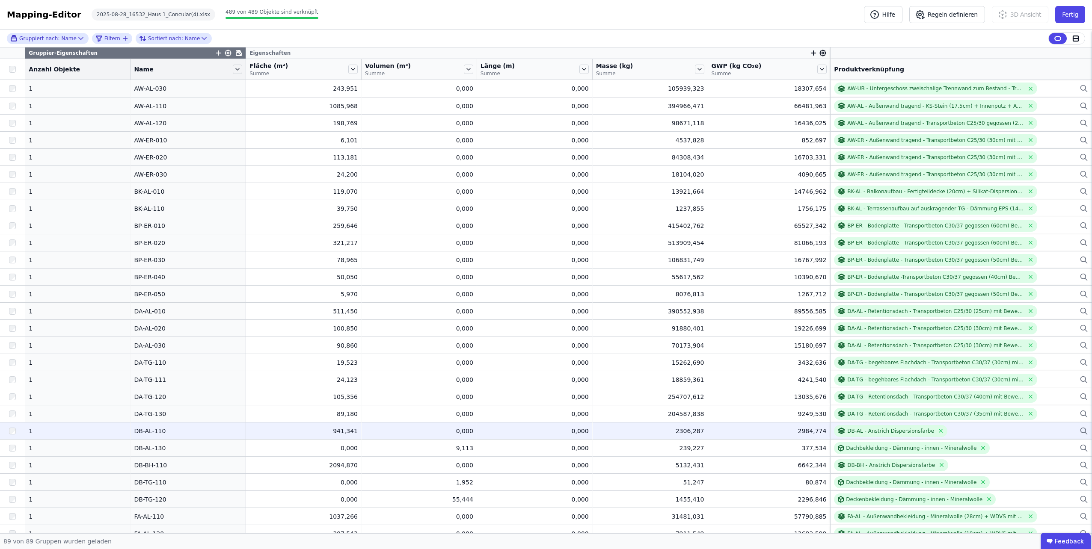
click at [1030, 430] on div "DB-AL - Anstrich Dispersionsfarbe" at bounding box center [961, 431] width 254 height 12
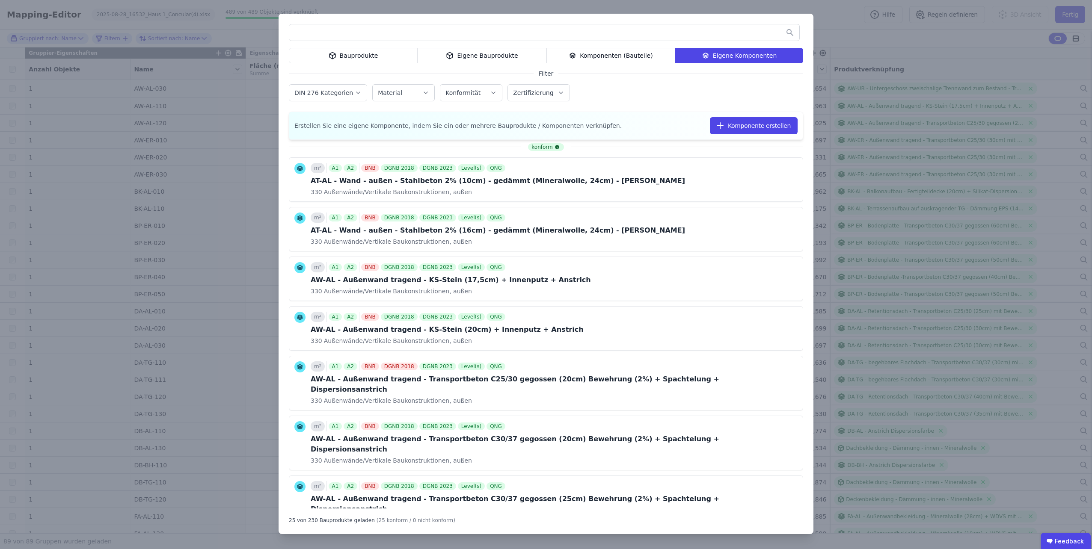
click at [445, 57] on div "Eigene Bauprodukte" at bounding box center [481, 55] width 129 height 15
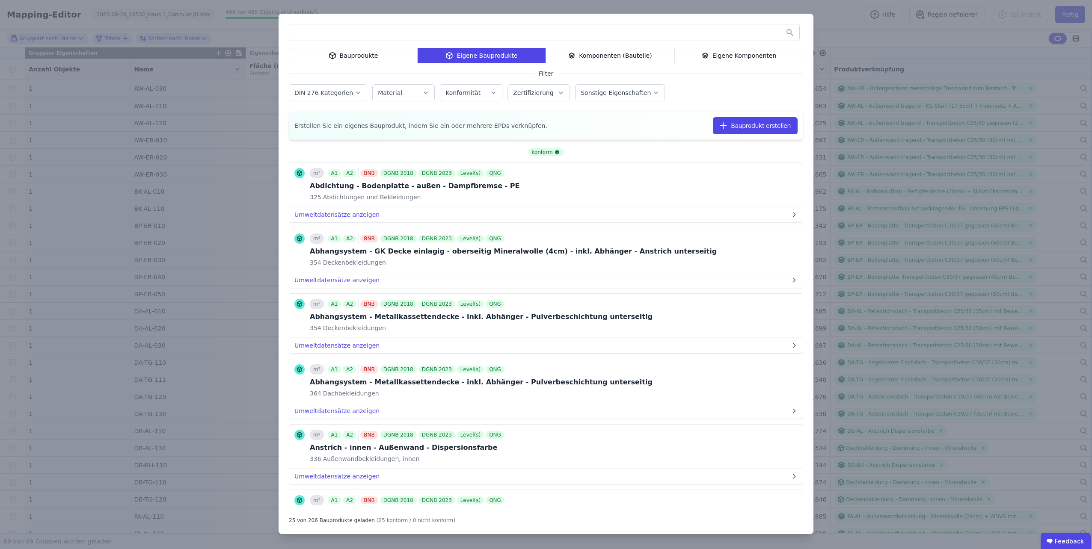
click at [411, 38] on input "text" at bounding box center [544, 32] width 510 height 15
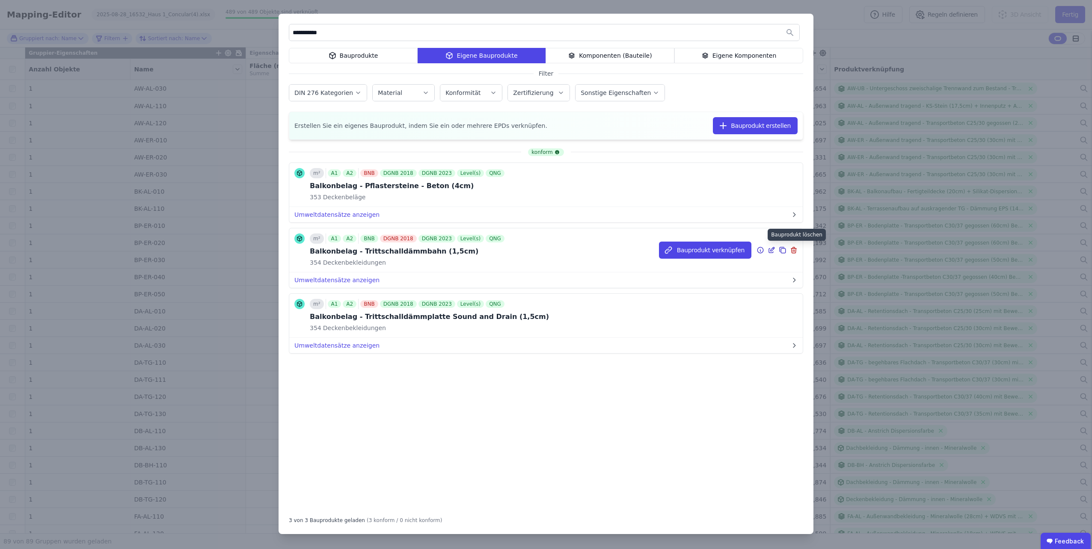
type input "**********"
click at [794, 250] on icon at bounding box center [794, 251] width 0 height 2
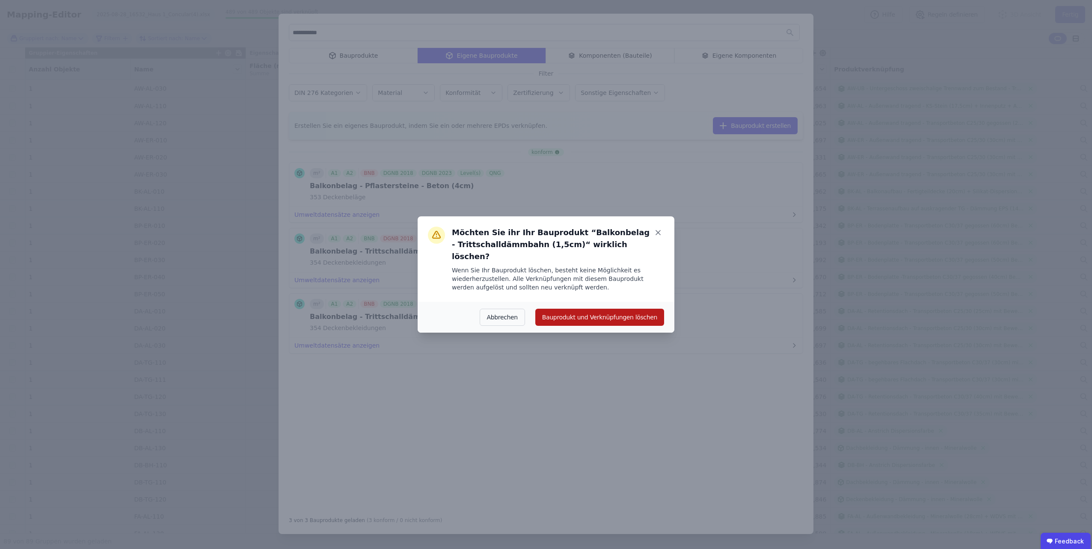
click at [626, 310] on button "Bauprodukt und Verknüpfungen löschen" at bounding box center [599, 317] width 129 height 17
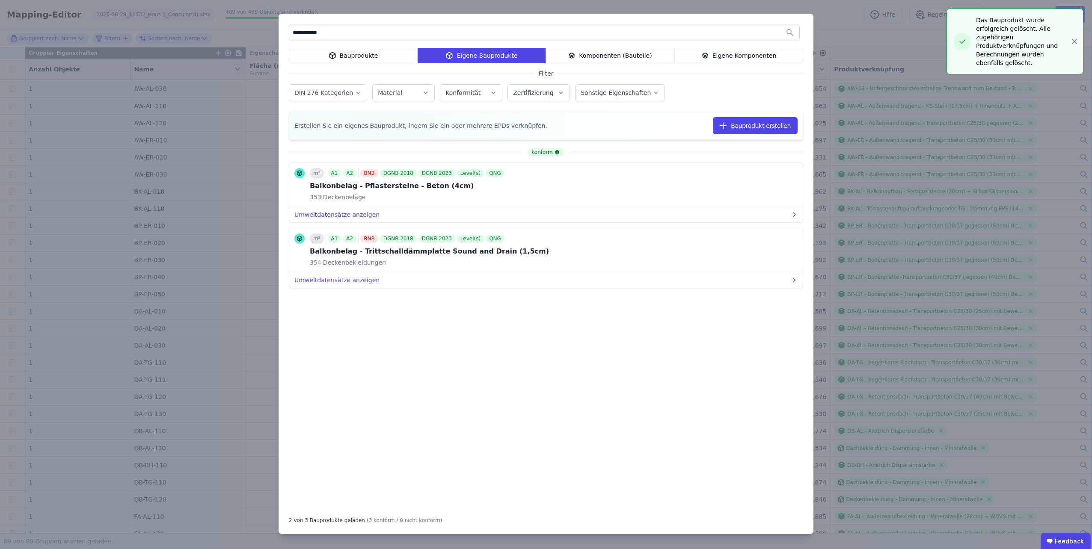
click at [836, 16] on div "**********" at bounding box center [546, 274] width 1092 height 549
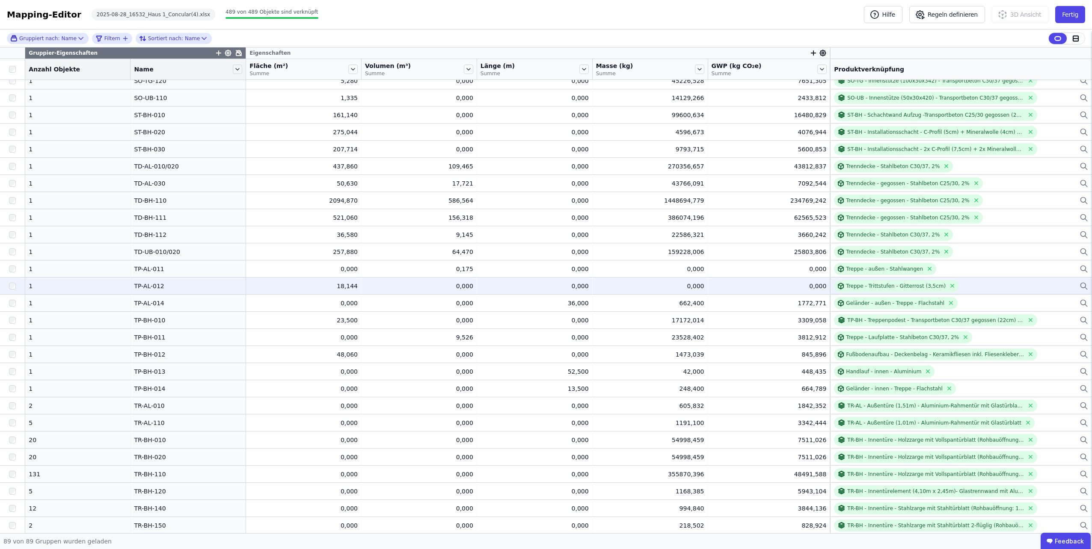
scroll to position [1069, 0]
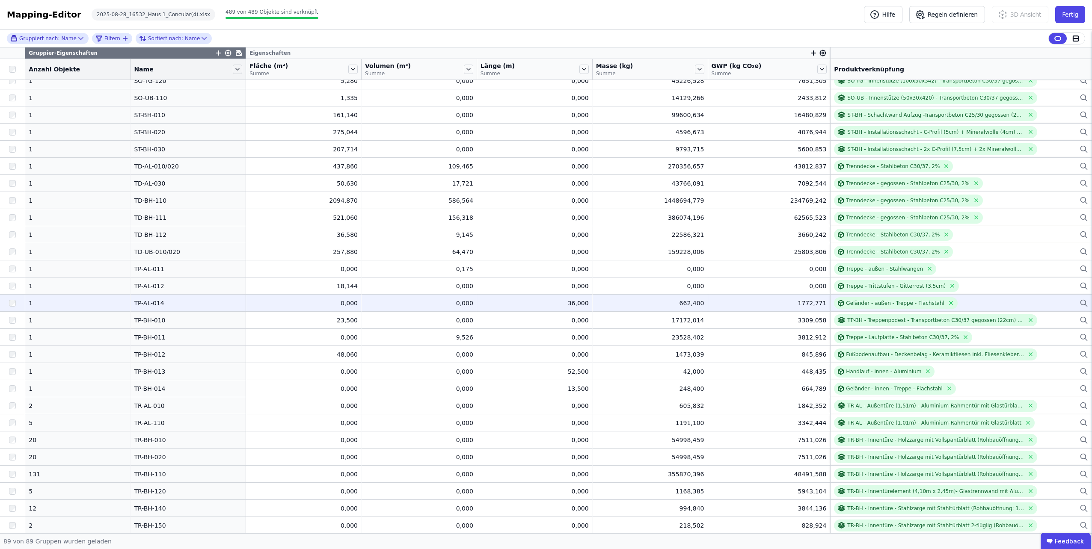
click at [993, 300] on div "Geländer - außen - Treppe - Flachstahl" at bounding box center [961, 303] width 254 height 12
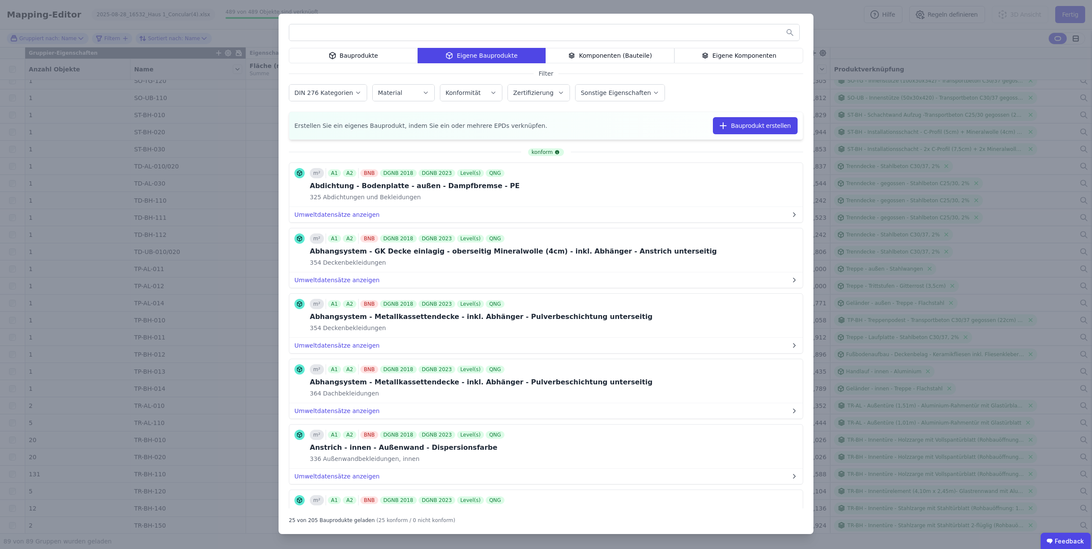
click at [709, 52] on icon at bounding box center [705, 55] width 8 height 10
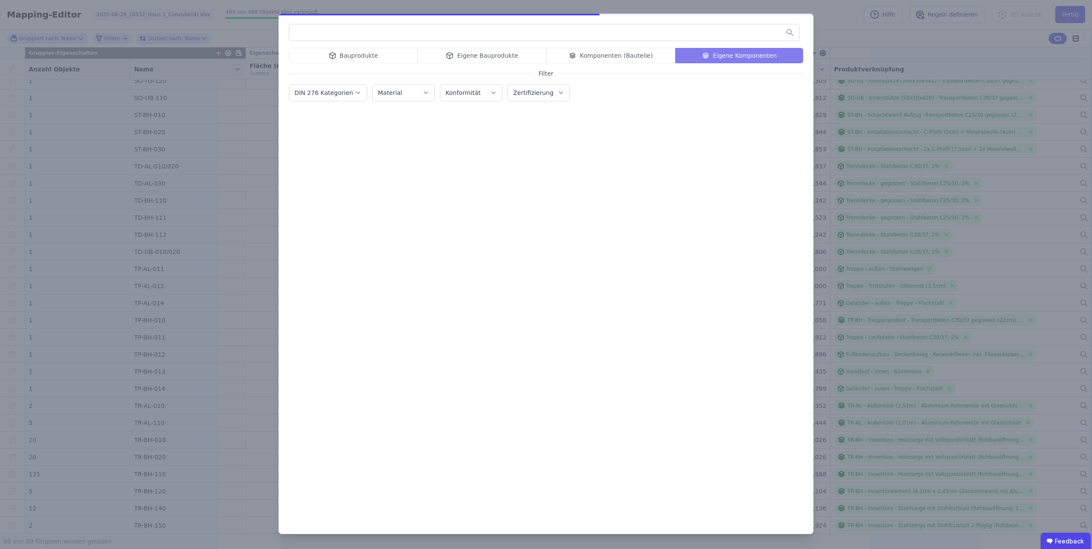
click at [668, 35] on input "text" at bounding box center [544, 32] width 510 height 15
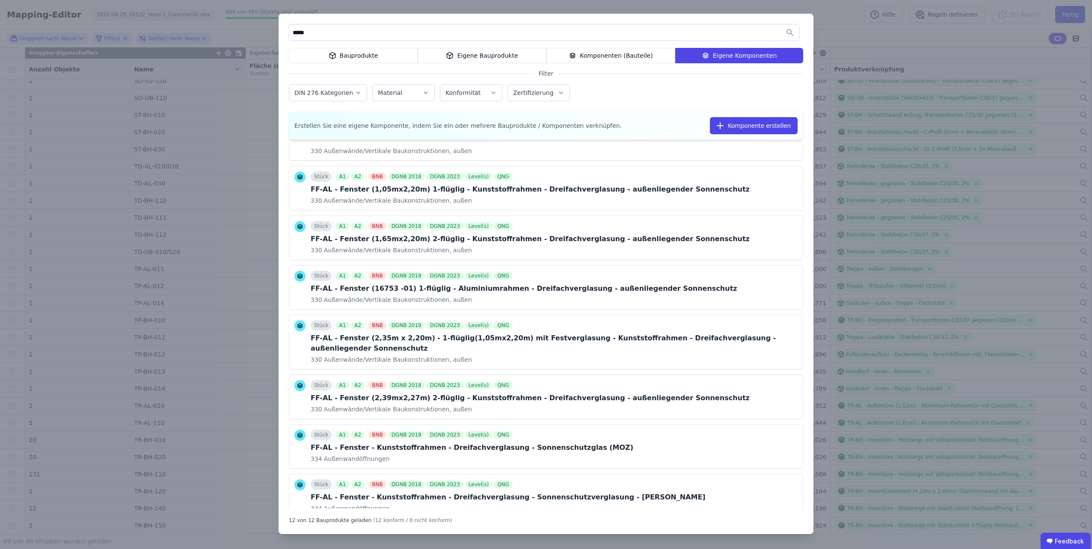
scroll to position [252, 0]
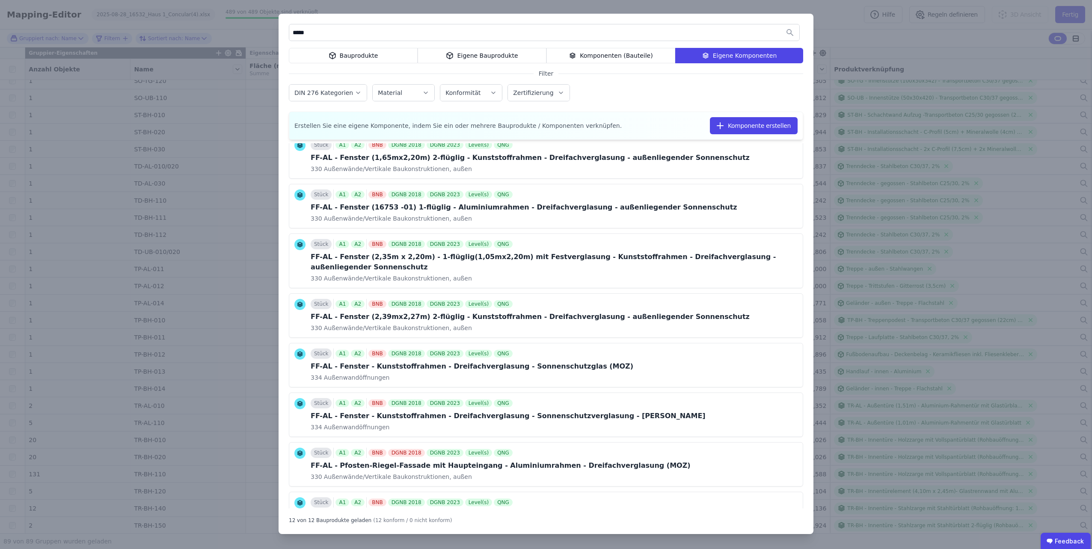
type input "*****"
click at [1035, 283] on div "***** Bauprodukte Eigene Bauprodukte Komponenten (Bauteile) Eigene Komponenten …" at bounding box center [546, 274] width 1092 height 549
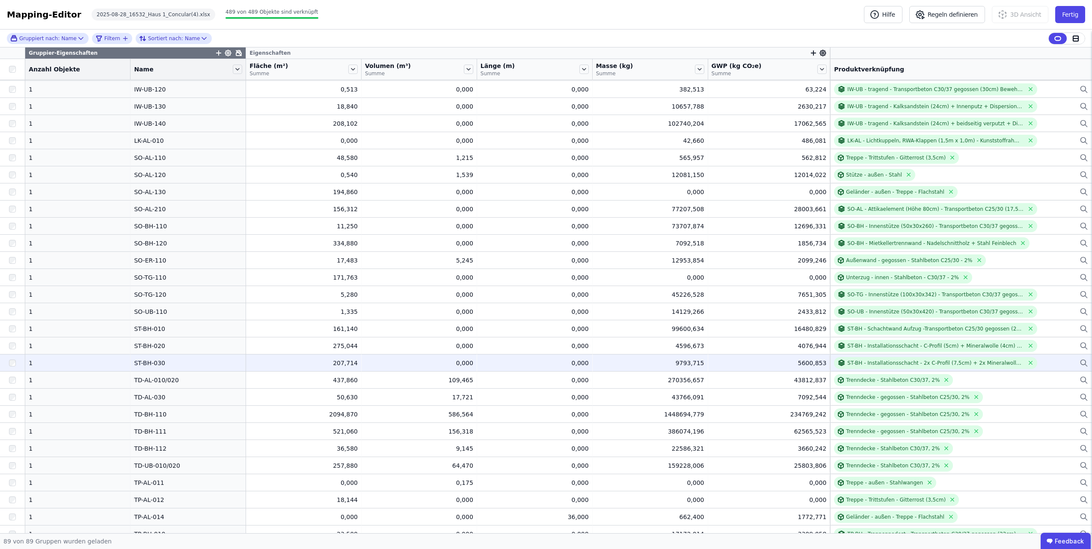
scroll to position [598, 0]
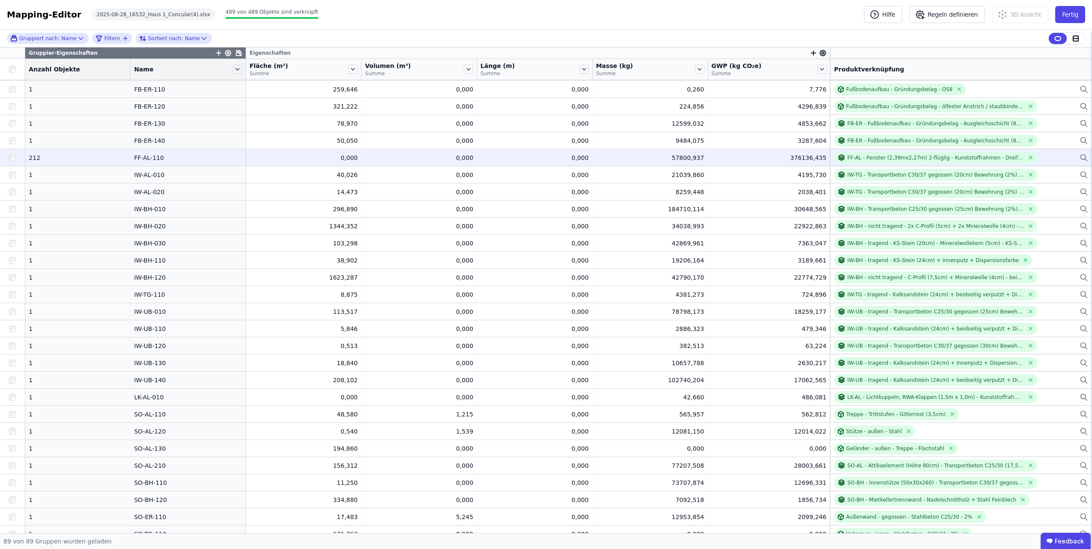
click at [1047, 158] on div "FF-AL - Fenster (2,39mx2,27m) 2-flüglig - Kunststoffrahmen - Dreifachverglasung…" at bounding box center [961, 158] width 254 height 12
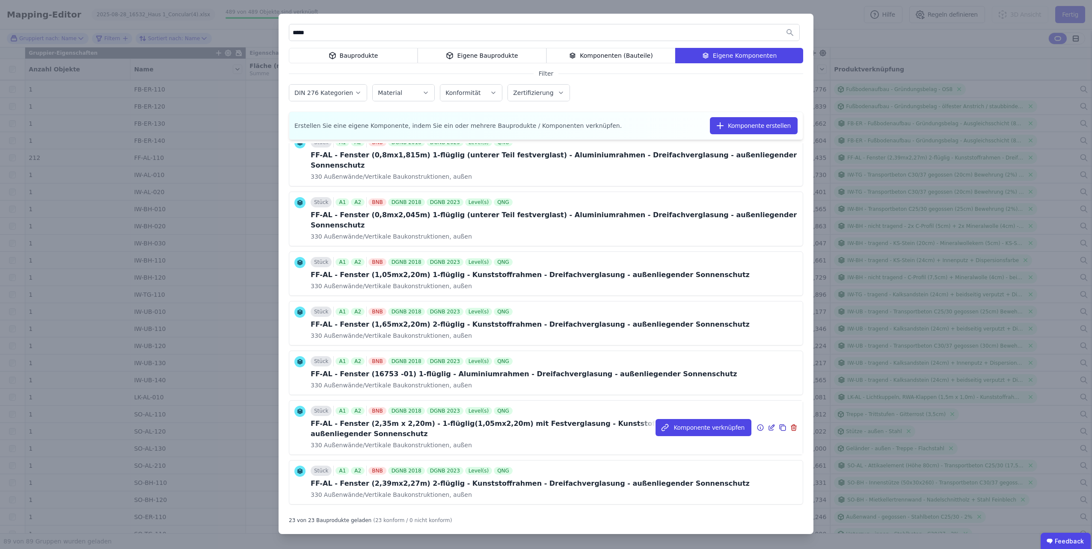
scroll to position [128, 0]
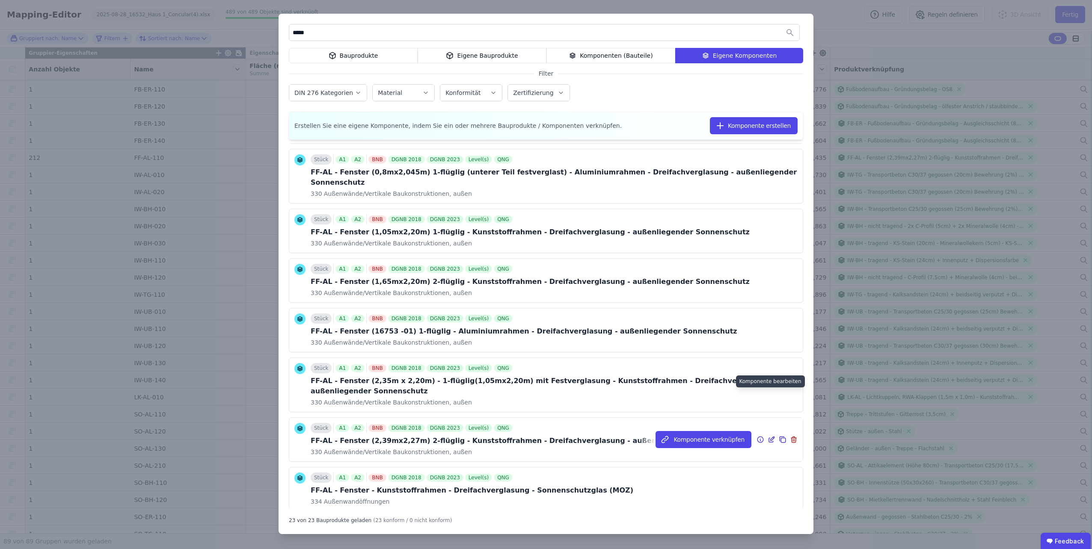
type input "*****"
click at [767, 435] on icon at bounding box center [771, 440] width 8 height 10
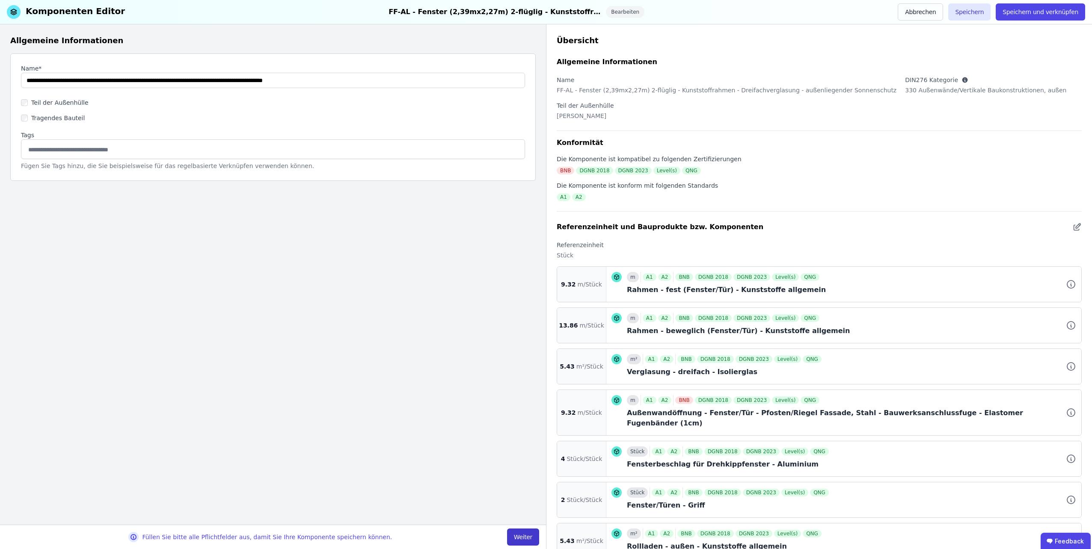
click at [520, 538] on button "Weiter" at bounding box center [523, 537] width 32 height 17
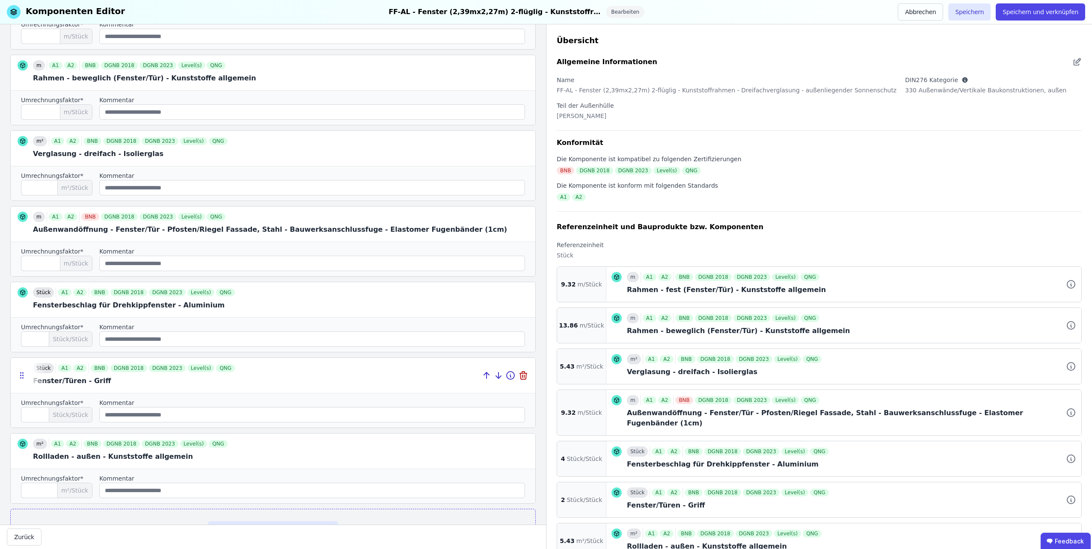
scroll to position [211, 0]
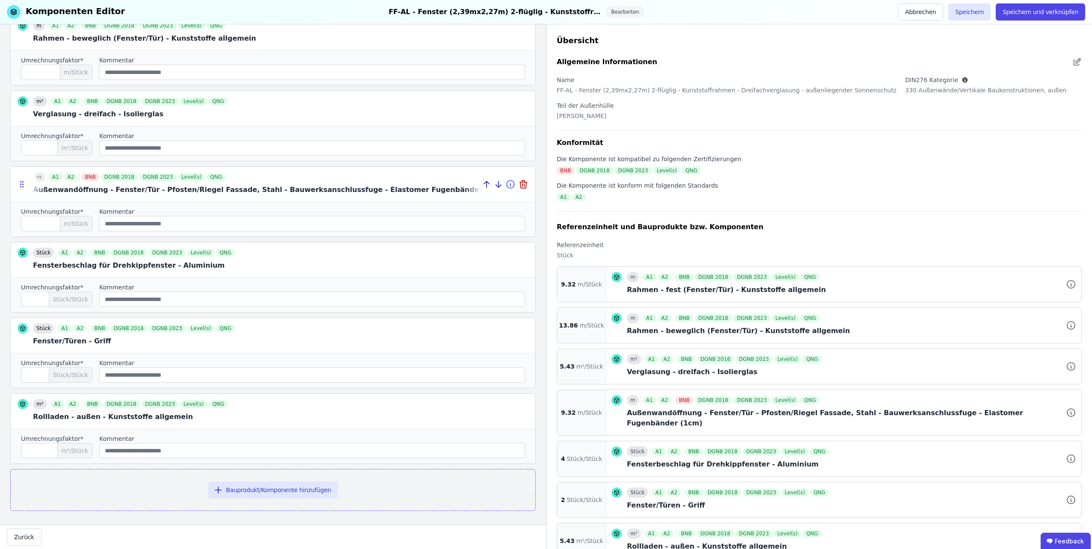
click at [505, 184] on icon at bounding box center [510, 184] width 10 height 10
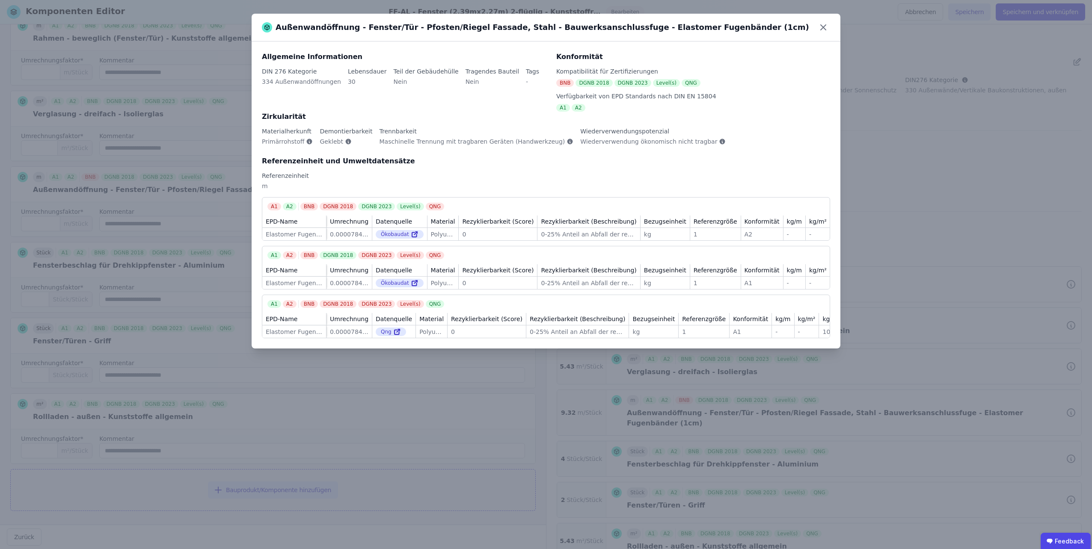
click at [879, 152] on div "Außenwandöffnung - Fenster/Tür - Pfosten/Riegel Fassade, Stahl - Bauwerksanschl…" at bounding box center [546, 274] width 1092 height 549
click at [822, 25] on icon at bounding box center [823, 28] width 14 height 14
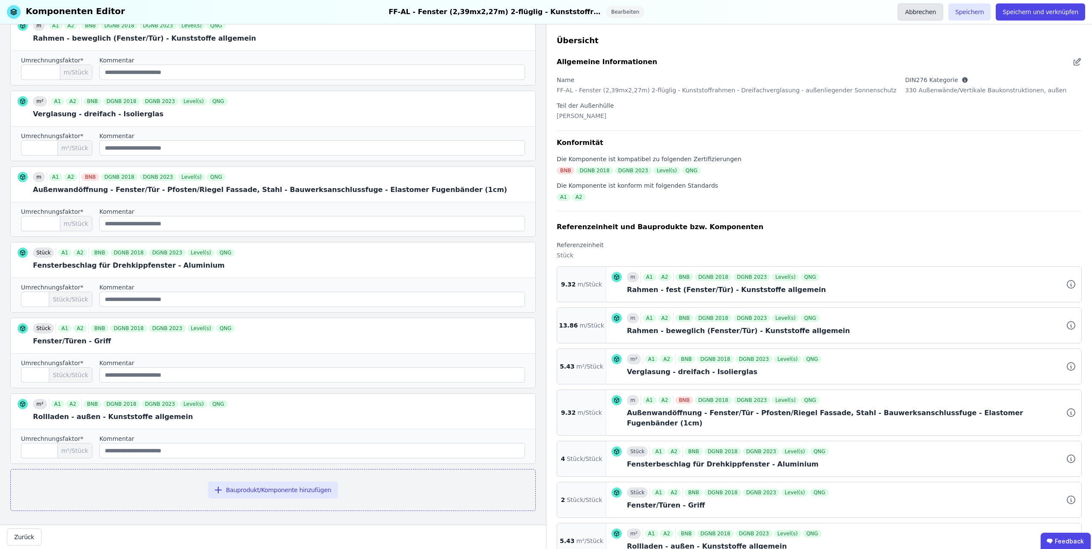
click at [941, 10] on button "Abbrechen" at bounding box center [919, 11] width 45 height 17
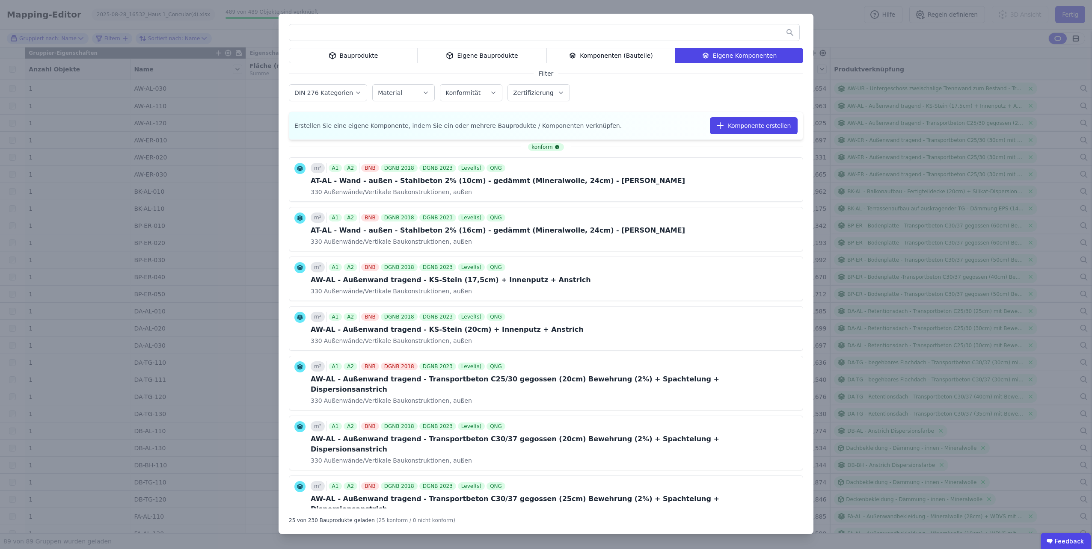
click at [832, 16] on div "Bauprodukte Eigene Bauprodukte Komponenten (Bauteile) Eigene Komponenten Filter…" at bounding box center [546, 274] width 1092 height 549
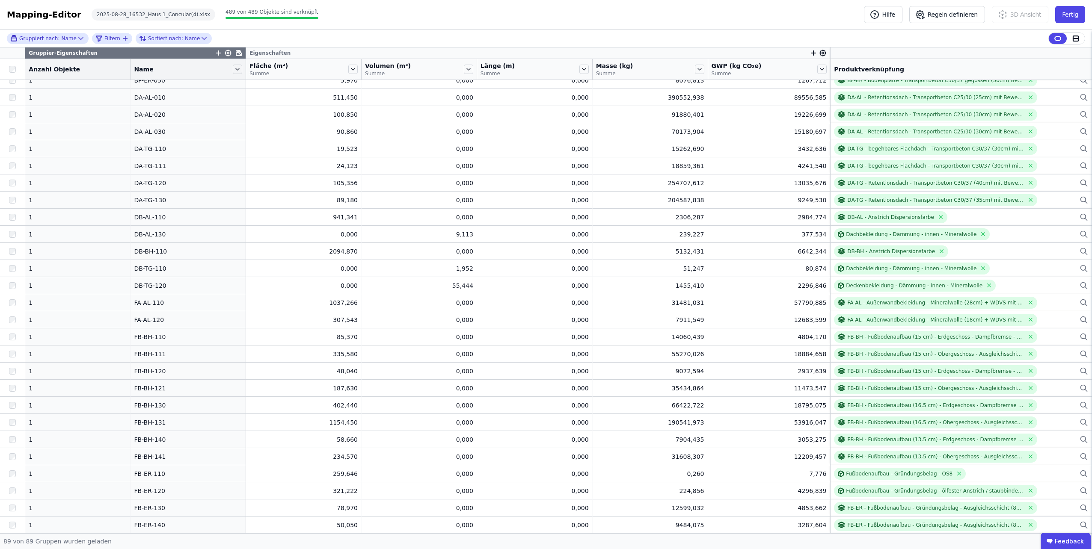
scroll to position [128, 0]
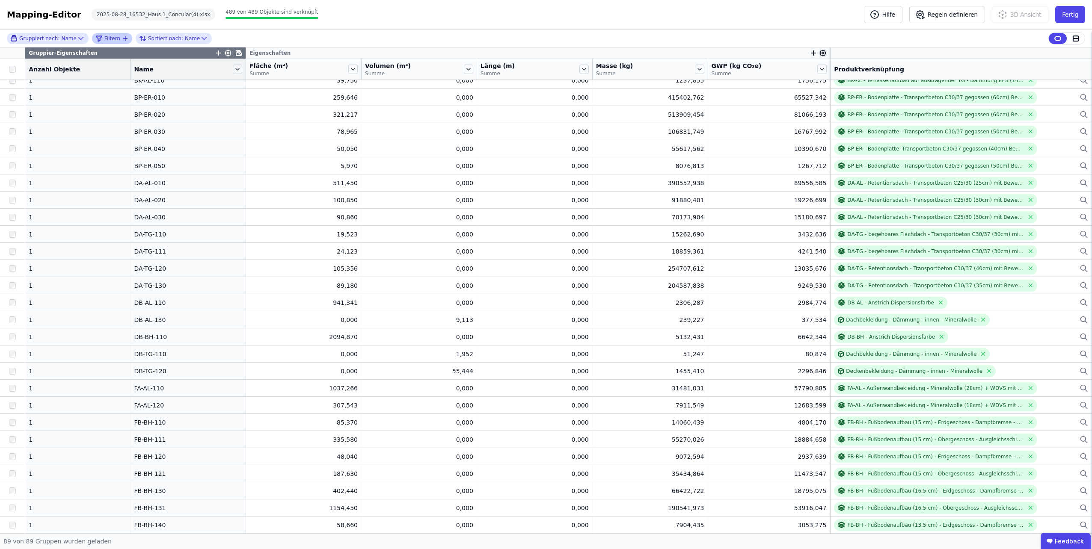
click at [95, 35] on icon "filter_by" at bounding box center [98, 38] width 7 height 10
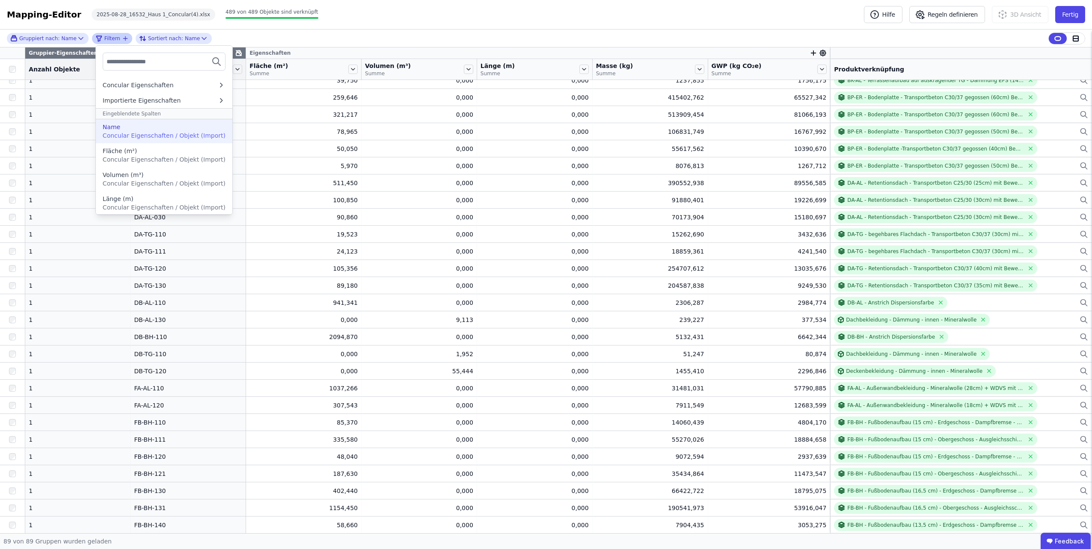
click at [139, 127] on div "Name" at bounding box center [164, 127] width 123 height 9
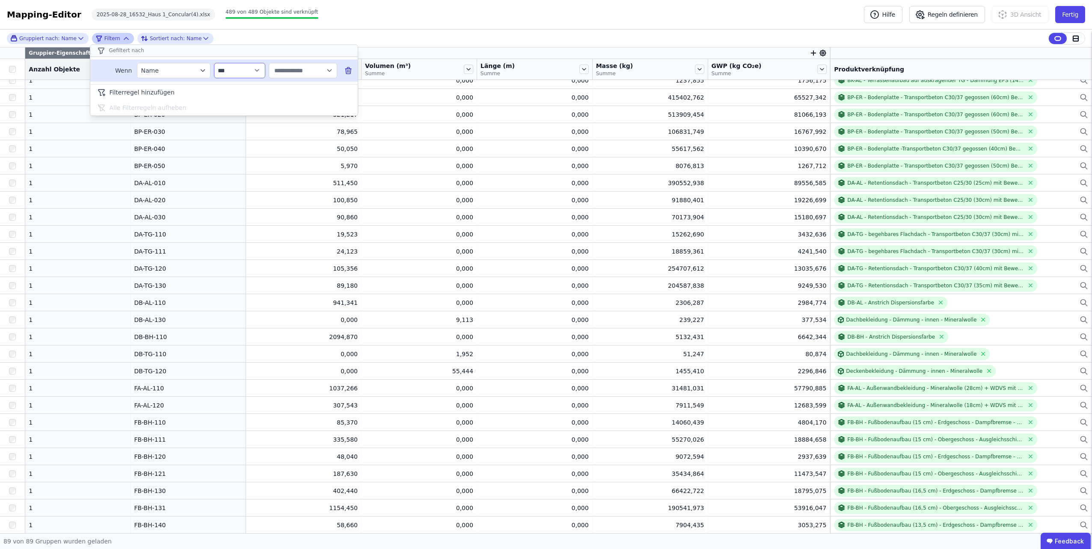
click at [259, 69] on select "**********" at bounding box center [239, 70] width 51 height 15
click at [299, 77] on input "text" at bounding box center [298, 70] width 53 height 15
click at [287, 109] on span "TR-AL-010" at bounding box center [291, 106] width 30 height 9
type input "*********"
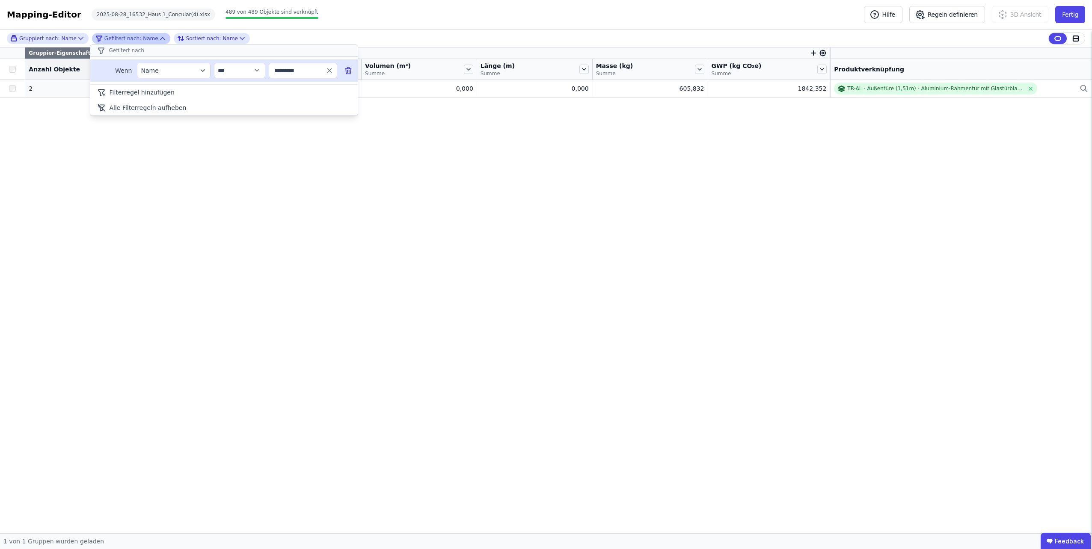
scroll to position [0, 0]
click at [245, 185] on div "**********" at bounding box center [546, 282] width 1092 height 504
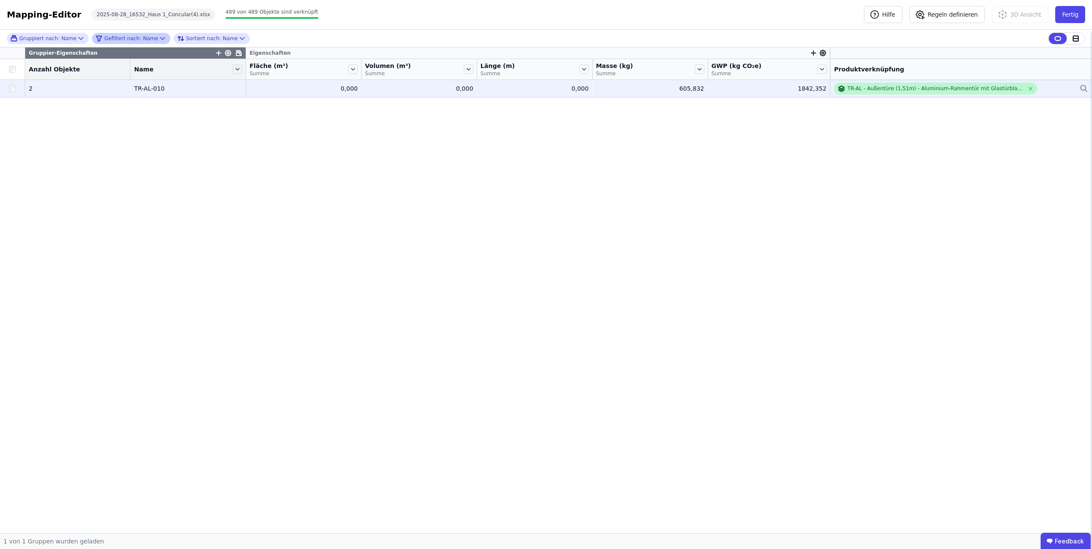
click at [936, 89] on div "TR-AL - Außentüre (1,51m) - Aluminium-Rahmentür mit Glastürblatt (1,15m Breite)…" at bounding box center [935, 88] width 177 height 7
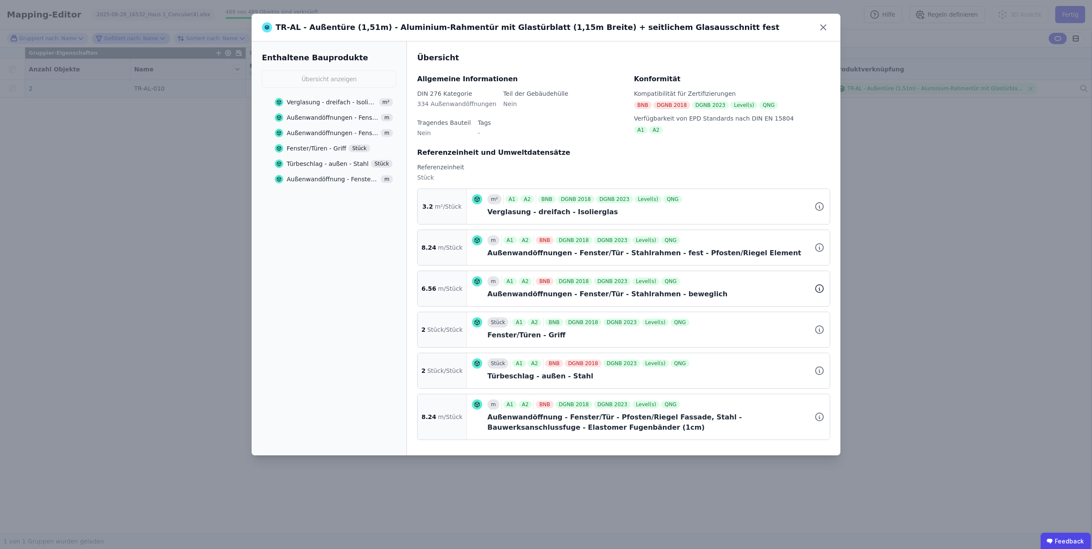
click at [817, 289] on icon at bounding box center [819, 289] width 10 height 10
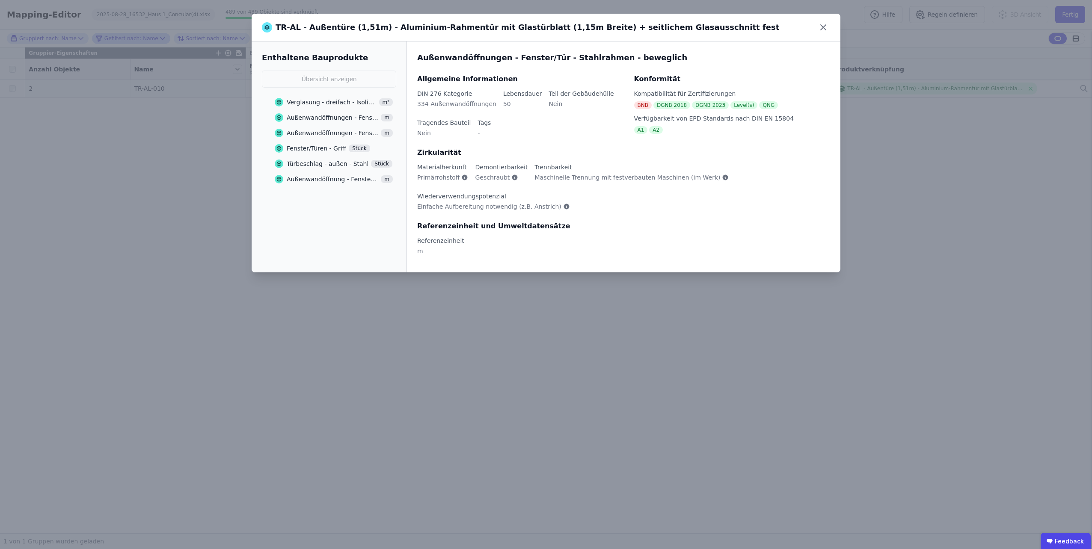
click at [317, 131] on div "Außenwandöffnungen - Fenster/Tür - Stahlrahmen - beweglich" at bounding box center [333, 133] width 92 height 9
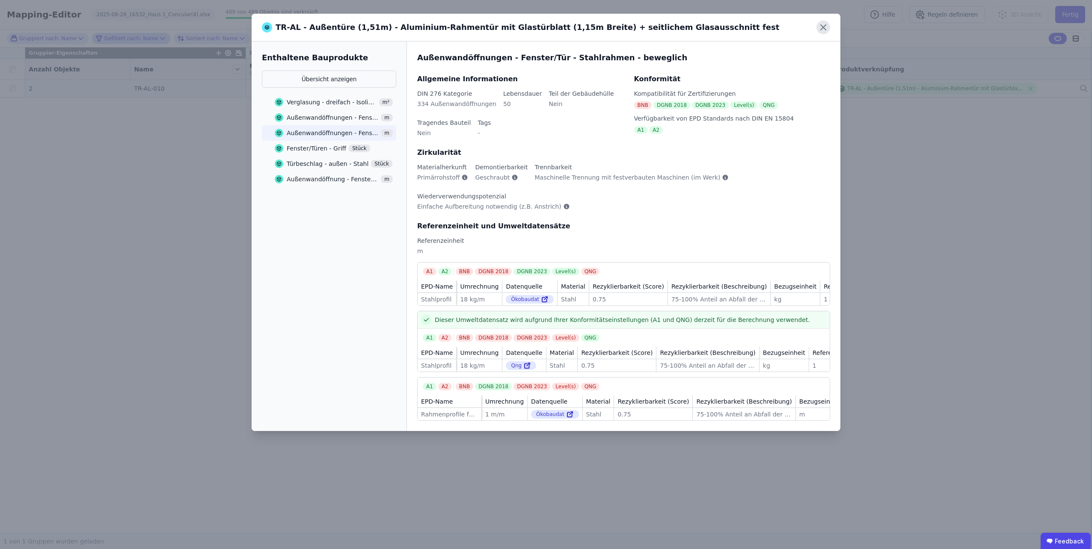
click at [825, 25] on icon at bounding box center [822, 27] width 5 height 5
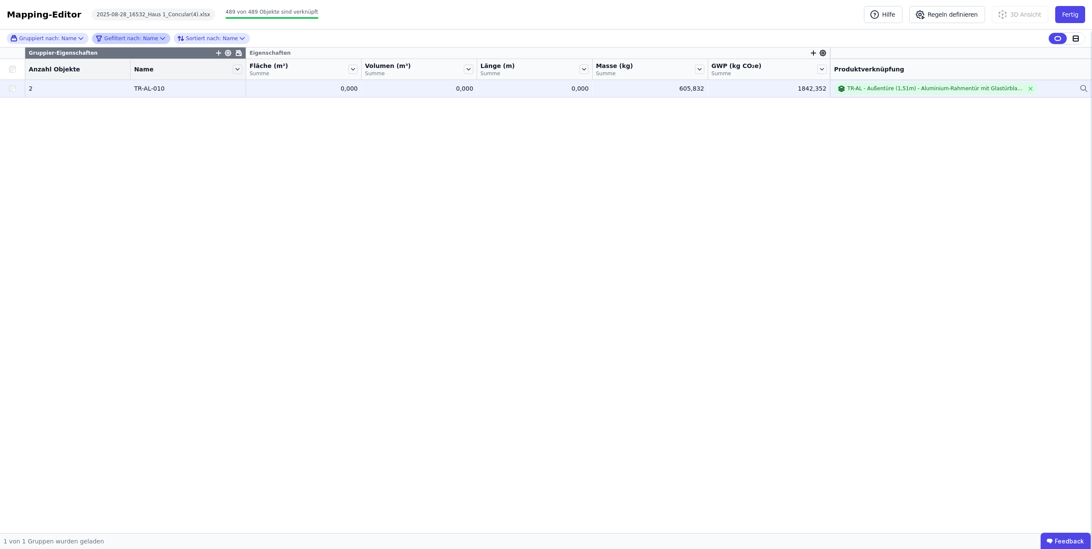
click at [1041, 89] on div "TR-AL - Außentüre (1,51m) - Aluminium-Rahmentür mit Glastürblatt (1,15m Breite)…" at bounding box center [961, 89] width 254 height 12
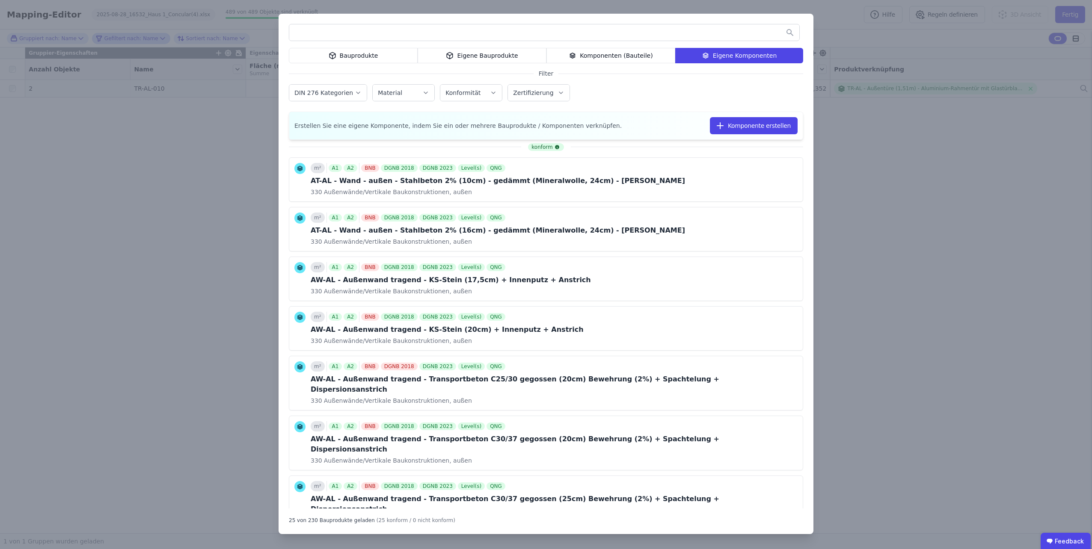
click at [580, 32] on input "text" at bounding box center [544, 32] width 510 height 15
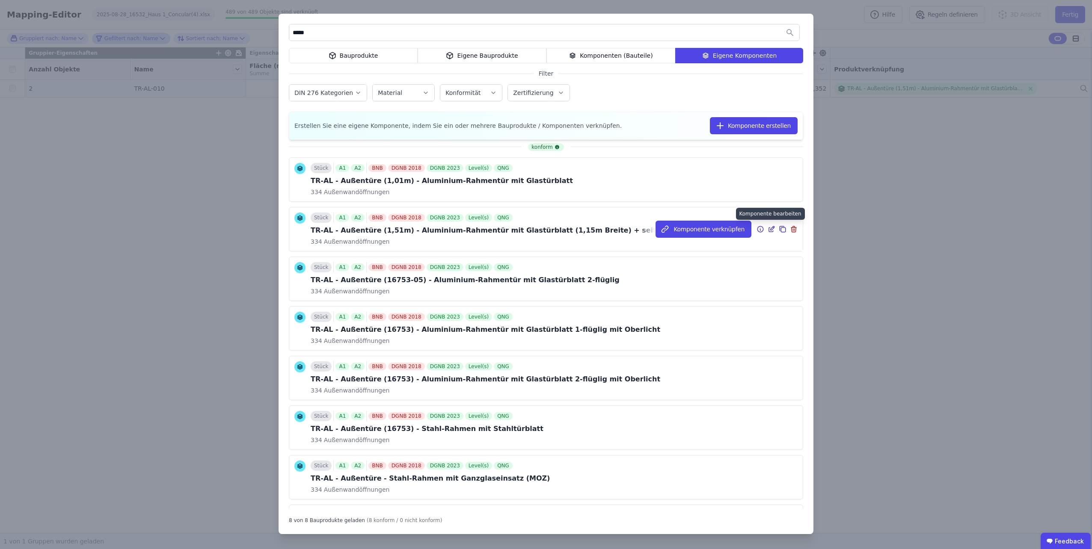
type input "*****"
click at [767, 228] on icon at bounding box center [771, 229] width 8 height 10
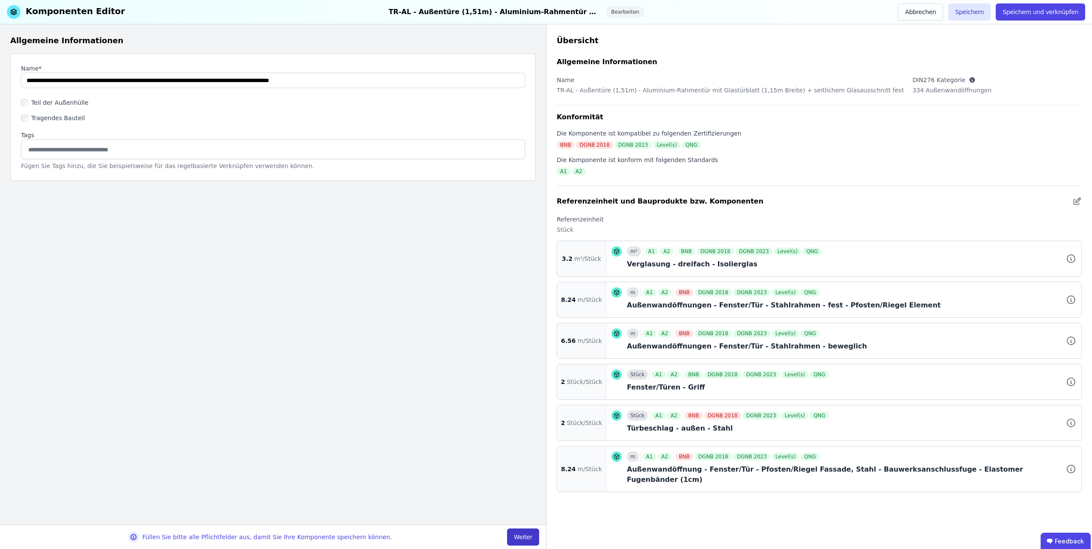
click at [521, 535] on button "Weiter" at bounding box center [523, 537] width 32 height 17
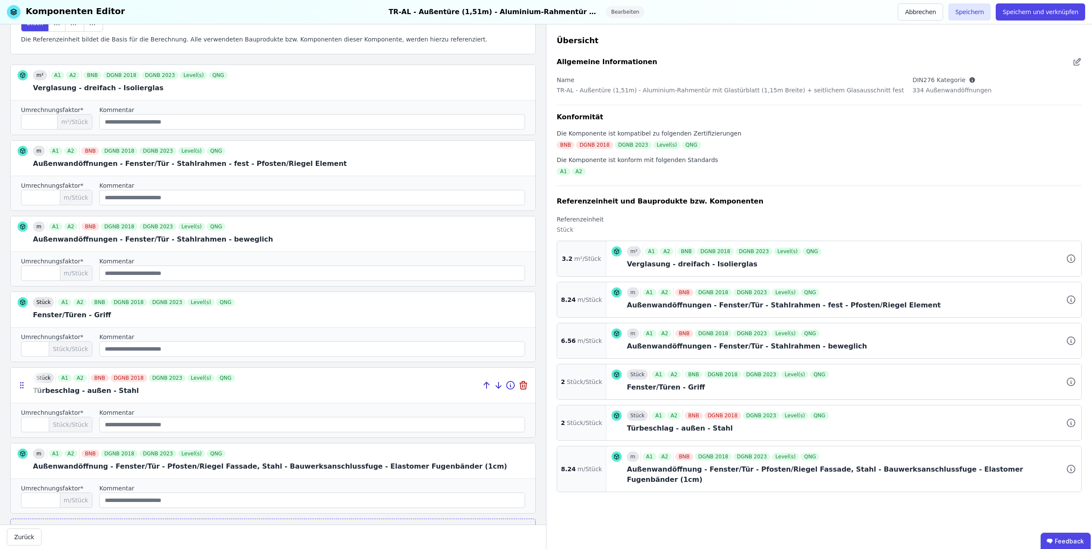
scroll to position [136, 0]
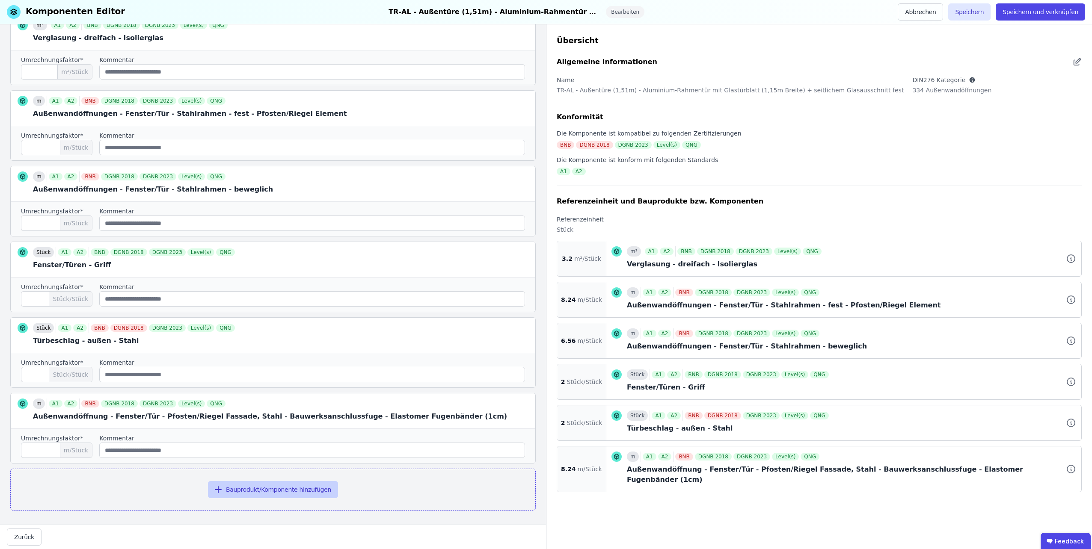
click at [223, 485] on icon "button" at bounding box center [218, 490] width 10 height 10
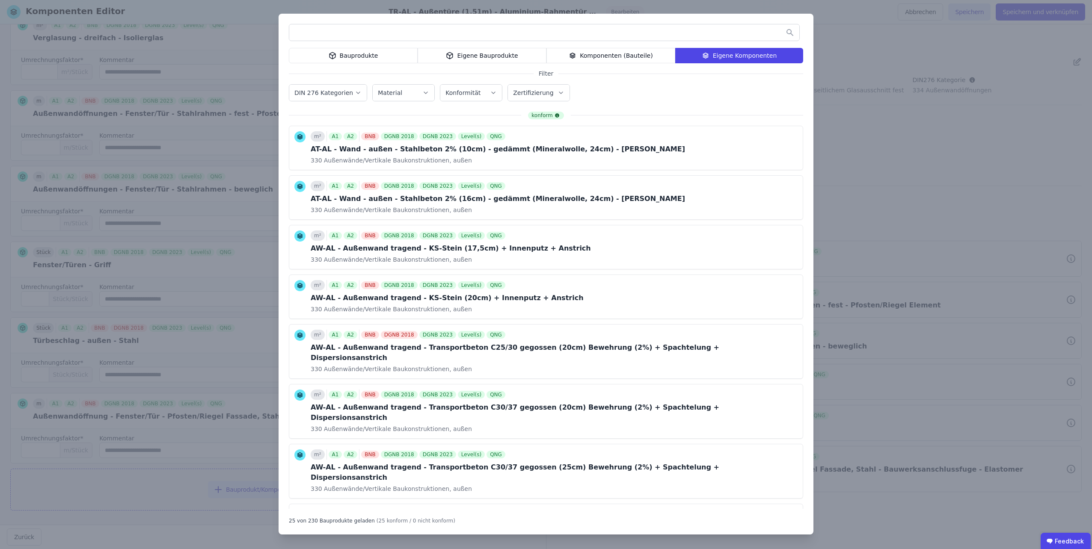
click at [367, 49] on div "Bauprodukte" at bounding box center [353, 55] width 129 height 15
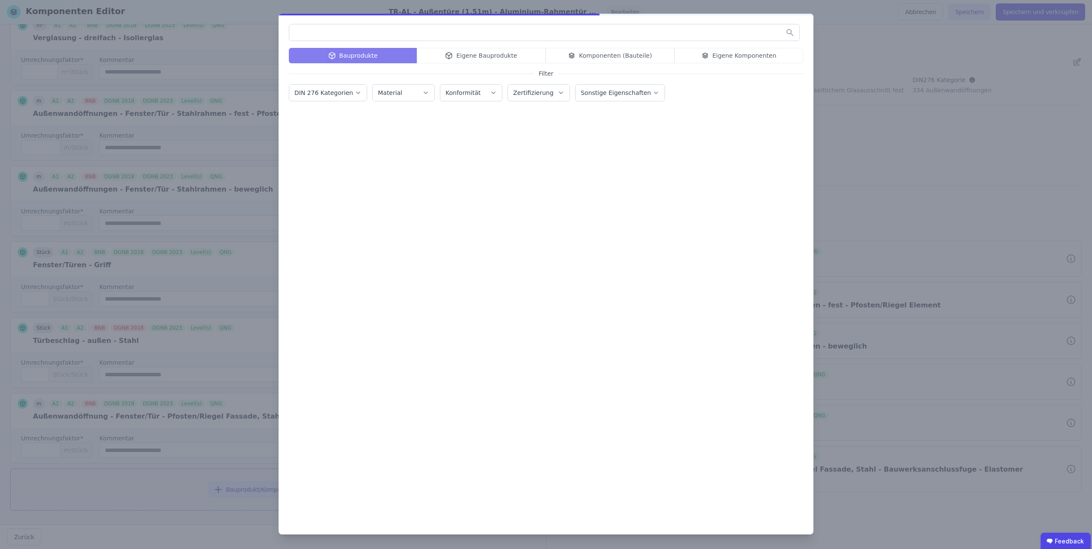
click at [361, 37] on input "text" at bounding box center [544, 32] width 510 height 15
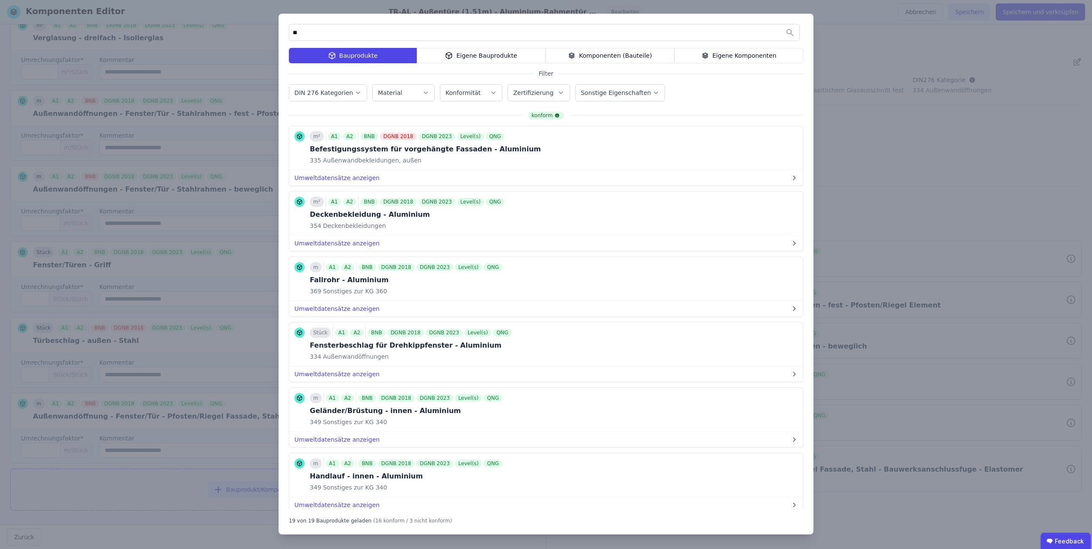
type input "*"
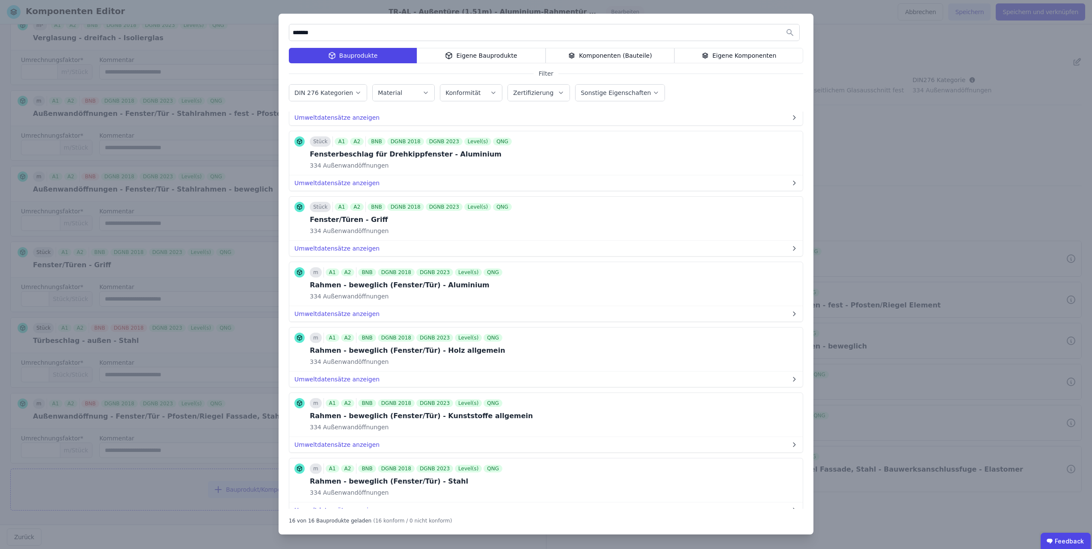
scroll to position [214, 0]
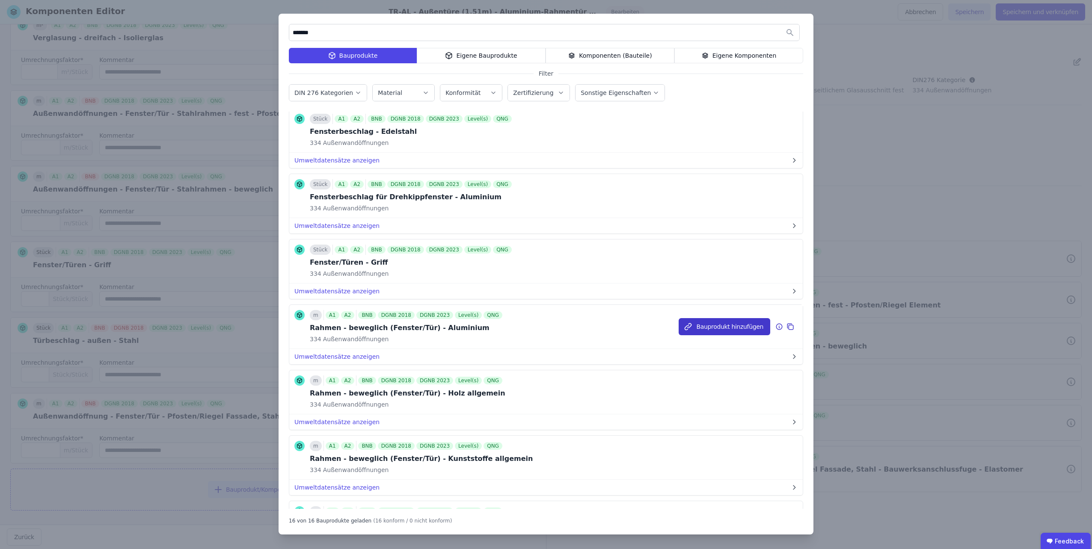
type input "*******"
click at [690, 325] on icon "button" at bounding box center [687, 326] width 9 height 9
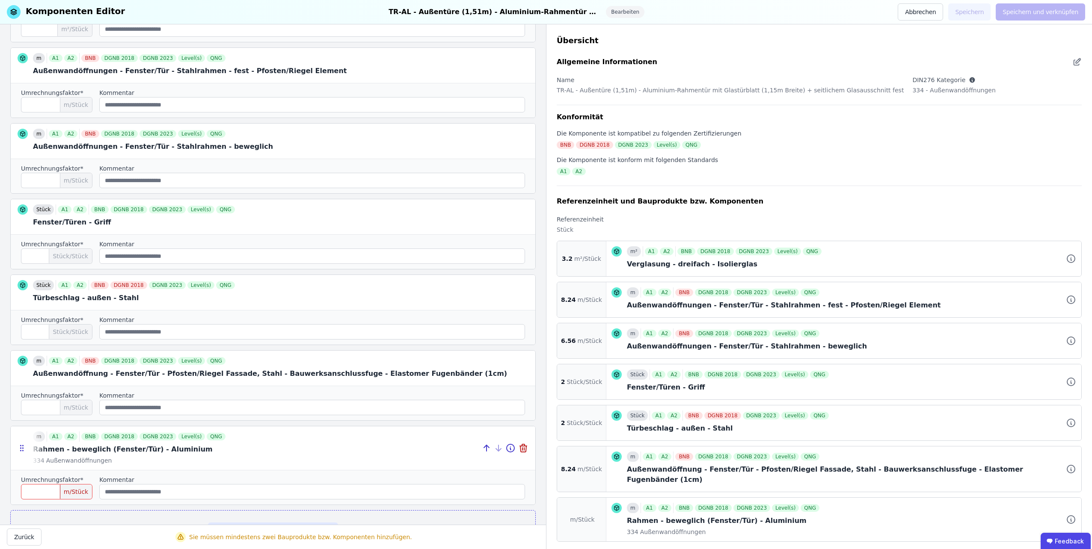
scroll to position [219, 0]
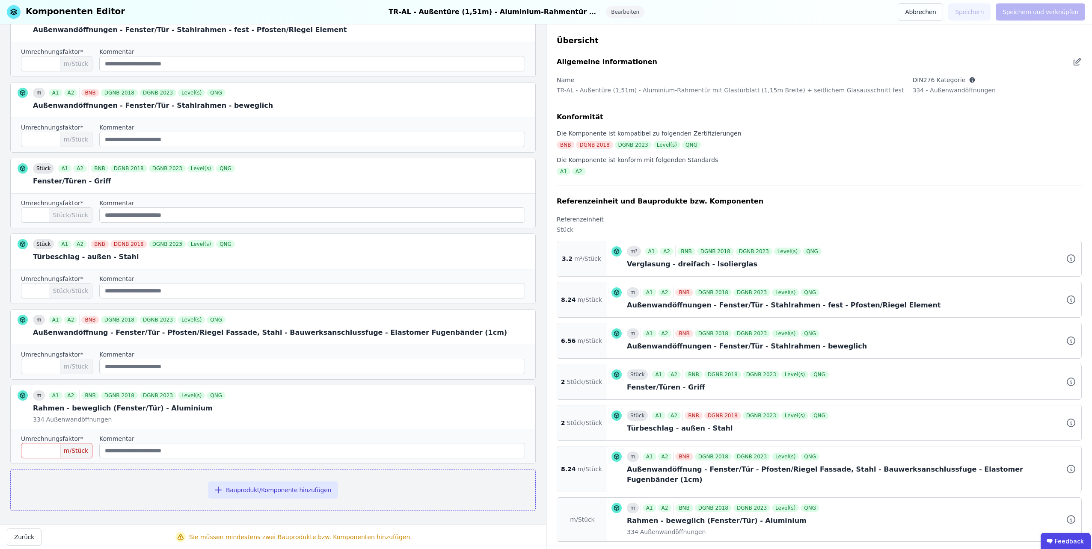
click at [56, 447] on input "number" at bounding box center [56, 450] width 71 height 15
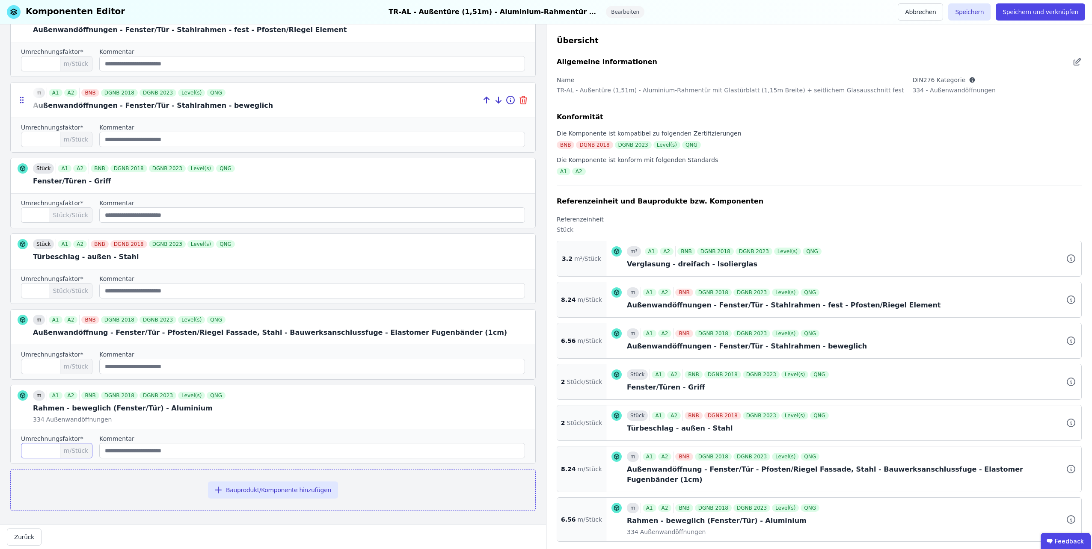
type input "****"
click at [518, 99] on icon at bounding box center [523, 100] width 10 height 10
type input "*"
type input "****"
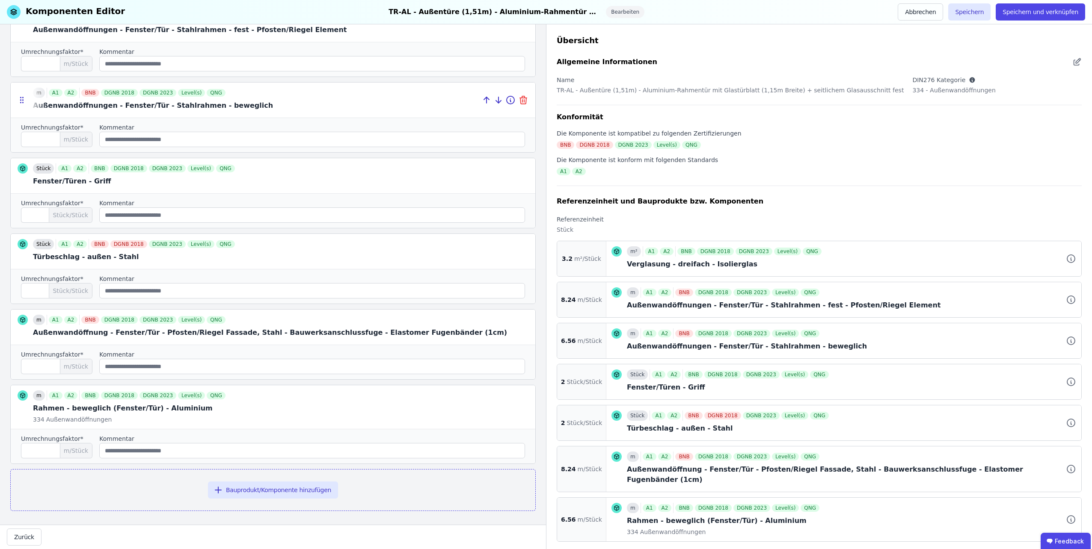
scroll to position [144, 0]
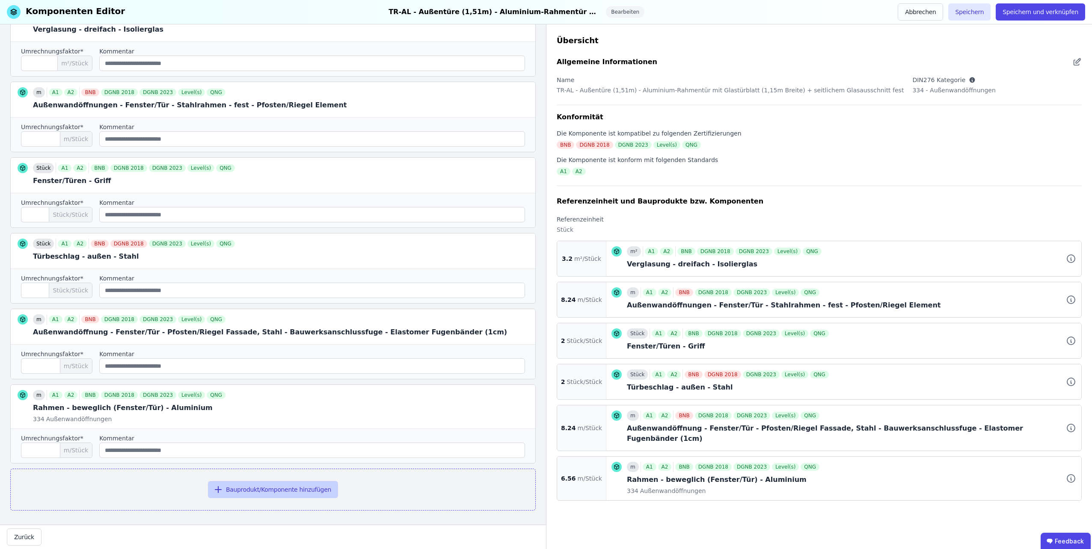
click at [243, 483] on button "Bauprodukt/Komponente hinzufügen" at bounding box center [273, 489] width 130 height 17
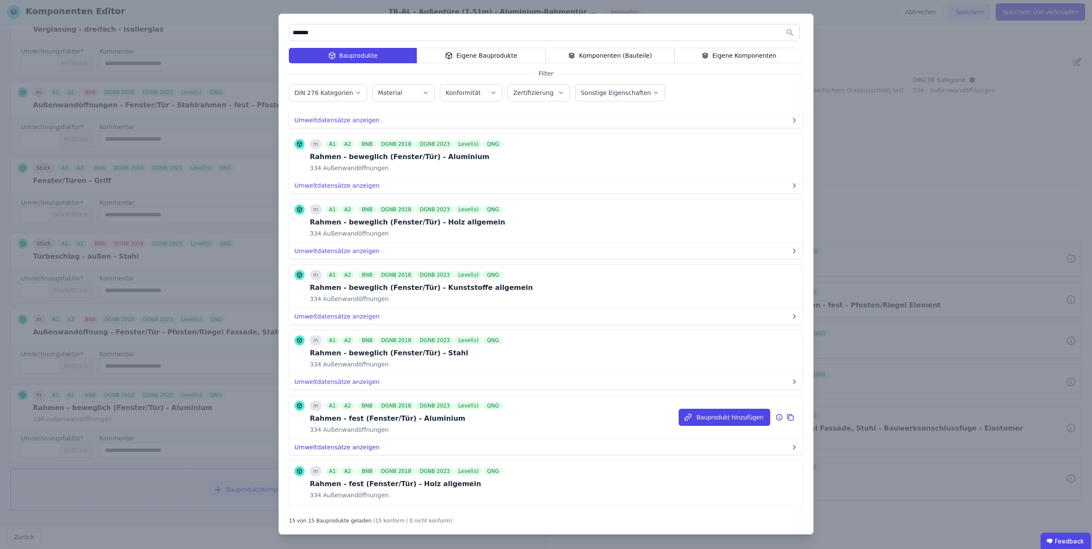
scroll to position [428, 0]
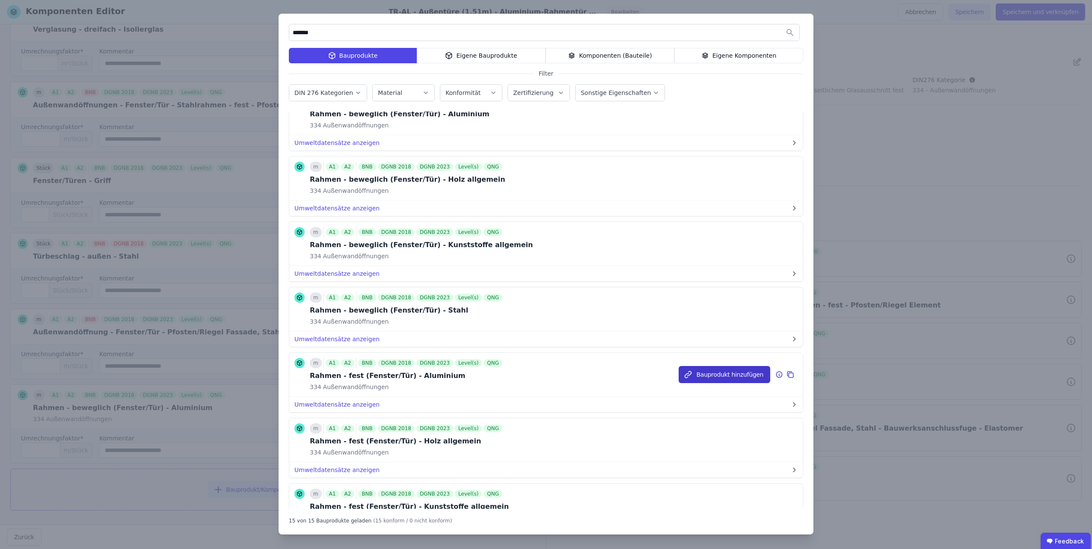
click at [707, 369] on button "Bauprodukt hinzufügen" at bounding box center [724, 374] width 92 height 17
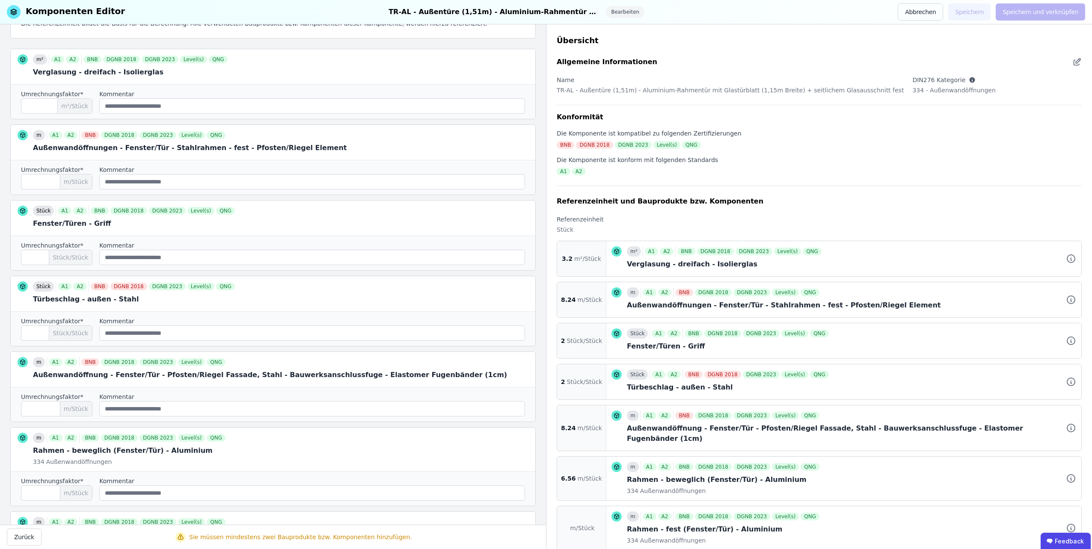
scroll to position [228, 0]
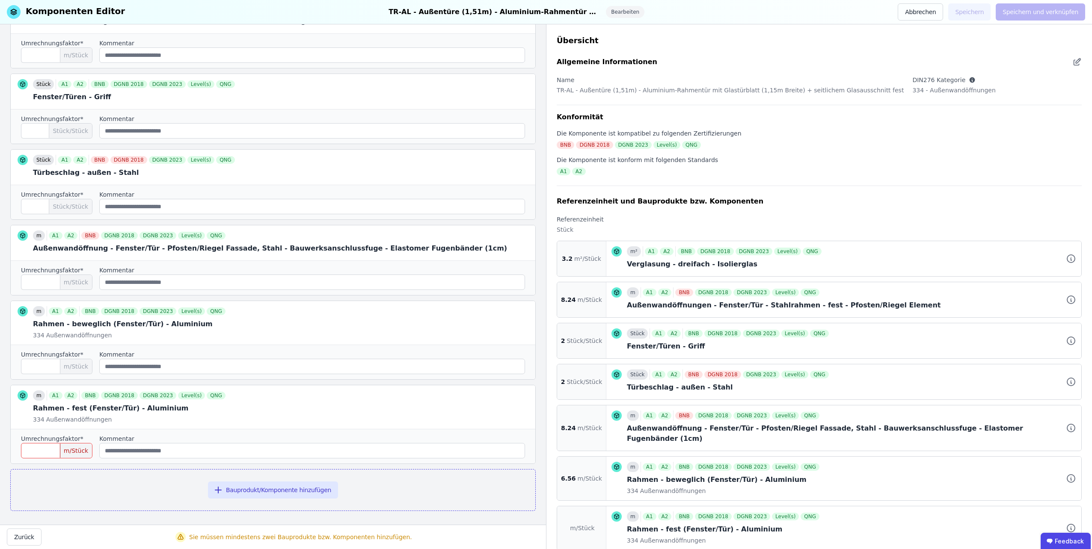
click at [50, 447] on input "number" at bounding box center [56, 450] width 71 height 15
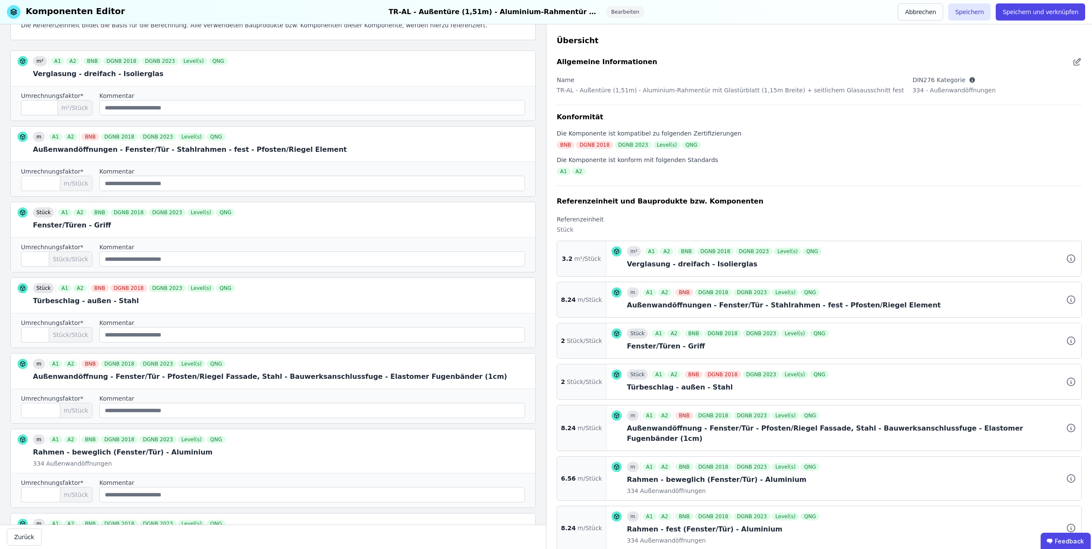
scroll to position [185, 0]
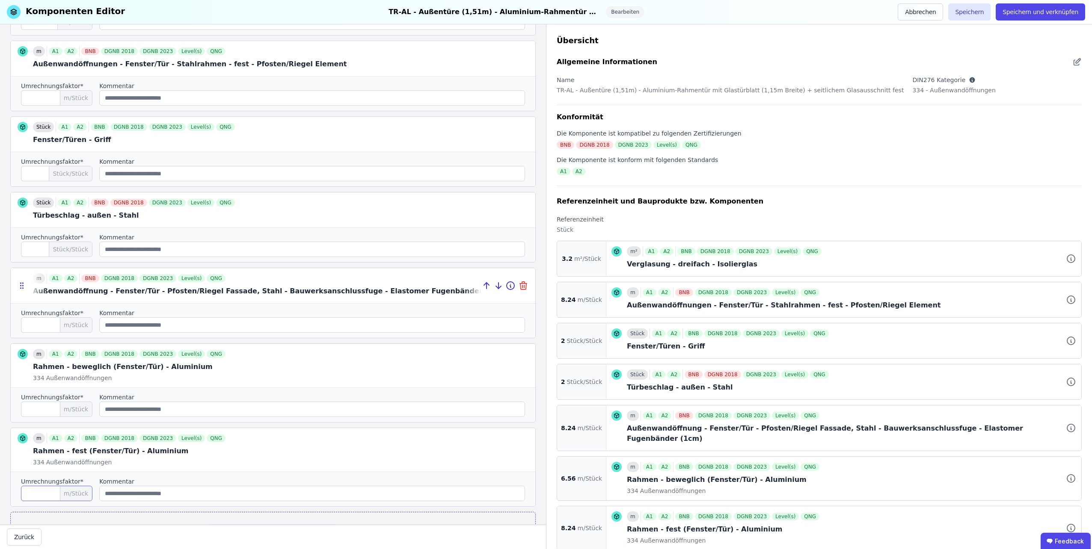
type input "****"
click at [520, 287] on icon at bounding box center [523, 287] width 6 height 6
type input "****"
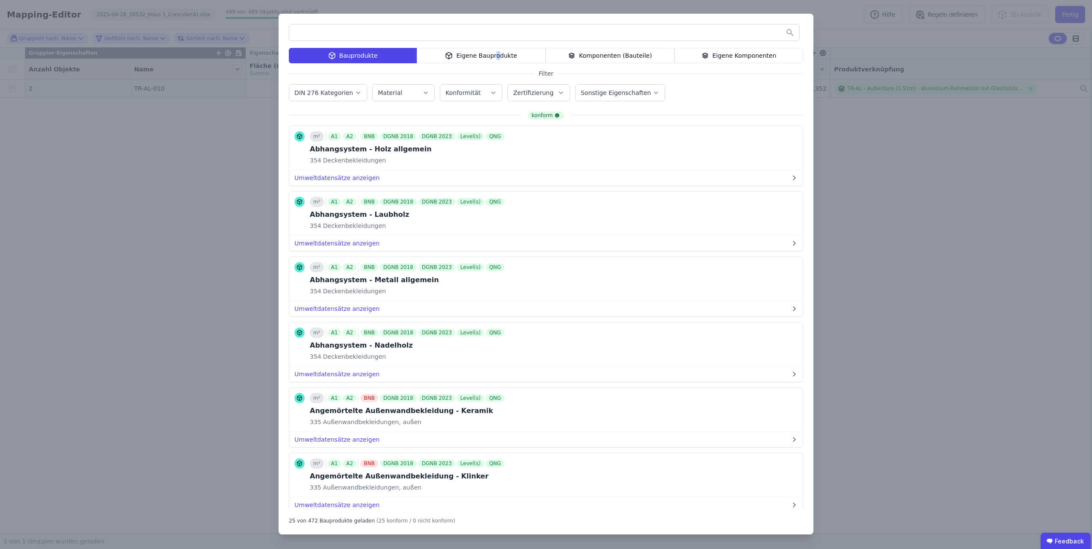
click at [494, 59] on div "Eigene Bauprodukte" at bounding box center [481, 55] width 129 height 15
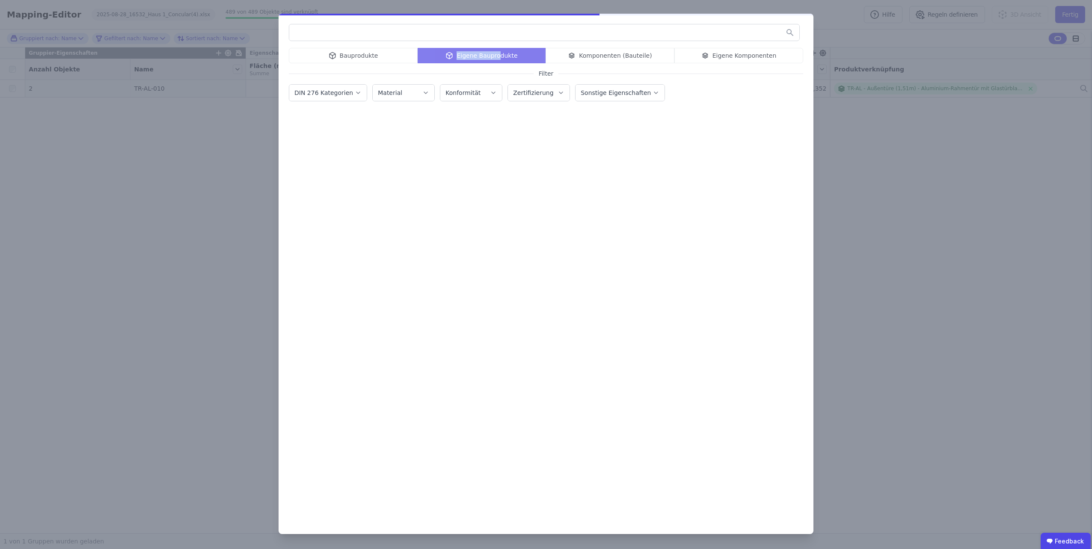
drag, startPoint x: 494, startPoint y: 59, endPoint x: 454, endPoint y: 32, distance: 48.9
click at [454, 32] on input "text" at bounding box center [544, 32] width 510 height 15
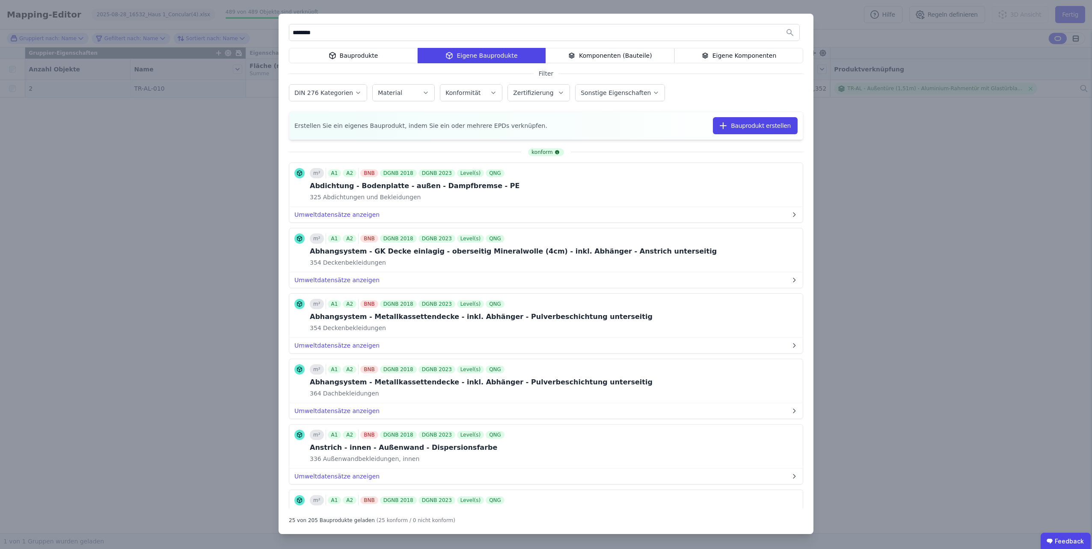
type input "*********"
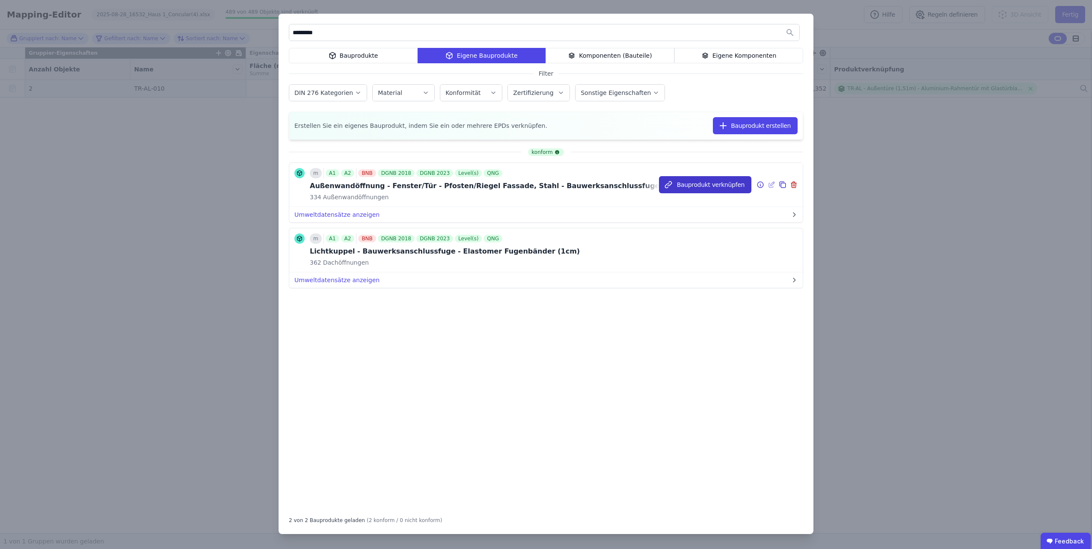
click at [699, 187] on button "Bauprodukt verknüpfen" at bounding box center [705, 184] width 92 height 17
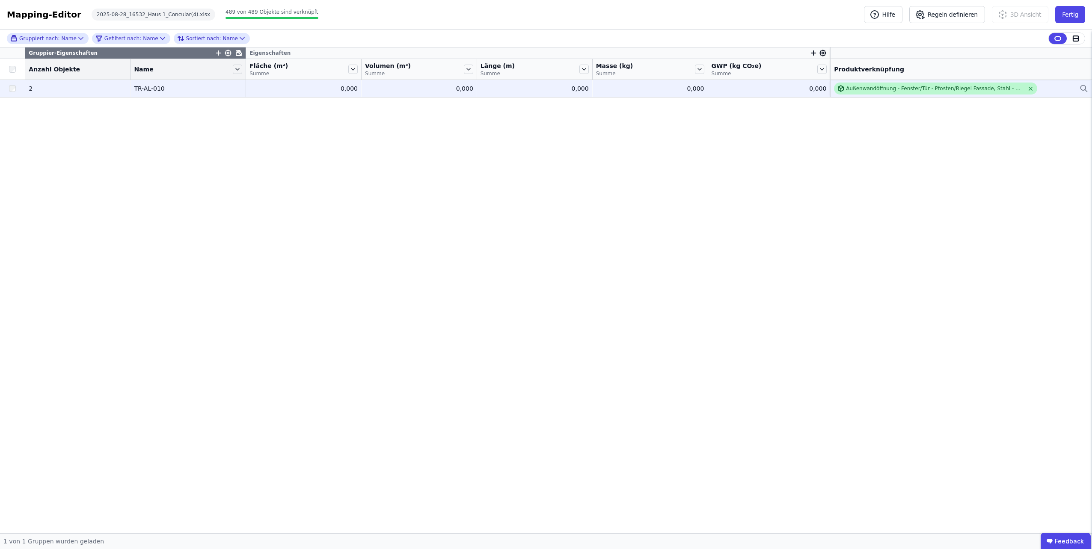
click at [1029, 89] on icon at bounding box center [1030, 89] width 6 height 6
click at [1029, 89] on div "Verknüpfe ein Bauprodukt oder eine Komponente" at bounding box center [961, 88] width 254 height 10
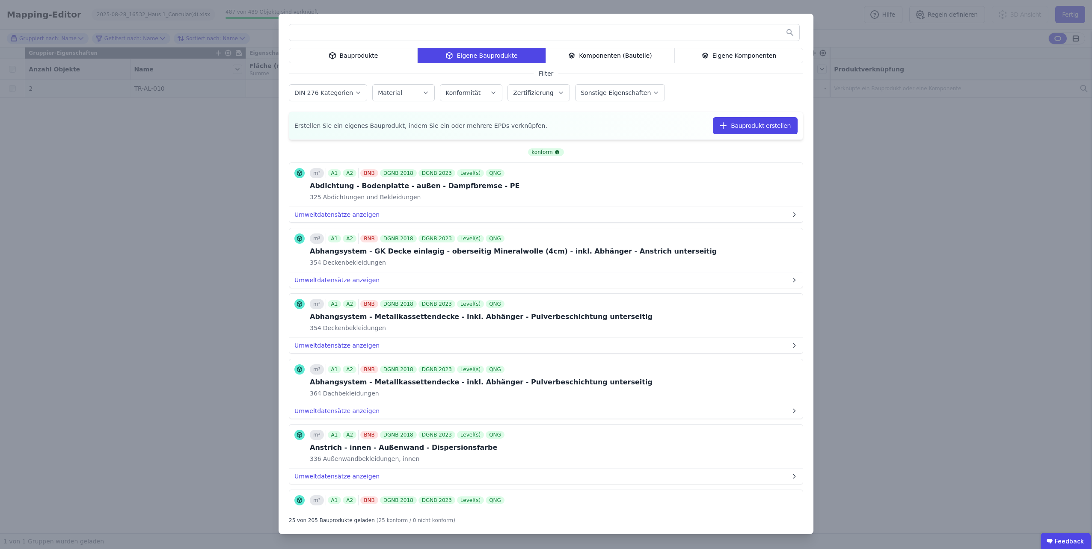
click at [709, 51] on icon at bounding box center [705, 55] width 8 height 10
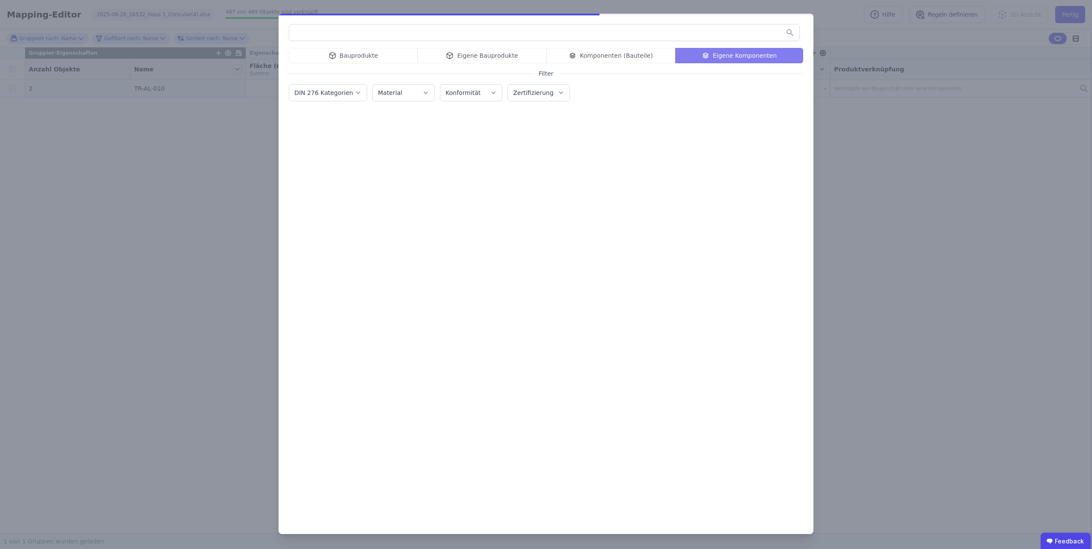
click at [680, 33] on input "text" at bounding box center [544, 32] width 510 height 15
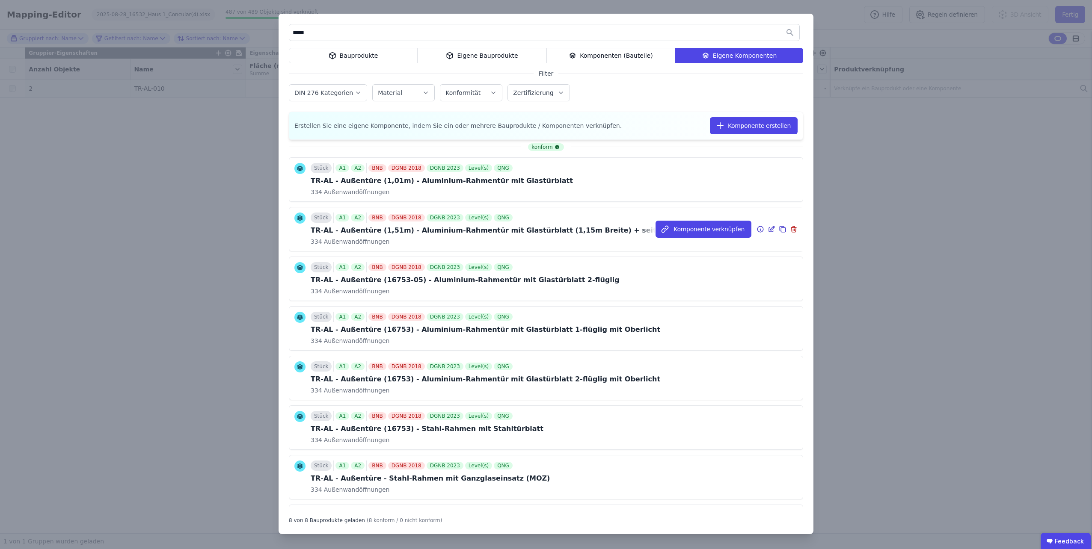
type input "*****"
click at [767, 229] on icon at bounding box center [771, 229] width 8 height 10
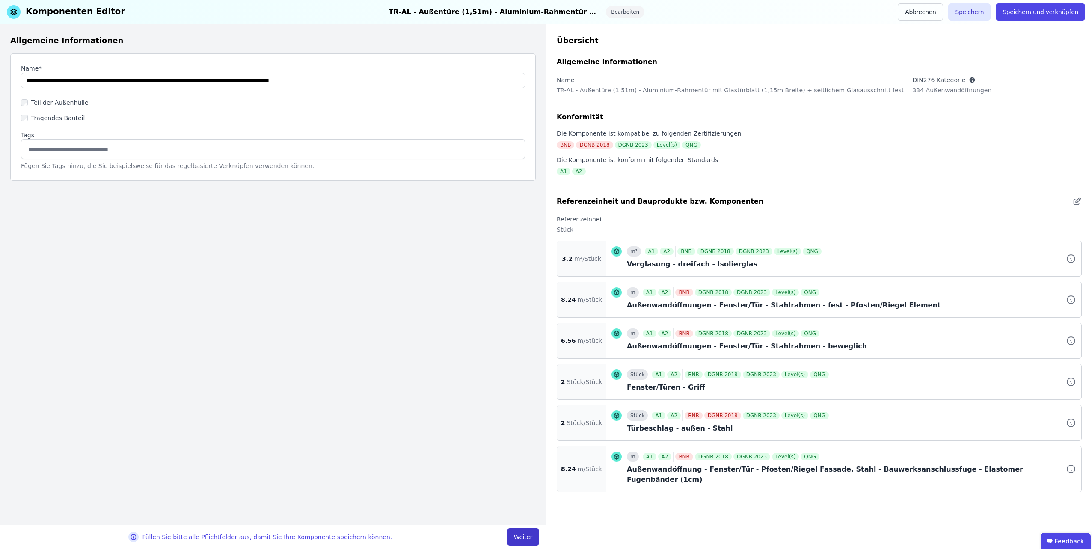
click at [517, 538] on button "Weiter" at bounding box center [523, 537] width 32 height 17
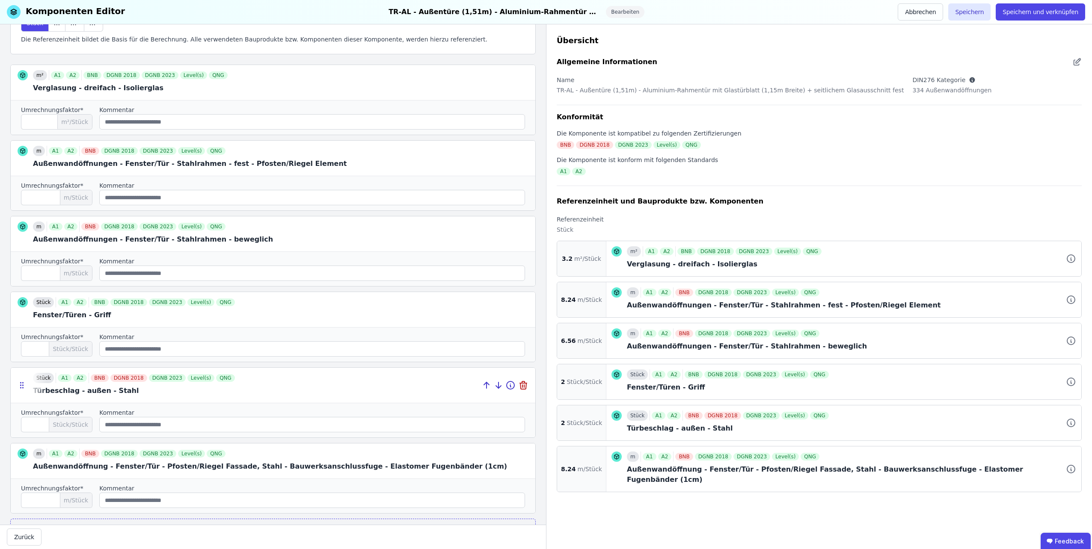
scroll to position [128, 0]
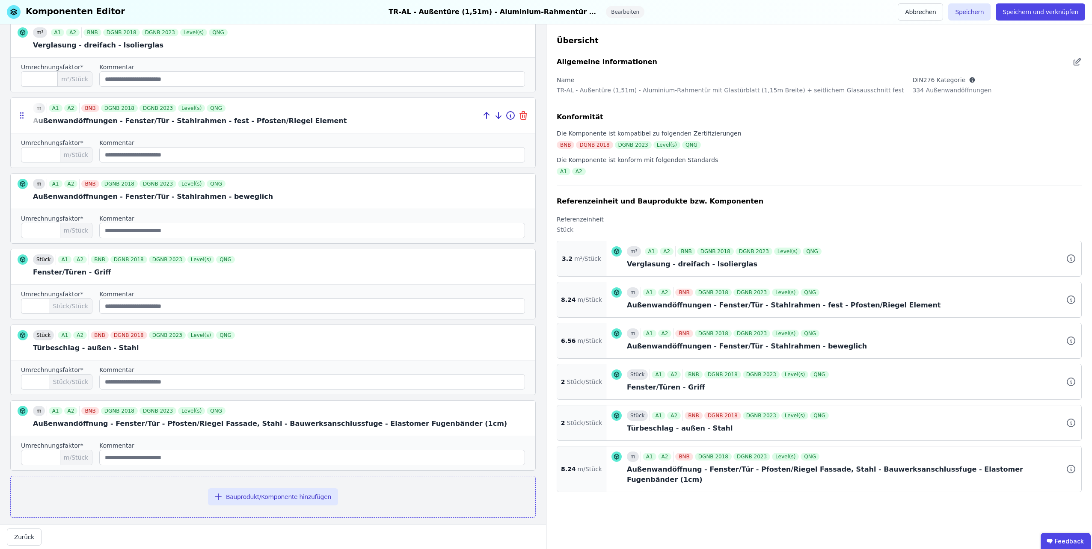
click at [518, 115] on icon at bounding box center [523, 115] width 10 height 10
type input "****"
type input "*"
type input "****"
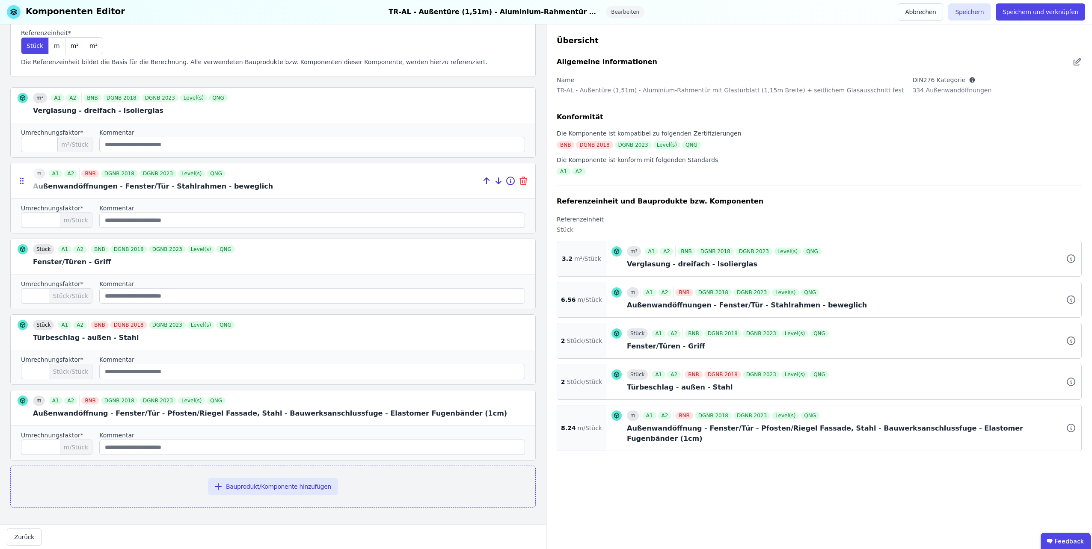
scroll to position [60, 0]
click at [518, 183] on icon at bounding box center [523, 183] width 10 height 10
type input "*"
type input "****"
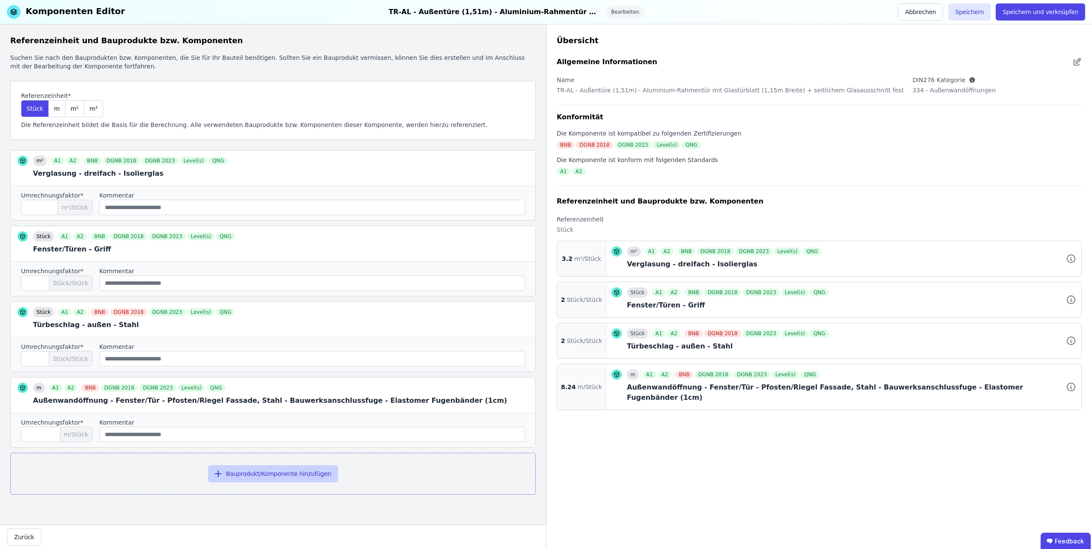
click at [223, 471] on icon "button" at bounding box center [218, 474] width 10 height 10
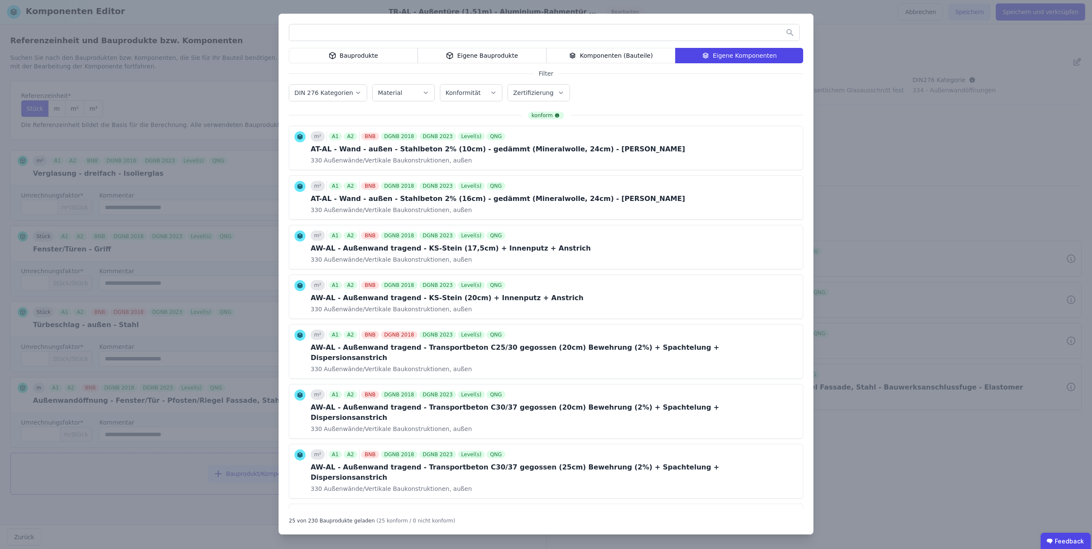
click at [390, 55] on div "Bauprodukte" at bounding box center [353, 55] width 129 height 15
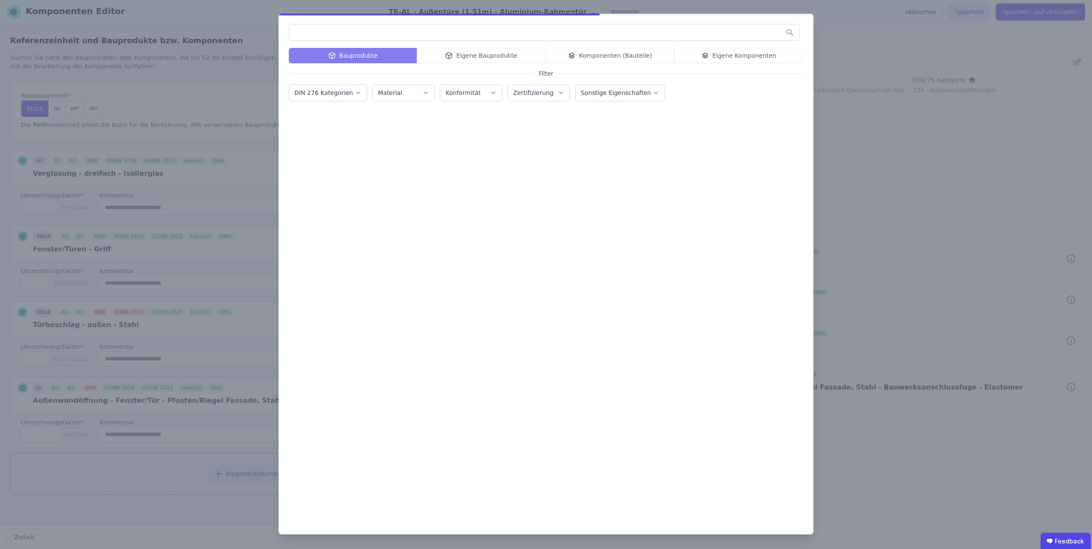
click at [363, 36] on input "text" at bounding box center [544, 32] width 510 height 15
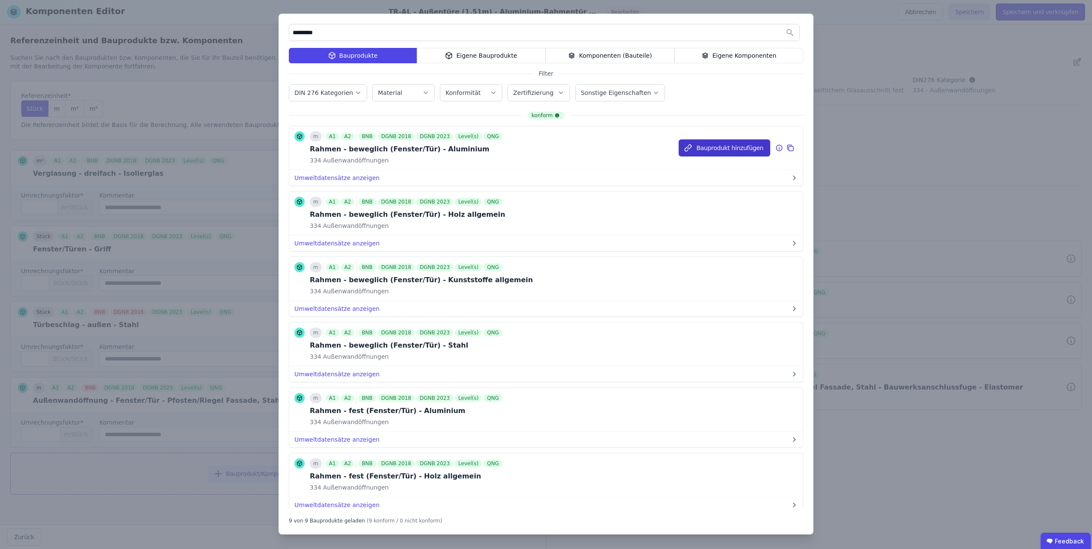
type input "********"
click at [694, 147] on button "Bauprodukt hinzufügen" at bounding box center [724, 147] width 92 height 17
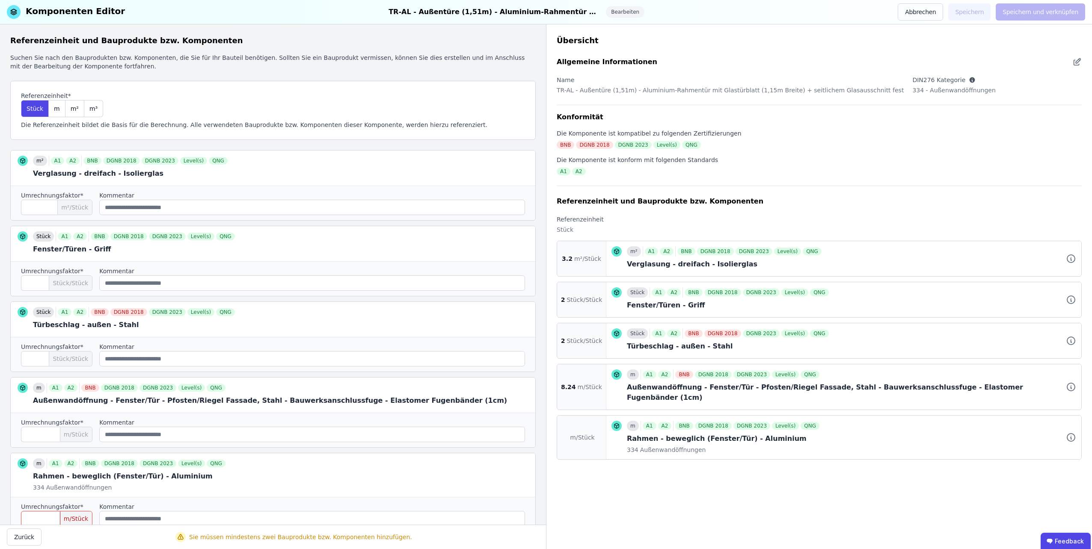
scroll to position [69, 0]
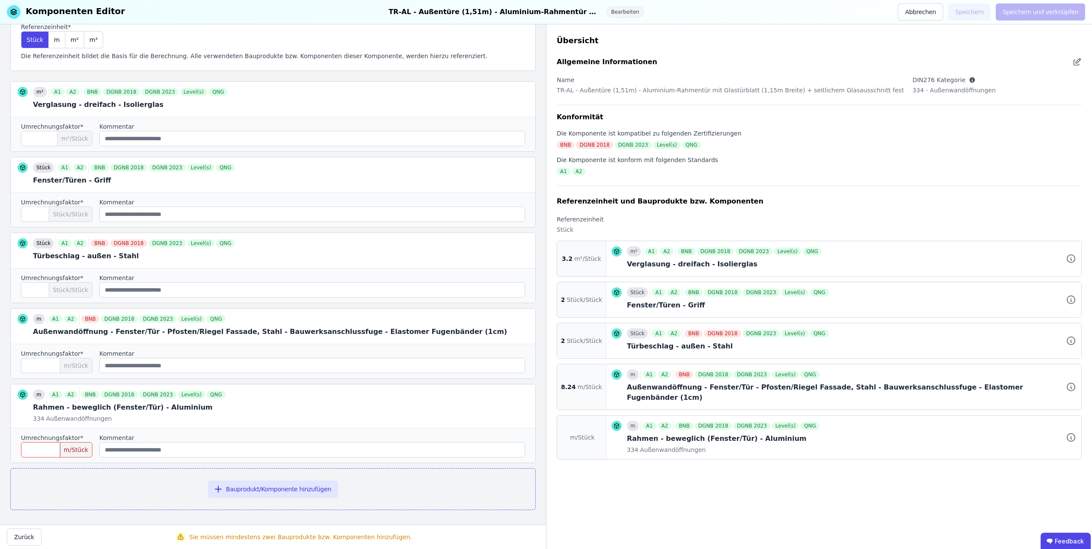
click at [48, 449] on input "number" at bounding box center [56, 449] width 71 height 15
click at [936, 17] on button "Abbrechen" at bounding box center [919, 11] width 45 height 17
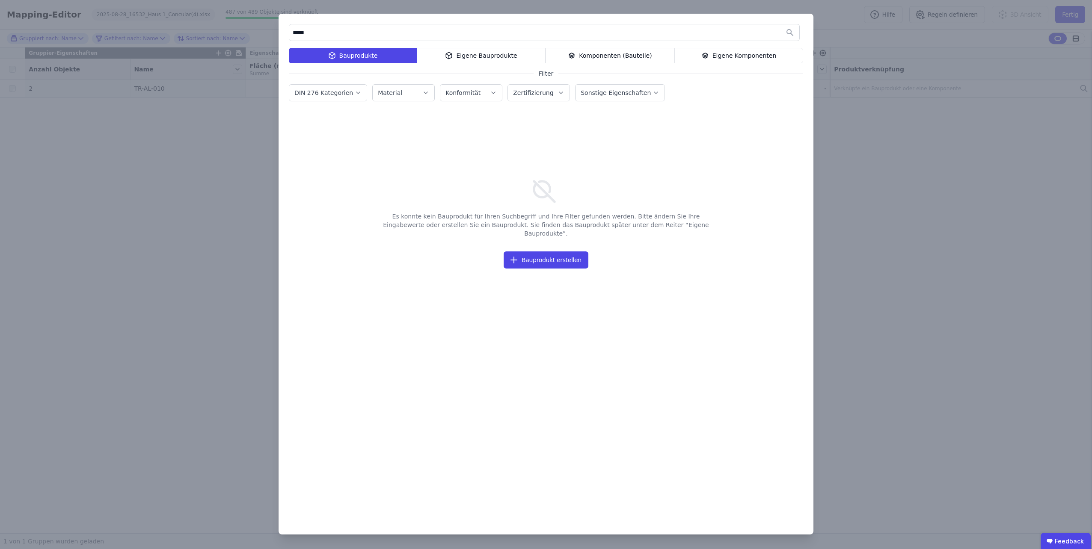
type input "*****"
drag, startPoint x: 719, startPoint y: 50, endPoint x: 722, endPoint y: 54, distance: 5.2
click at [722, 54] on div "Eigene Komponenten" at bounding box center [738, 55] width 129 height 15
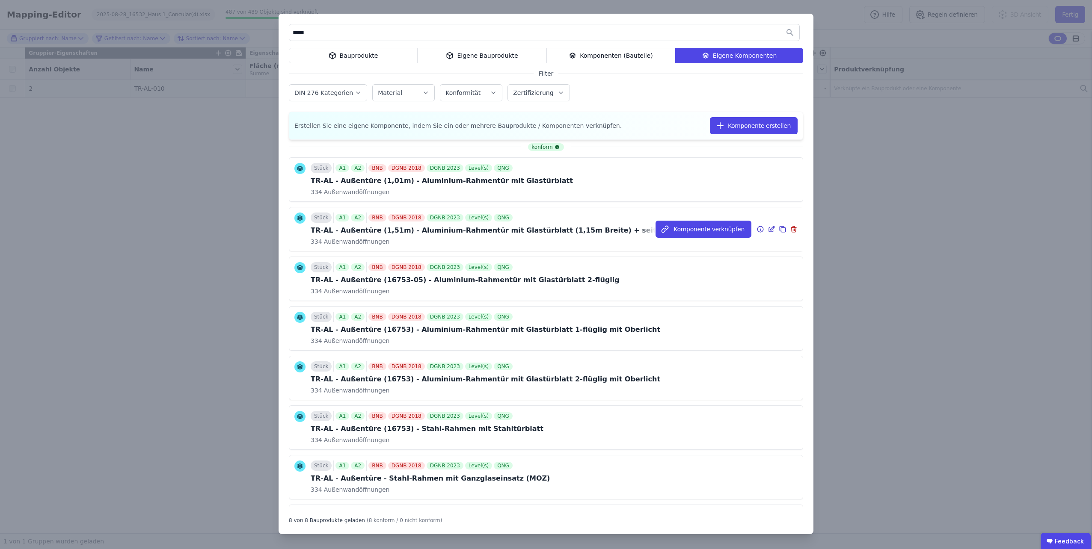
click at [767, 229] on icon at bounding box center [771, 229] width 8 height 10
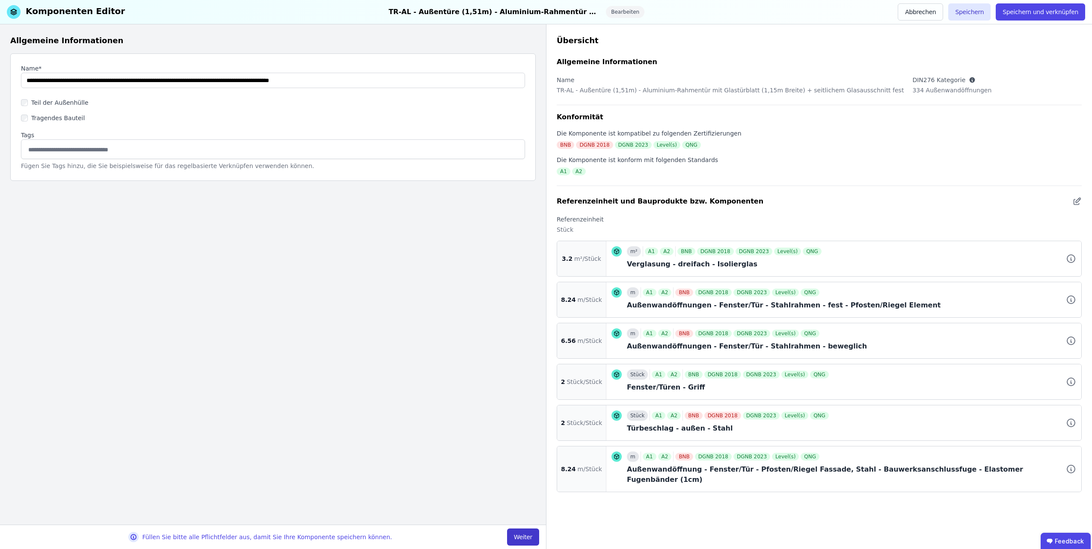
click at [517, 542] on button "Weiter" at bounding box center [523, 537] width 32 height 17
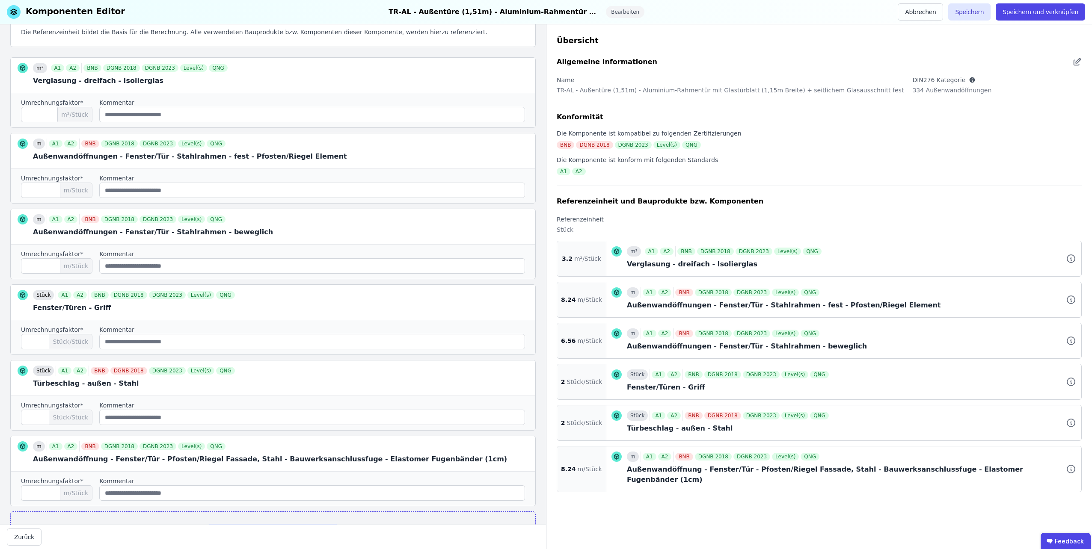
scroll to position [136, 0]
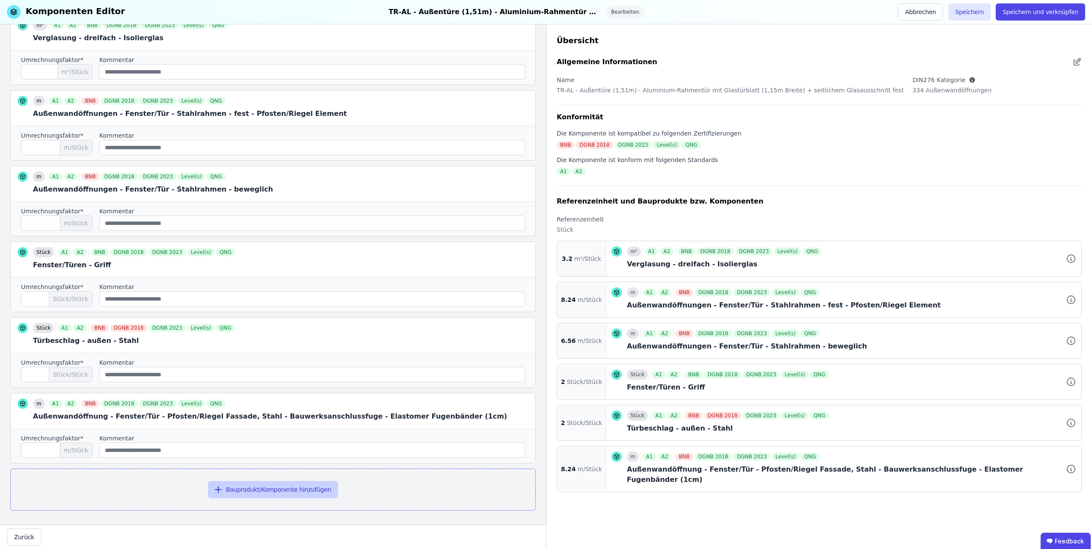
click at [275, 489] on button "Bauprodukt/Komponente hinzufügen" at bounding box center [273, 489] width 130 height 17
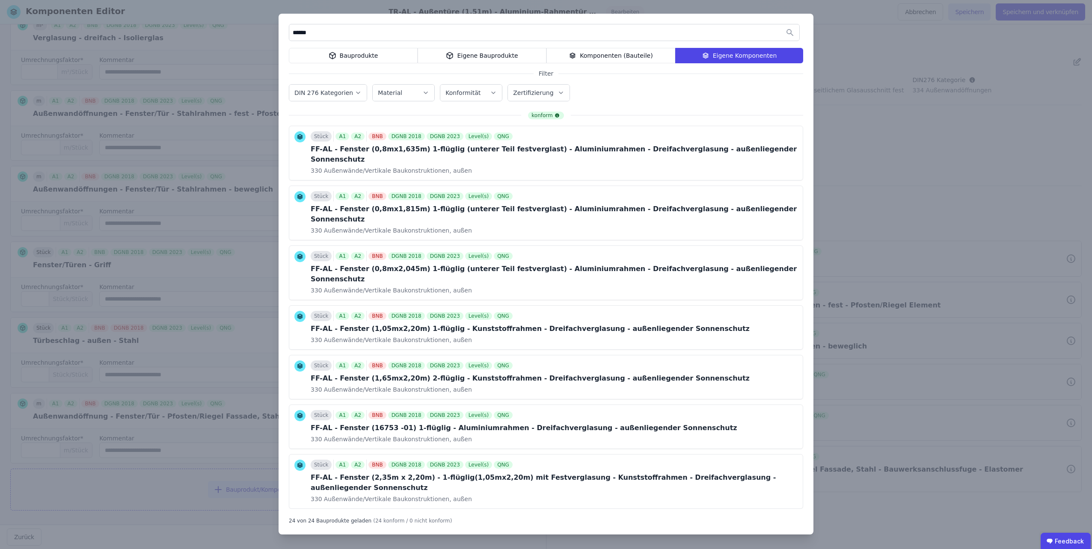
type input "******"
click at [369, 62] on div "Bauprodukte" at bounding box center [353, 55] width 129 height 15
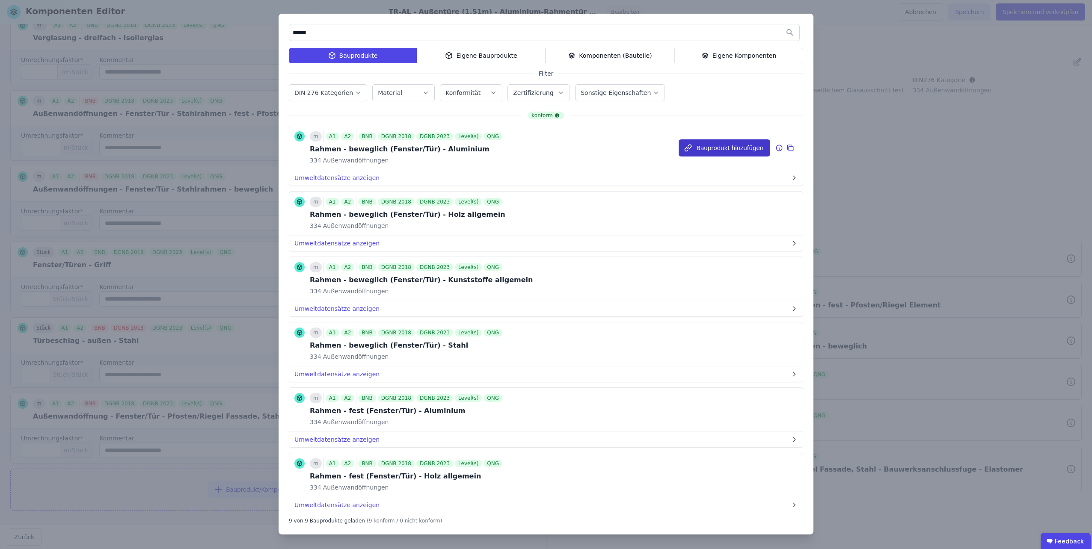
click at [691, 146] on icon "button" at bounding box center [687, 148] width 9 height 9
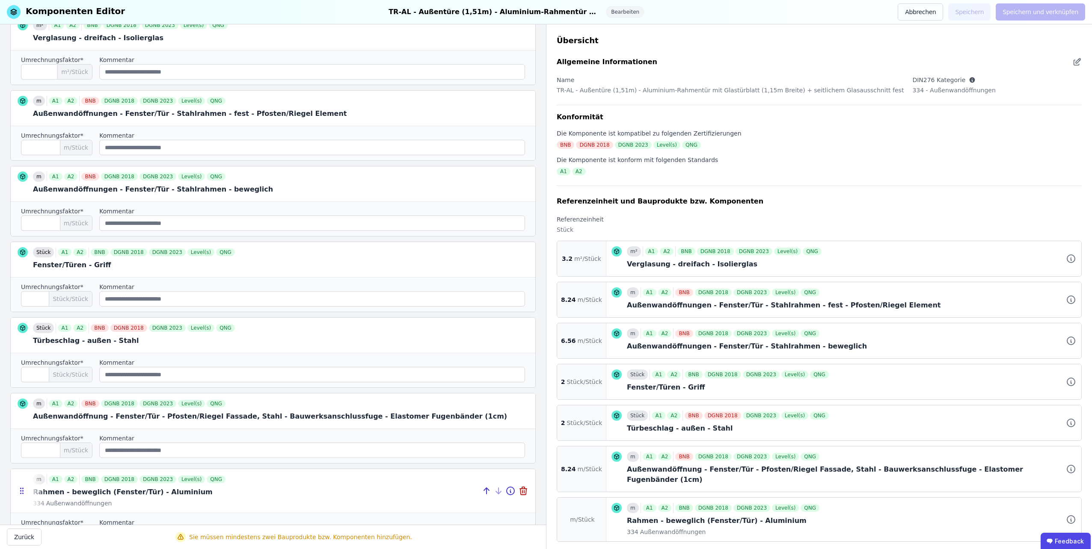
scroll to position [219, 0]
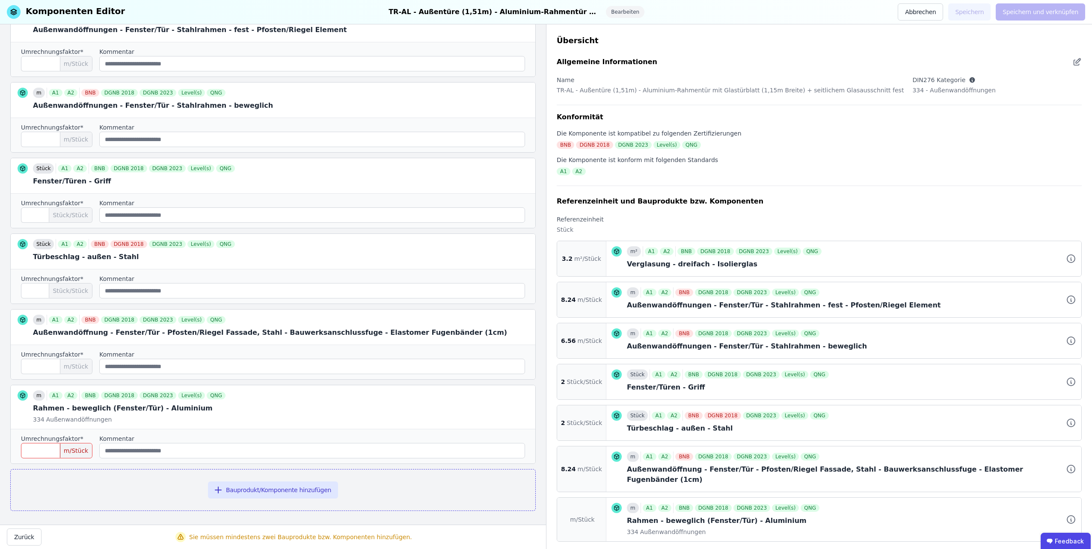
click at [51, 439] on label "Umrechnungsfaktor*" at bounding box center [52, 439] width 62 height 9
click at [50, 445] on input "number" at bounding box center [56, 450] width 71 height 15
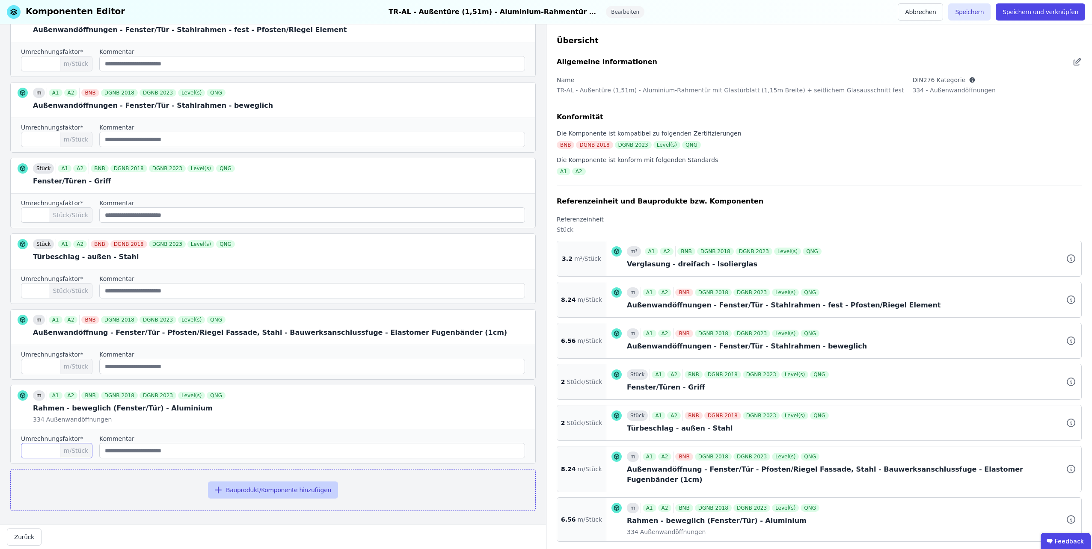
type input "****"
click at [230, 491] on button "Bauprodukt/Komponente hinzufügen" at bounding box center [273, 490] width 130 height 17
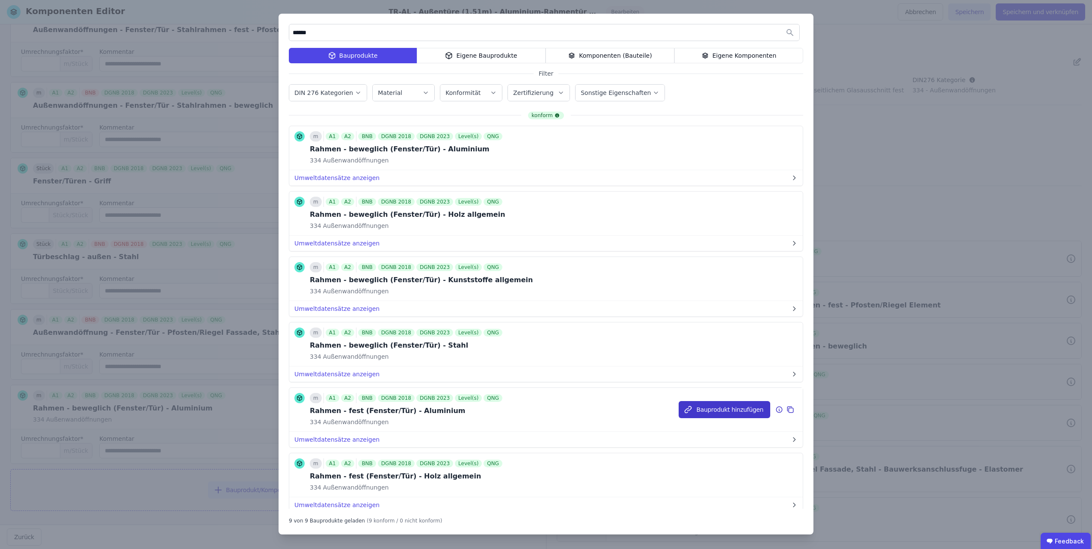
click at [696, 405] on button "Bauprodukt hinzufügen" at bounding box center [724, 409] width 92 height 17
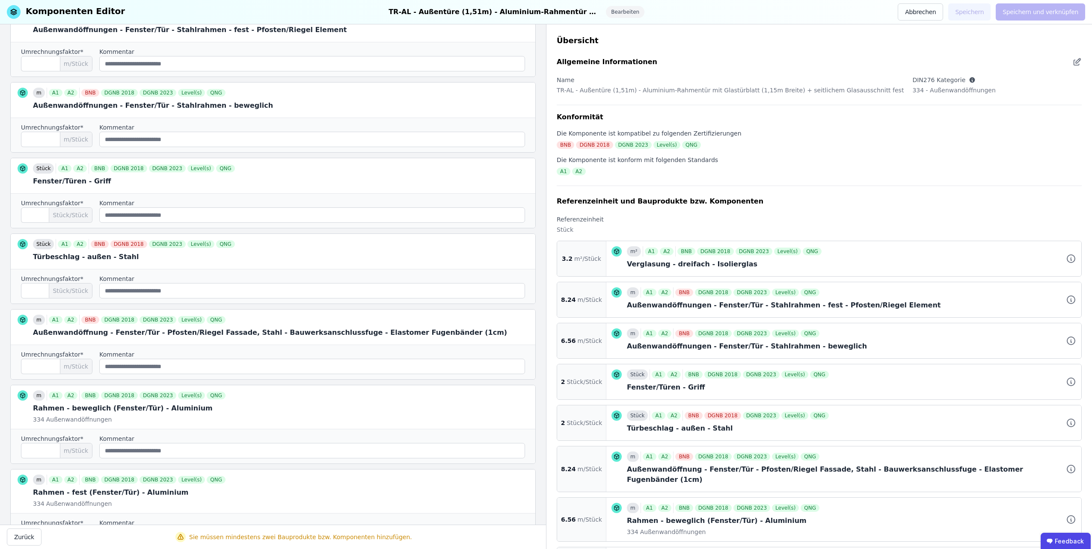
scroll to position [262, 0]
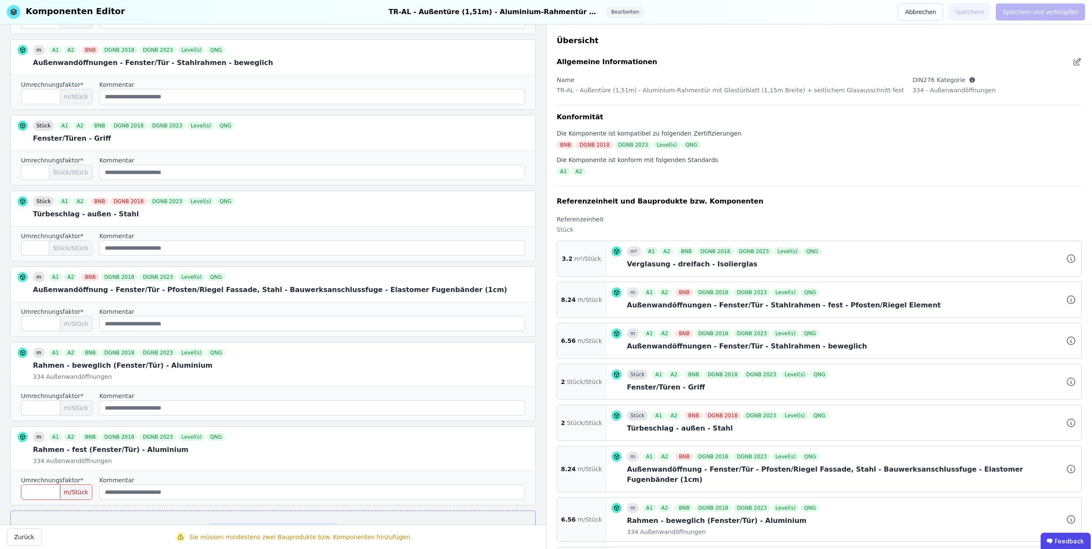
click at [43, 490] on input "number" at bounding box center [56, 492] width 71 height 15
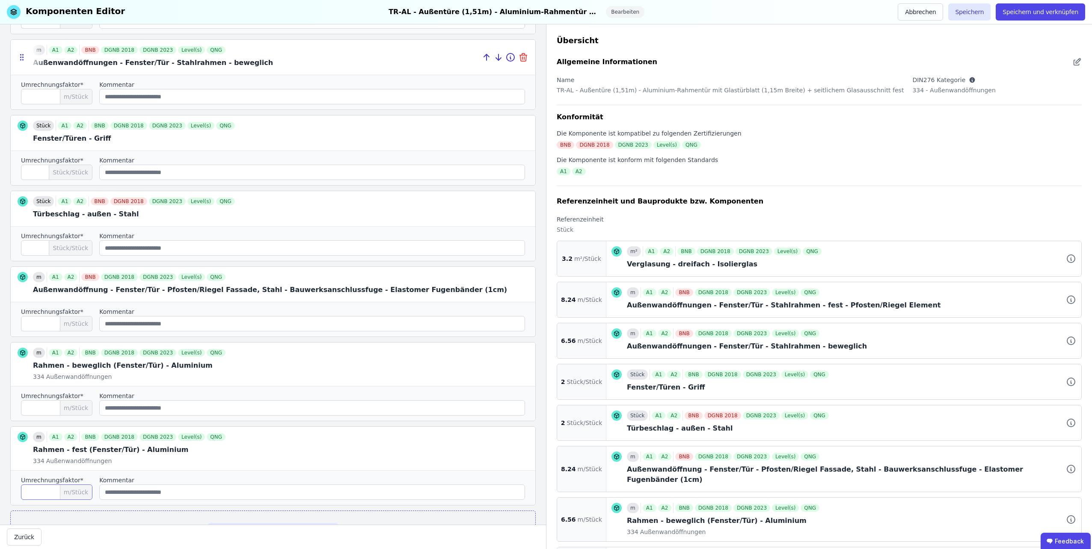
type input "****"
click at [0, 0] on icon at bounding box center [0, 0] width 0 height 0
type input "*"
type input "****"
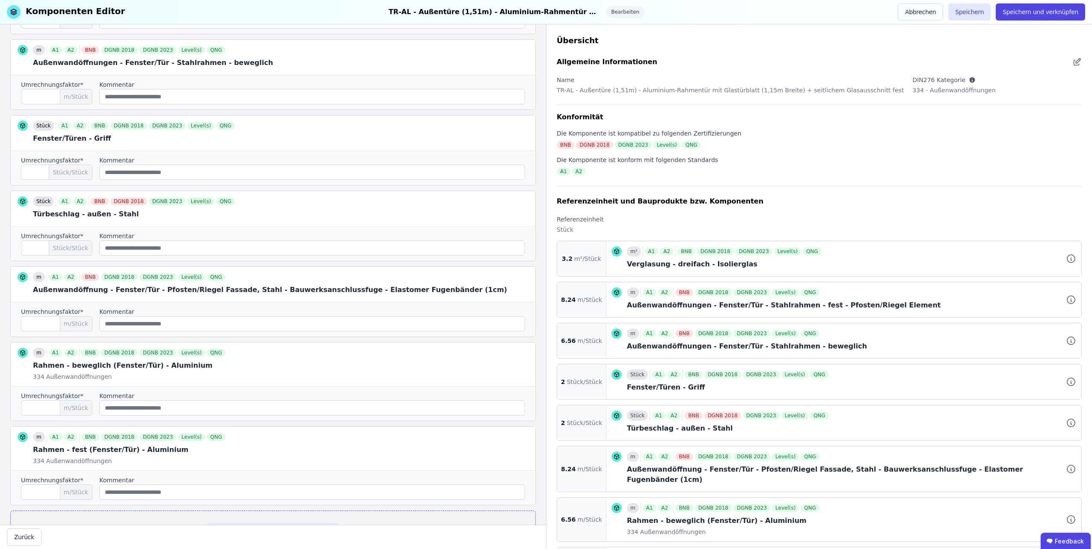
type input "****"
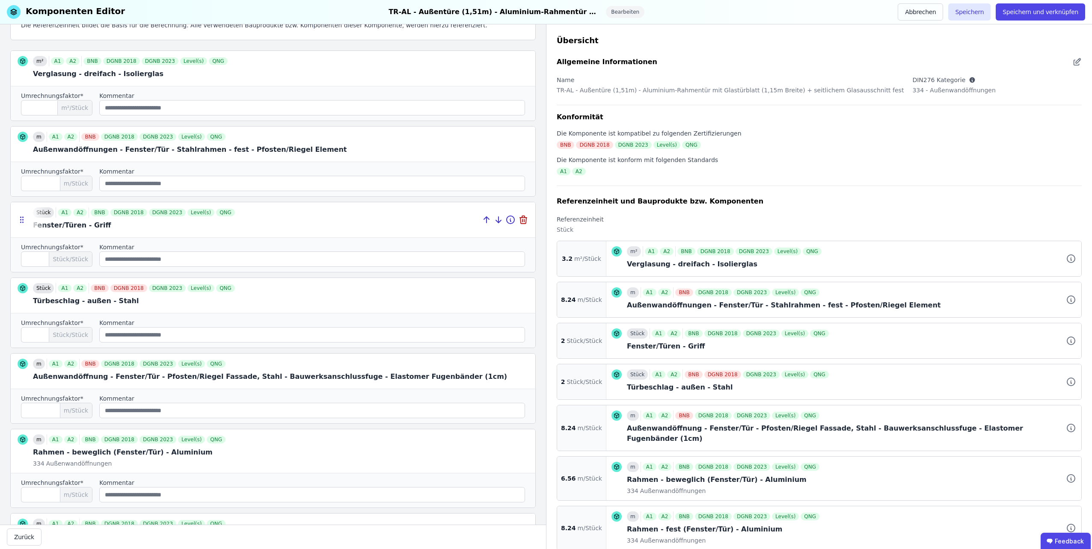
scroll to position [57, 0]
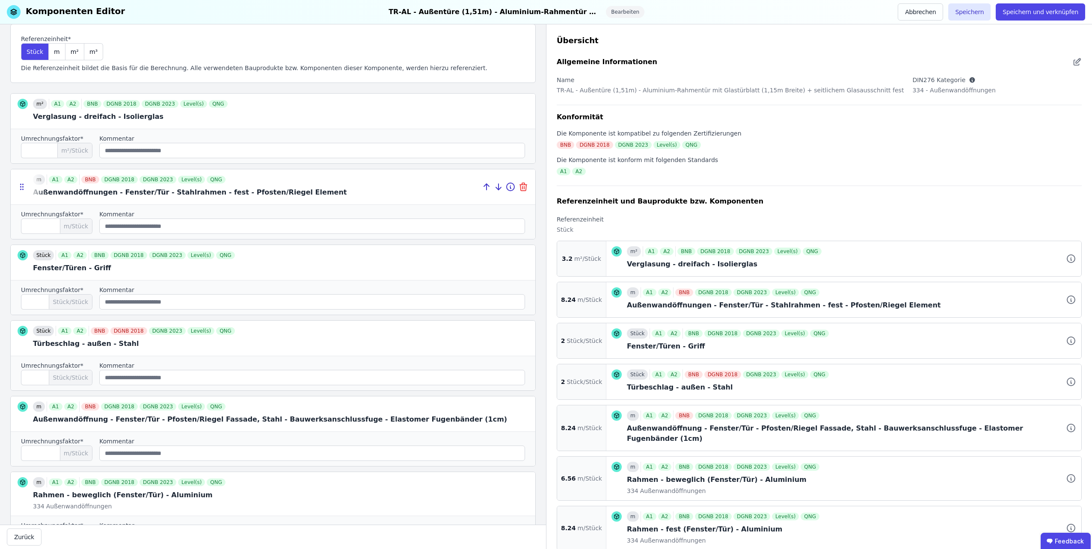
click at [521, 184] on icon at bounding box center [523, 187] width 10 height 10
type input "*"
type input "****"
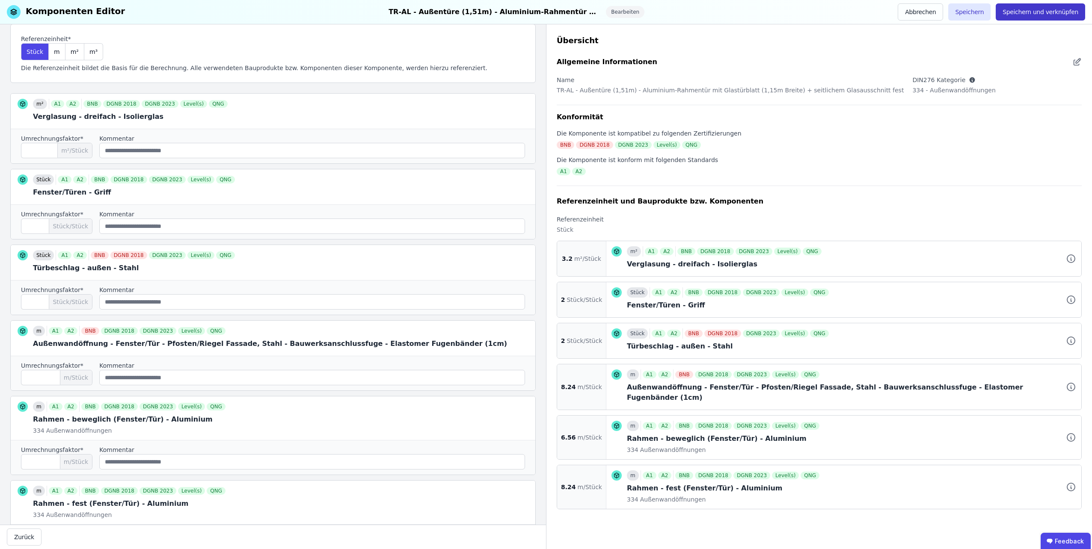
click at [1026, 15] on button "Speichern und verknüpfen" at bounding box center [1039, 11] width 89 height 17
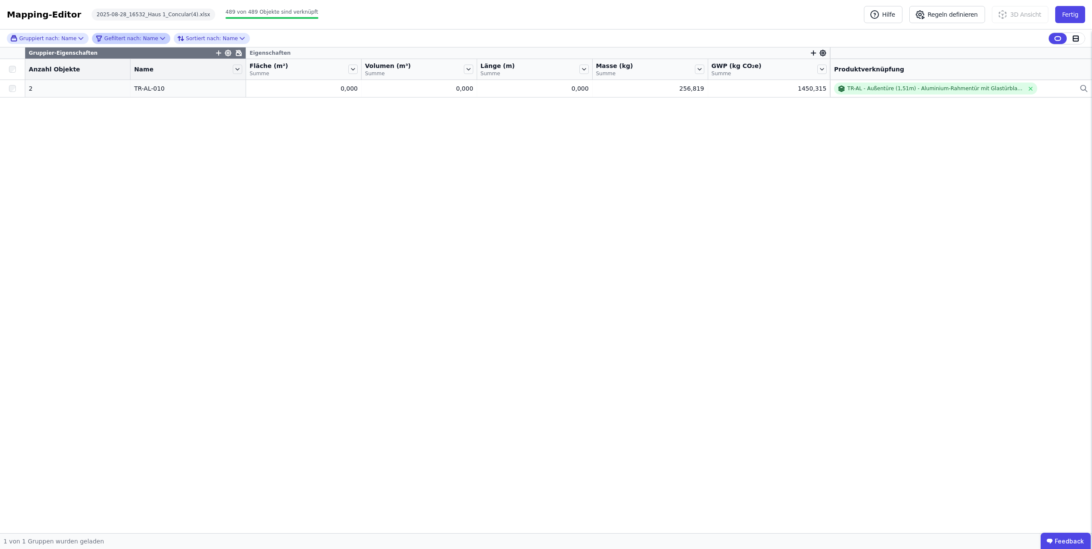
click at [158, 35] on icon at bounding box center [162, 38] width 9 height 9
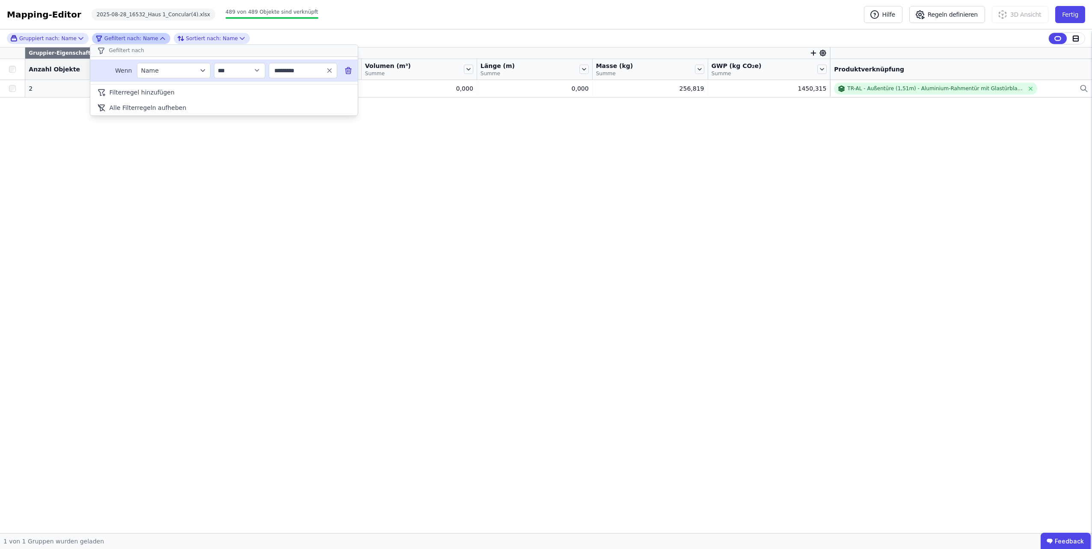
click at [316, 72] on input "*********" at bounding box center [298, 70] width 53 height 15
click at [307, 87] on div "5" at bounding box center [314, 89] width 14 height 9
type input "*********"
click at [1047, 88] on div "**********" at bounding box center [546, 282] width 1092 height 504
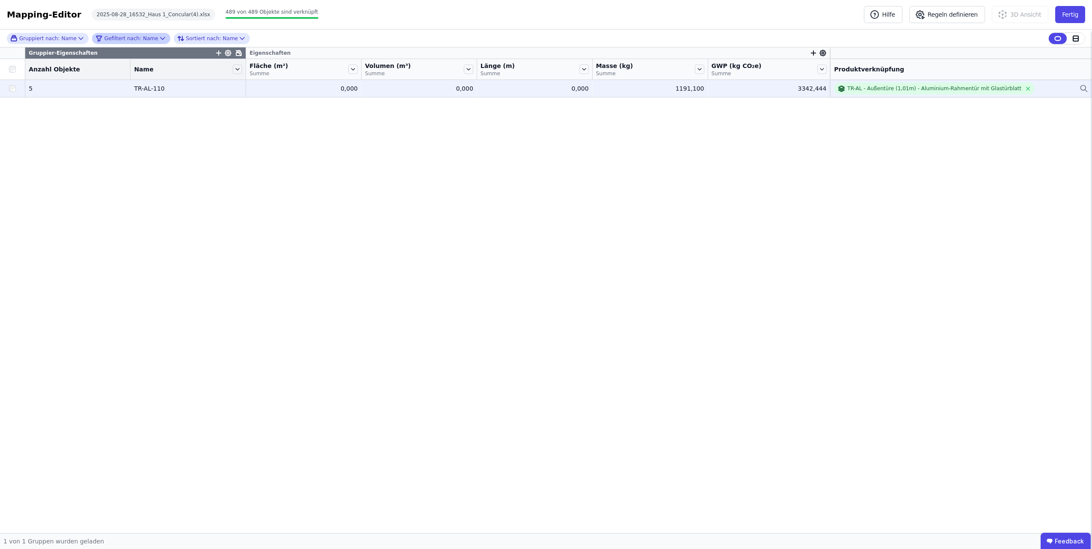
click at [1021, 90] on div "TR-AL - Außentüre (1,01m) - Aluminium-Rahmentür mit Glastürblatt" at bounding box center [961, 89] width 254 height 12
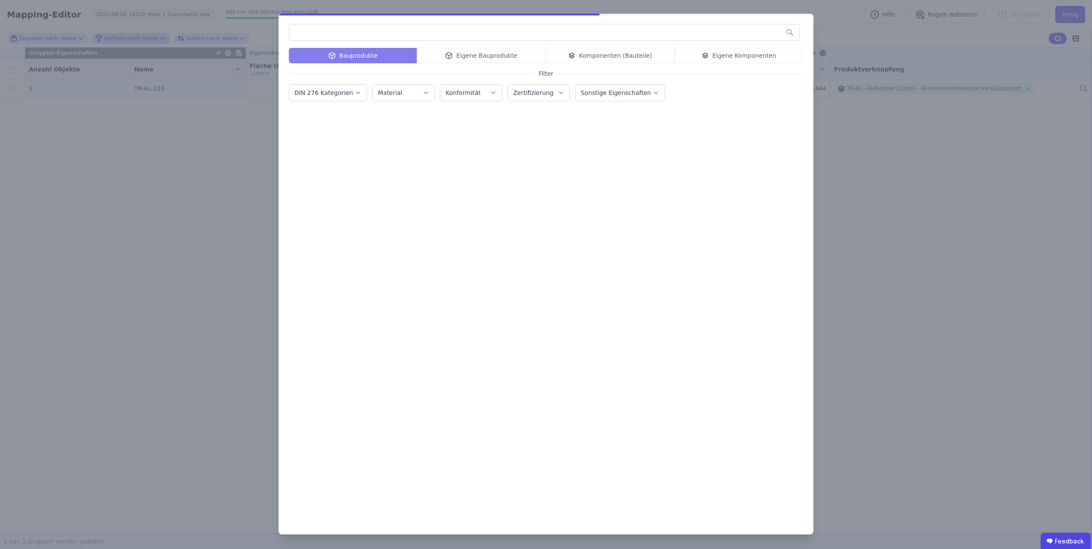
click at [704, 64] on div "Bauprodukte Eigene Bauprodukte Komponenten (Bauteile) Eigene Komponenten Filter…" at bounding box center [545, 274] width 535 height 521
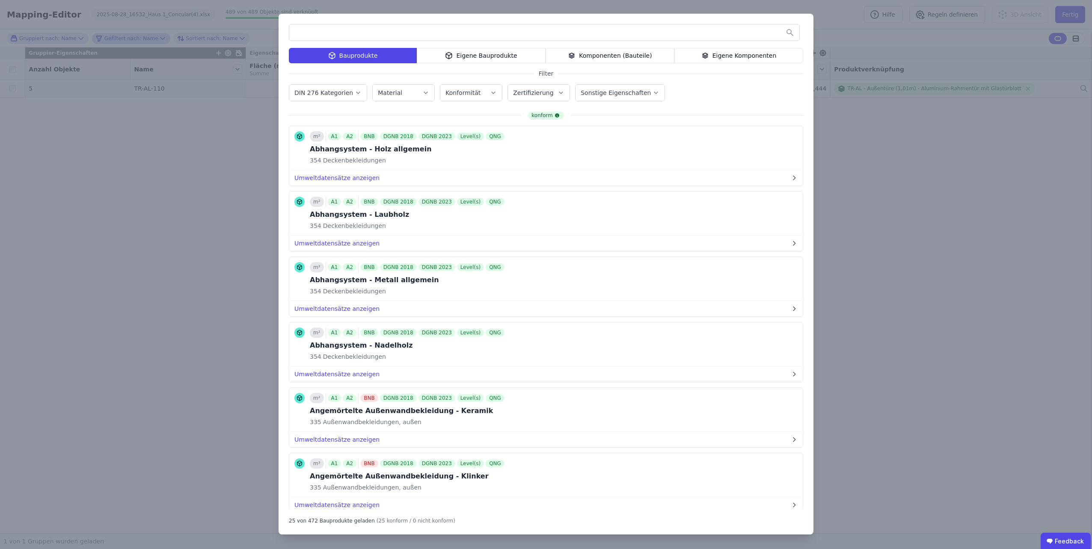
click at [697, 57] on div "Eigene Komponenten" at bounding box center [738, 55] width 129 height 15
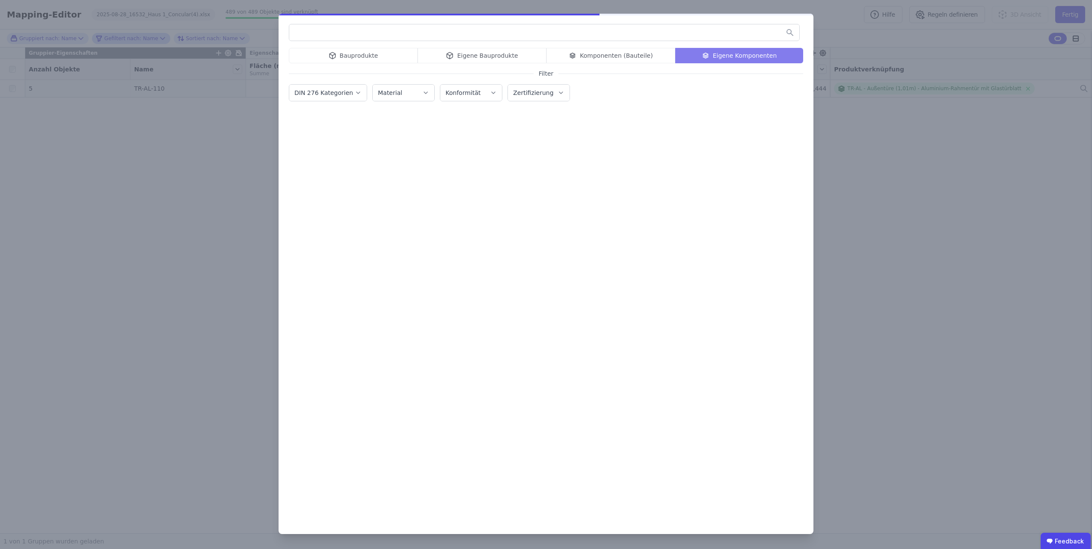
click at [624, 29] on input "text" at bounding box center [544, 32] width 510 height 15
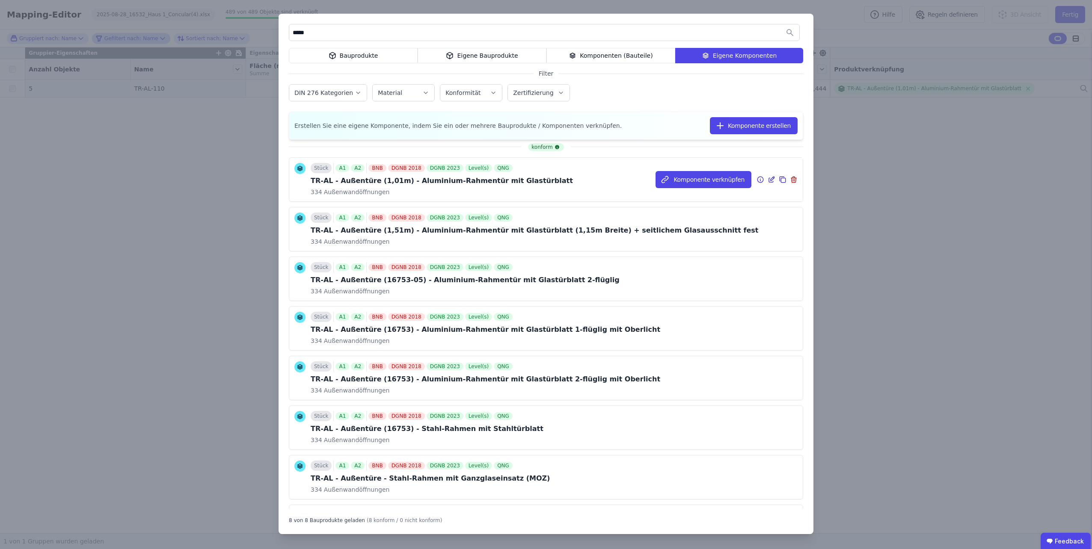
type input "*****"
click at [770, 180] on icon at bounding box center [772, 179] width 4 height 4
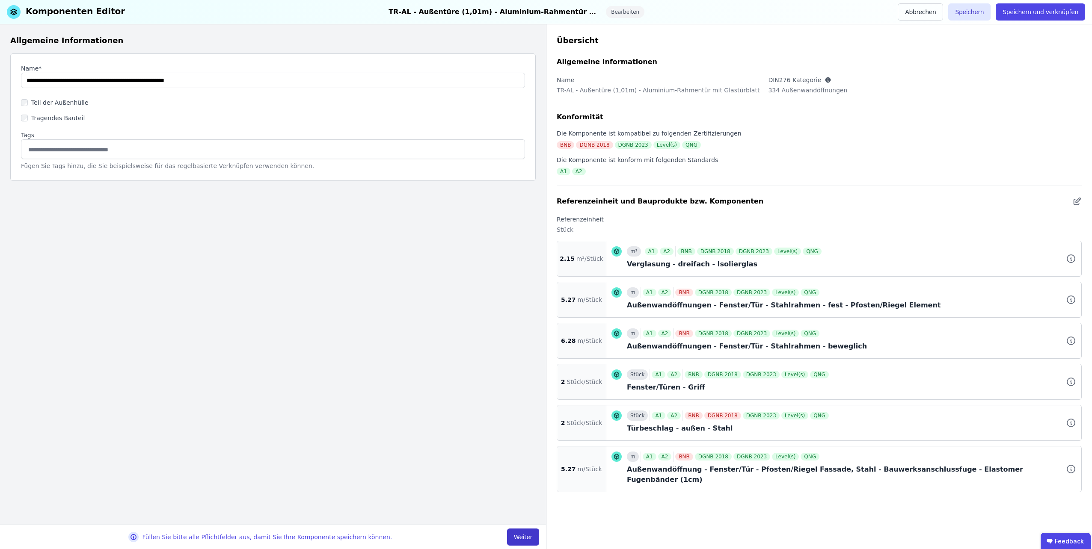
click at [519, 542] on button "Weiter" at bounding box center [523, 537] width 32 height 17
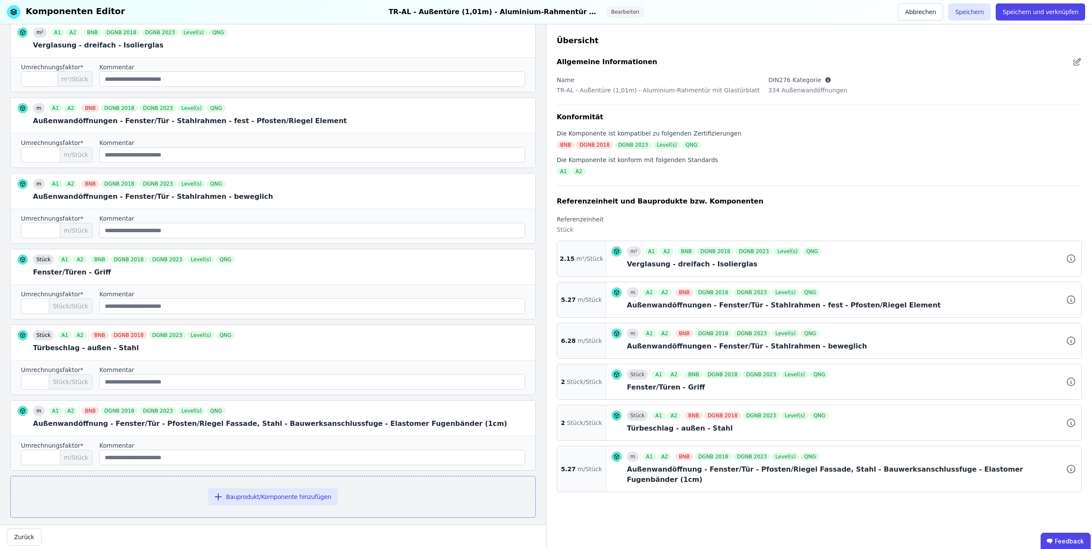
scroll to position [136, 0]
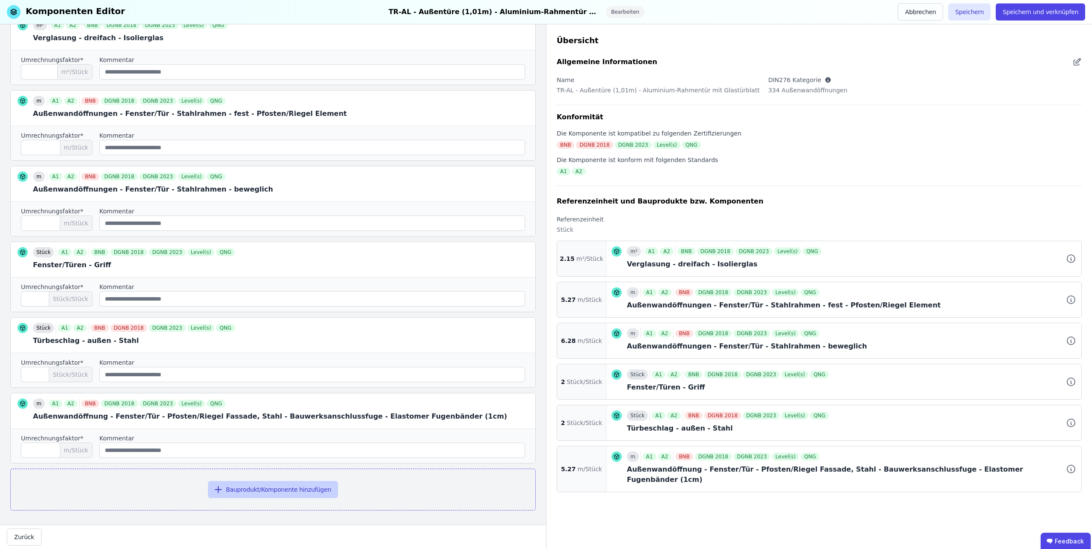
click at [238, 485] on button "Bauprodukt/Komponente hinzufügen" at bounding box center [273, 489] width 130 height 17
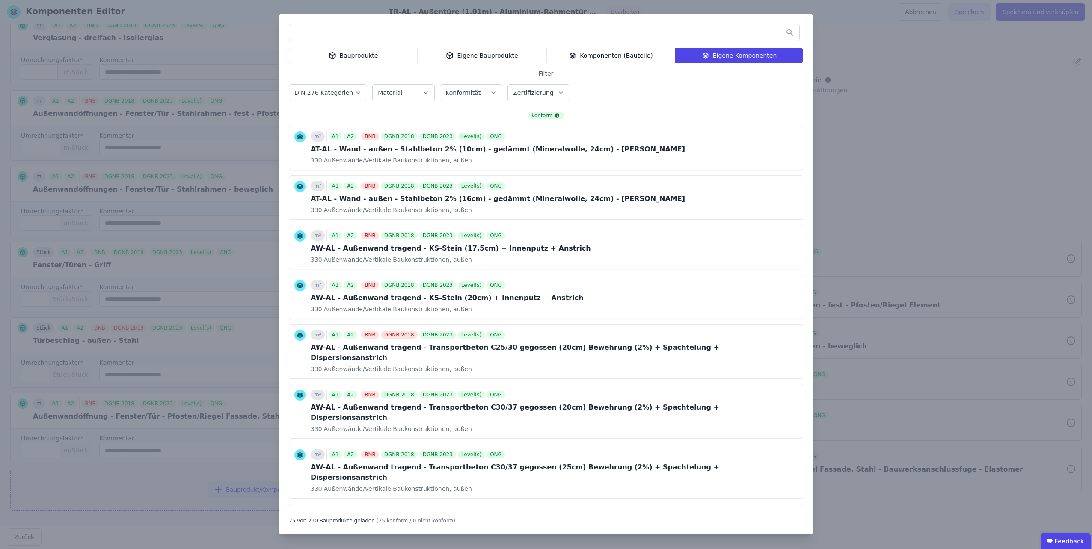
click at [368, 58] on div "Bauprodukte" at bounding box center [353, 55] width 129 height 15
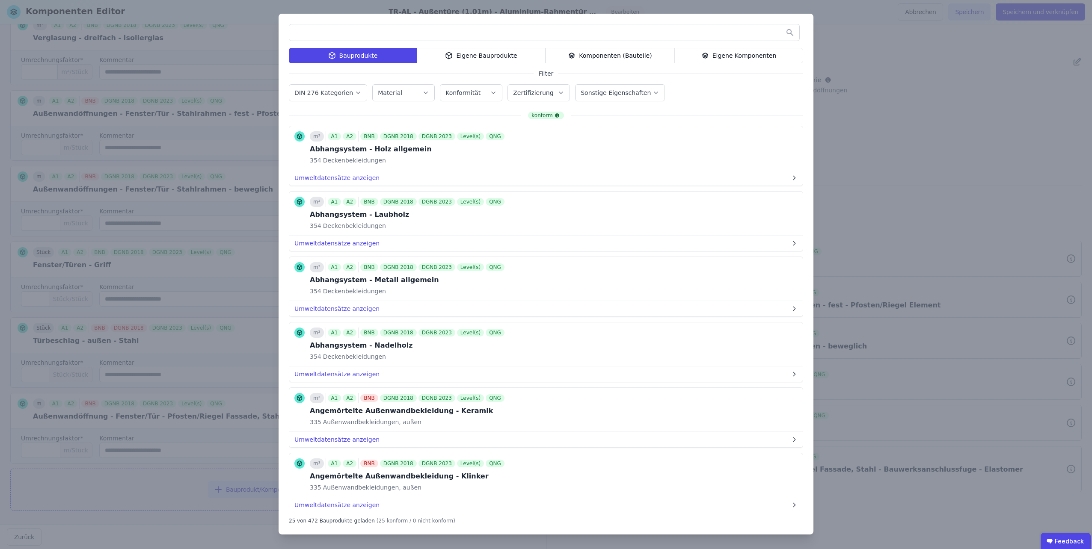
click at [356, 36] on input "text" at bounding box center [544, 32] width 510 height 15
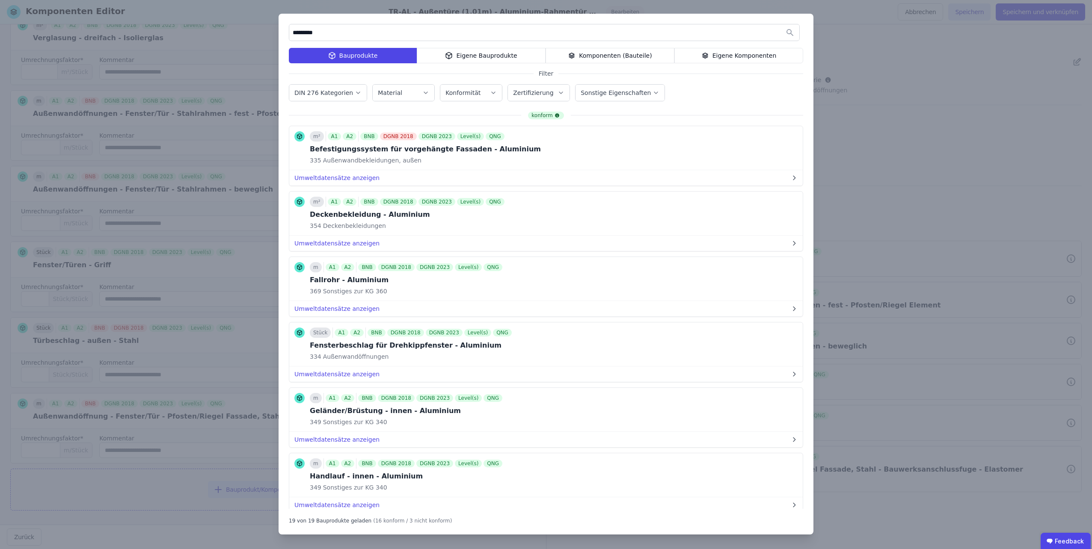
drag, startPoint x: 320, startPoint y: 31, endPoint x: 287, endPoint y: 27, distance: 33.5
click at [287, 27] on div "********* Bauprodukte Eigene Bauprodukte Komponenten (Bauteile) Eigene Komponen…" at bounding box center [545, 274] width 535 height 521
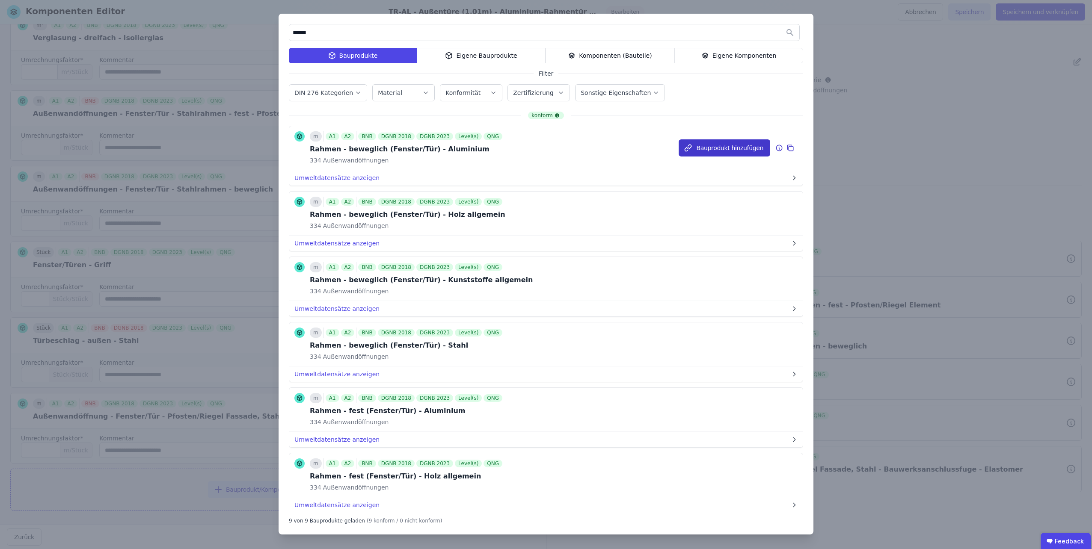
type input "******"
click at [688, 151] on icon "button" at bounding box center [687, 148] width 9 height 9
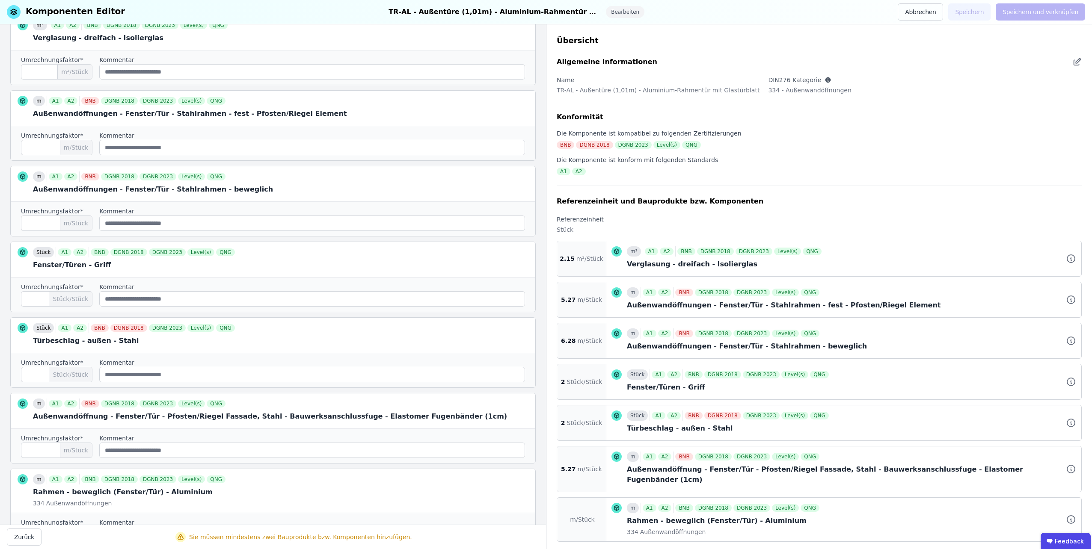
scroll to position [219, 0]
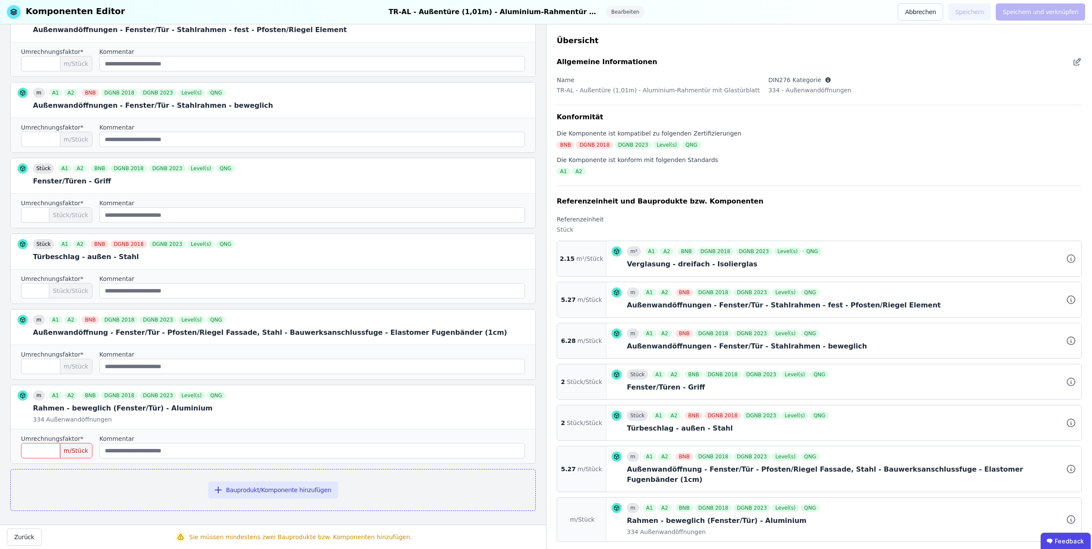
click at [53, 448] on input "number" at bounding box center [56, 450] width 71 height 15
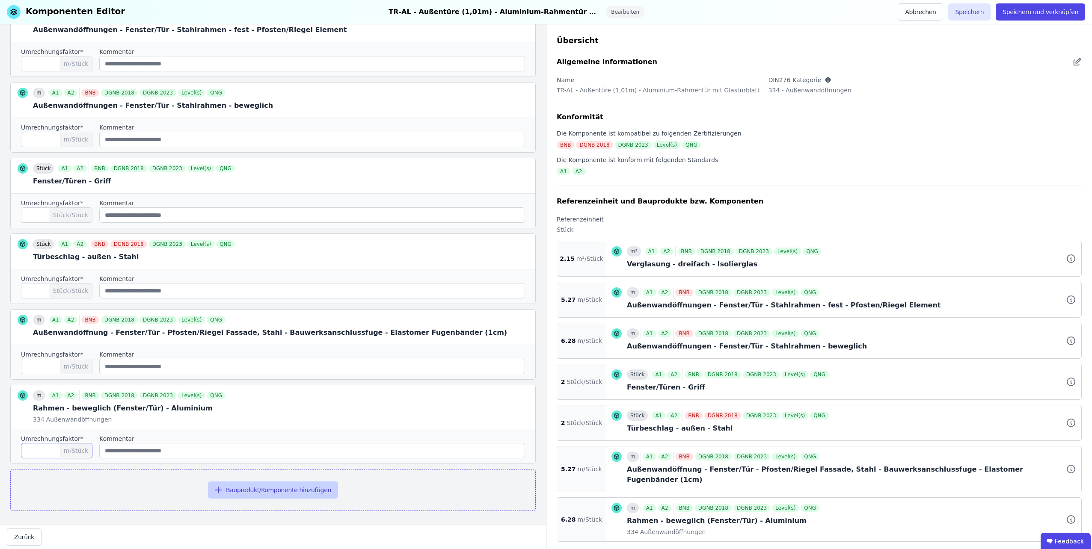
type input "****"
click at [246, 488] on button "Bauprodukt/Komponente hinzufügen" at bounding box center [273, 490] width 130 height 17
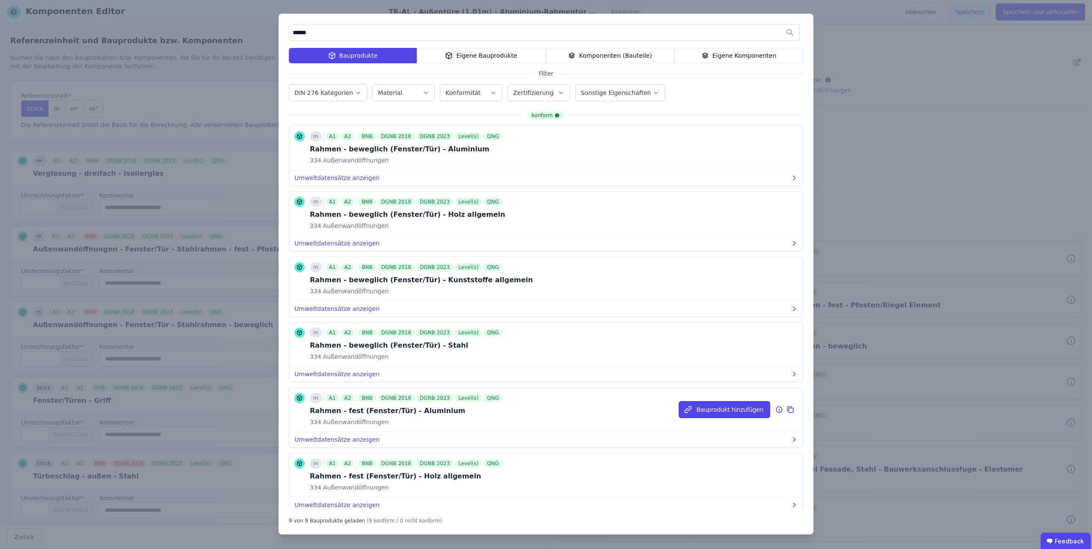
scroll to position [219, 0]
click at [698, 410] on button "Bauprodukt hinzufügen" at bounding box center [724, 409] width 92 height 17
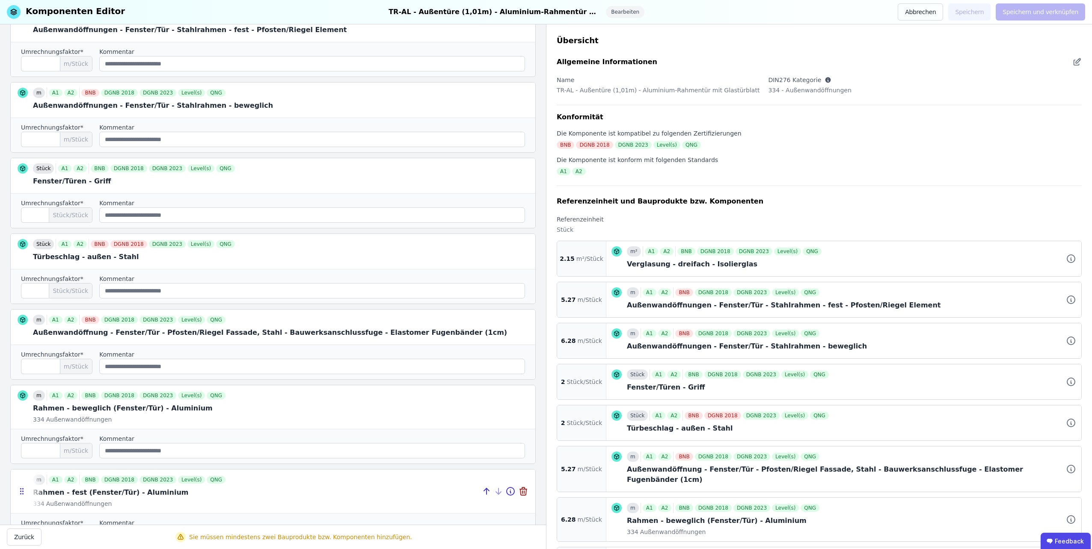
scroll to position [262, 0]
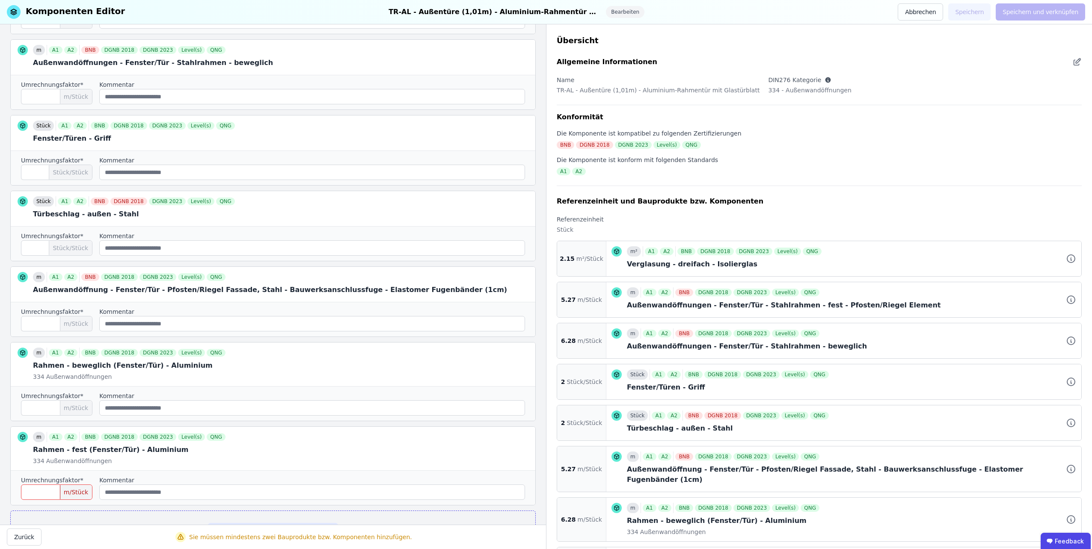
click at [56, 487] on input "number" at bounding box center [56, 492] width 71 height 15
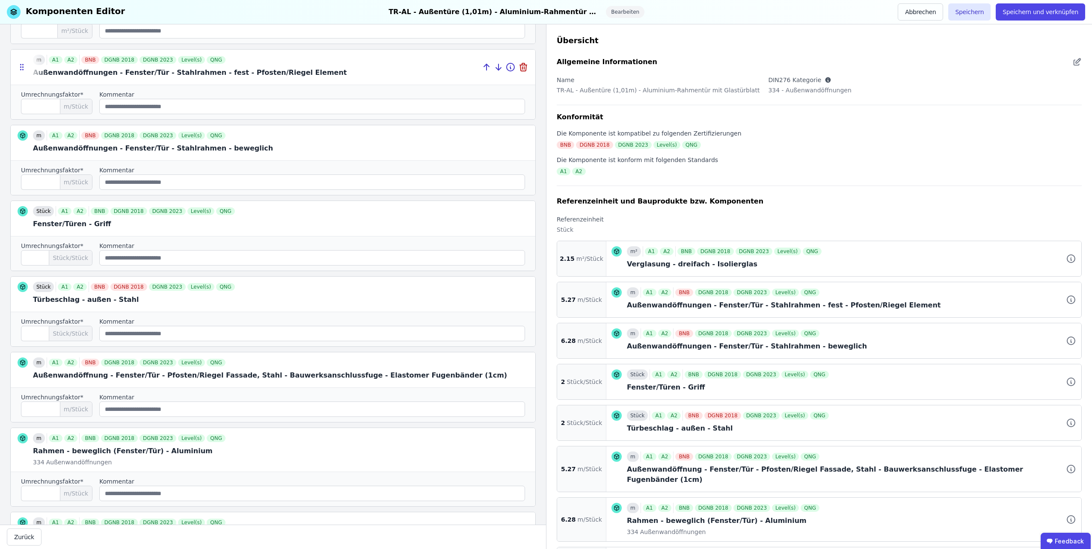
scroll to position [0, 0]
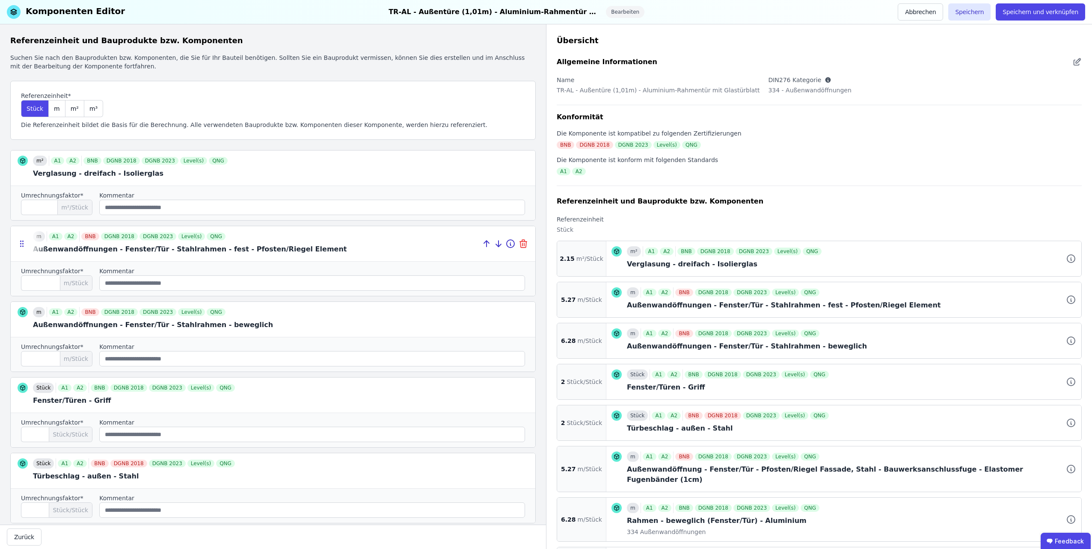
type input "****"
click at [520, 242] on icon at bounding box center [523, 242] width 7 height 0
type input "****"
type input "*"
type input "****"
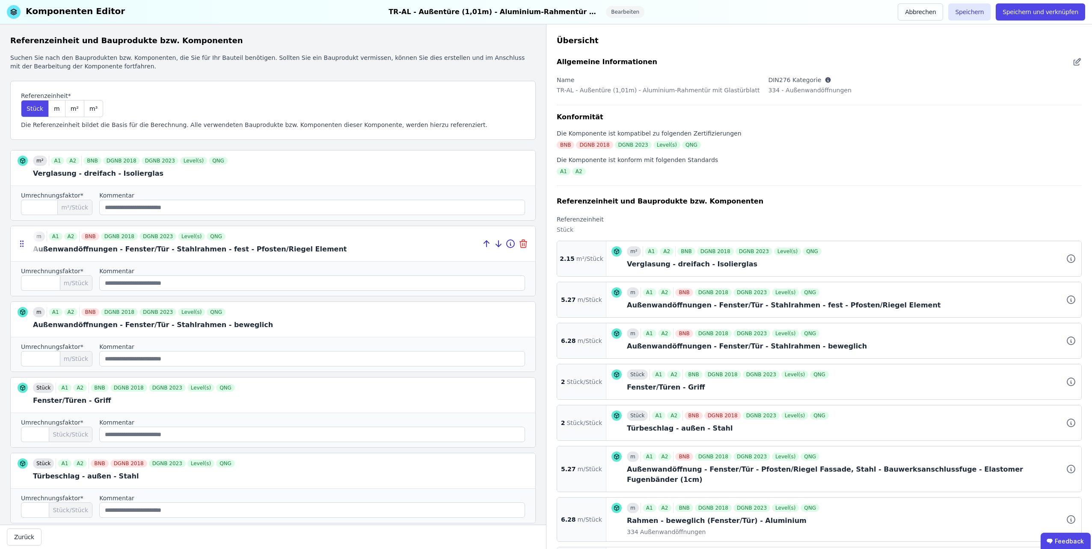
type input "****"
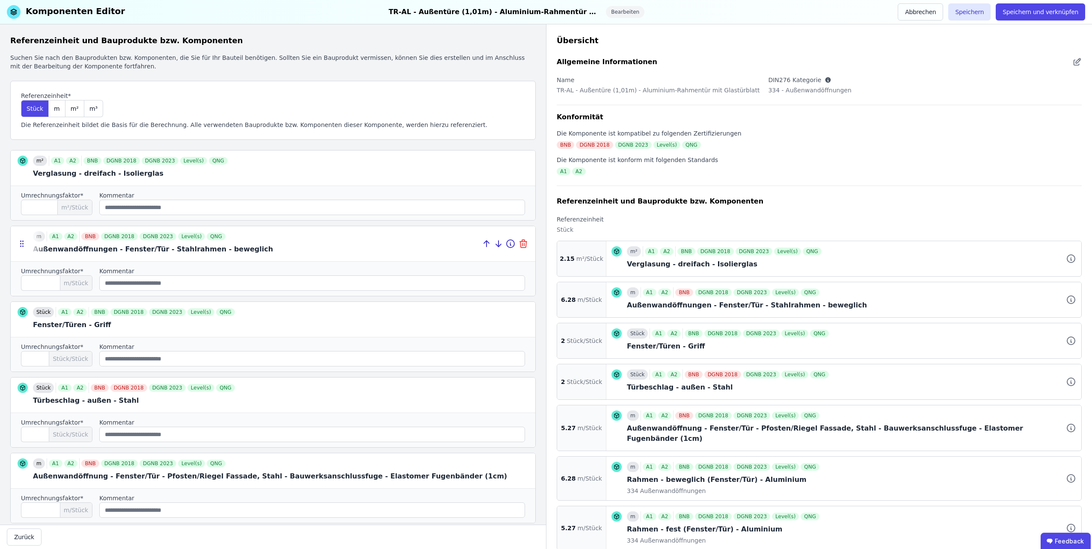
click at [520, 242] on icon at bounding box center [523, 242] width 7 height 0
type input "*"
type input "****"
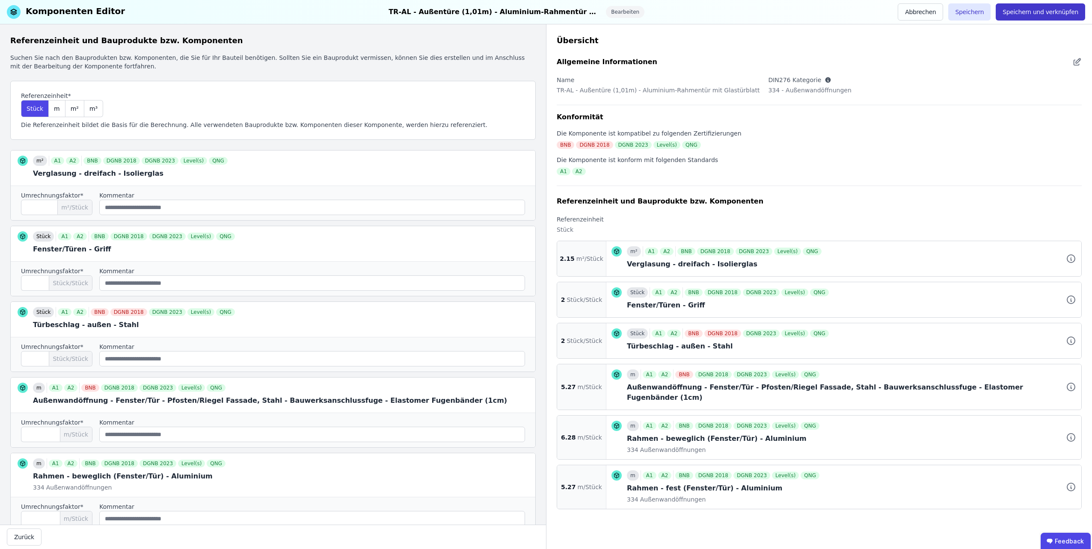
click at [1037, 12] on button "Speichern und verknüpfen" at bounding box center [1039, 11] width 89 height 17
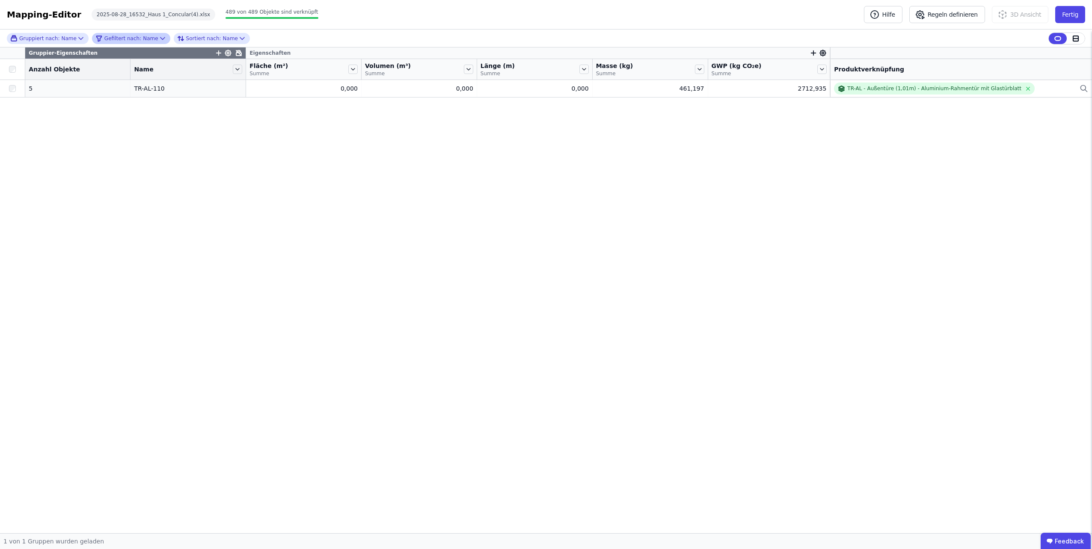
click at [158, 36] on icon at bounding box center [162, 38] width 9 height 9
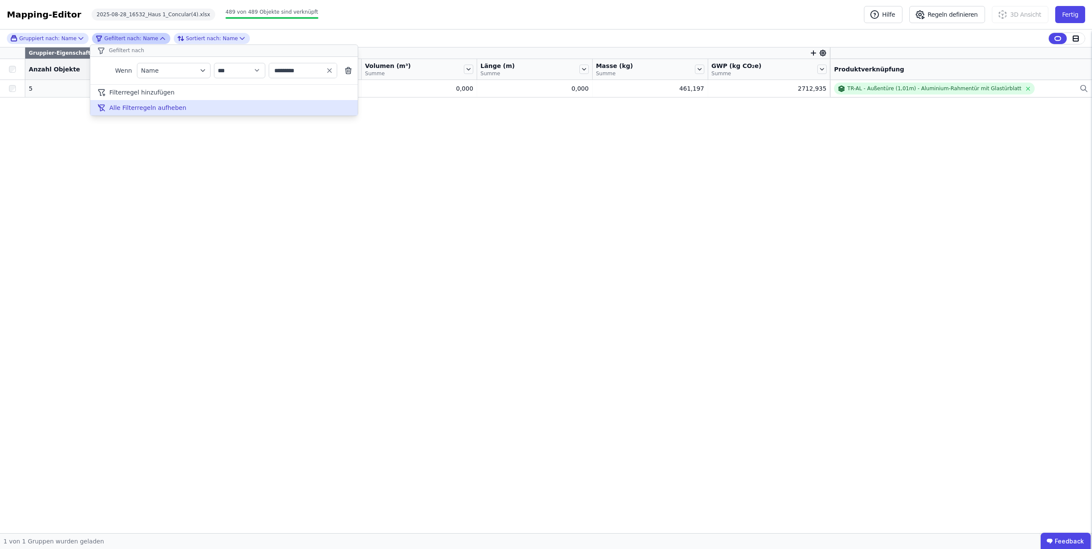
click at [136, 104] on span "Alle Filterregeln aufheben" at bounding box center [147, 108] width 77 height 9
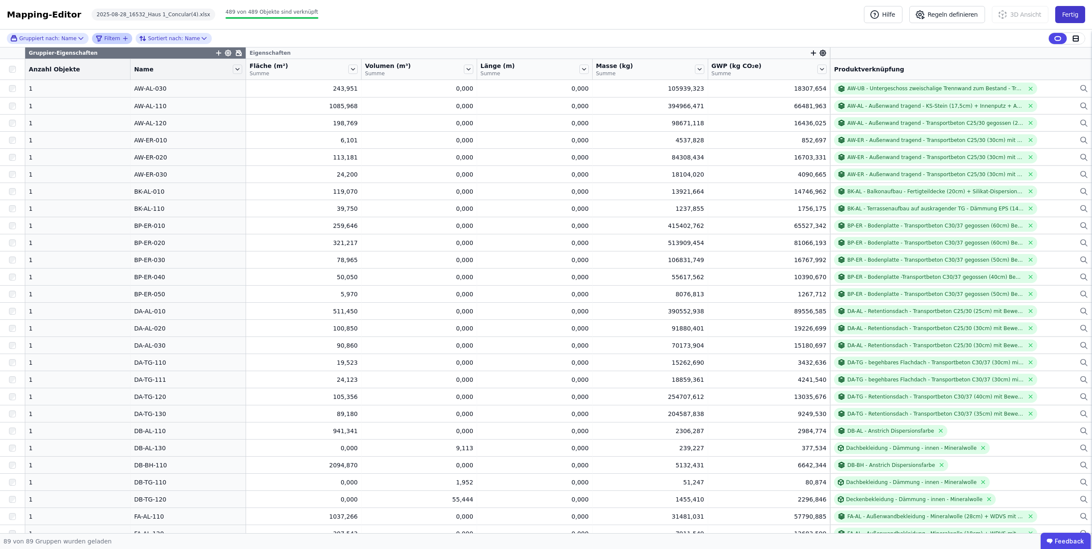
click at [1068, 15] on button "Fertig" at bounding box center [1070, 14] width 30 height 17
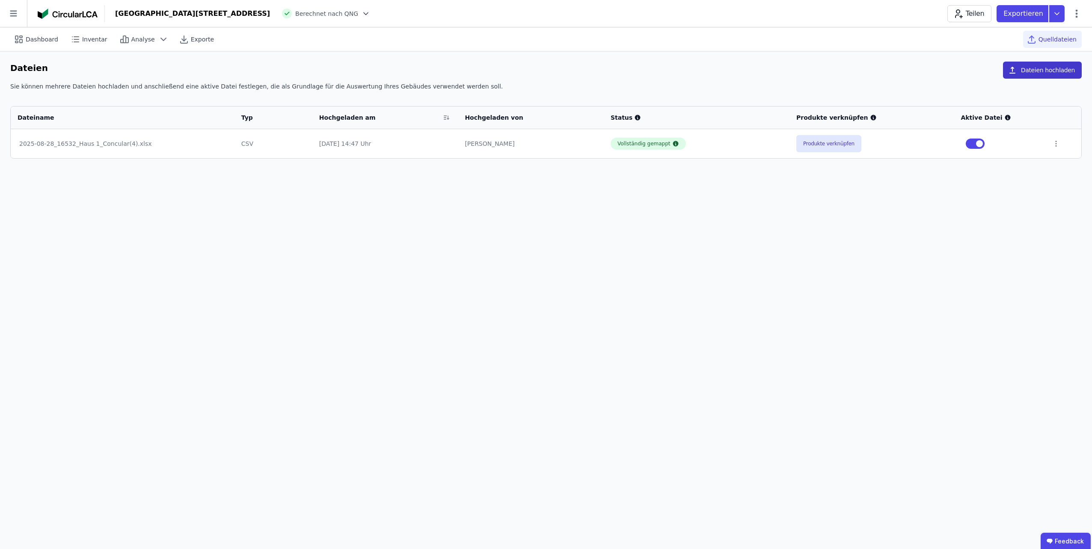
click at [1016, 71] on icon "button" at bounding box center [1012, 70] width 9 height 9
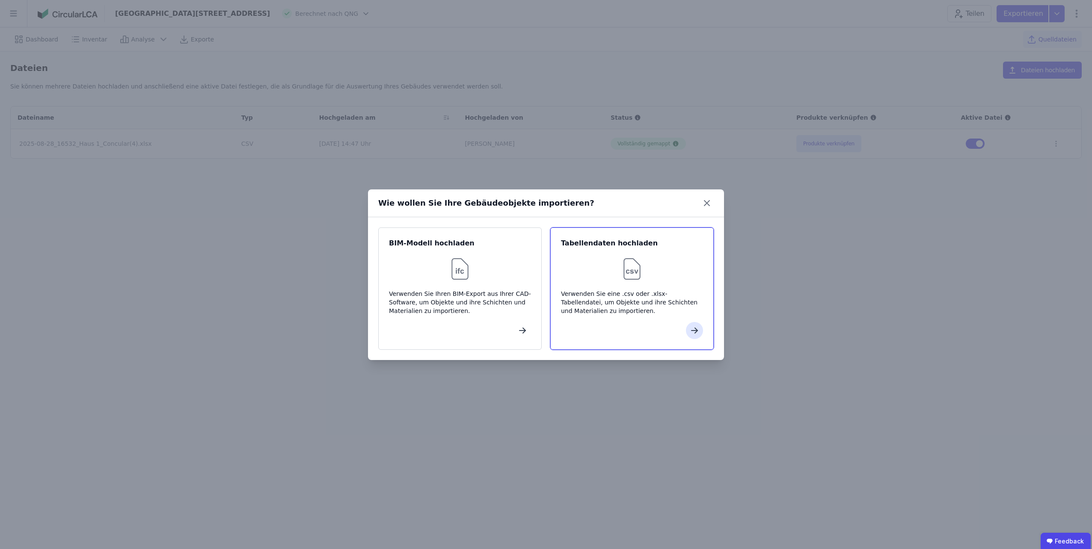
click at [604, 282] on div at bounding box center [632, 268] width 142 height 27
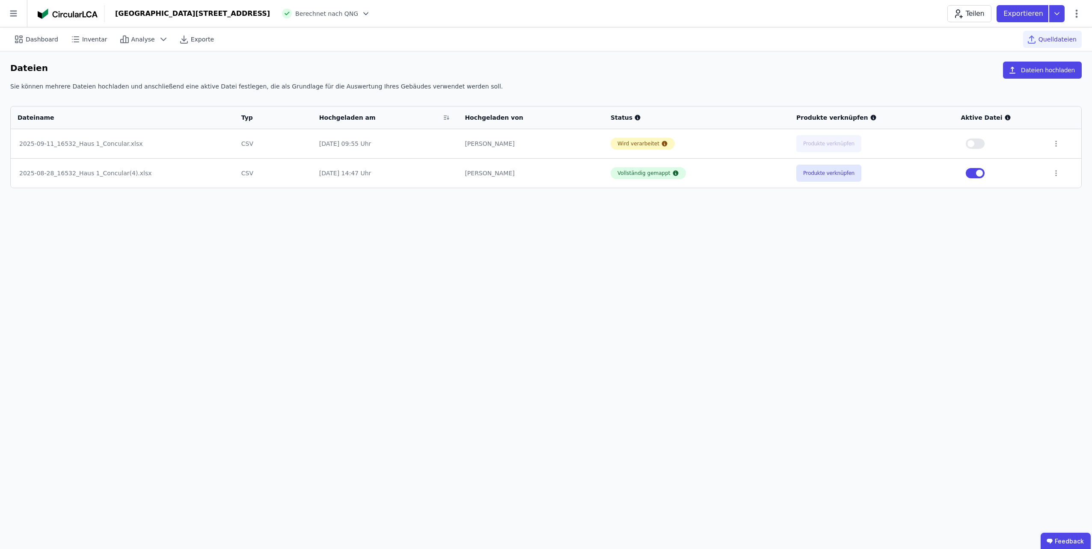
click at [976, 172] on button "button" at bounding box center [974, 173] width 19 height 10
click at [975, 146] on button "button" at bounding box center [974, 144] width 19 height 10
click at [843, 144] on button "Produkte verknüpfen" at bounding box center [828, 143] width 65 height 17
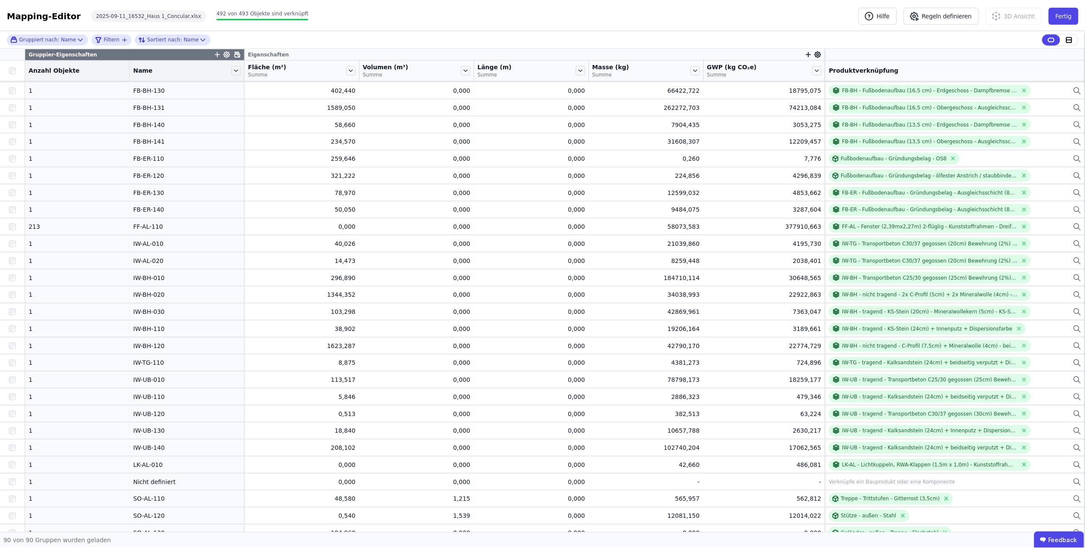
scroll to position [273, 0]
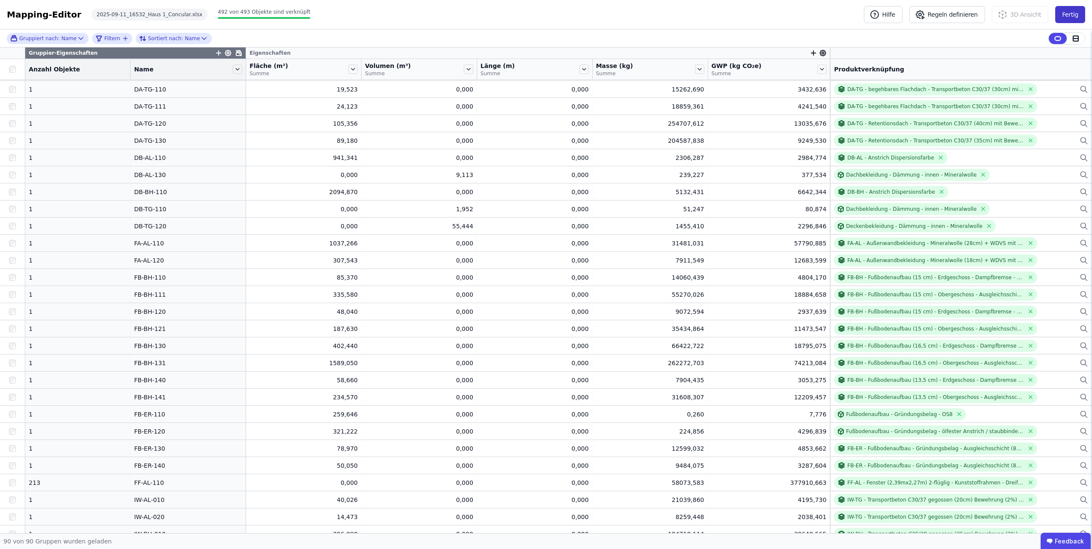
click at [1071, 14] on button "Fertig" at bounding box center [1070, 14] width 30 height 17
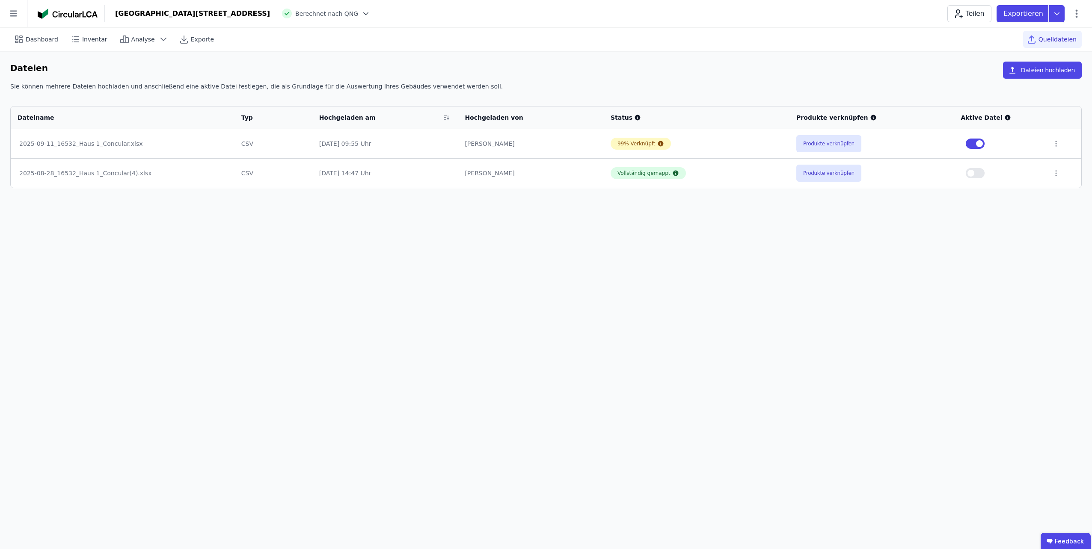
click at [977, 143] on button "button" at bounding box center [974, 144] width 19 height 10
click at [1052, 144] on icon at bounding box center [1056, 144] width 8 height 8
click at [1012, 143] on div "Löschen" at bounding box center [1011, 142] width 86 height 14
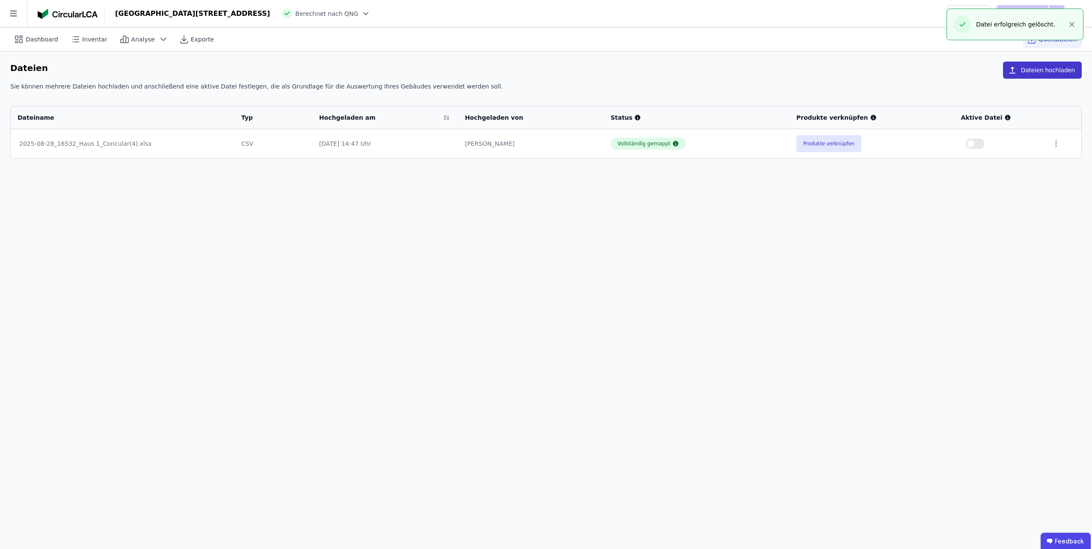
click at [1028, 70] on button "Dateien hochladen" at bounding box center [1042, 70] width 79 height 17
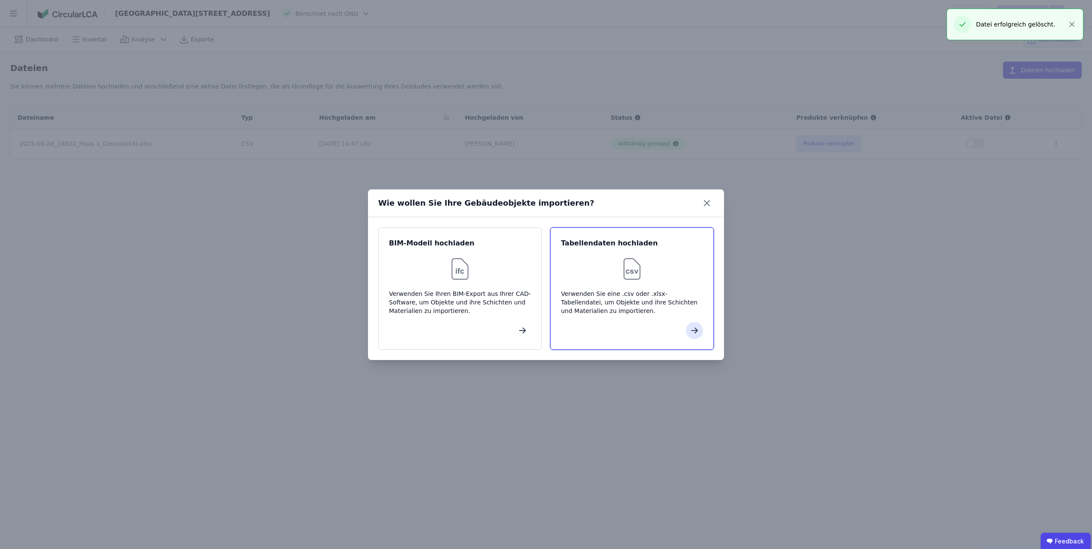
click at [657, 263] on div at bounding box center [632, 268] width 142 height 27
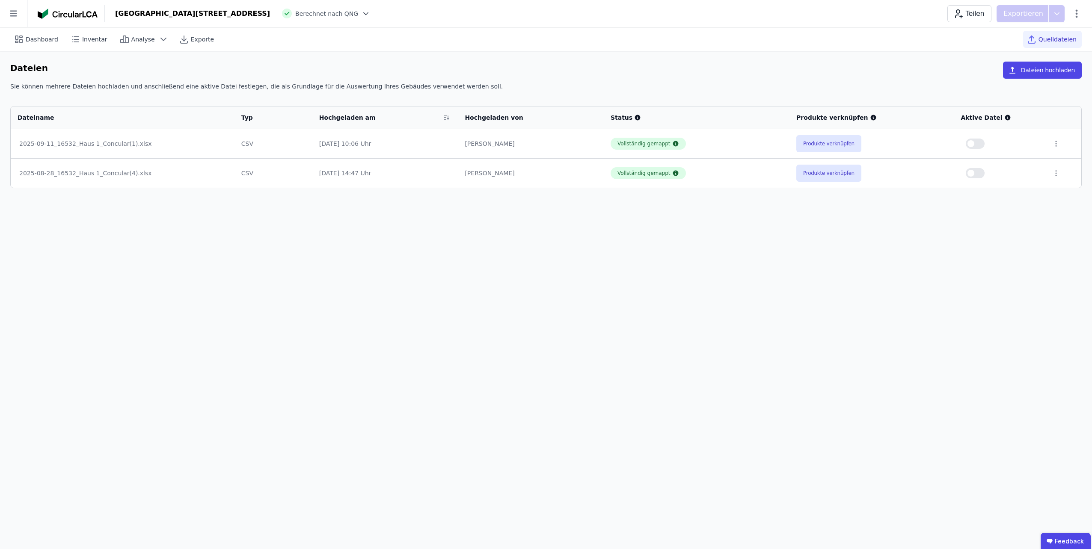
click at [978, 142] on button "button" at bounding box center [974, 144] width 19 height 10
click at [1056, 172] on icon at bounding box center [1056, 173] width 1 height 5
click at [1018, 173] on div "Löschen" at bounding box center [1011, 172] width 86 height 14
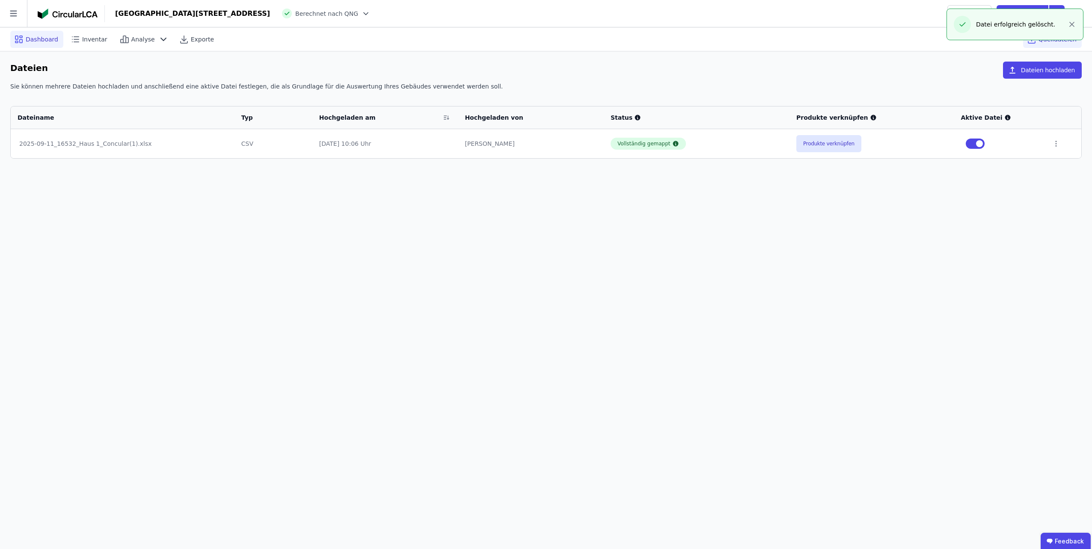
click at [31, 43] on div "Dashboard" at bounding box center [36, 39] width 53 height 17
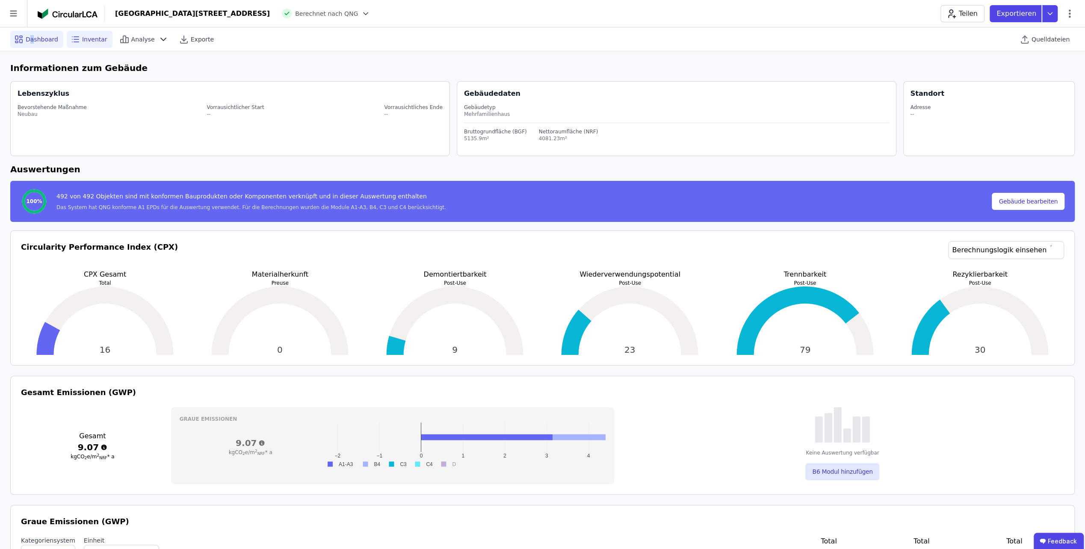
click at [83, 40] on span "Inventar" at bounding box center [94, 39] width 25 height 9
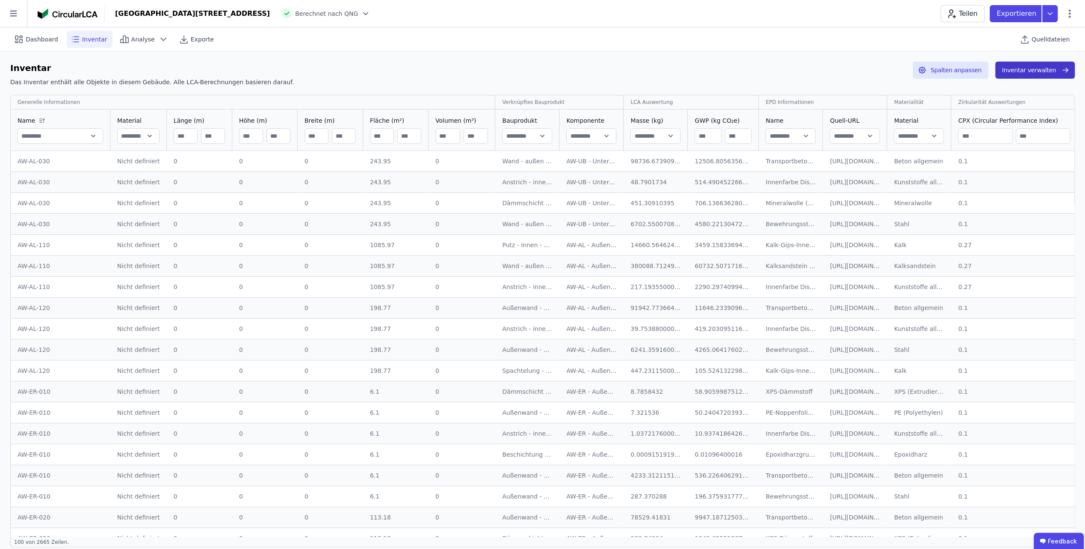
click at [1018, 73] on button "Inventar verwalten" at bounding box center [1035, 70] width 80 height 17
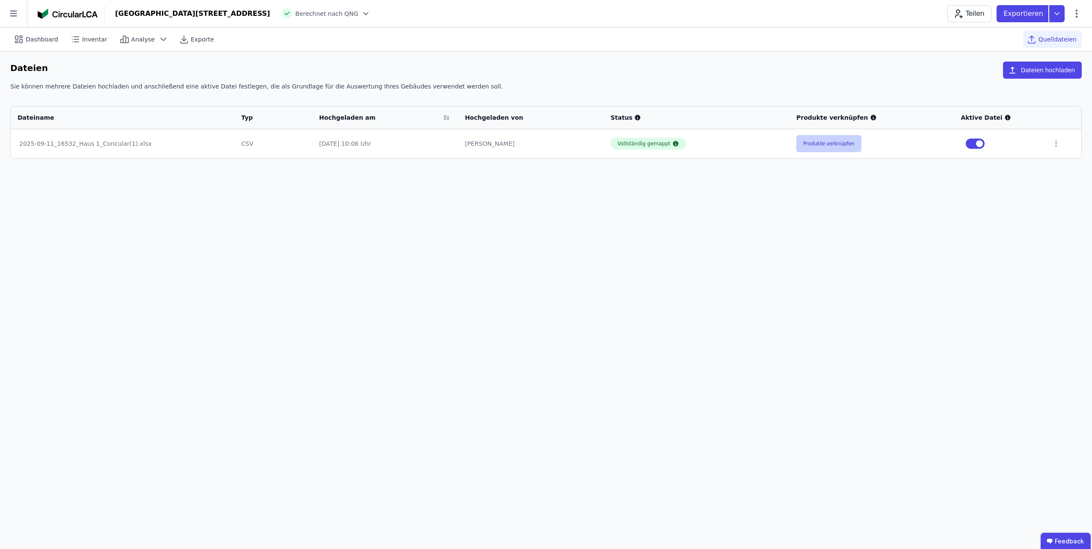
click at [848, 145] on button "Produkte verknüpfen" at bounding box center [828, 143] width 65 height 17
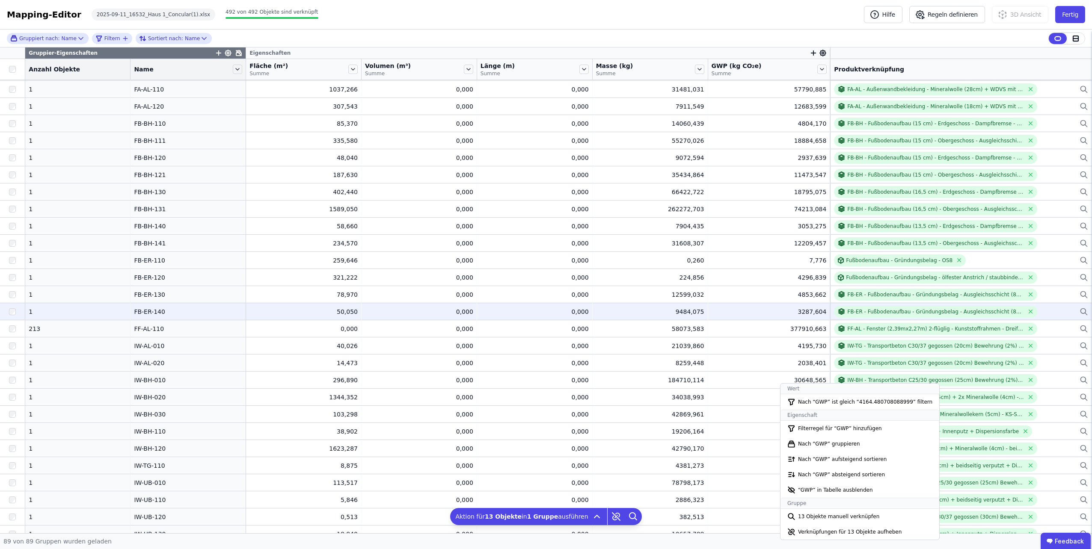
scroll to position [171, 0]
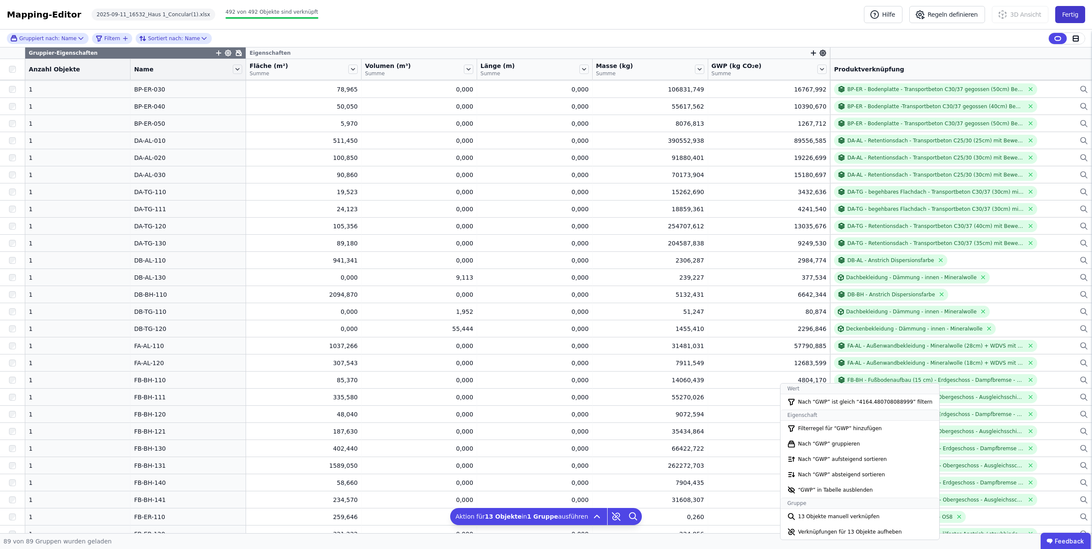
click at [1065, 16] on button "Fertig" at bounding box center [1070, 14] width 30 height 17
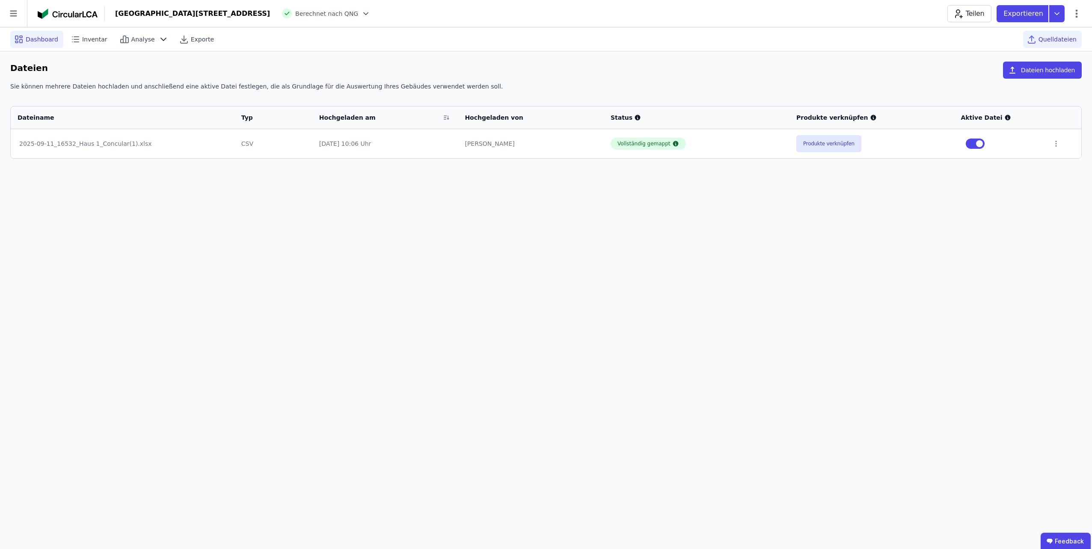
click at [15, 41] on icon at bounding box center [16, 42] width 3 height 2
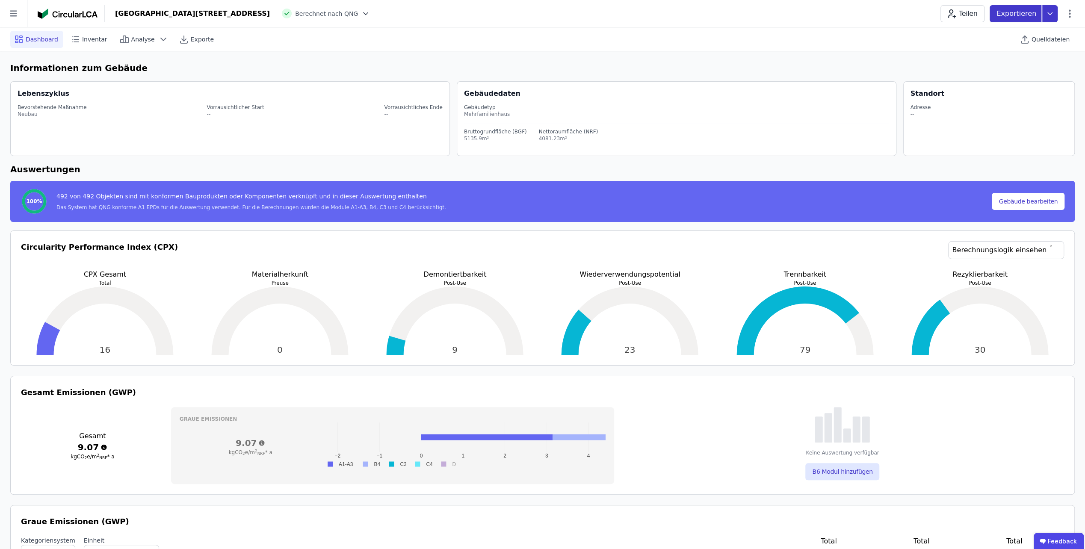
click at [1049, 19] on icon at bounding box center [1049, 13] width 15 height 17
click at [1006, 64] on div "Ökobilanzierung" at bounding box center [981, 64] width 49 height 9
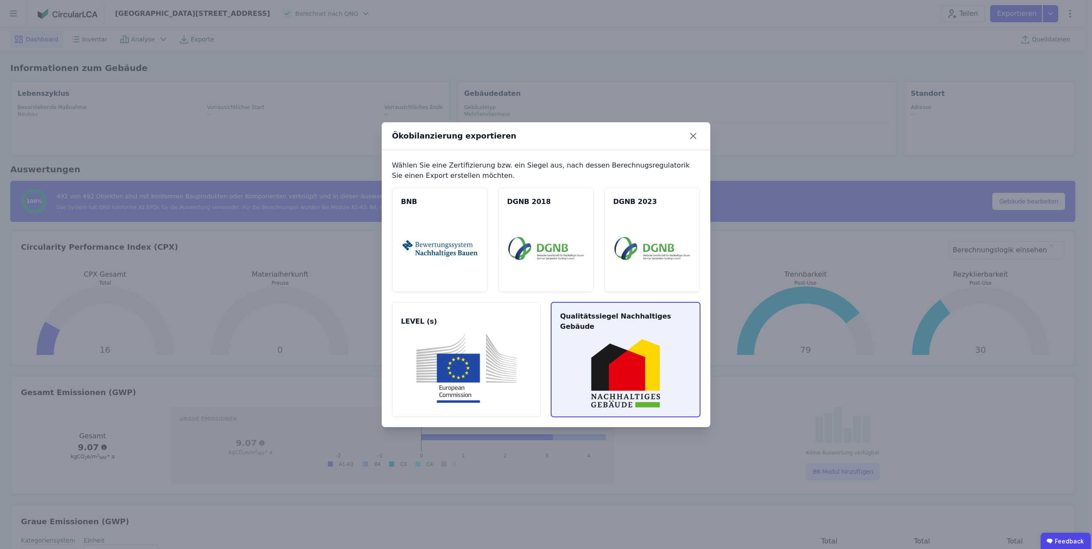
click at [604, 349] on img at bounding box center [625, 373] width 128 height 69
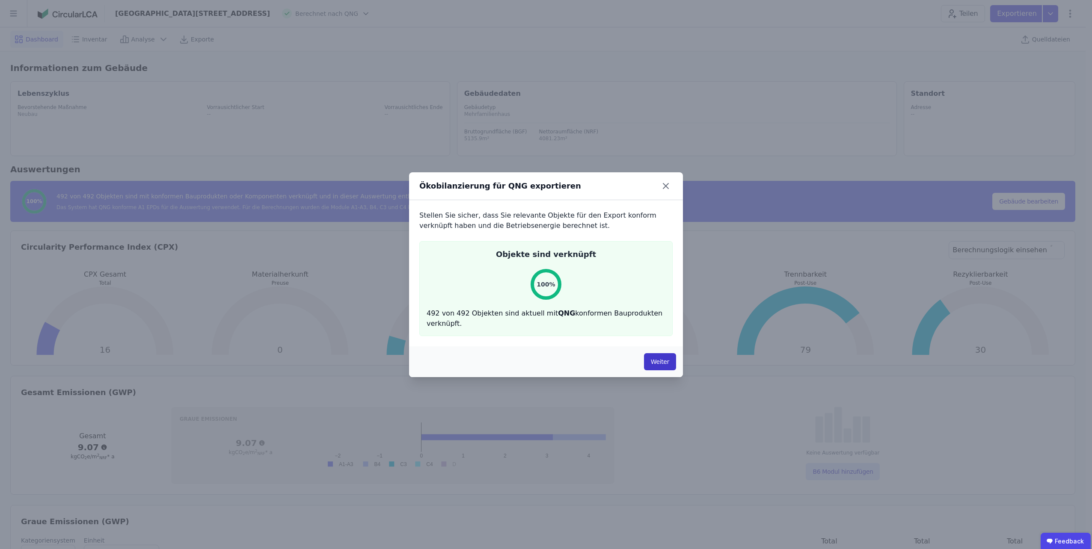
click at [669, 362] on button "Weiter" at bounding box center [660, 361] width 32 height 17
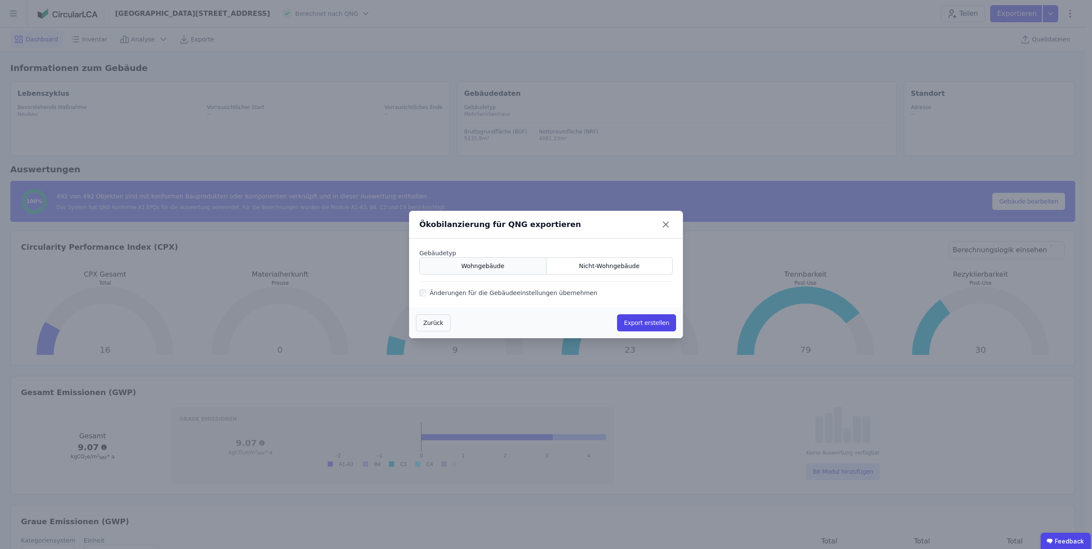
click at [512, 269] on div "Wohngebäude" at bounding box center [482, 265] width 127 height 17
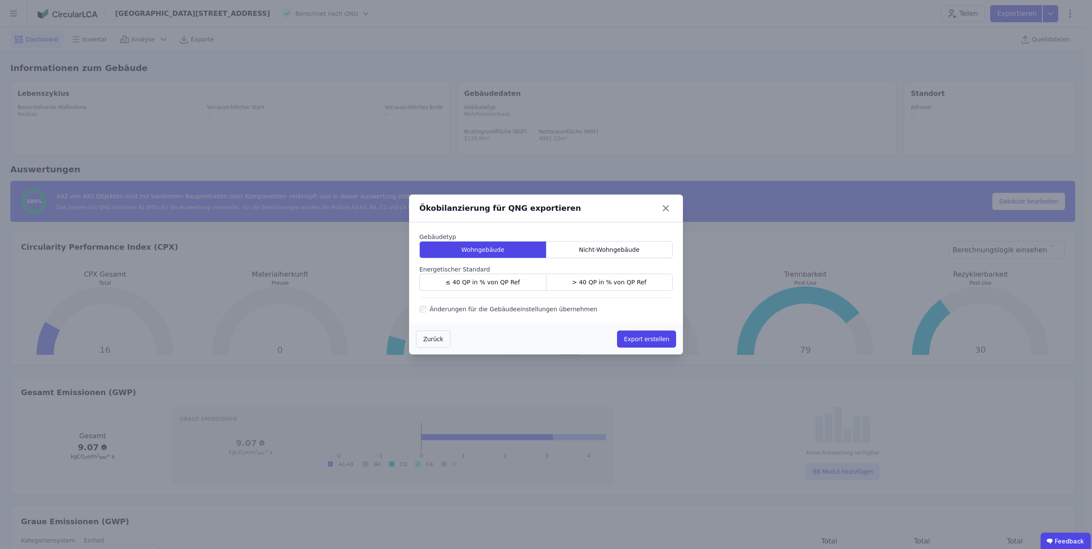
click at [424, 216] on div "Ökobilanzierung für QNG exportieren" at bounding box center [546, 209] width 274 height 28
click at [436, 281] on div "≤ 40 QP in % von QP Ref" at bounding box center [482, 282] width 127 height 17
click at [639, 340] on button "Export erstellen" at bounding box center [646, 339] width 59 height 17
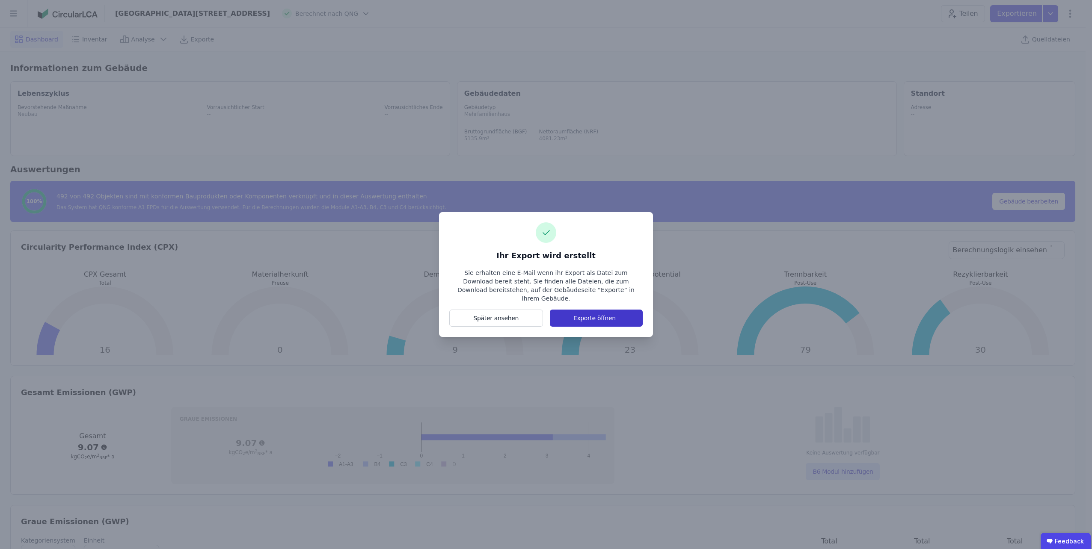
click at [599, 315] on button "Exporte öffnen" at bounding box center [596, 318] width 93 height 17
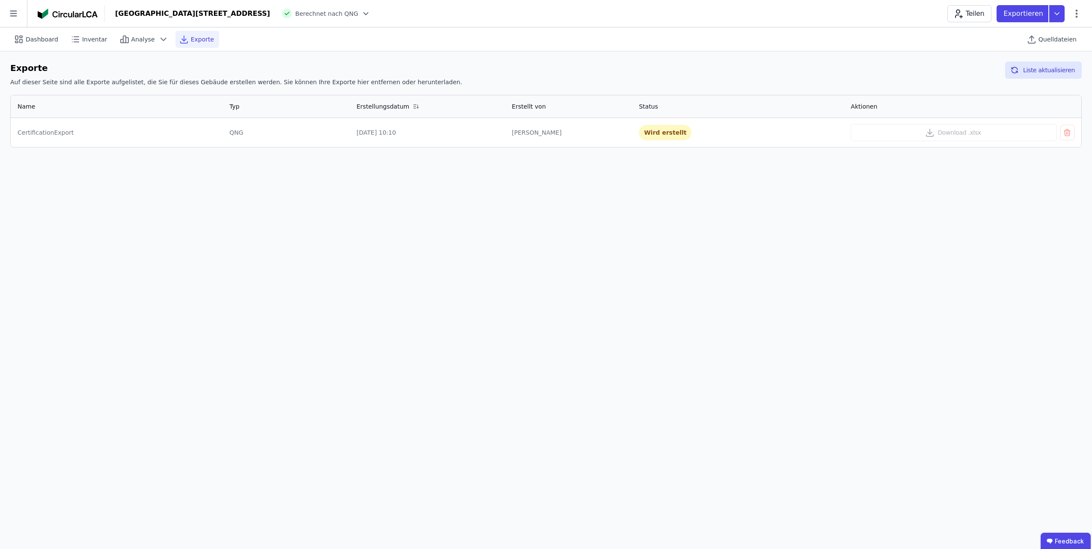
click at [796, 270] on div "Dashboard Inventar Analyse Exporte Quelldateien Exporte Auf dieser Seite sind a…" at bounding box center [546, 288] width 1092 height 522
click at [810, 380] on div "Dashboard Inventar Analyse Exporte Quelldateien Exporte Auf dieser Seite sind a…" at bounding box center [546, 288] width 1092 height 522
click at [94, 40] on span "Inventar" at bounding box center [94, 39] width 25 height 9
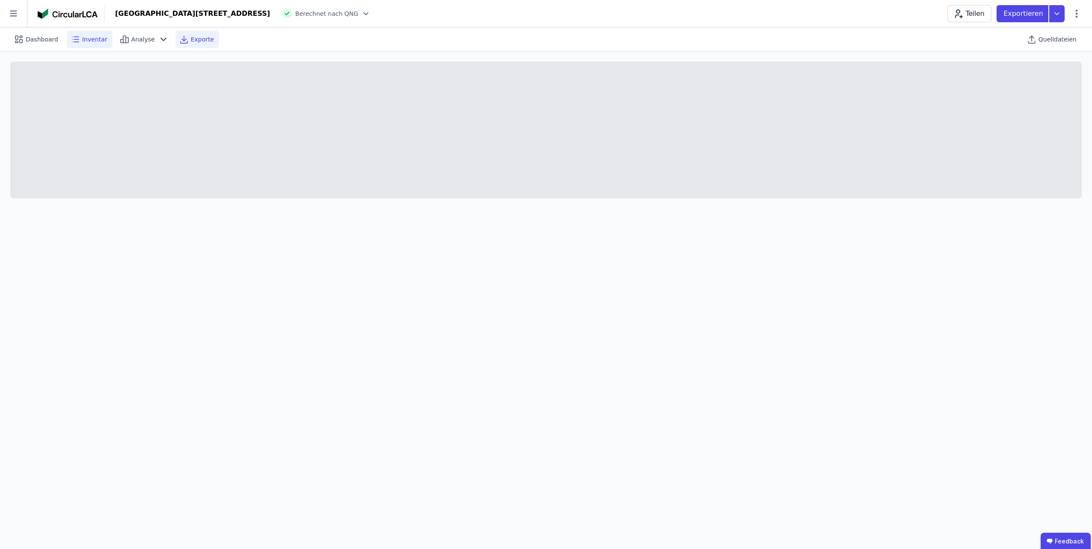
click at [191, 40] on span "Exporte" at bounding box center [202, 39] width 23 height 9
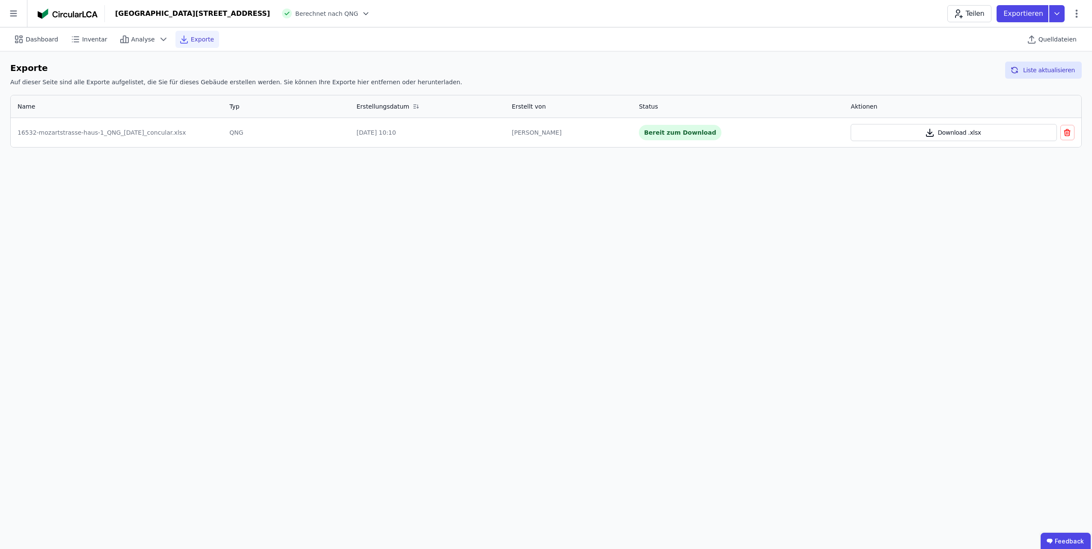
click at [925, 133] on button "Download .xlsx" at bounding box center [953, 132] width 206 height 17
click at [37, 38] on span "Dashboard" at bounding box center [42, 39] width 33 height 9
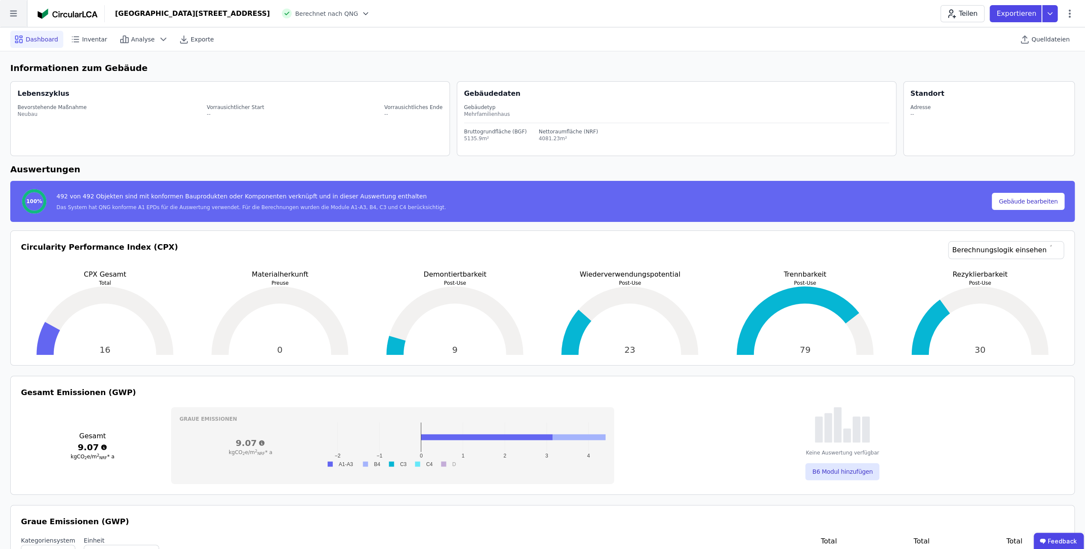
click at [15, 15] on icon at bounding box center [13, 14] width 7 height 6
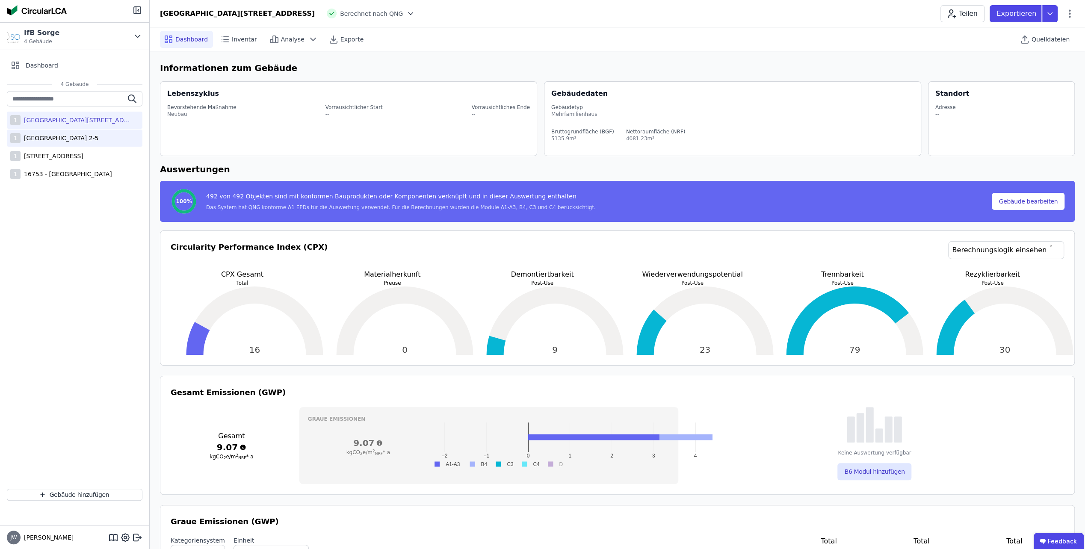
click at [68, 140] on div "[GEOGRAPHIC_DATA] 2-5" at bounding box center [60, 138] width 78 height 9
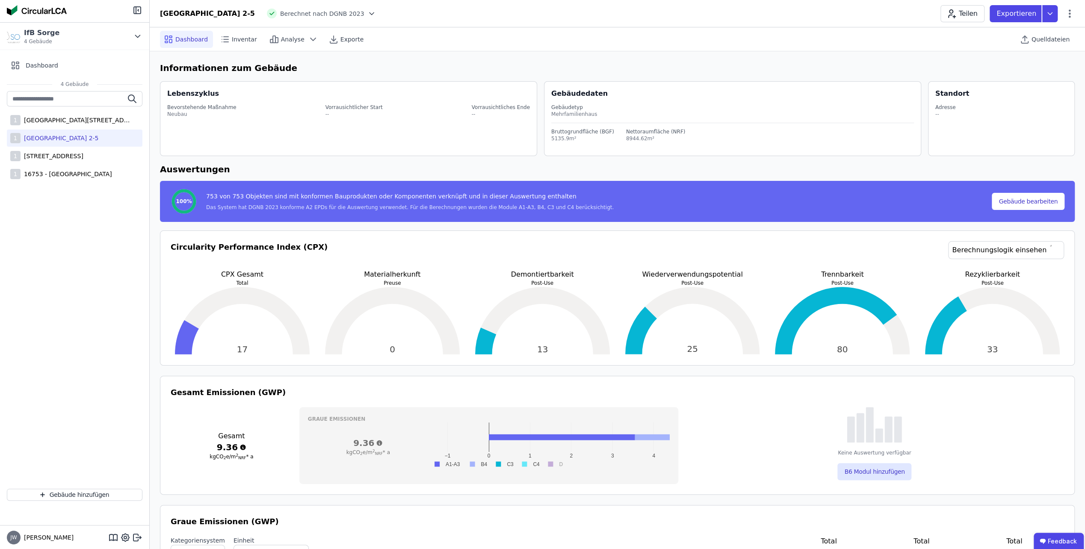
click at [367, 9] on icon at bounding box center [371, 13] width 9 height 9
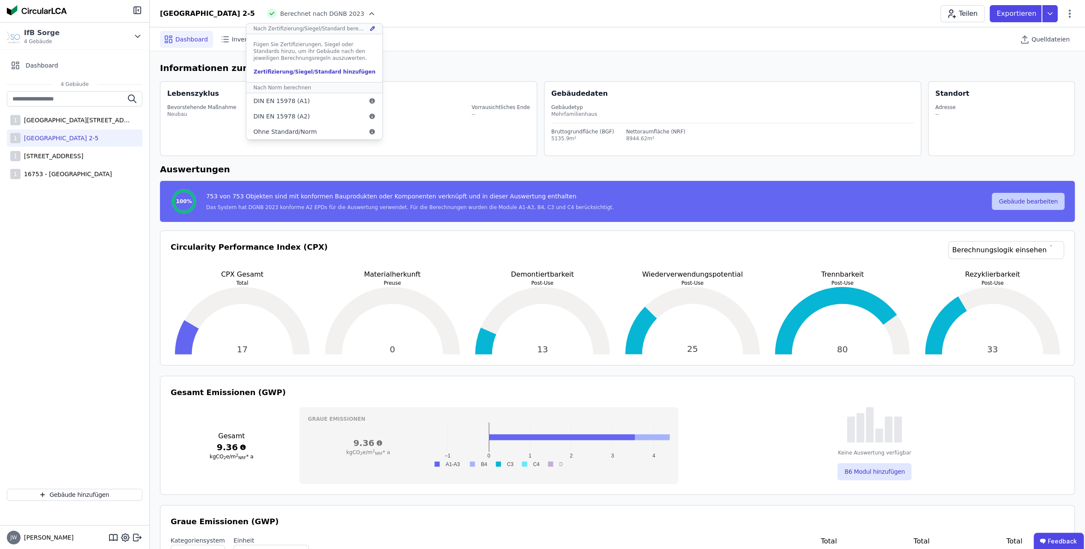
click at [1009, 205] on button "Gebäude bearbeiten" at bounding box center [1028, 201] width 73 height 17
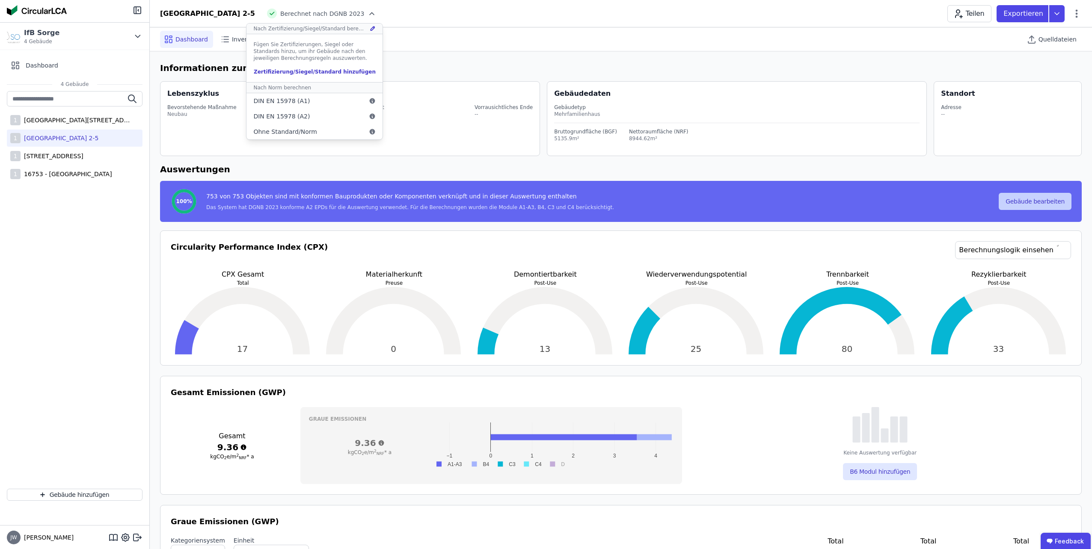
select select "**********"
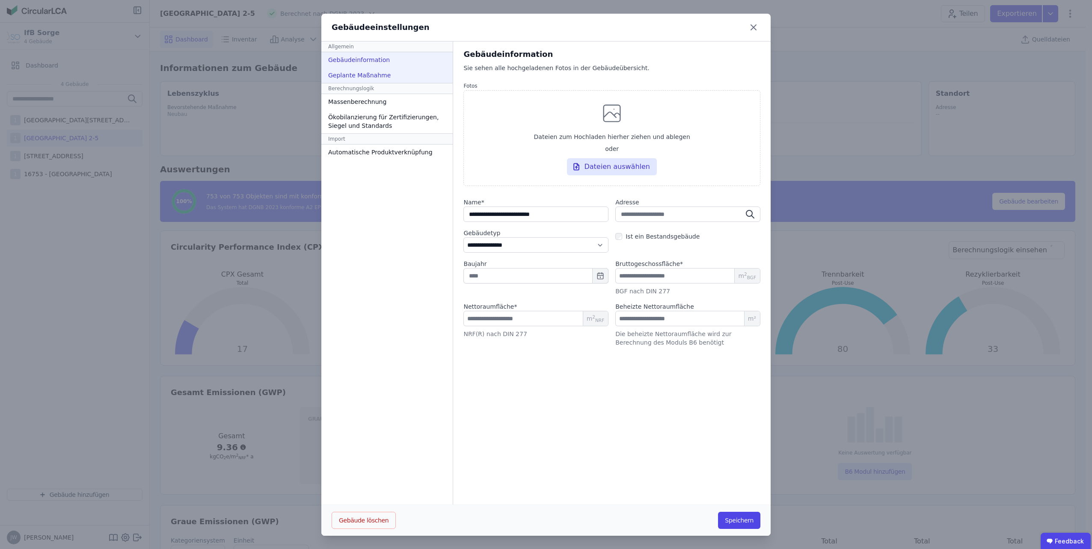
click at [353, 77] on div "Geplante Maßnahme" at bounding box center [386, 75] width 131 height 15
select select "*"
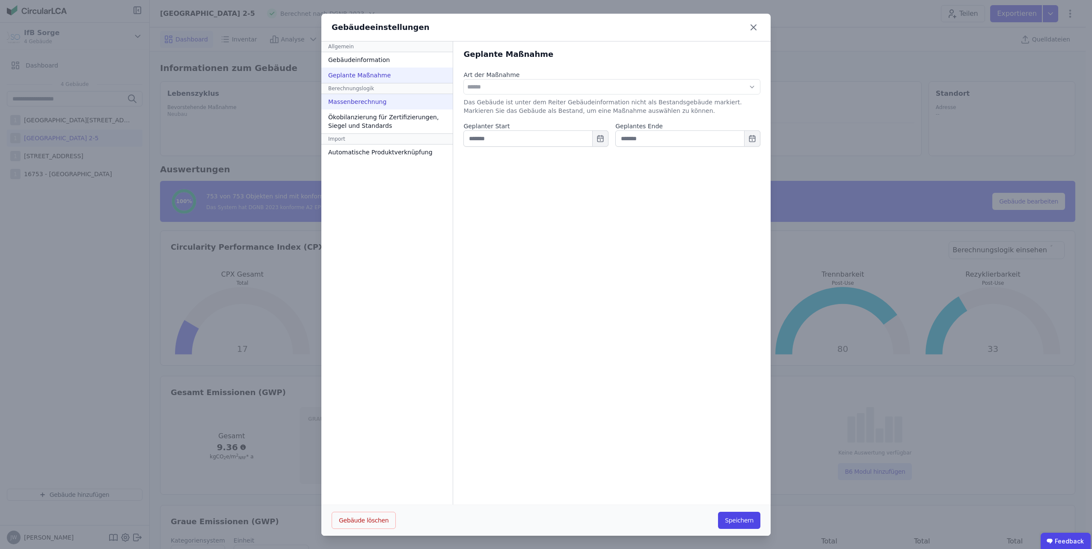
click at [358, 104] on div "Massenberechnung" at bounding box center [386, 101] width 131 height 15
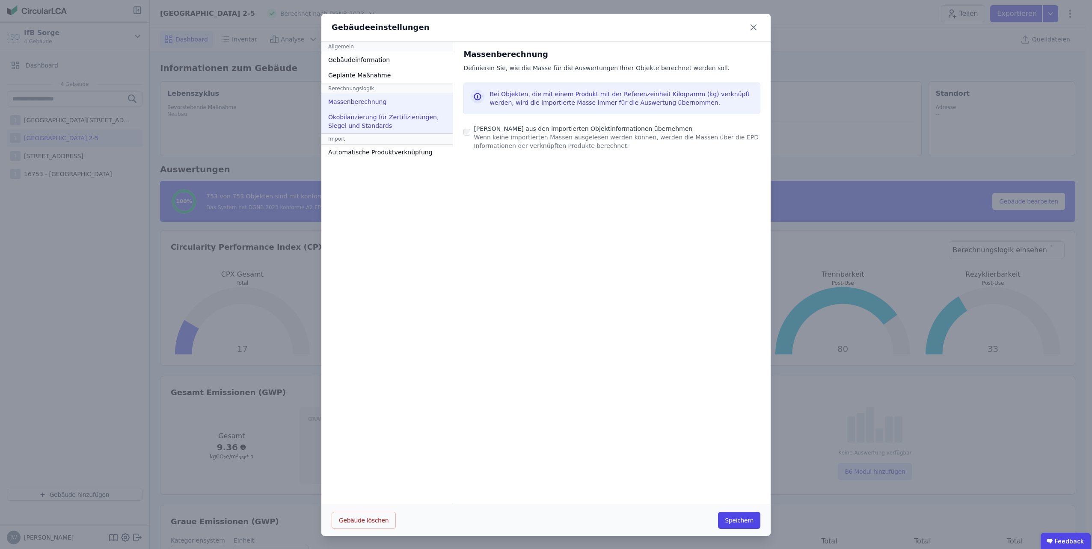
click at [360, 117] on div "Ökobilanzierung für Zertifizierungen, Siegel und Standards" at bounding box center [386, 121] width 131 height 24
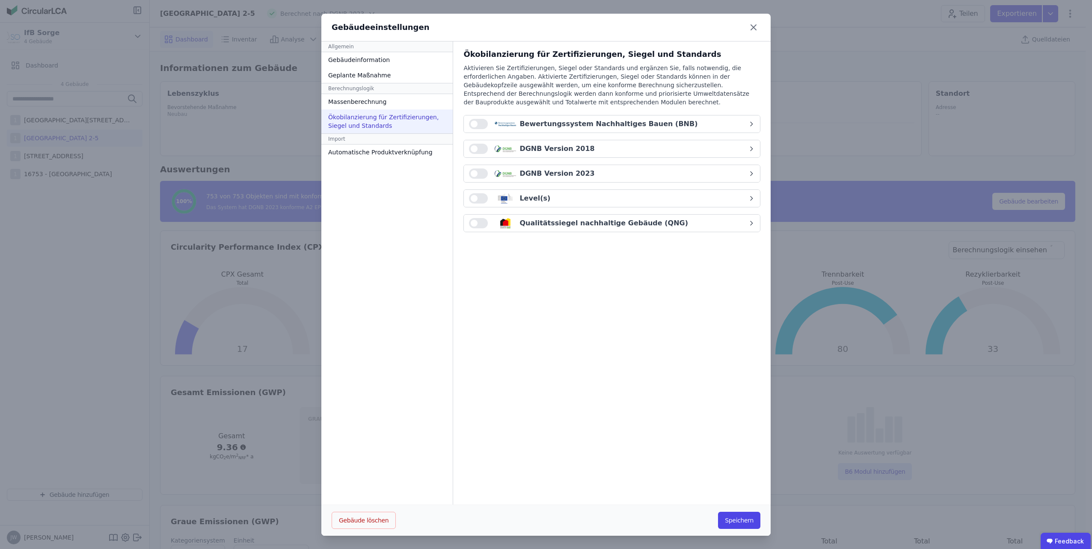
click at [473, 222] on button "button" at bounding box center [478, 223] width 19 height 10
click at [731, 518] on button "Speichern" at bounding box center [739, 520] width 42 height 17
click at [552, 225] on div "Qualitätssiegel nachhaltige Gebäude (QNG)" at bounding box center [609, 223] width 169 height 10
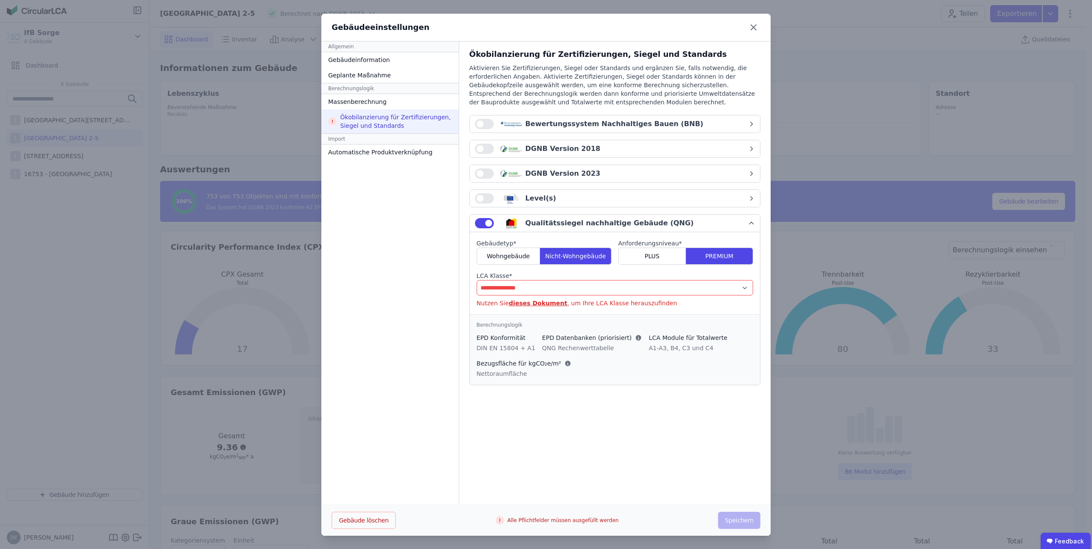
click at [524, 280] on select "**********" at bounding box center [614, 287] width 276 height 15
click at [513, 256] on span "Wohngebäude" at bounding box center [508, 256] width 43 height 9
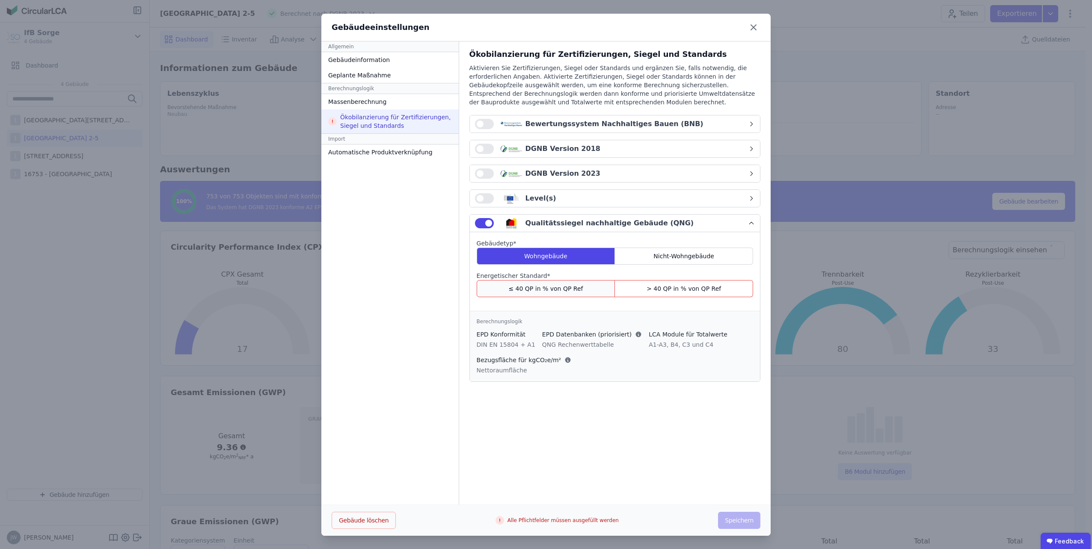
click at [540, 290] on span "≤ 40 QP in % von QP Ref" at bounding box center [545, 288] width 74 height 9
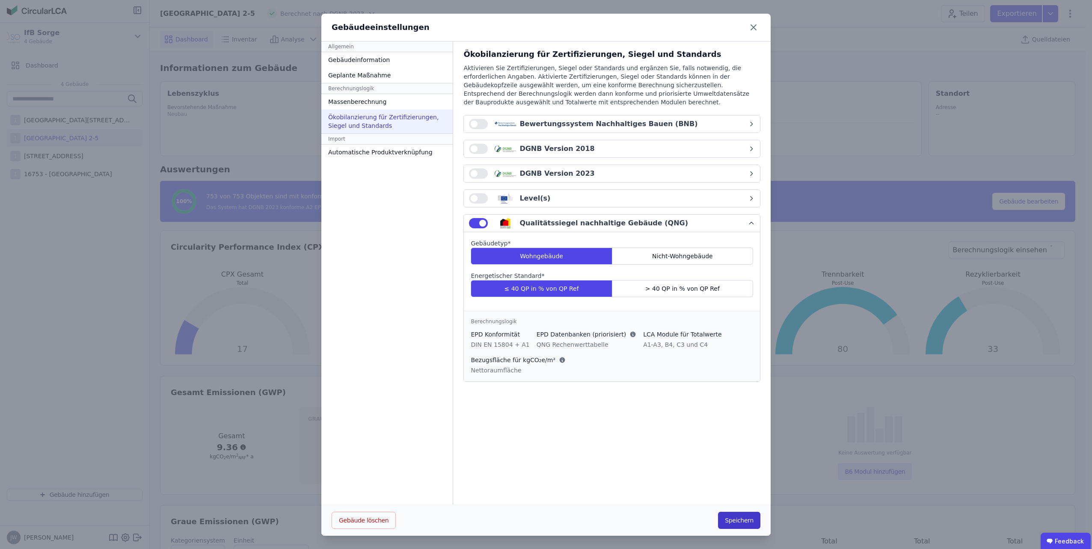
click at [725, 521] on button "Speichern" at bounding box center [739, 520] width 42 height 17
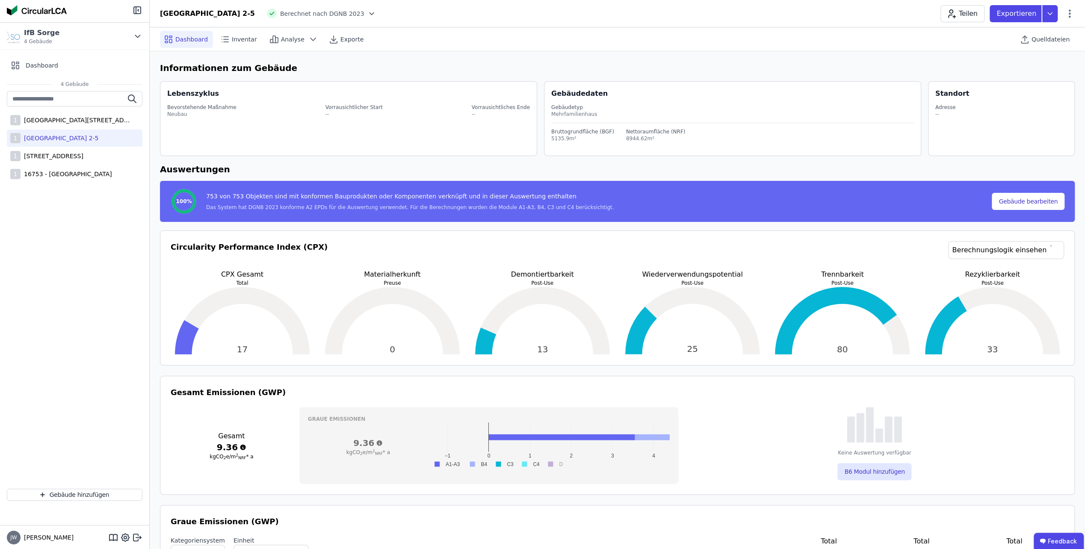
click at [367, 13] on icon at bounding box center [371, 13] width 9 height 9
click at [253, 38] on div "QNG" at bounding box center [260, 42] width 14 height 9
click at [293, 131] on div "Lebenszyklus Bevorstehende Maßnahme Neubau Vorrausichtlicher Start -- Vorrausic…" at bounding box center [348, 118] width 377 height 75
click at [246, 39] on span "Inventar" at bounding box center [244, 39] width 25 height 9
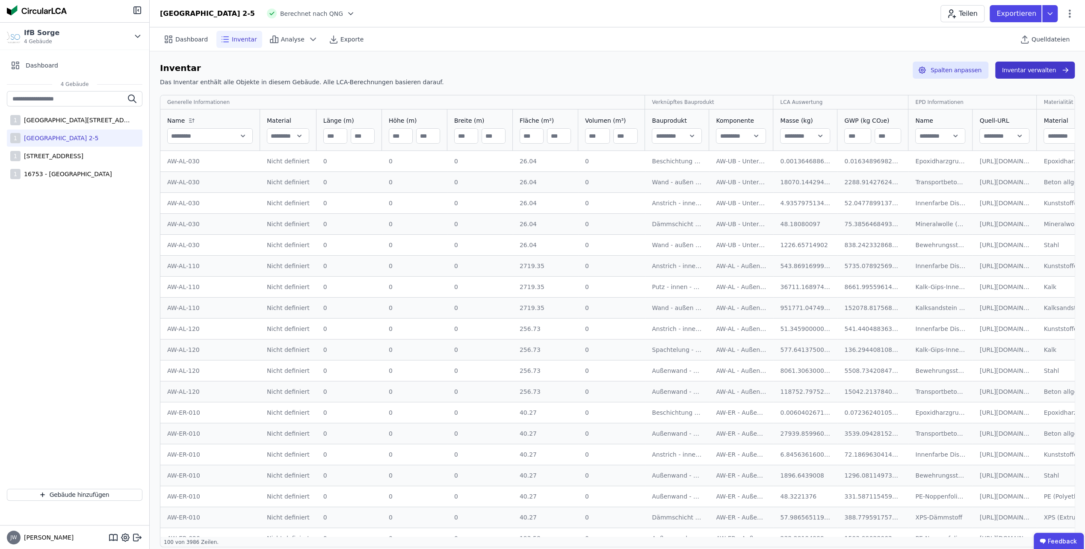
click at [1015, 72] on button "Inventar verwalten" at bounding box center [1035, 70] width 80 height 17
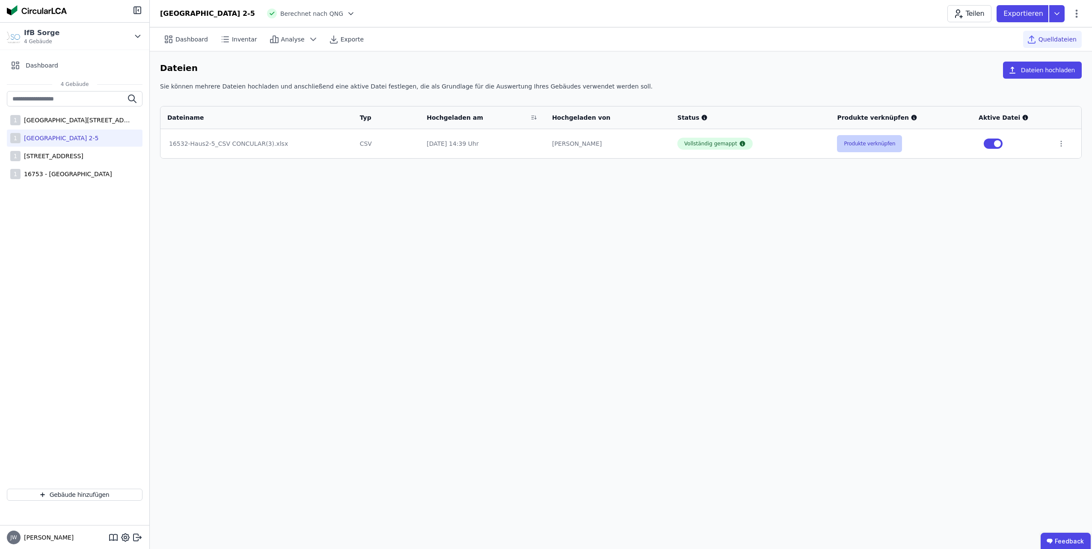
click at [848, 148] on button "Produkte verknüpfen" at bounding box center [869, 143] width 65 height 17
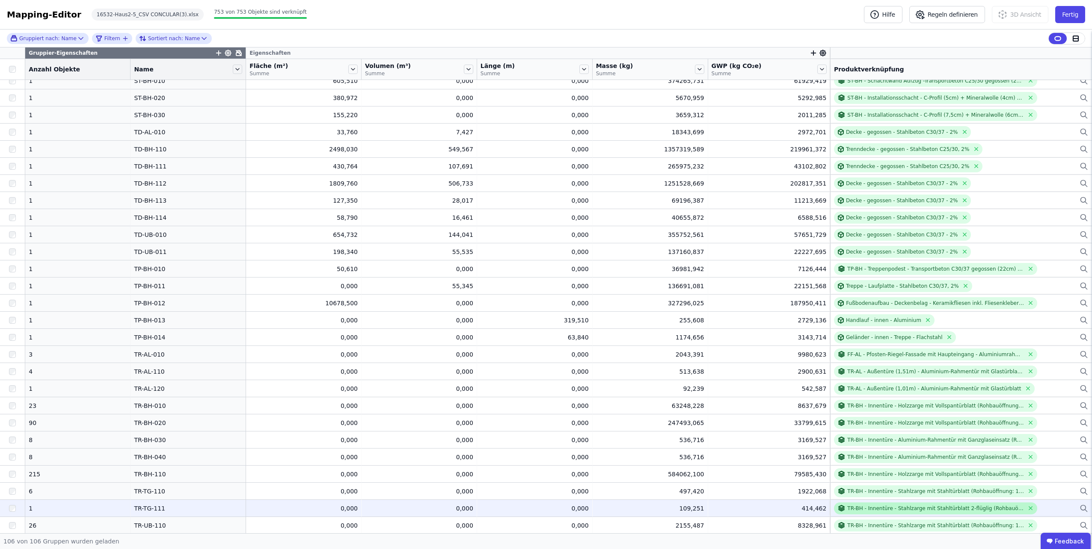
scroll to position [1360, 0]
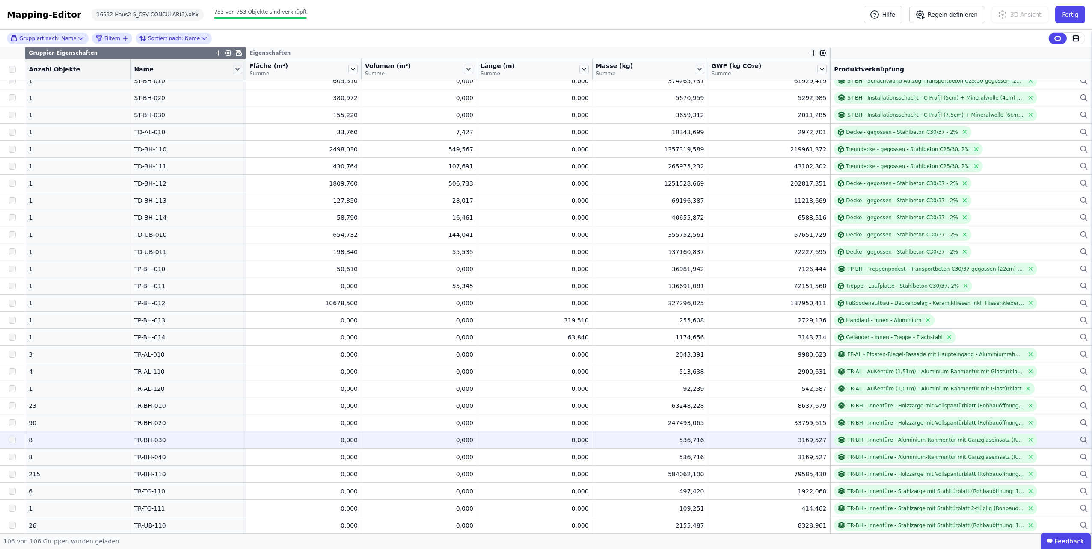
click at [1047, 442] on div "TR-BH - Innentüre - Aluminium-Rahmentür mit Ganzglaseinsatz (Rohbauöffnung: 1,0…" at bounding box center [961, 440] width 254 height 12
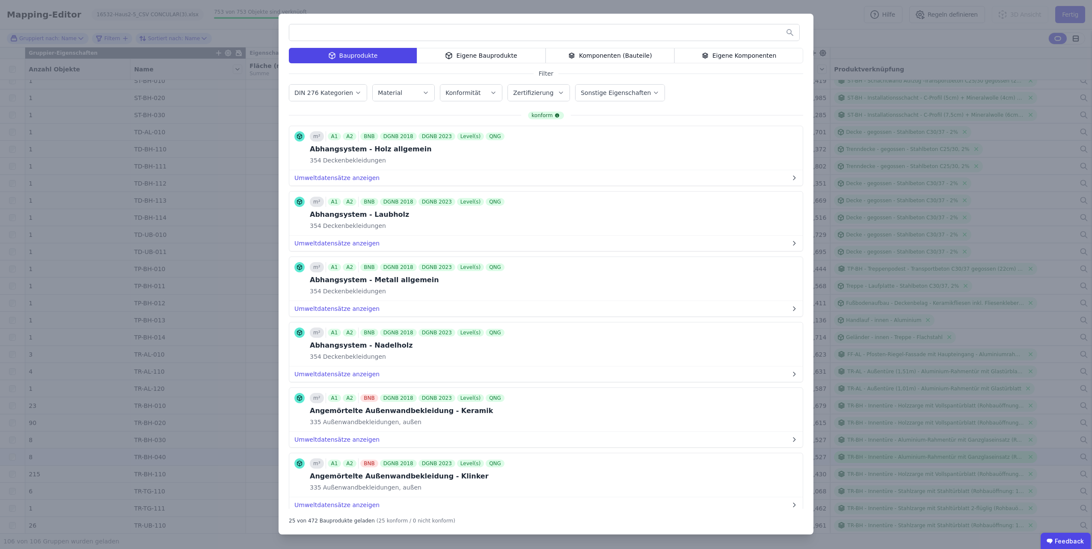
click at [978, 457] on div "Bauprodukte Eigene Bauprodukte Komponenten (Bauteile) Eigene Komponenten Filter…" at bounding box center [546, 274] width 1092 height 549
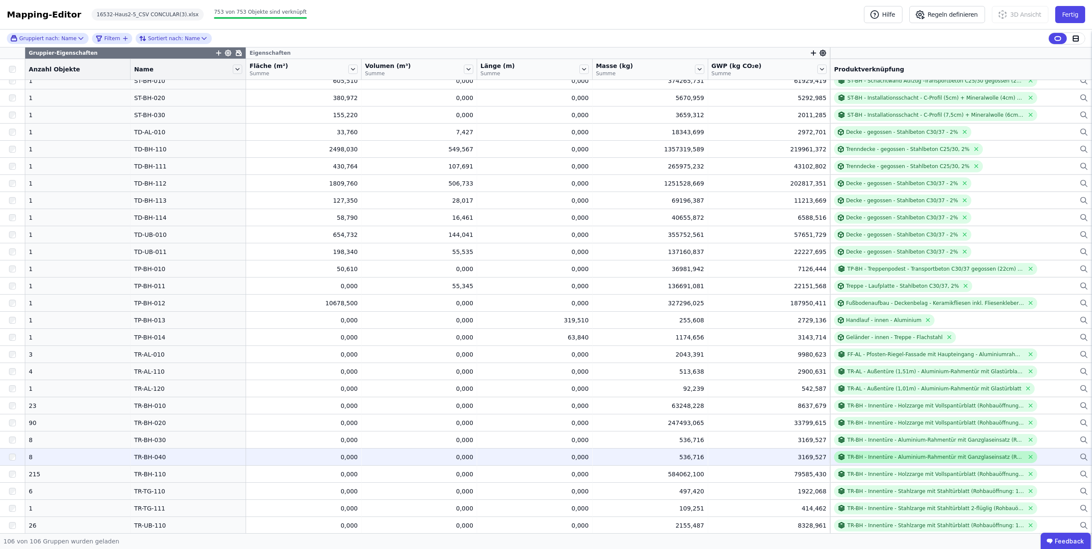
click at [899, 460] on div "TR-BH - Innentüre - Aluminium-Rahmentür mit Ganzglaseinsatz (Rohbauöffnung: 1,0…" at bounding box center [930, 457] width 186 height 8
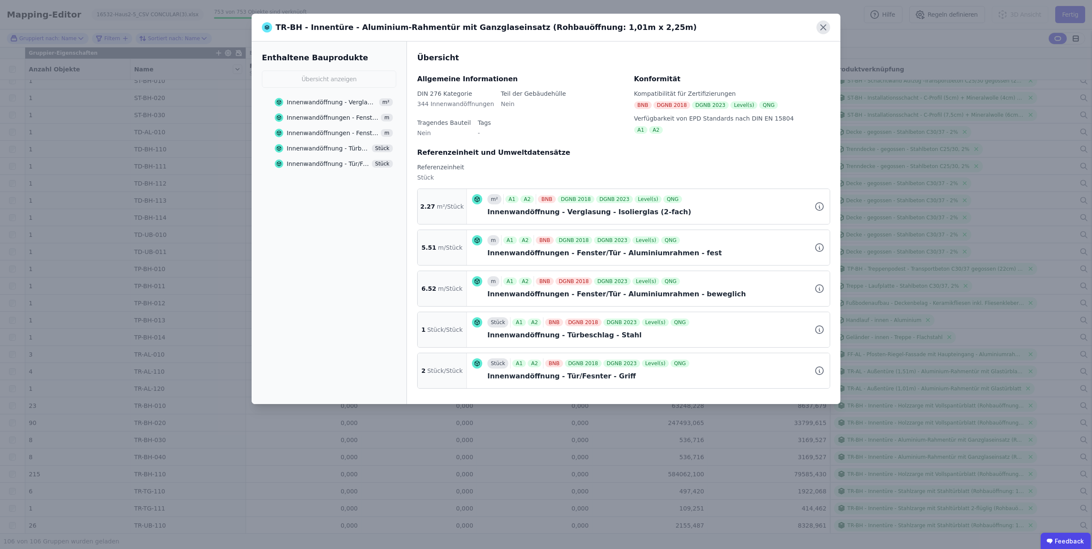
click at [823, 26] on icon at bounding box center [823, 28] width 14 height 14
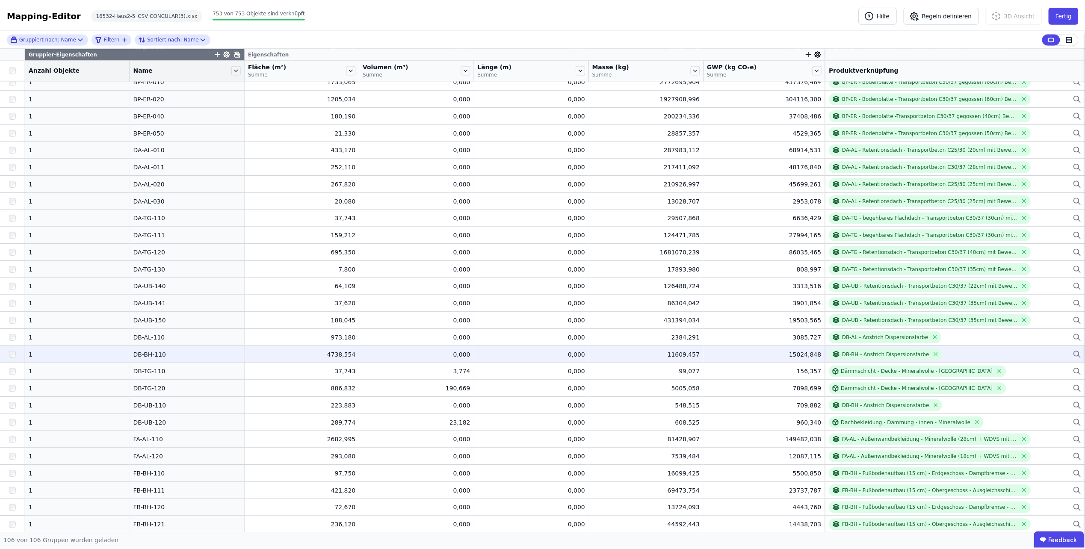
scroll to position [0, 0]
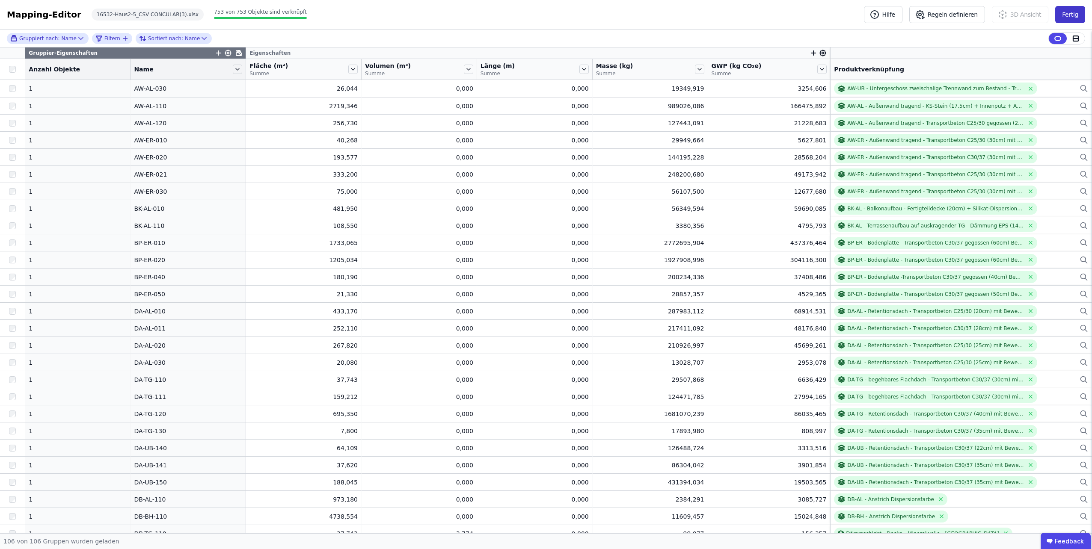
click at [1069, 21] on button "Fertig" at bounding box center [1070, 14] width 30 height 17
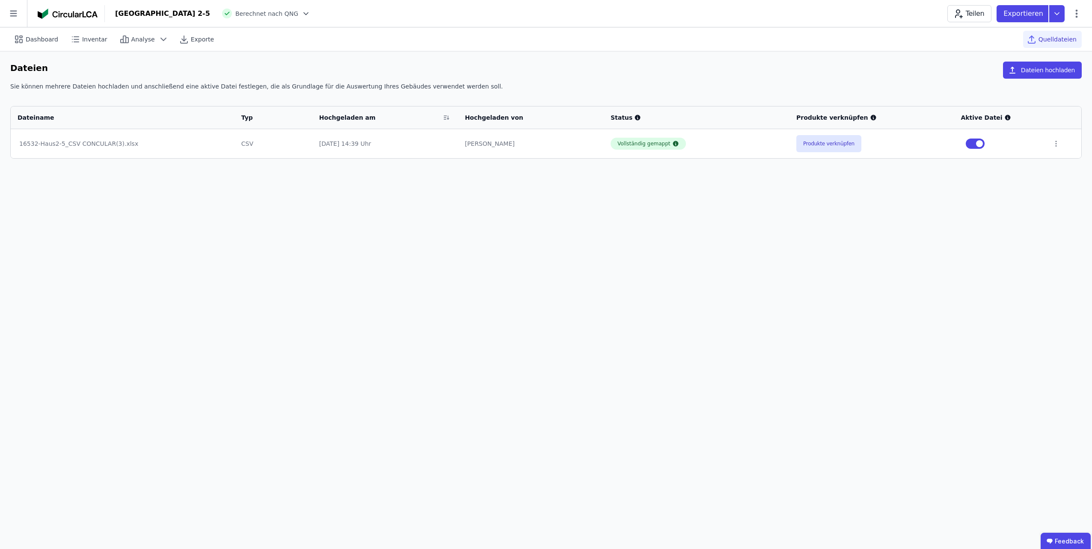
drag, startPoint x: 243, startPoint y: 318, endPoint x: 241, endPoint y: 313, distance: 5.8
click at [243, 318] on div "Dashboard Inventar Analyse Exporte Quelldateien Dateien Dateien hochladen Sie k…" at bounding box center [546, 288] width 1092 height 522
click at [515, 230] on div "Dashboard Inventar Analyse Exporte Quelldateien Dateien Dateien hochladen Sie k…" at bounding box center [546, 288] width 1092 height 522
click at [33, 38] on span "Dashboard" at bounding box center [42, 39] width 33 height 9
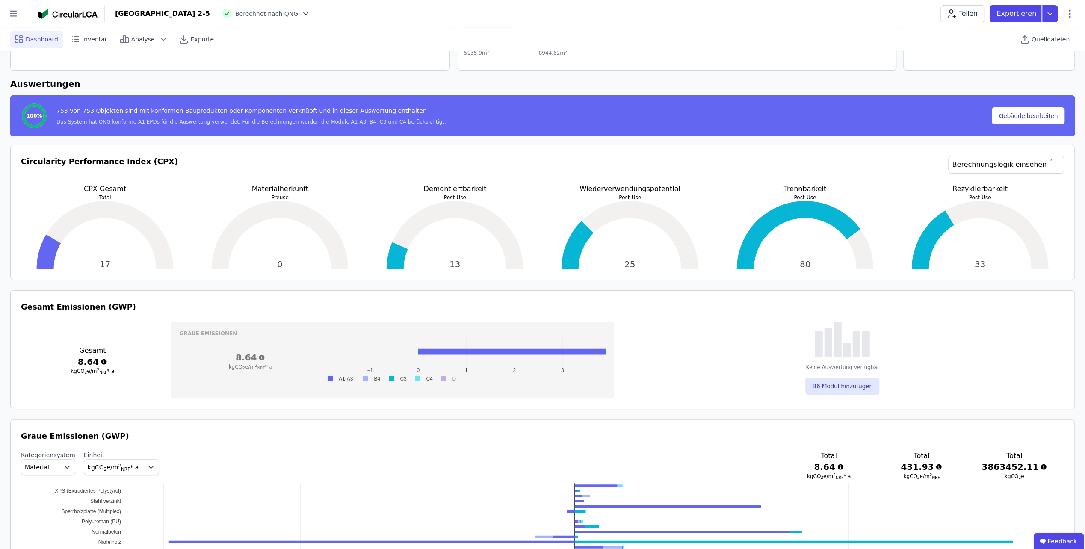
scroll to position [128, 0]
